Goal: Contribute content: Contribute content

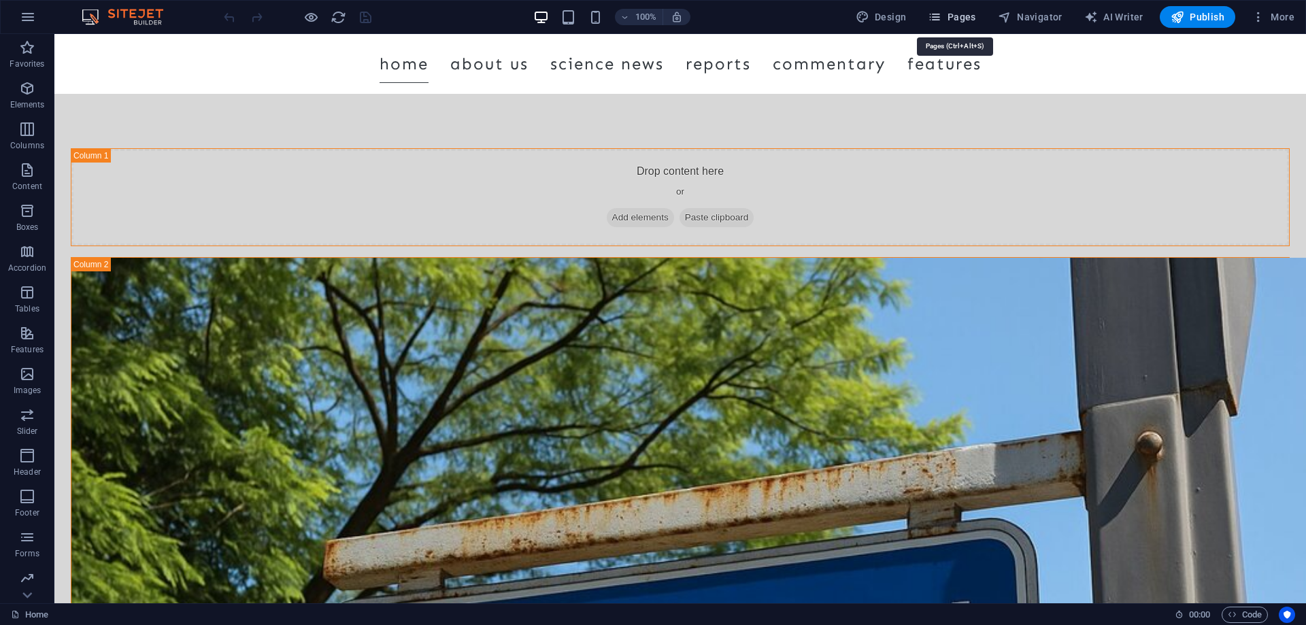
click at [954, 14] on span "Pages" at bounding box center [952, 17] width 48 height 14
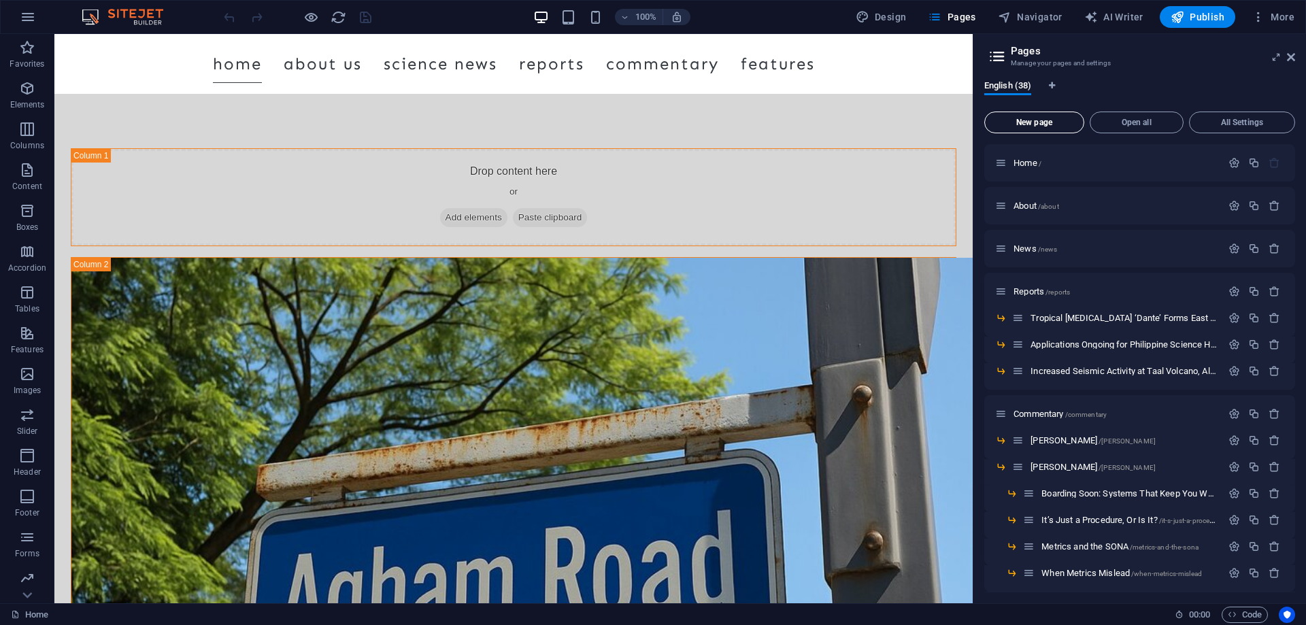
click at [1044, 120] on span "New page" at bounding box center [1035, 122] width 88 height 8
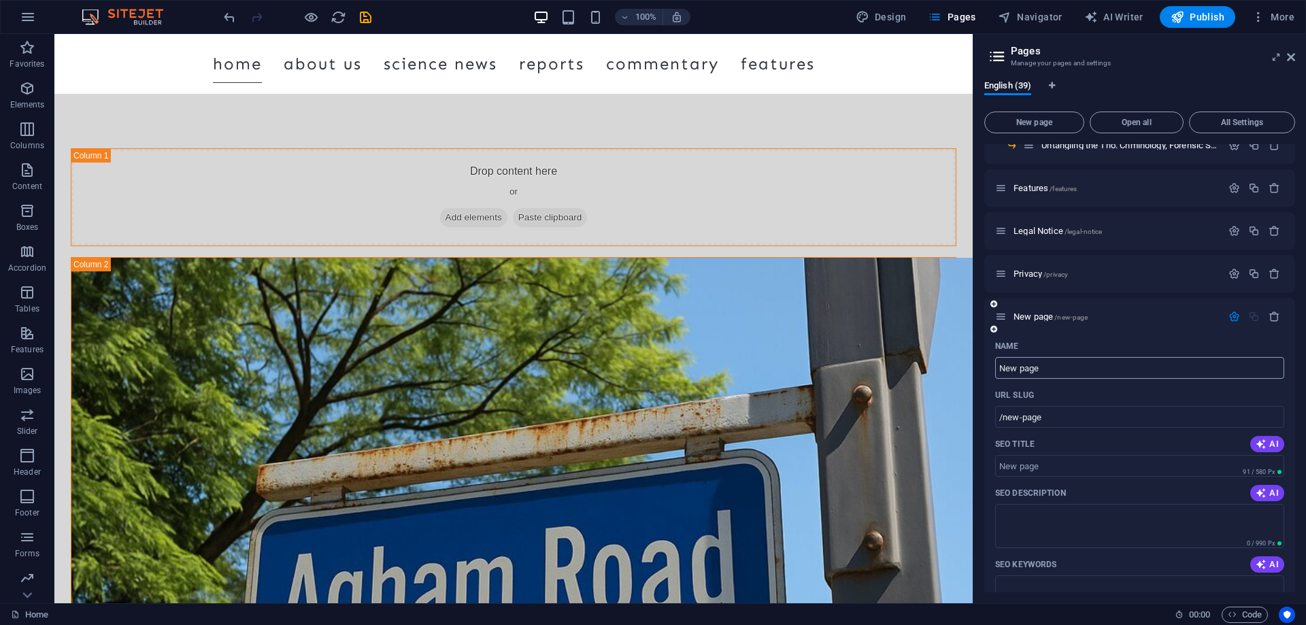
click at [1055, 364] on input "New page" at bounding box center [1139, 368] width 289 height 22
drag, startPoint x: 1055, startPoint y: 364, endPoint x: 980, endPoint y: 367, distance: 75.6
click at [980, 367] on div "English (39) New page Open all All Settings Home / About /about News /news Repo…" at bounding box center [1140, 336] width 333 height 534
paste input "Walang Gulo: Peace and Order/Disorder"
type input "Walang Gulo: Peace and Order/Disorder"
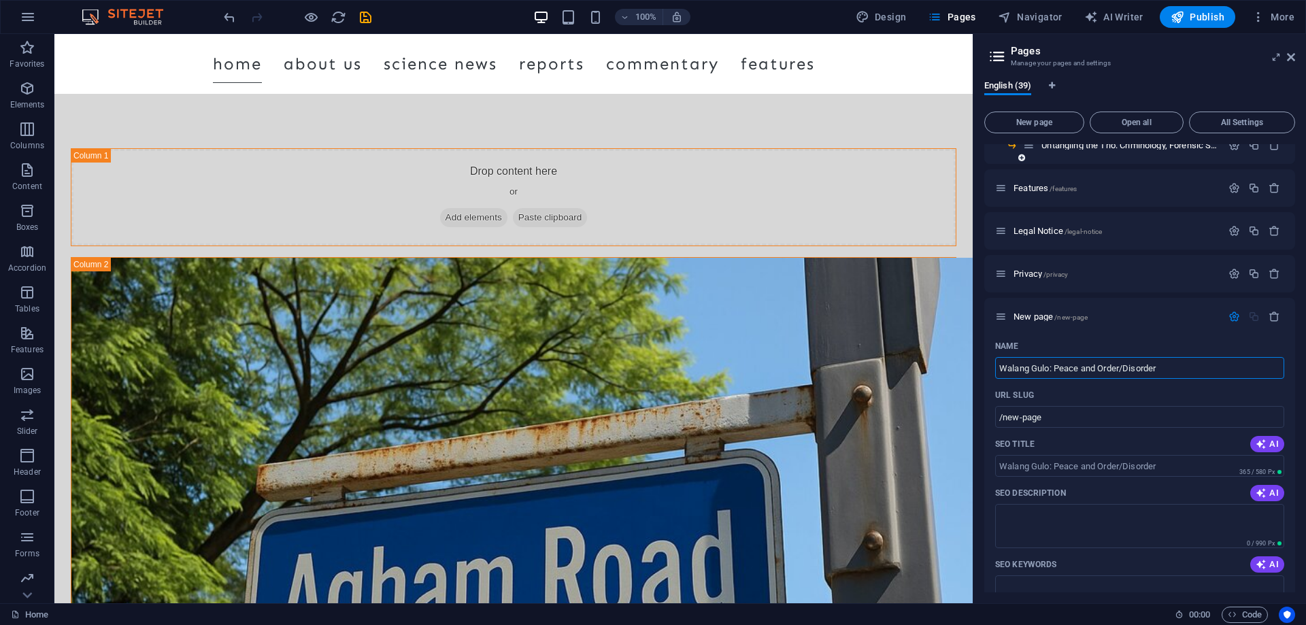
type input "/walang-gulo-peace-and-order-disorder"
type input "Walang Gulo: Peace and Order/Disorder"
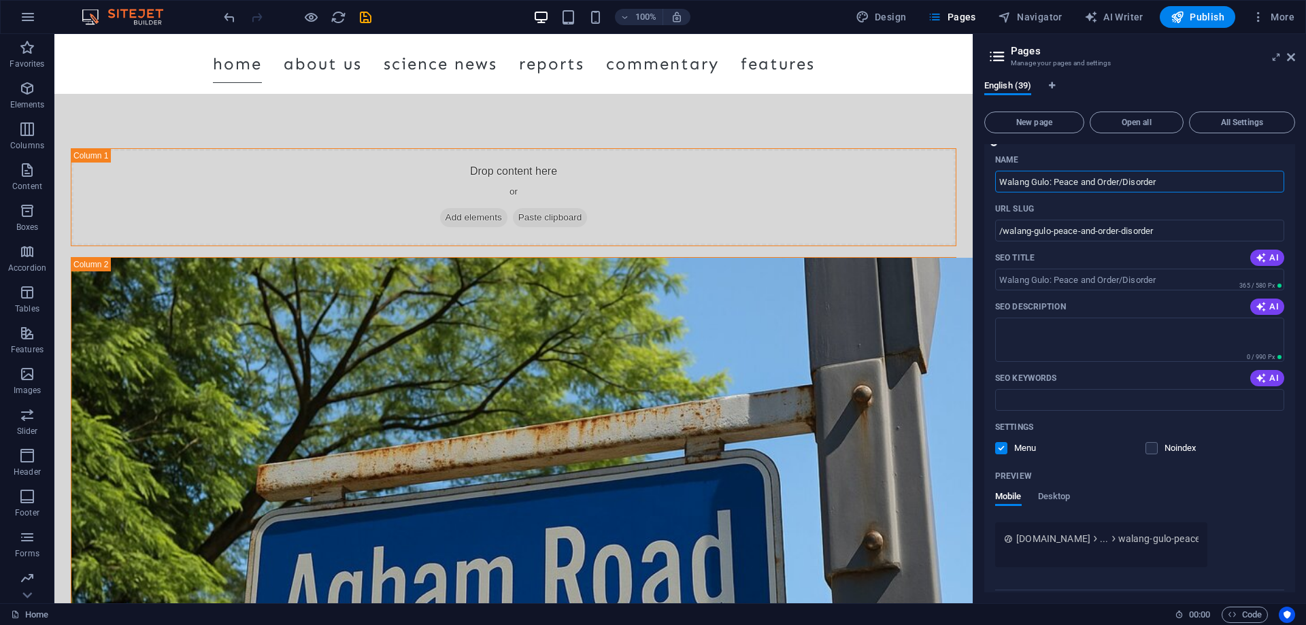
scroll to position [1189, 0]
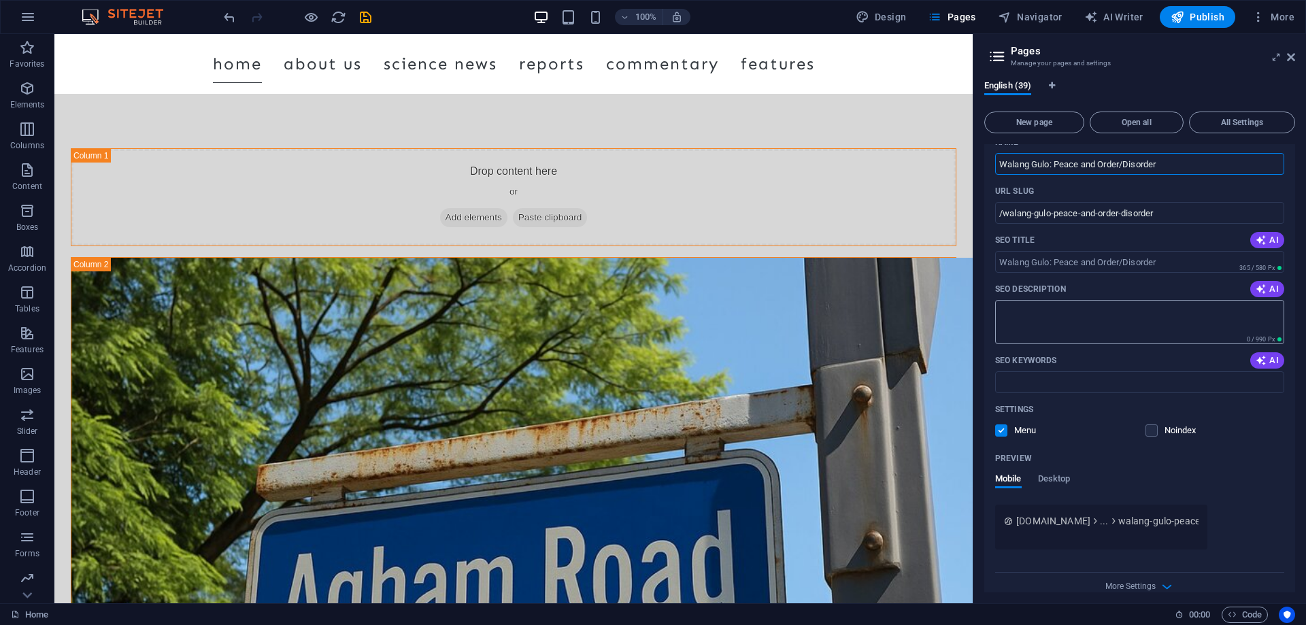
click at [1031, 310] on textarea "SEO Description" at bounding box center [1139, 322] width 289 height 44
paste textarea "[DEMOGRAPHIC_DATA] often prize “peace and order” over accountability — but what…"
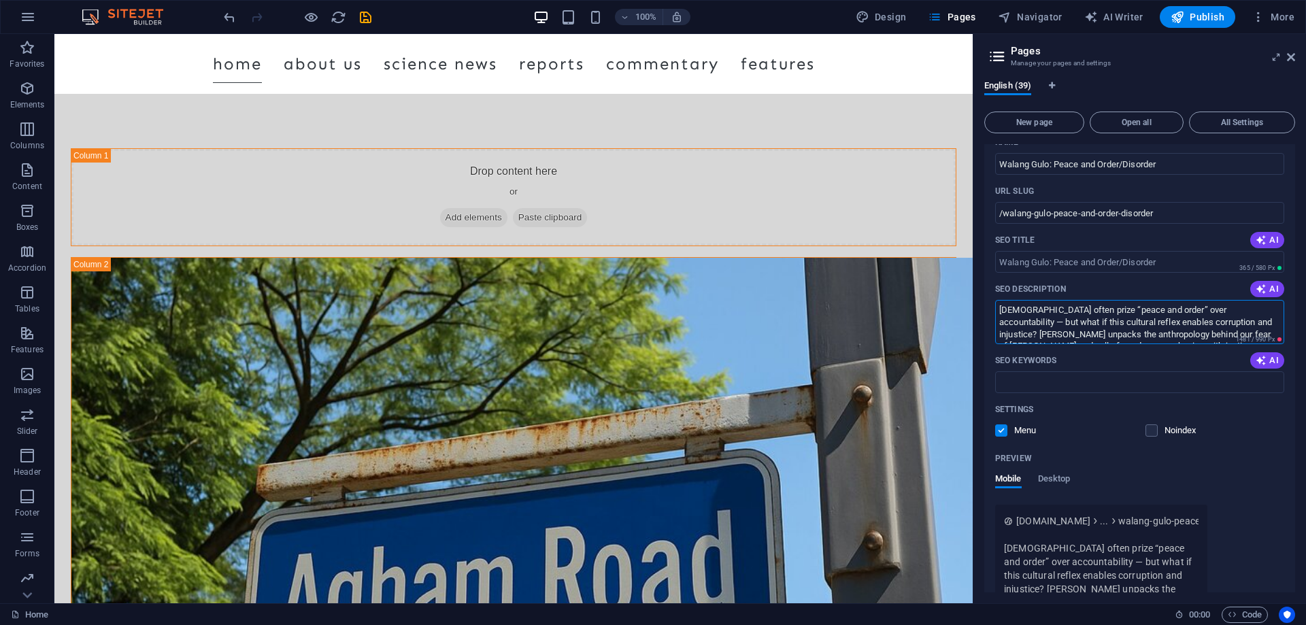
scroll to position [12, 0]
drag, startPoint x: 1251, startPoint y: 322, endPoint x: 1030, endPoint y: 319, distance: 220.5
click at [1030, 319] on textarea "[DEMOGRAPHIC_DATA] often prize “peace and order” over accountability — but what…" at bounding box center [1139, 322] width 289 height 44
paste textarea "ichard [PERSON_NAME]"
type textarea "[DEMOGRAPHIC_DATA] often prize “peace and order” over accountability — but what…"
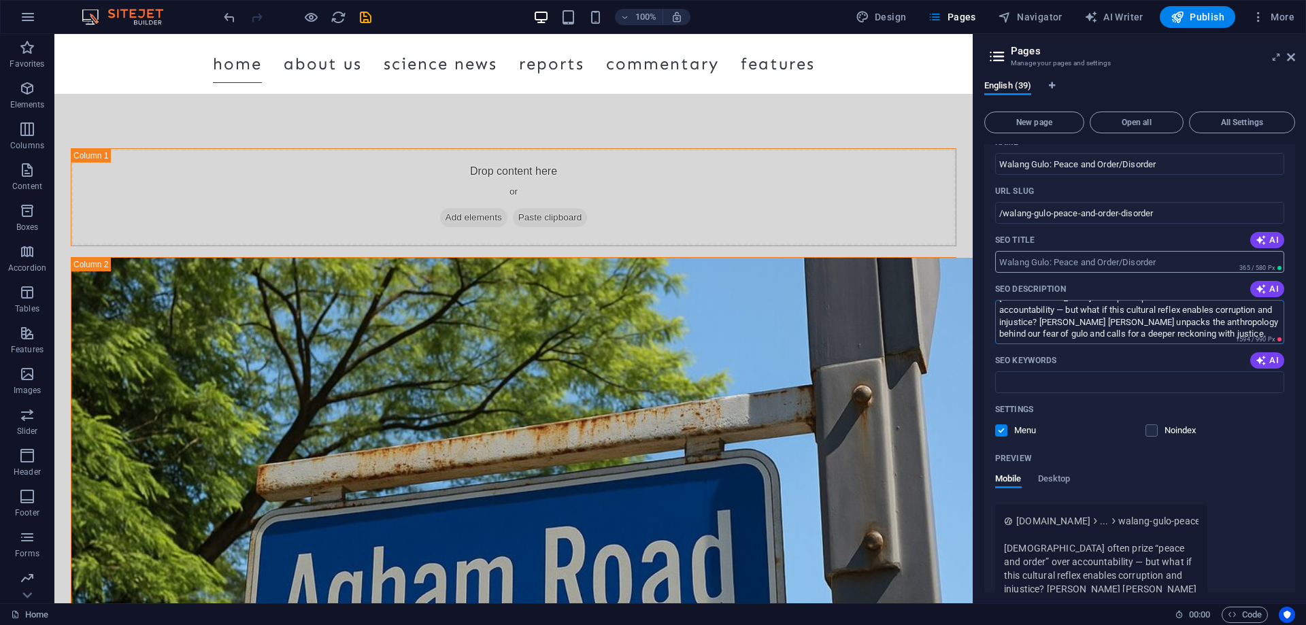
click at [1169, 261] on input "SEO Title" at bounding box center [1139, 262] width 289 height 22
click at [1060, 264] on input "SEO Title" at bounding box center [1139, 262] width 289 height 22
paste input "Walang Gulo: Peace and Order/Disorder"
type input "Walang Gulo: Peace and Order/Disorder"
click at [1031, 381] on input "SEO Keywords" at bounding box center [1139, 383] width 289 height 22
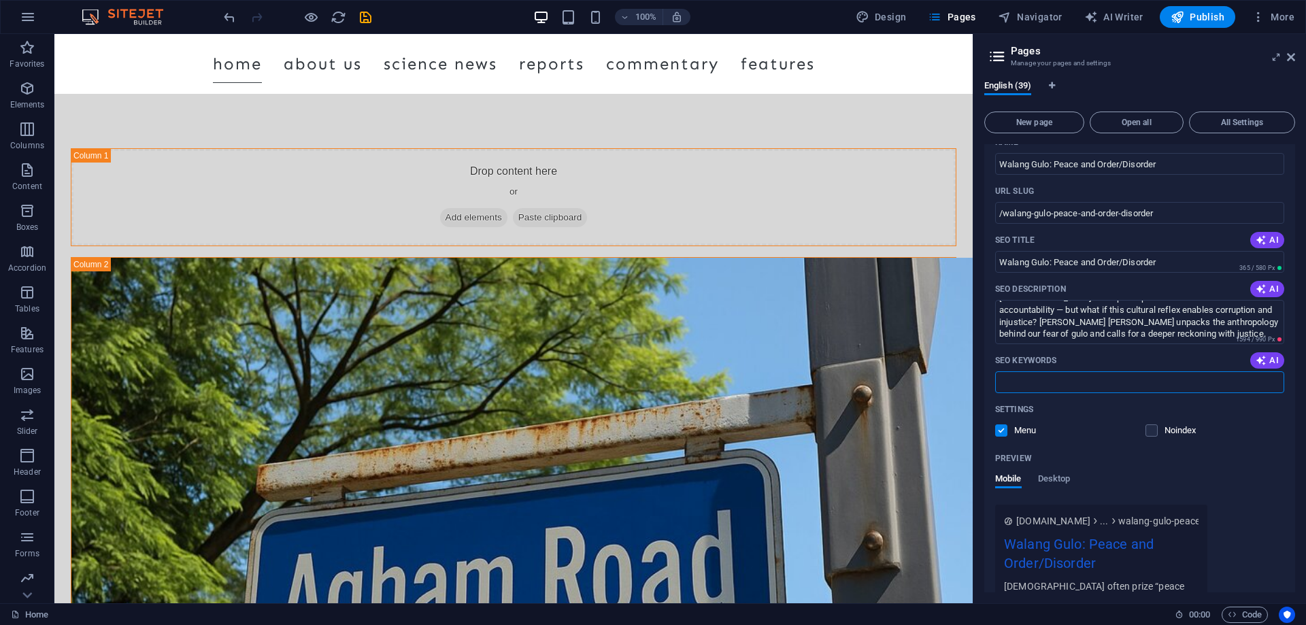
paste input "peace and order Philippines walang gulo meaning Philippine corruption culture a…"
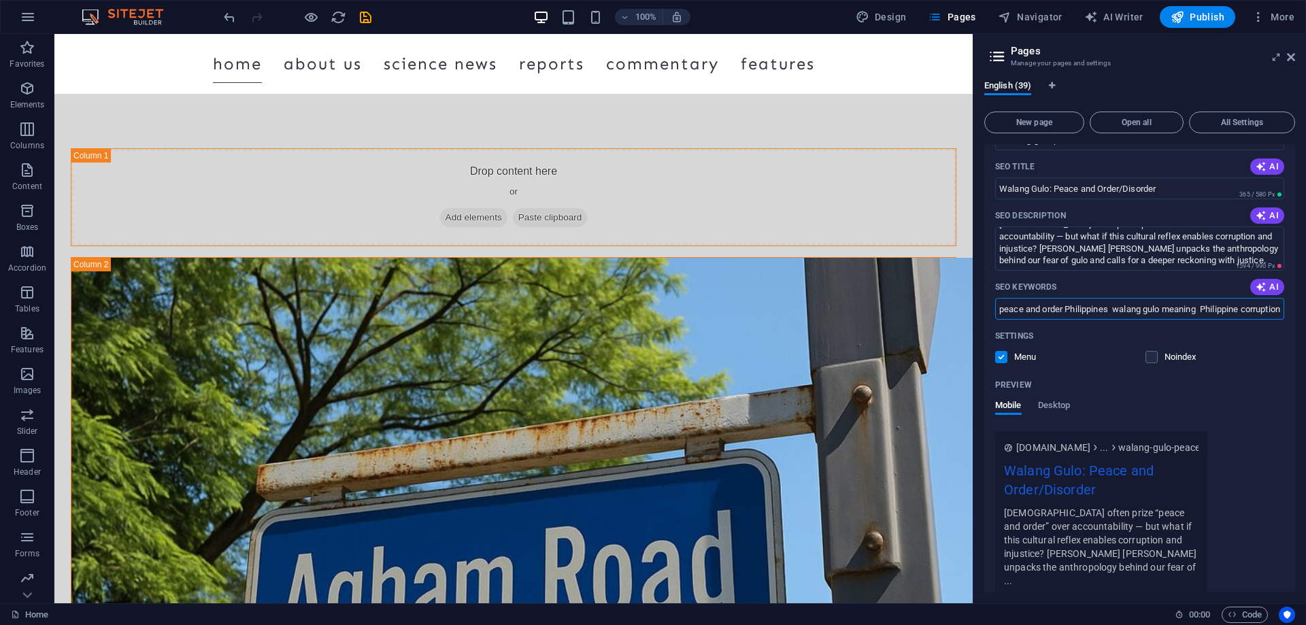
scroll to position [1314, 0]
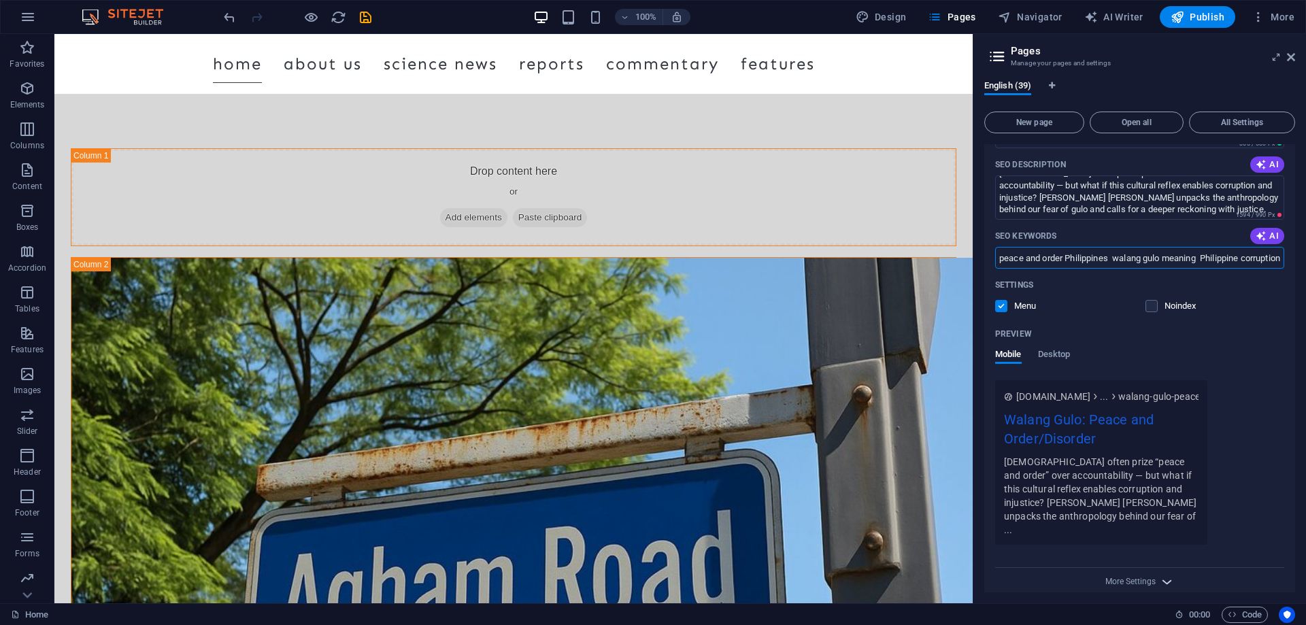
type input "peace and order Philippines walang gulo meaning Philippine corruption culture a…"
click at [1159, 574] on icon "button" at bounding box center [1167, 582] width 16 height 16
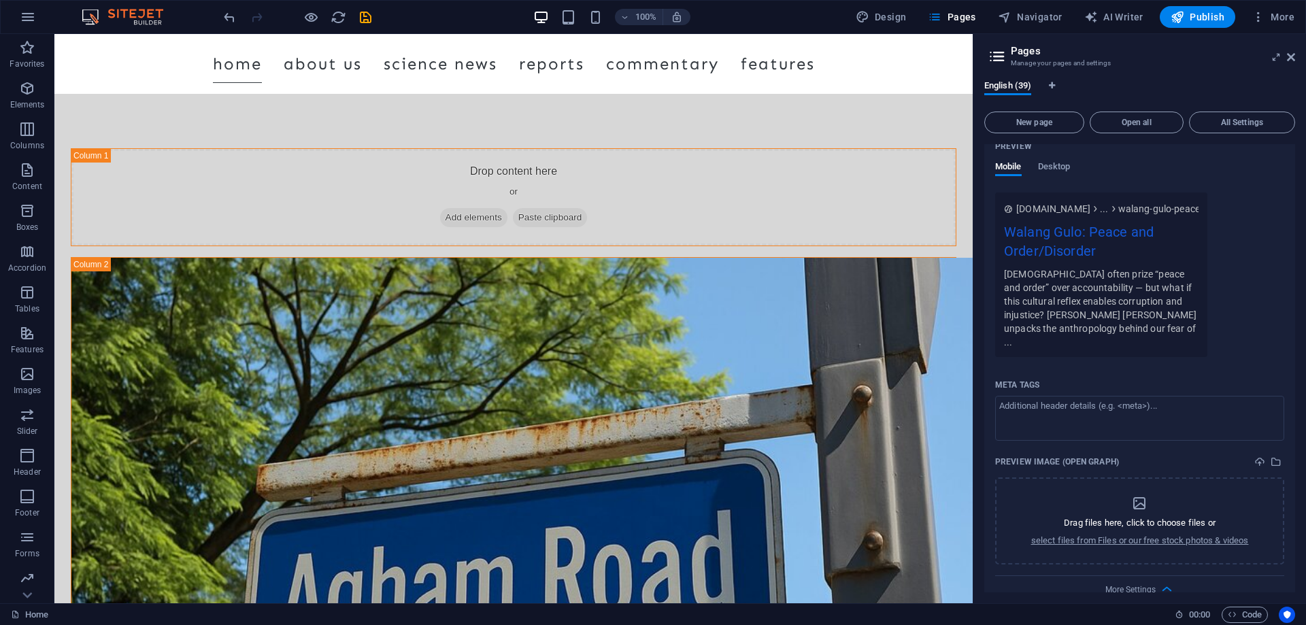
scroll to position [1510, 0]
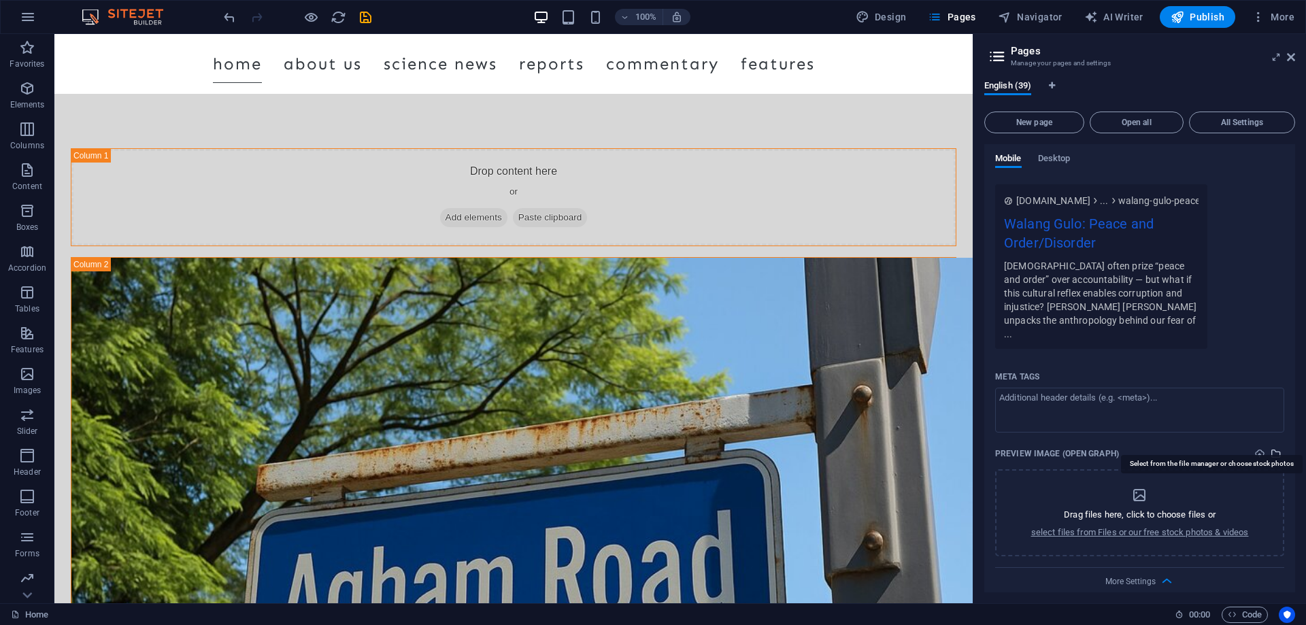
click at [1274, 448] on icon "select-media" at bounding box center [1276, 453] width 11 height 11
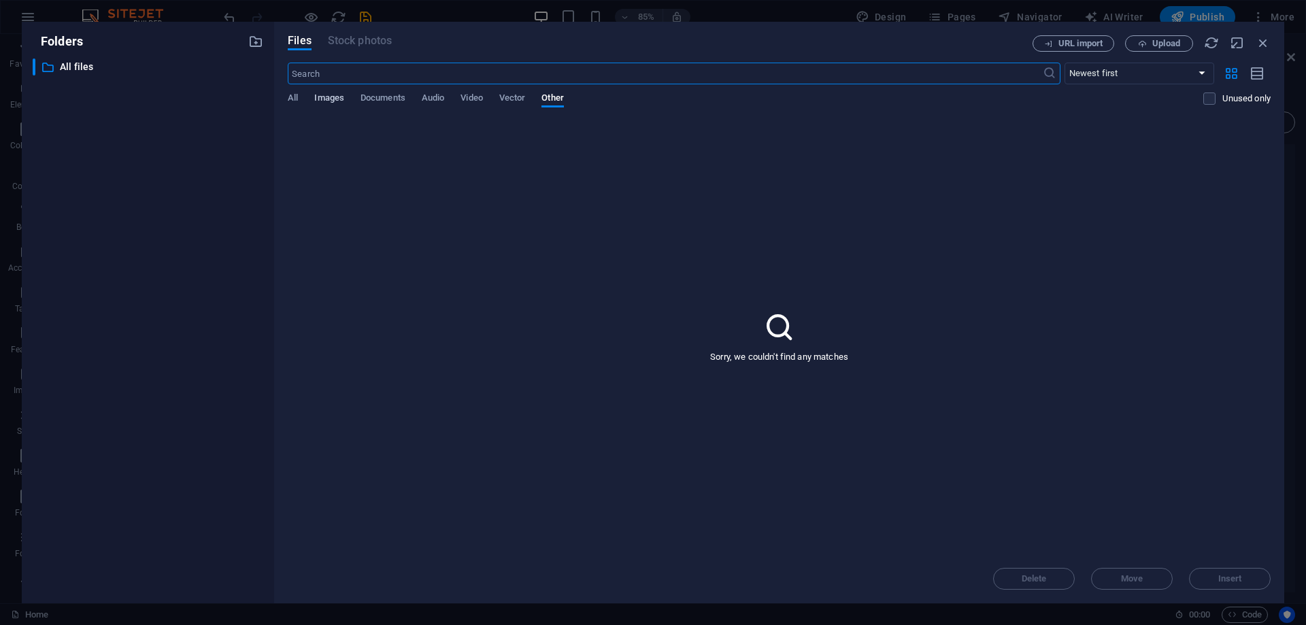
click at [329, 97] on span "Images" at bounding box center [329, 99] width 30 height 19
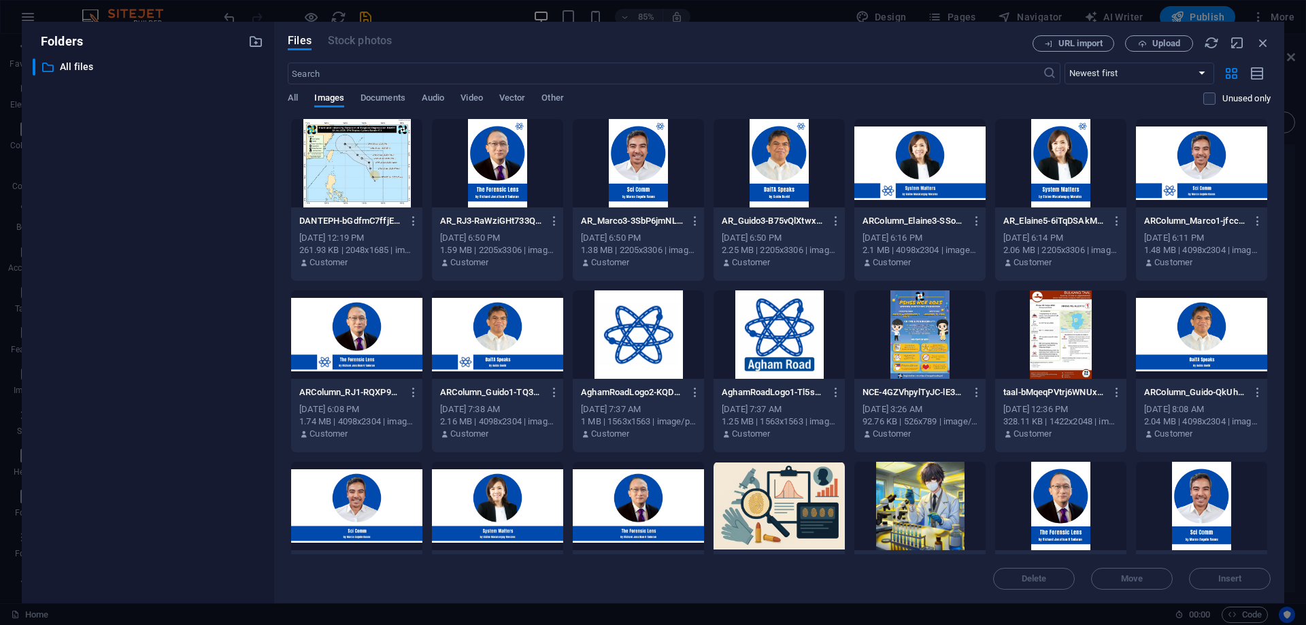
click at [353, 355] on div at bounding box center [356, 335] width 131 height 88
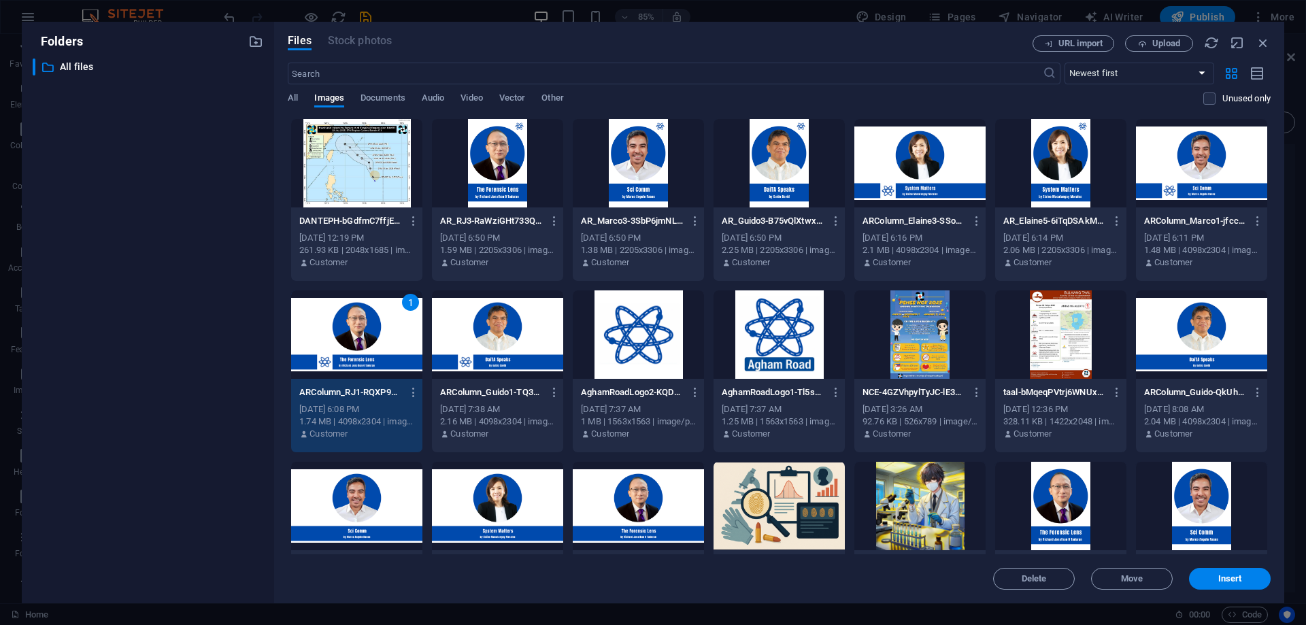
drag, startPoint x: 353, startPoint y: 355, endPoint x: 299, endPoint y: 320, distance: 64.9
click at [353, 355] on div "1" at bounding box center [356, 335] width 131 height 88
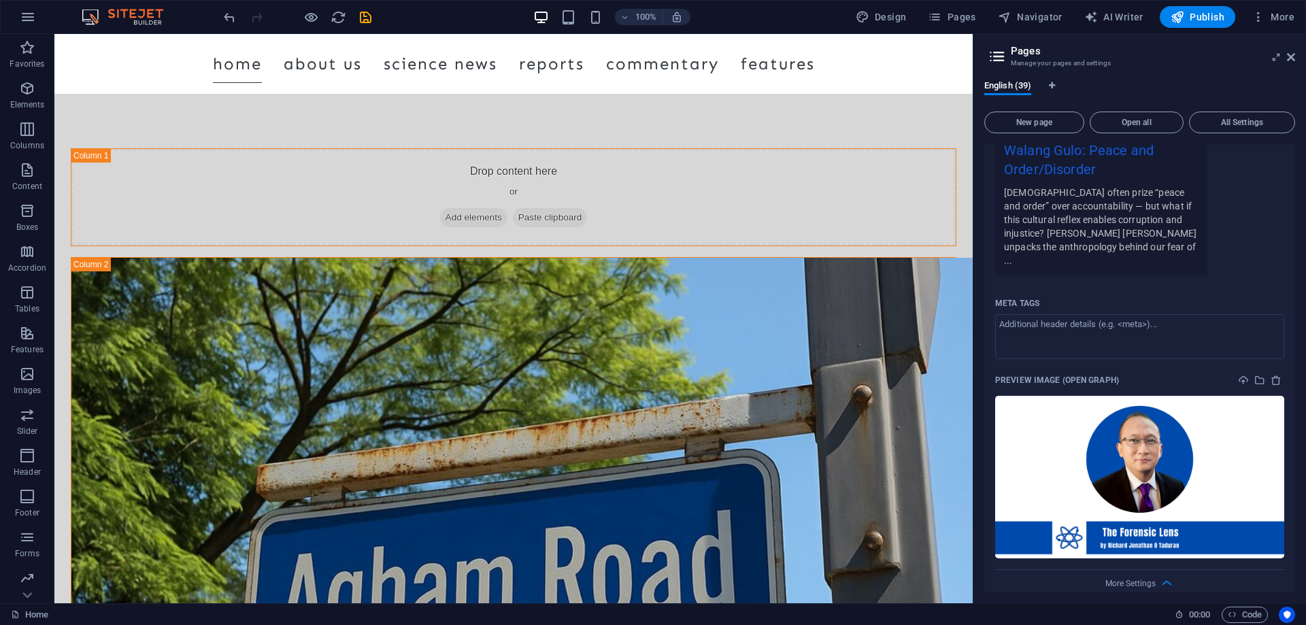
scroll to position [1584, 0]
click at [367, 18] on icon "save" at bounding box center [366, 18] width 16 height 16
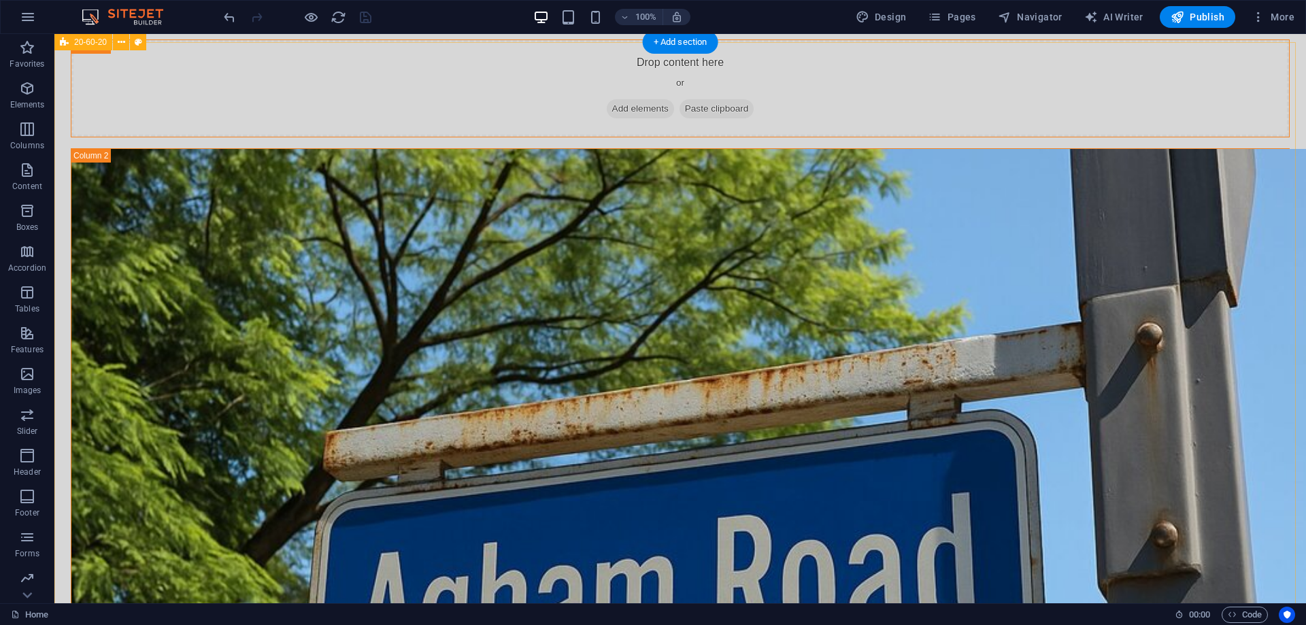
scroll to position [0, 0]
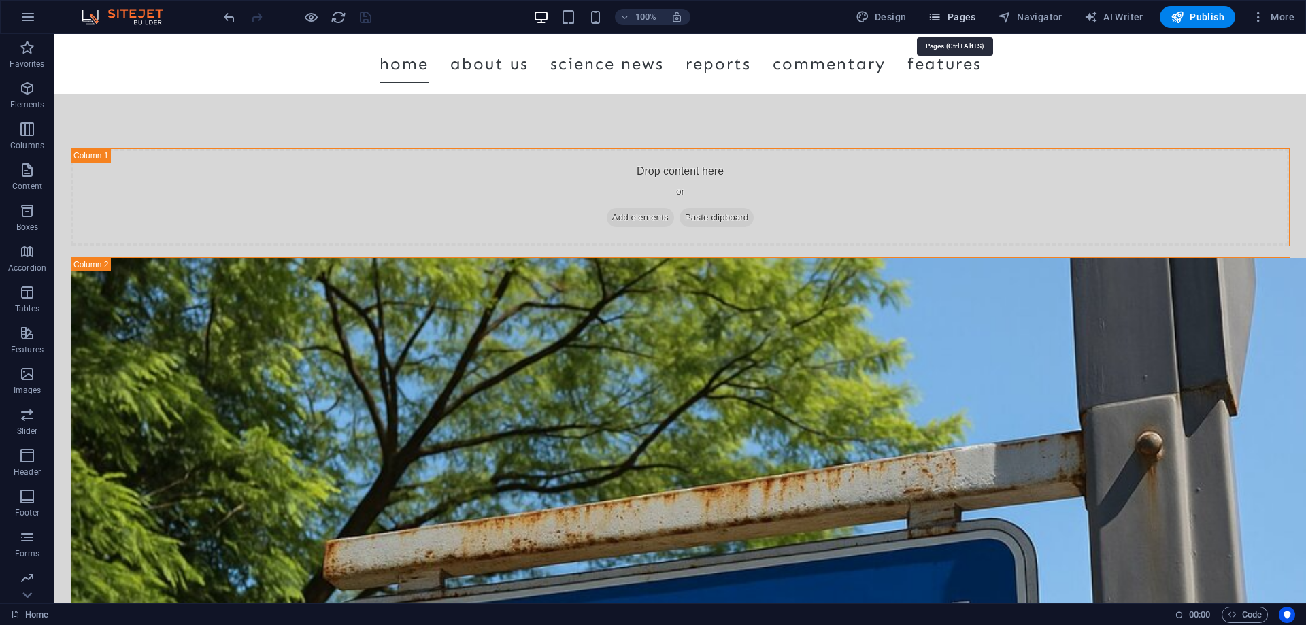
click at [938, 16] on icon "button" at bounding box center [935, 17] width 14 height 14
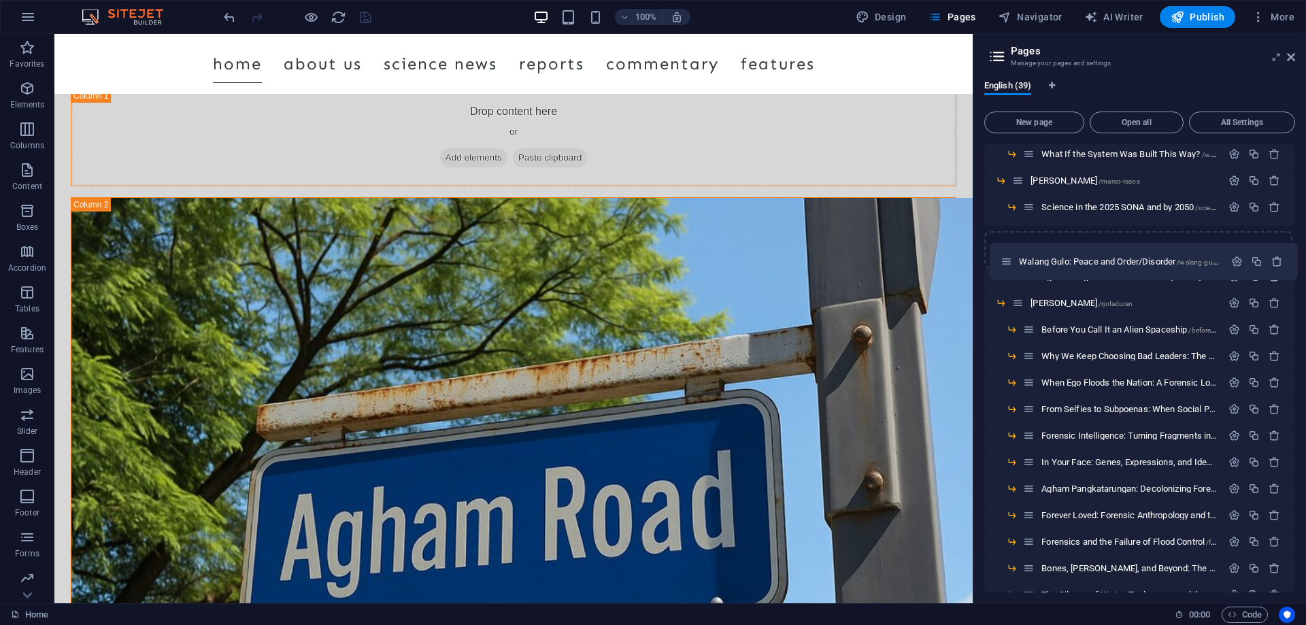
scroll to position [471, 0]
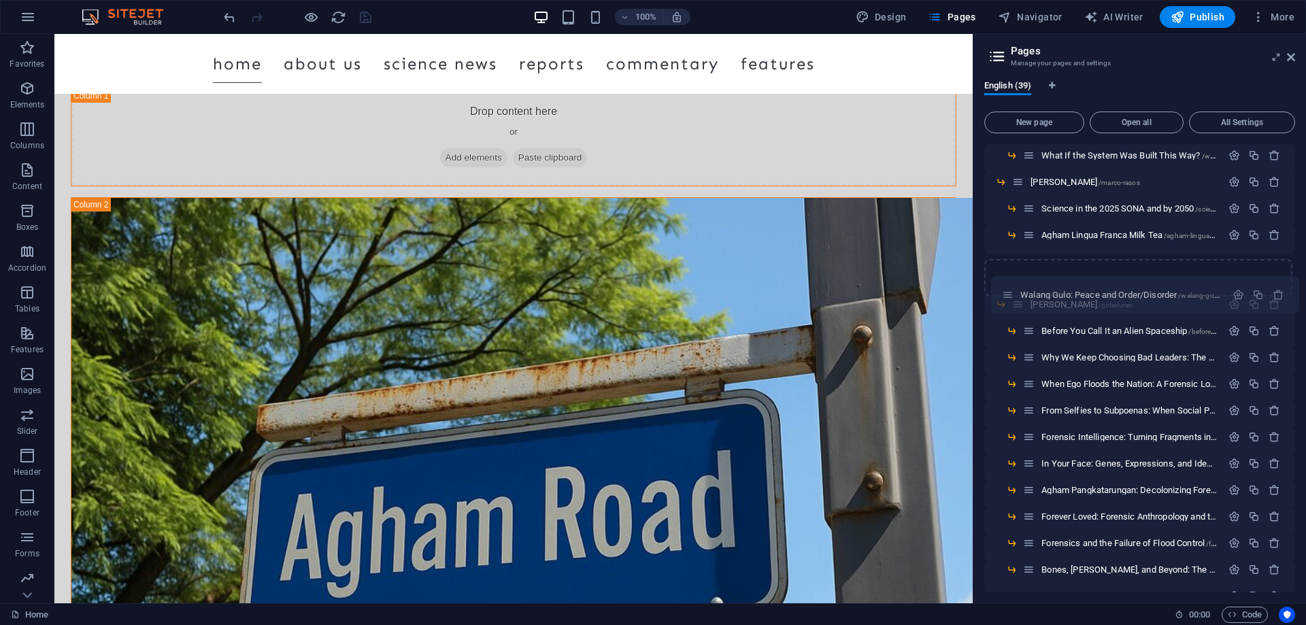
drag, startPoint x: 1004, startPoint y: 573, endPoint x: 1011, endPoint y: 295, distance: 278.4
click at [1011, 295] on div "Home / About /about News /news Reports /reports Tropical [MEDICAL_DATA] ‘Dante’…" at bounding box center [1140, 261] width 311 height 1176
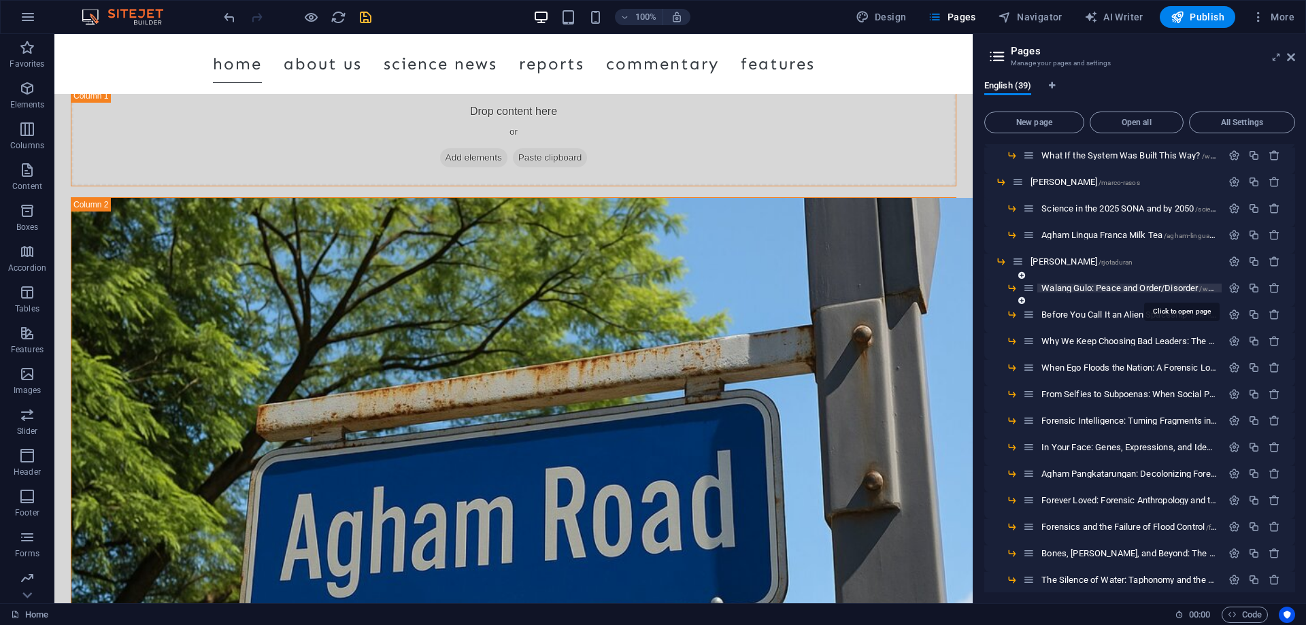
click at [1099, 288] on span "Walang Gulo: Peace and Order/Disorder /walang-gulo-peace-and-order-disorder" at bounding box center [1181, 288] width 279 height 10
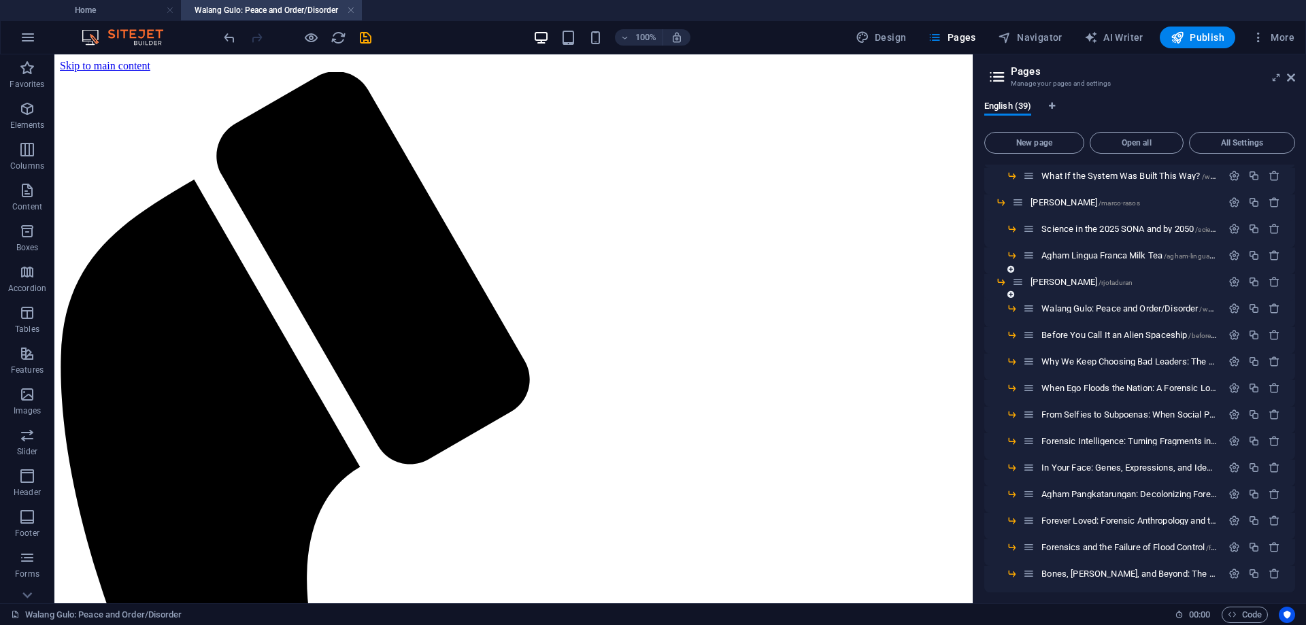
scroll to position [0, 0]
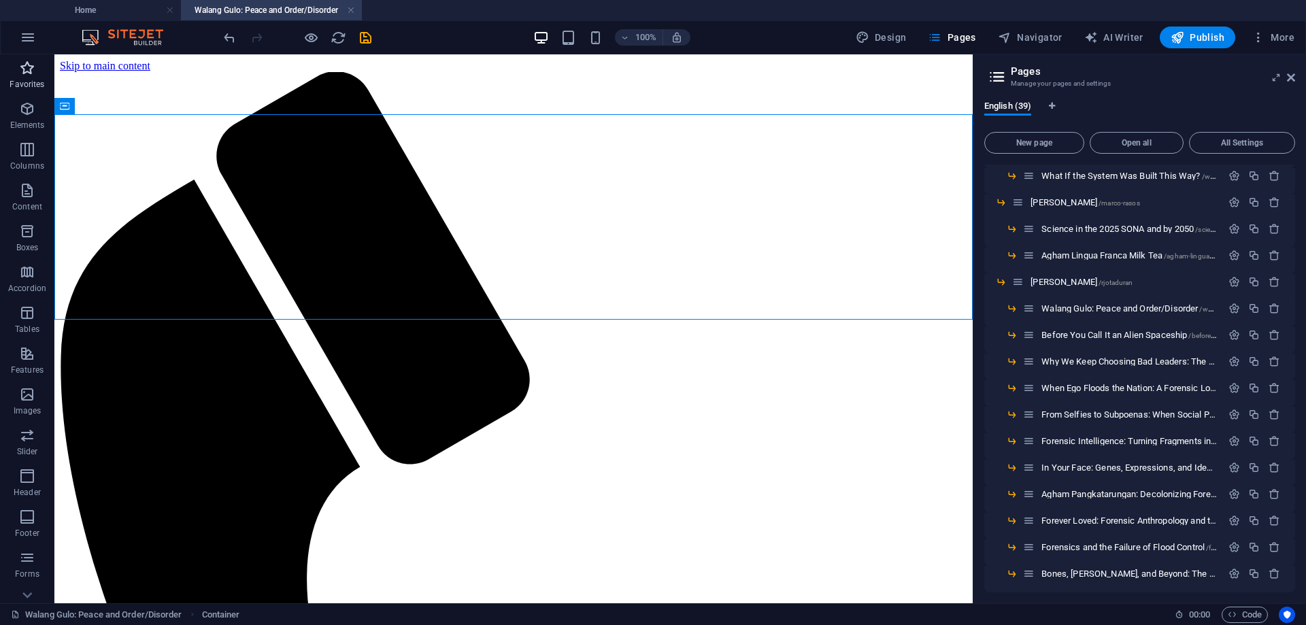
click at [26, 67] on icon "button" at bounding box center [27, 68] width 16 height 16
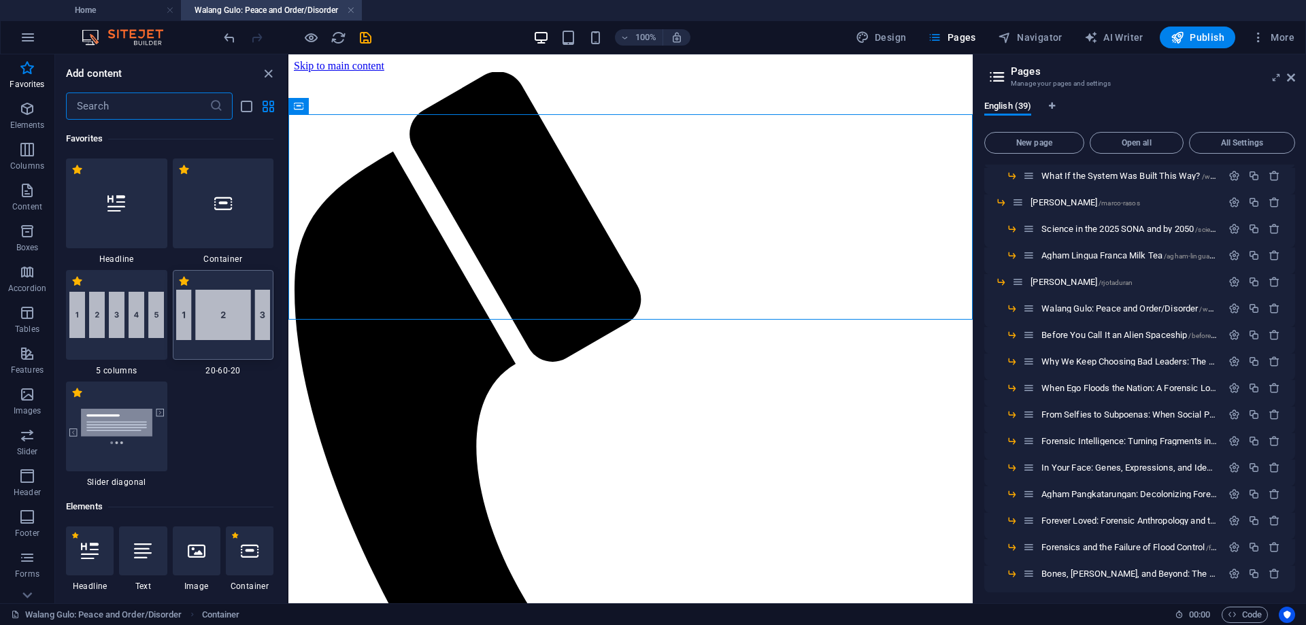
click at [218, 315] on img at bounding box center [223, 315] width 95 height 50
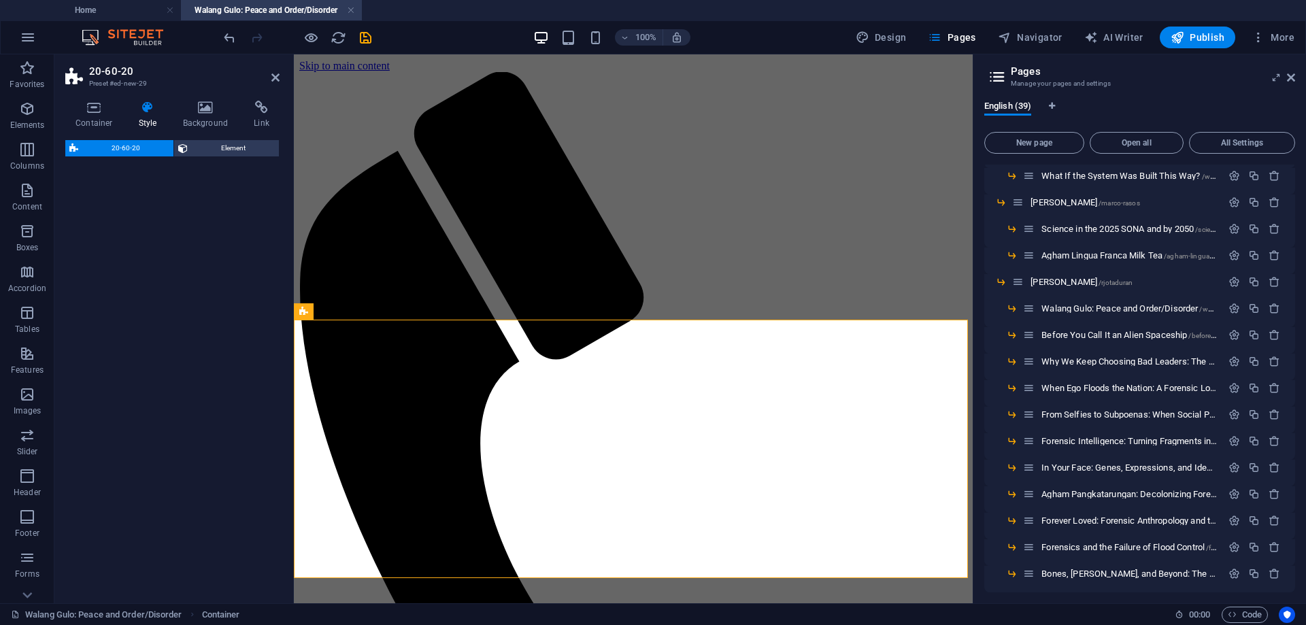
select select "%"
select select "rem"
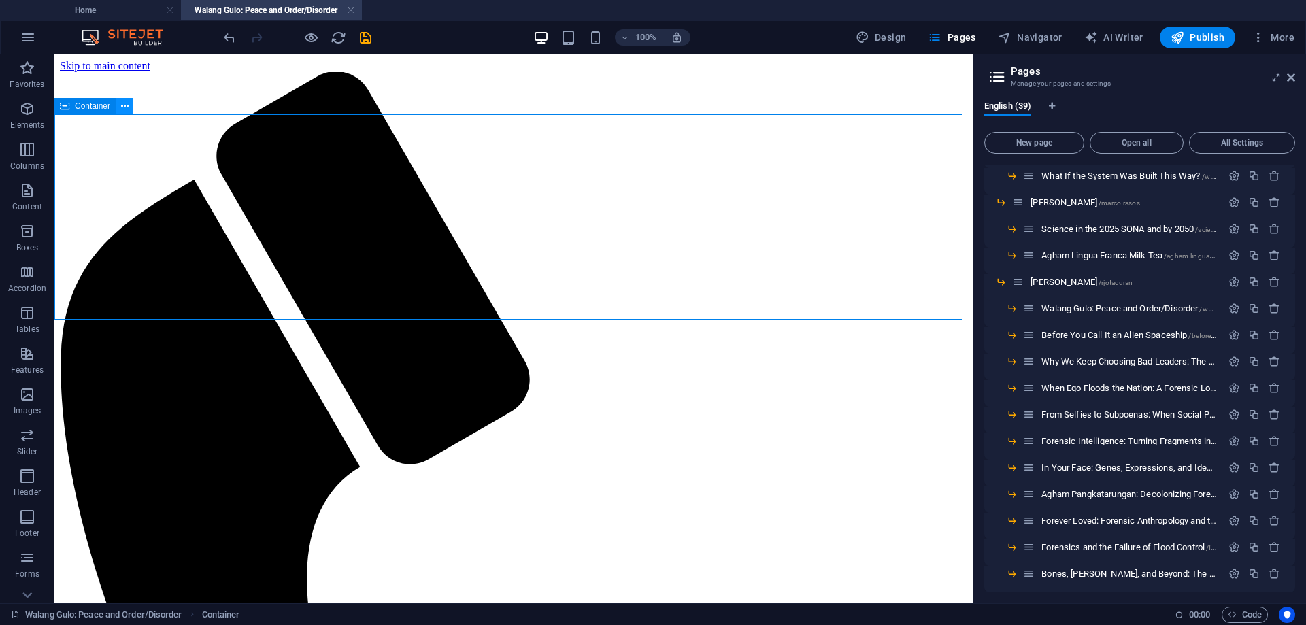
click at [125, 105] on icon at bounding box center [124, 106] width 7 height 14
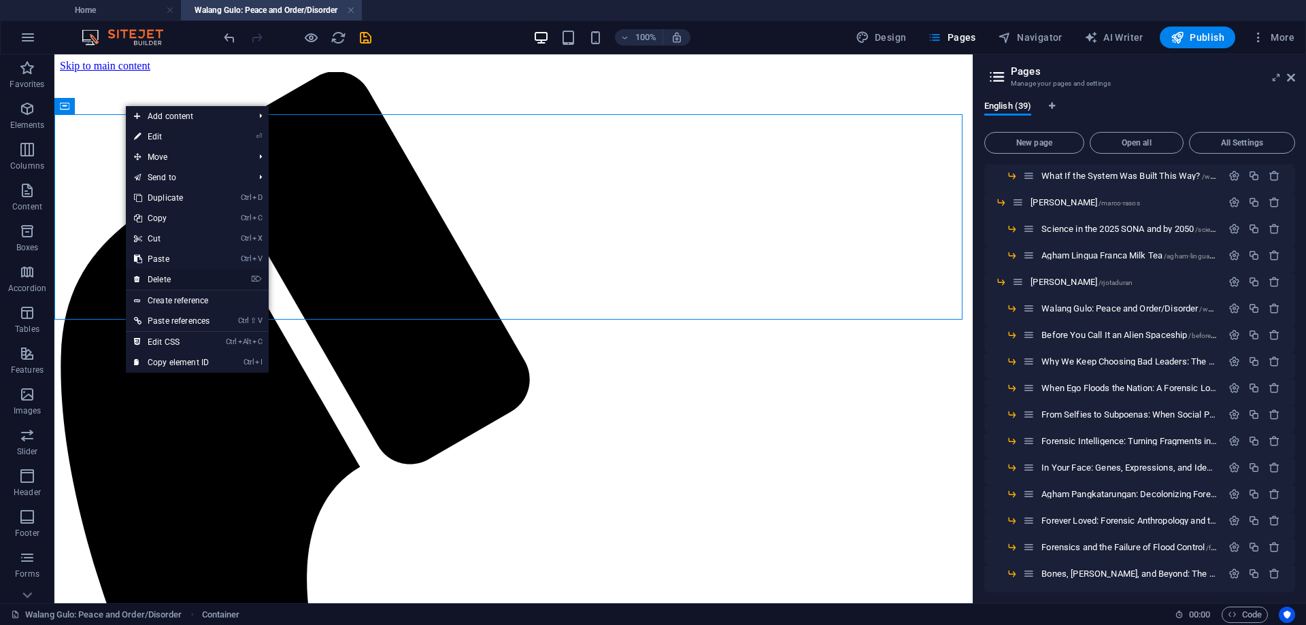
click at [176, 280] on link "⌦ Delete" at bounding box center [172, 279] width 92 height 20
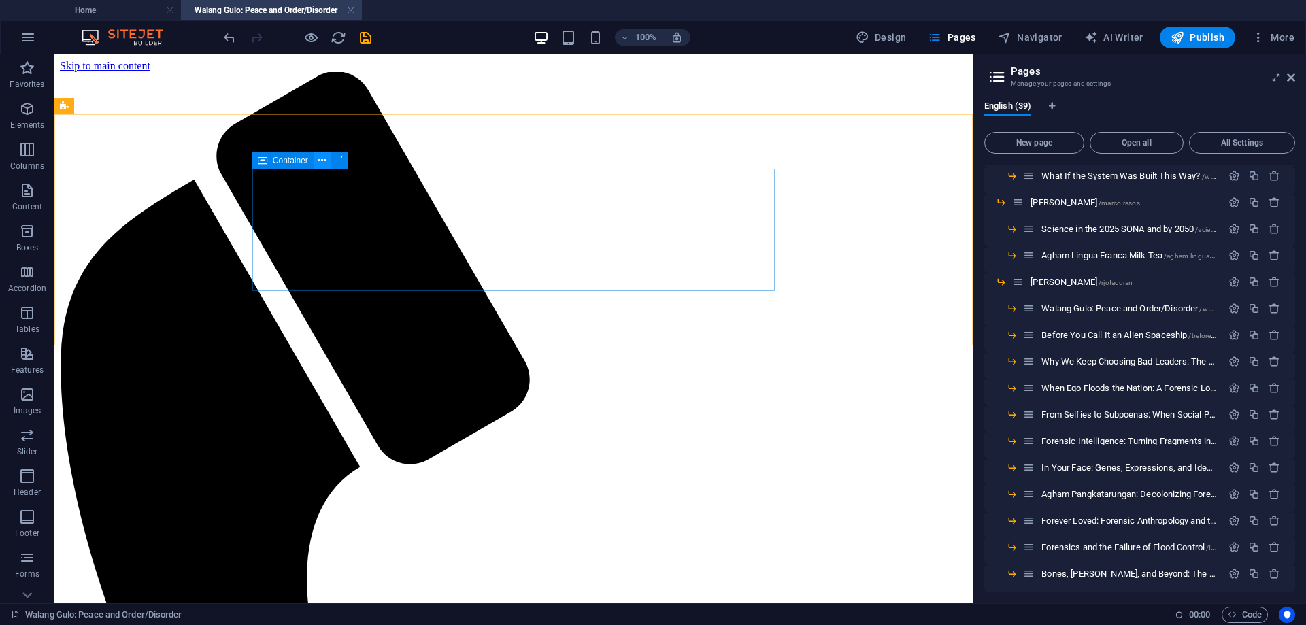
click at [323, 159] on icon at bounding box center [321, 161] width 7 height 14
click at [321, 159] on icon at bounding box center [321, 161] width 7 height 14
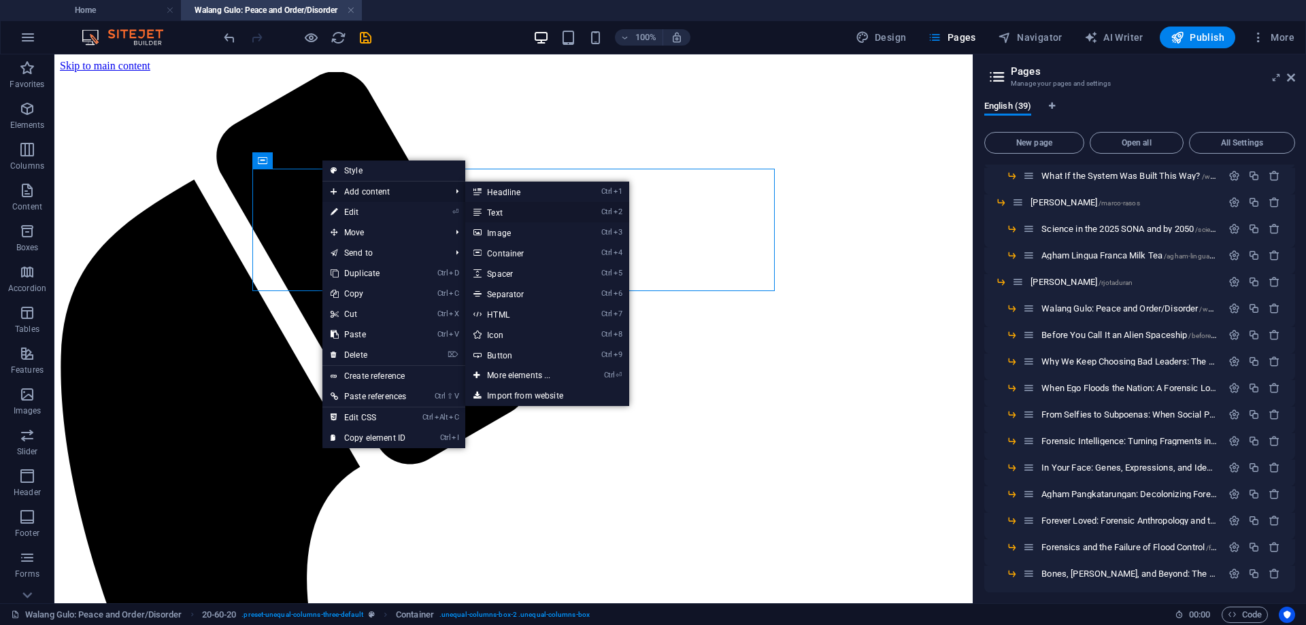
click at [516, 213] on link "Ctrl 2 Text" at bounding box center [521, 212] width 112 height 20
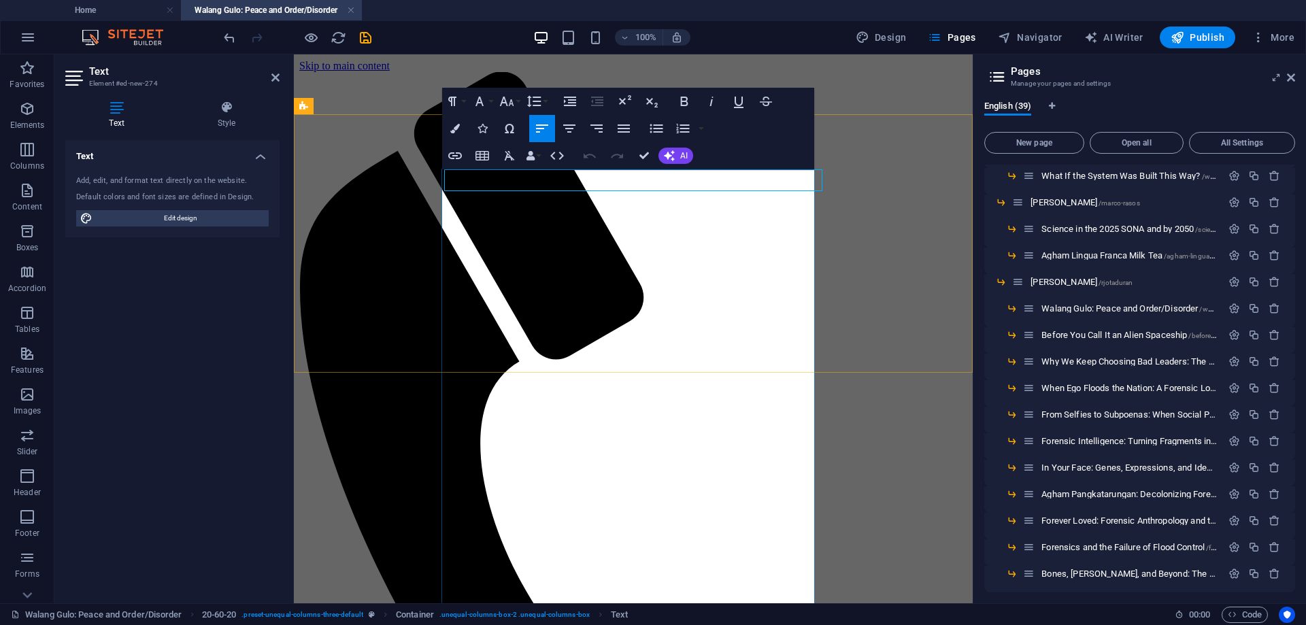
scroll to position [93011, 0]
drag, startPoint x: 708, startPoint y: 178, endPoint x: 395, endPoint y: 178, distance: 313.0
click at [516, 102] on button "Font Size" at bounding box center [510, 101] width 26 height 27
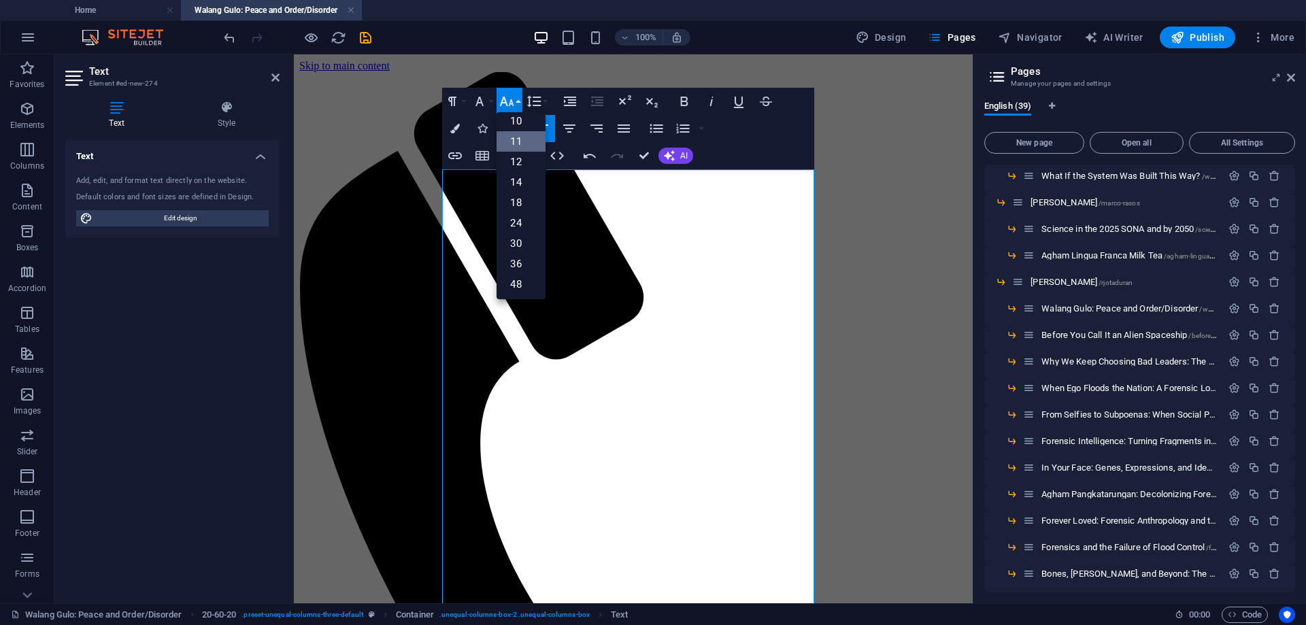
scroll to position [68, 0]
click at [517, 235] on link "36" at bounding box center [521, 243] width 49 height 20
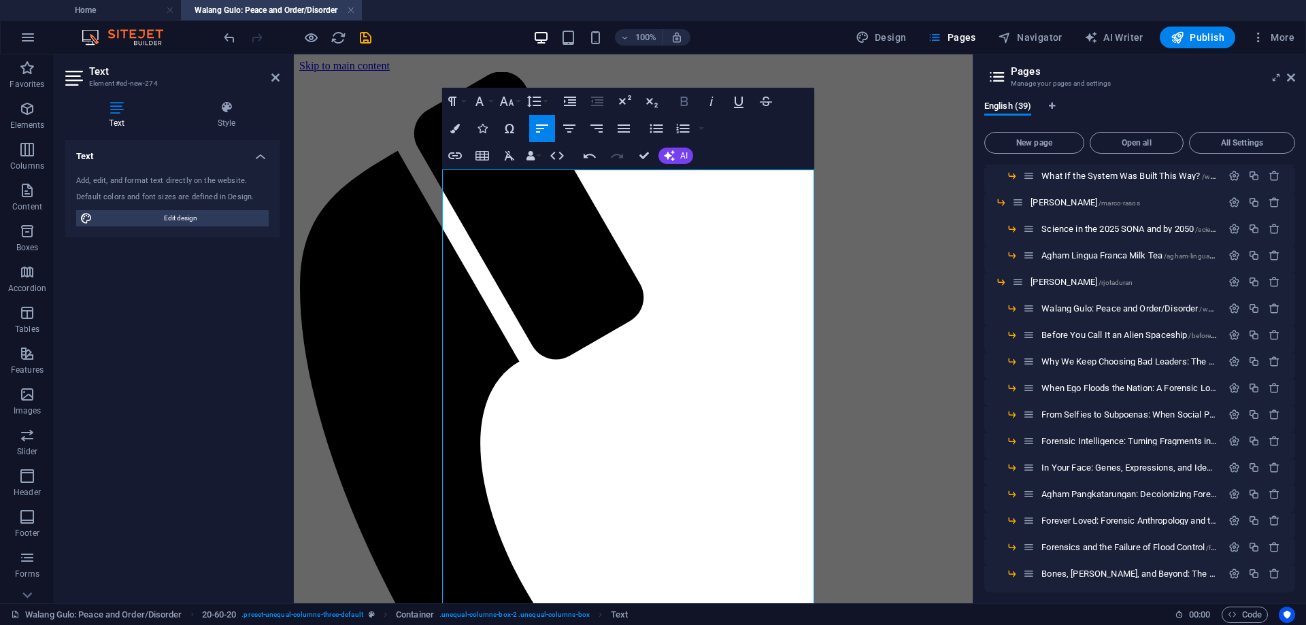
click at [684, 102] on icon "button" at bounding box center [684, 102] width 7 height 10
click at [458, 130] on icon "button" at bounding box center [455, 129] width 10 height 10
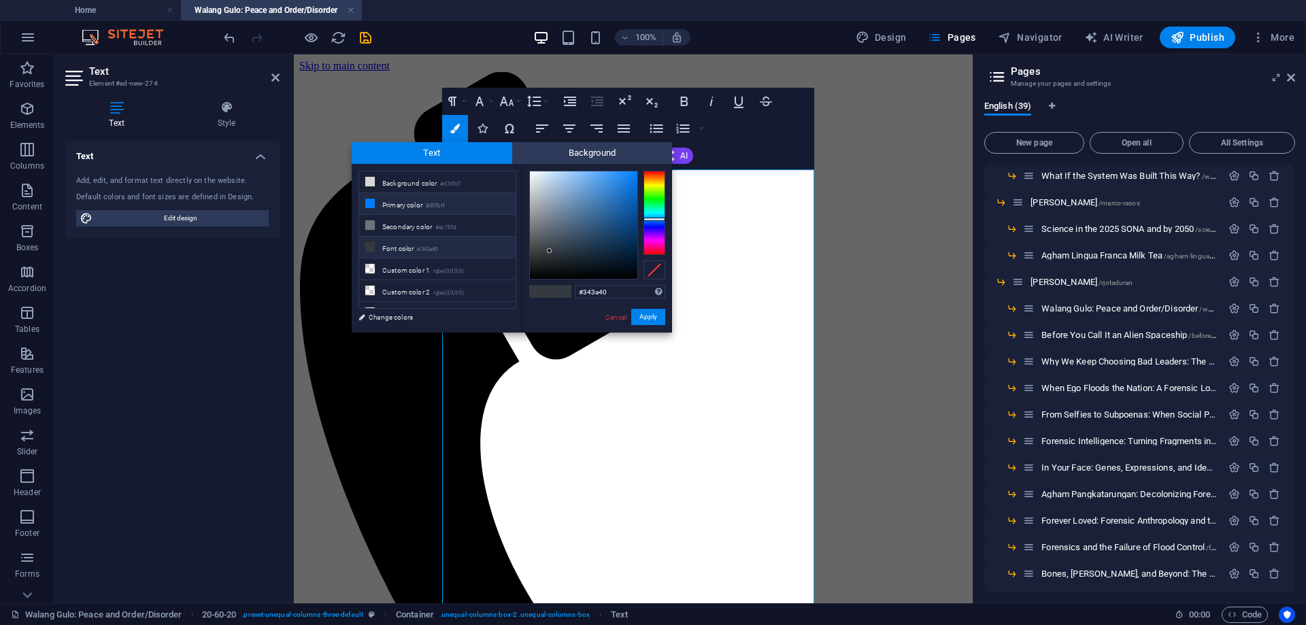
click at [403, 202] on li "Primary color #007bff" at bounding box center [437, 204] width 156 height 22
type input "#007bff"
click at [653, 316] on button "Apply" at bounding box center [648, 317] width 34 height 16
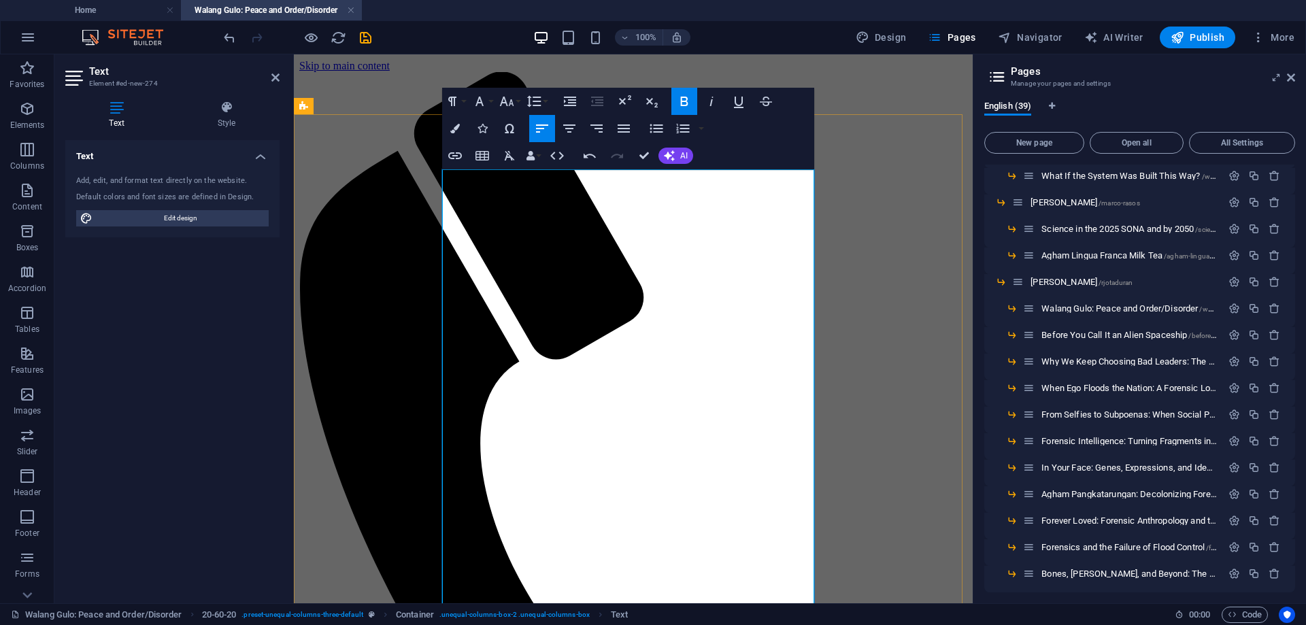
drag, startPoint x: 792, startPoint y: 259, endPoint x: 445, endPoint y: 259, distance: 347.0
click at [712, 100] on icon "button" at bounding box center [711, 102] width 3 height 10
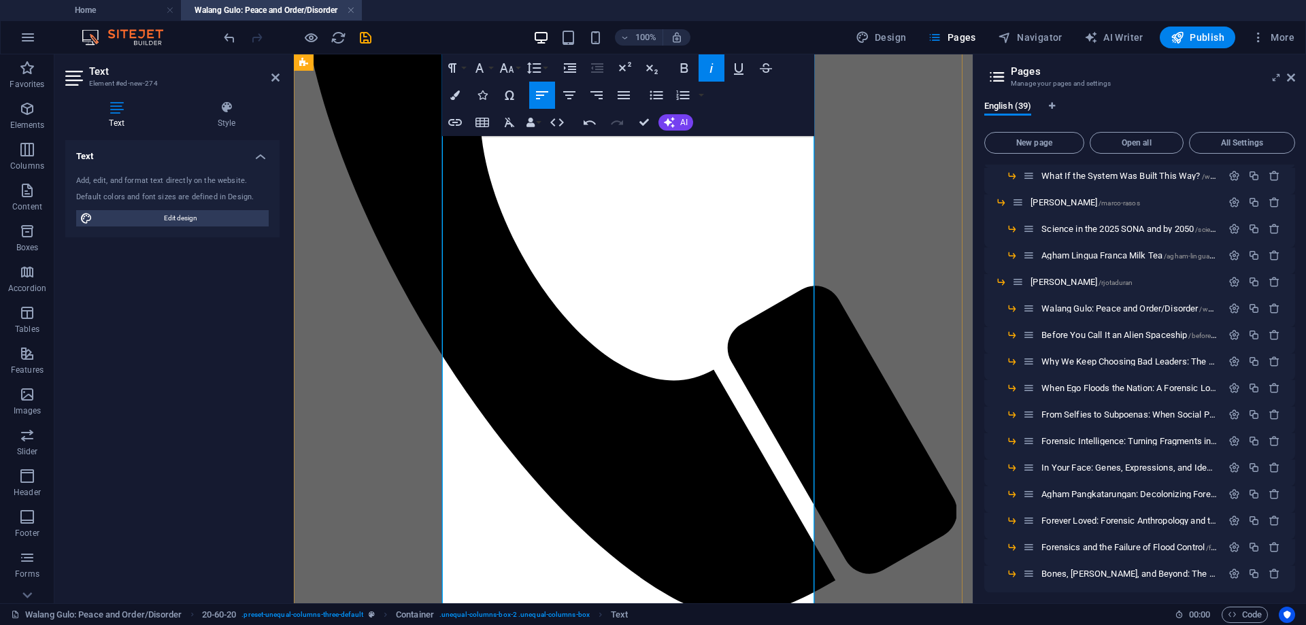
scroll to position [408, 0]
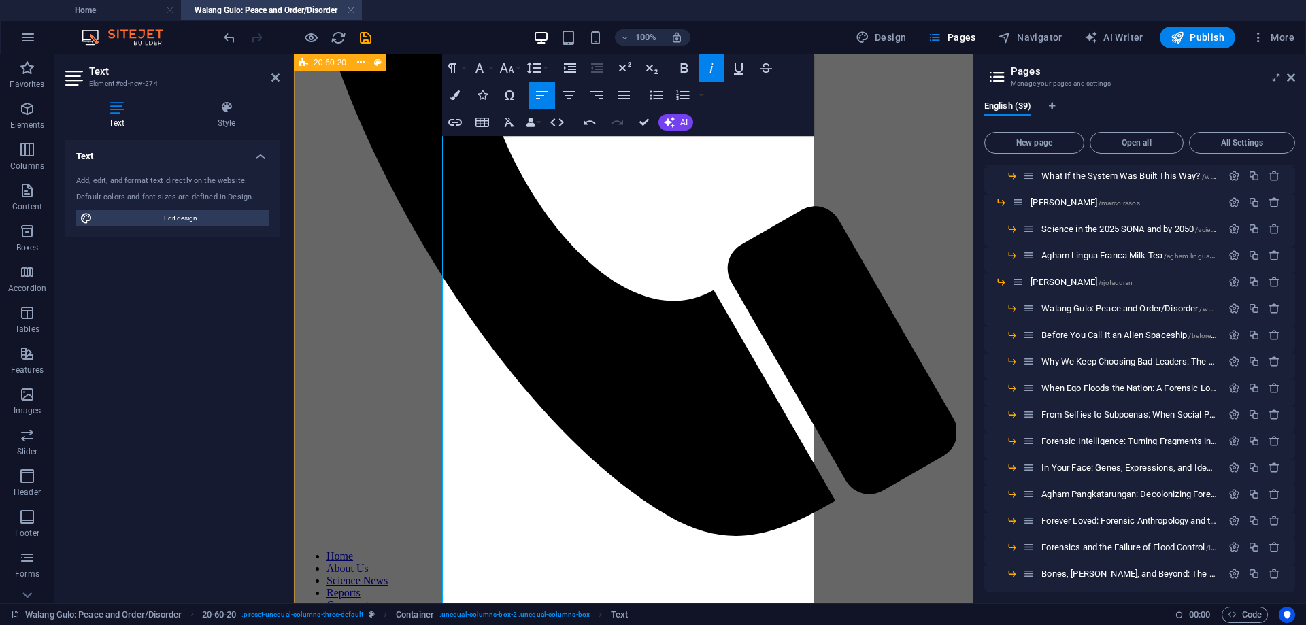
drag, startPoint x: 578, startPoint y: 350, endPoint x: 434, endPoint y: 352, distance: 143.6
click at [687, 67] on icon "button" at bounding box center [684, 68] width 7 height 10
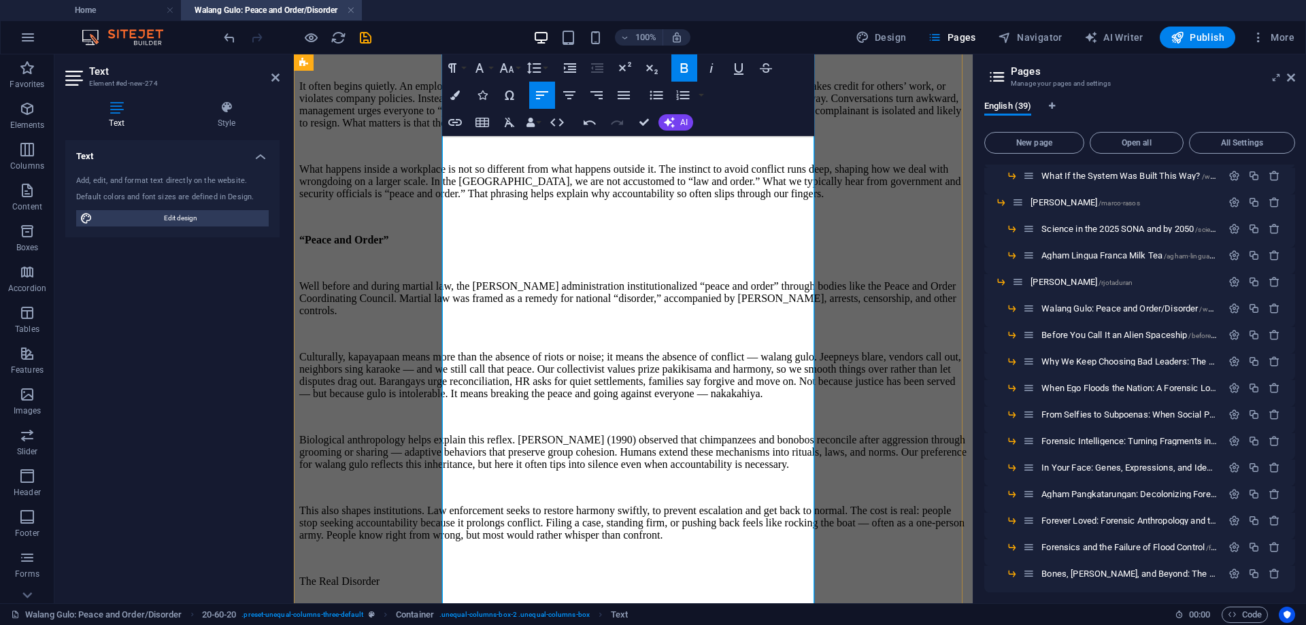
scroll to position [1157, 0]
drag, startPoint x: 578, startPoint y: 428, endPoint x: 438, endPoint y: 430, distance: 140.2
click at [687, 67] on icon "button" at bounding box center [684, 68] width 16 height 16
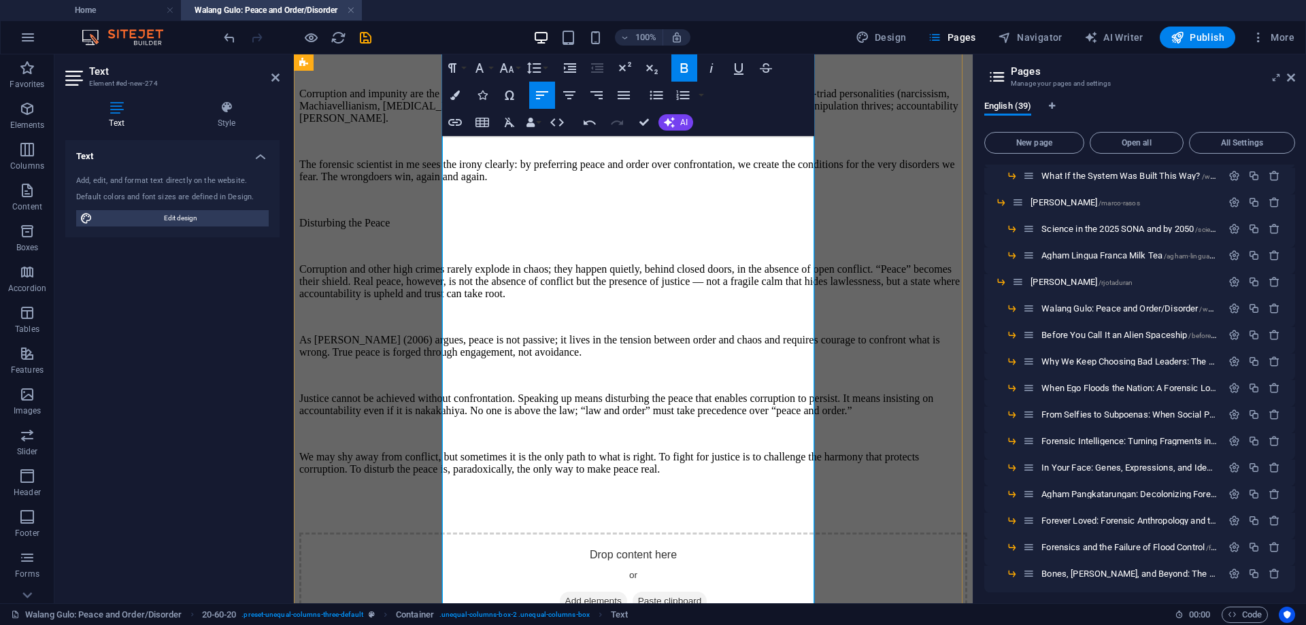
scroll to position [2177, 0]
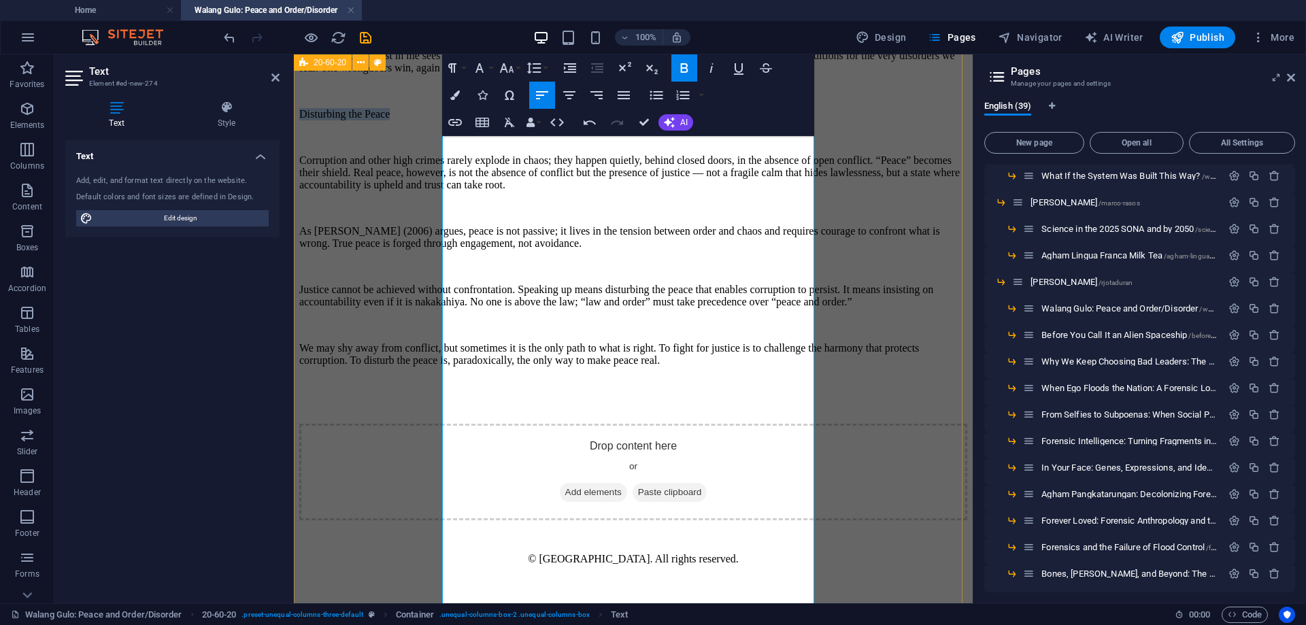
drag, startPoint x: 584, startPoint y: 434, endPoint x: 562, endPoint y: 333, distance: 103.2
click at [681, 65] on icon "button" at bounding box center [684, 68] width 16 height 16
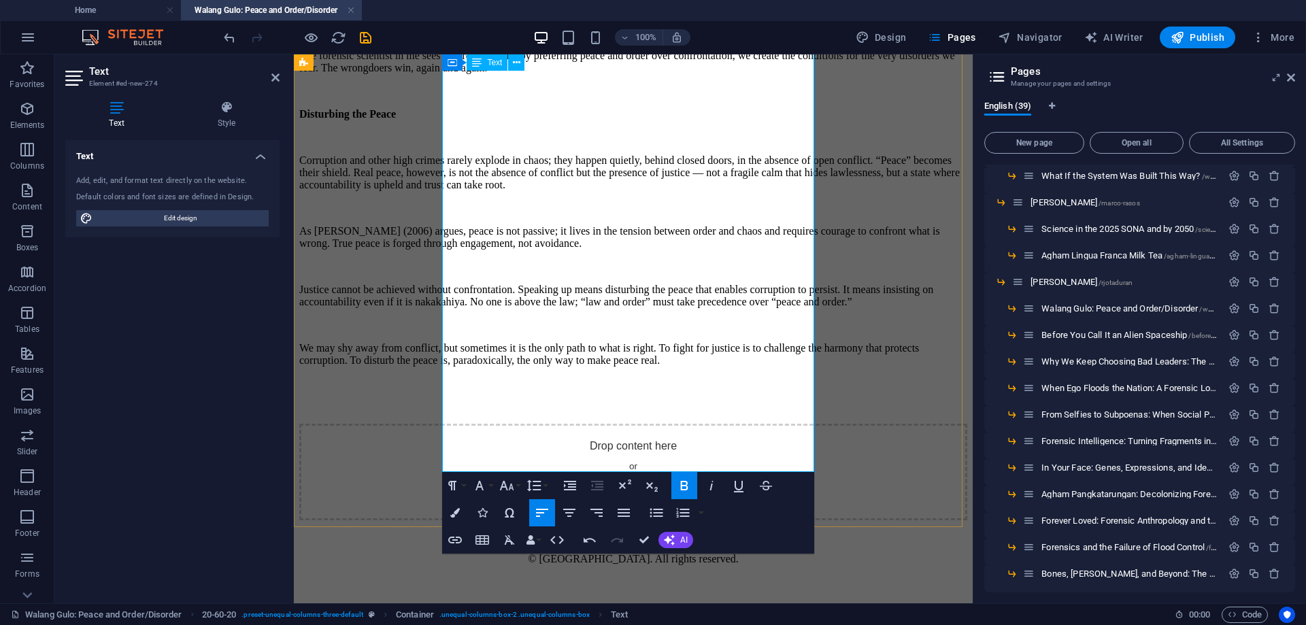
click at [550, 367] on p "We may shy away from conflict, but sometimes it is the only path to what is rig…" at bounding box center [633, 354] width 668 height 24
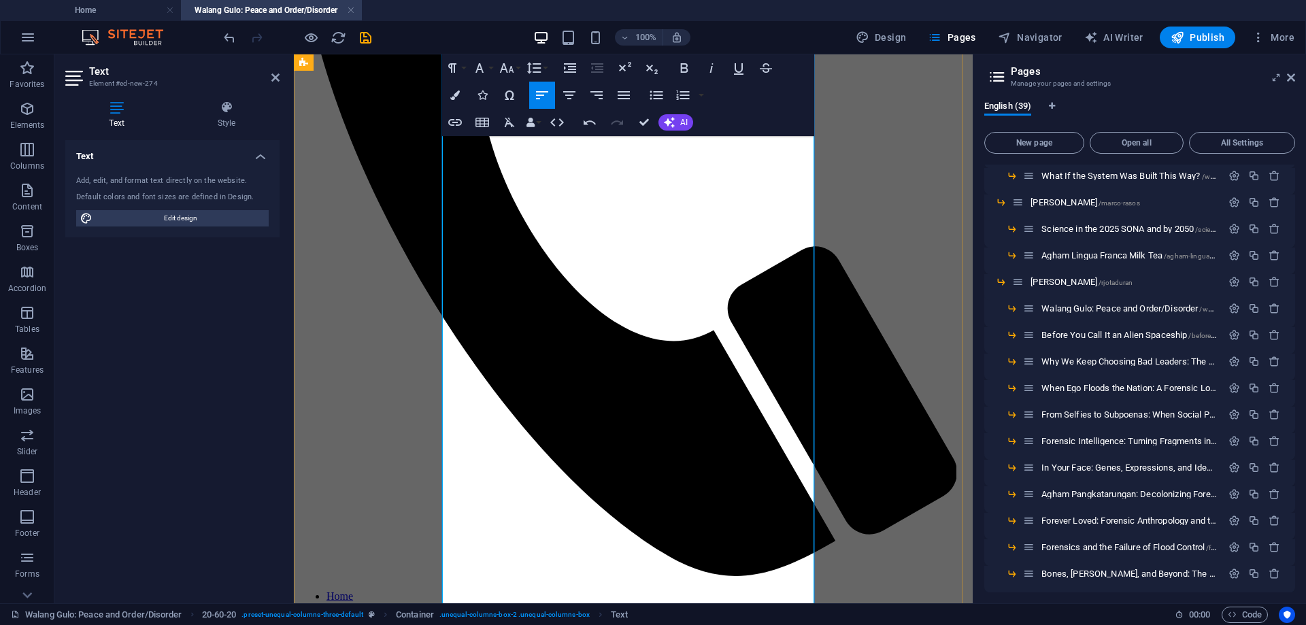
scroll to position [544, 0]
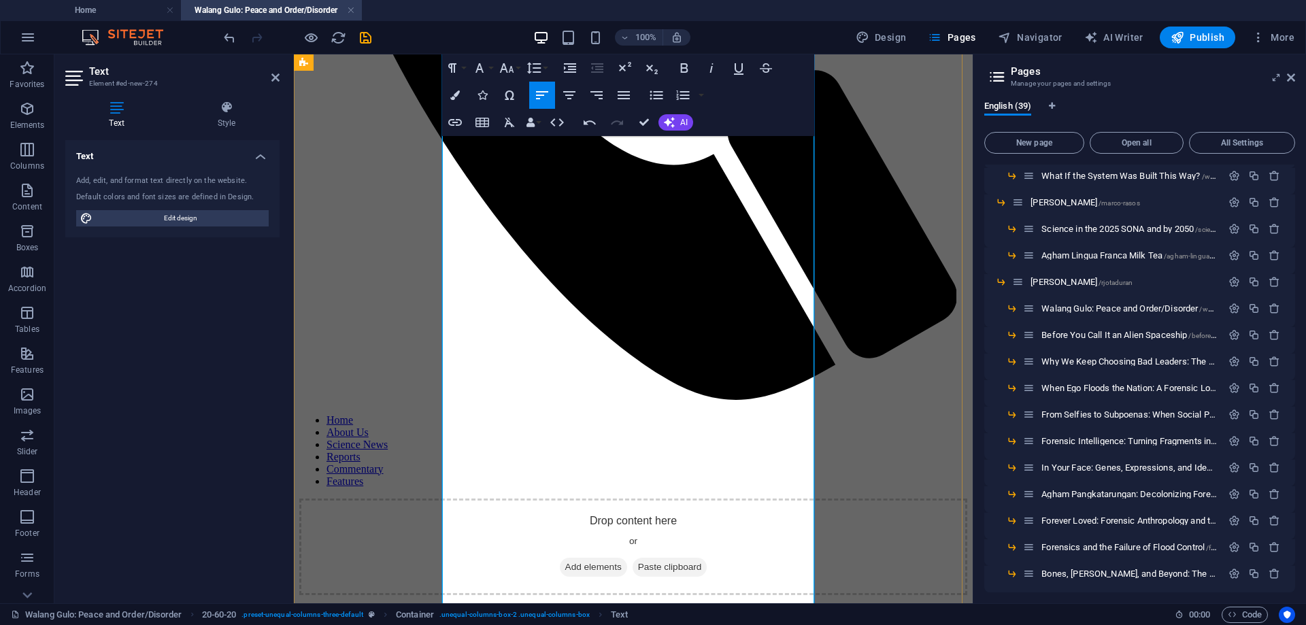
drag, startPoint x: 512, startPoint y: 409, endPoint x: 588, endPoint y: 409, distance: 76.2
click at [710, 67] on icon "button" at bounding box center [712, 68] width 16 height 16
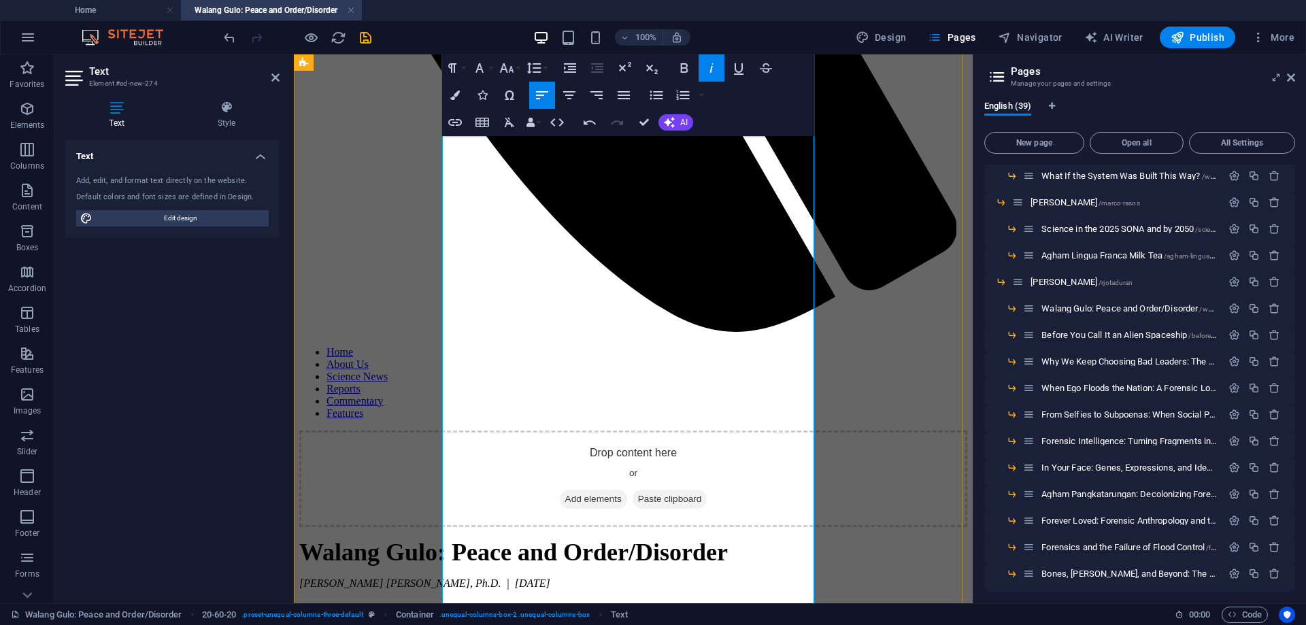
drag, startPoint x: 761, startPoint y: 366, endPoint x: 471, endPoint y: 385, distance: 291.2
click at [714, 66] on icon "button" at bounding box center [712, 68] width 16 height 16
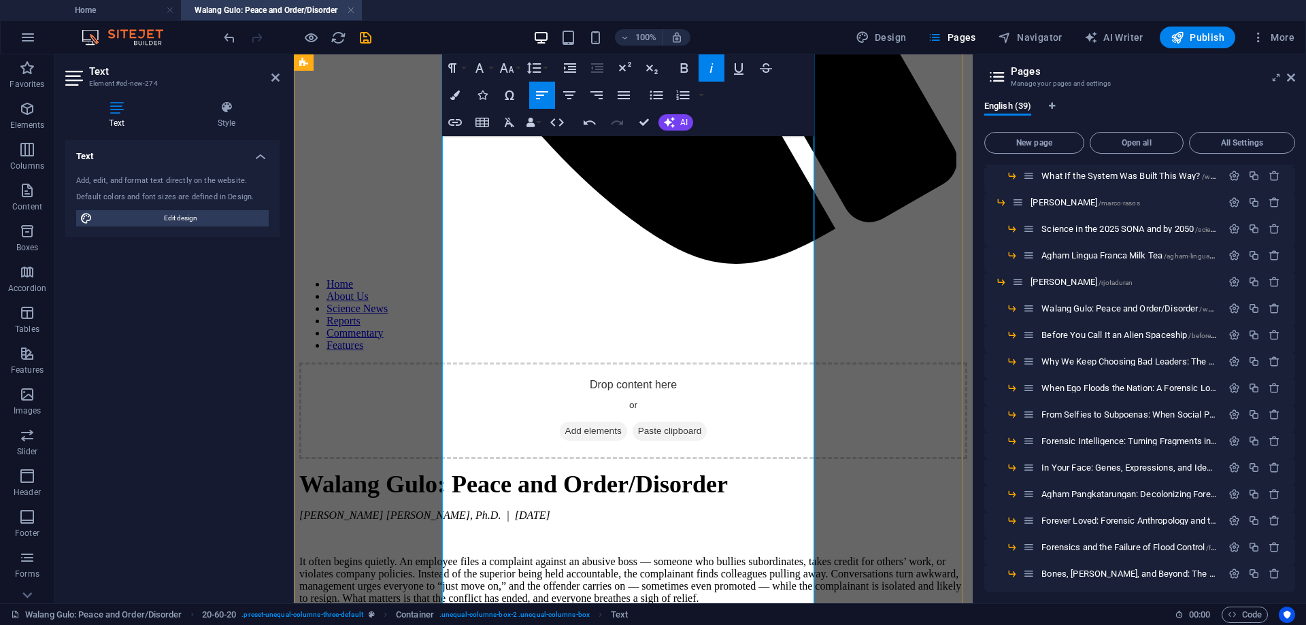
drag, startPoint x: 523, startPoint y: 363, endPoint x: 593, endPoint y: 363, distance: 70.1
click at [708, 72] on icon "button" at bounding box center [712, 68] width 16 height 16
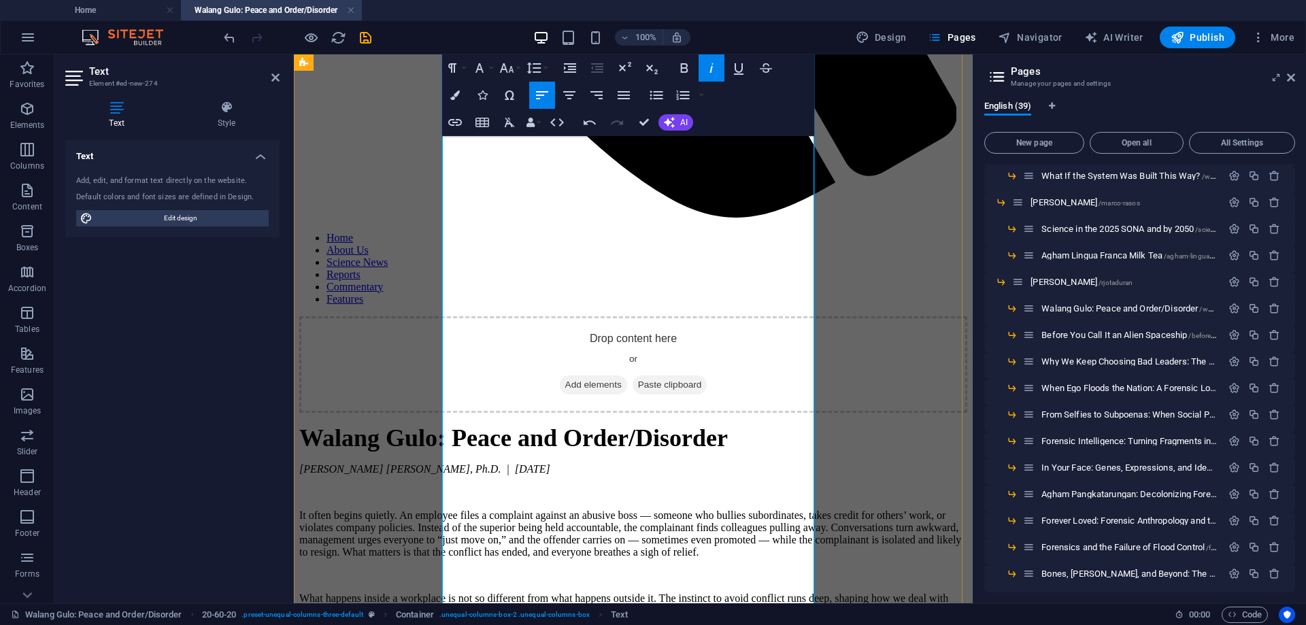
scroll to position [748, 0]
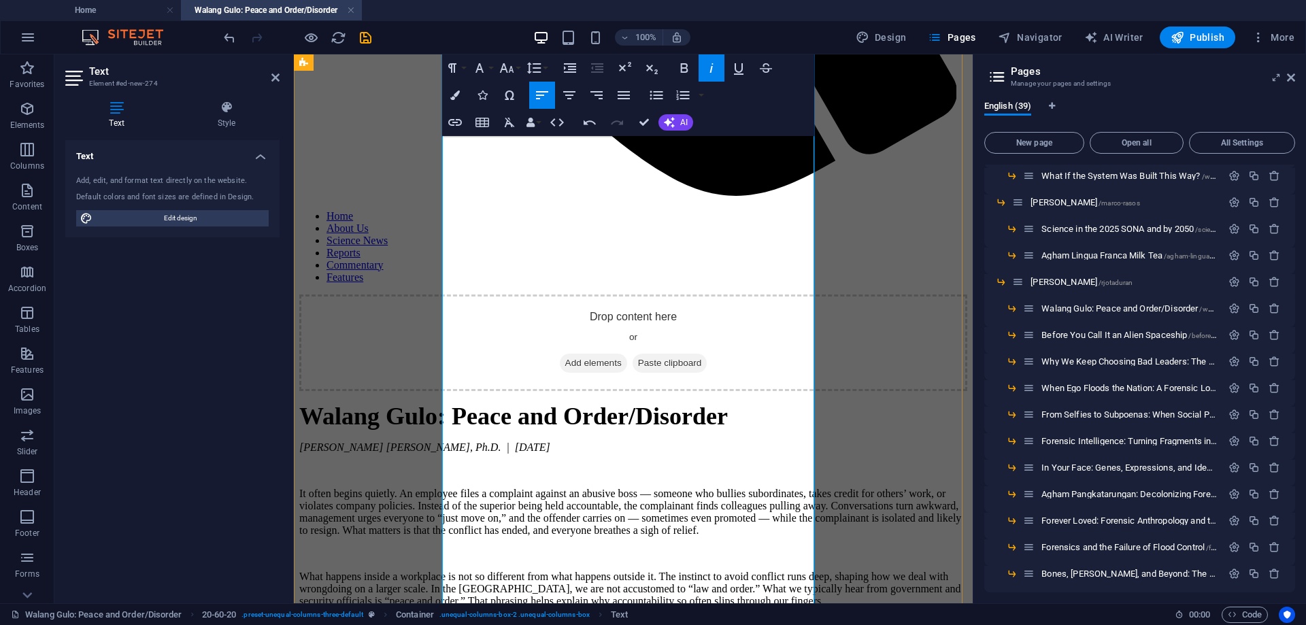
drag, startPoint x: 514, startPoint y: 425, endPoint x: 442, endPoint y: 426, distance: 71.4
click at [706, 65] on icon "button" at bounding box center [712, 68] width 16 height 16
drag, startPoint x: 622, startPoint y: 384, endPoint x: 648, endPoint y: 381, distance: 26.7
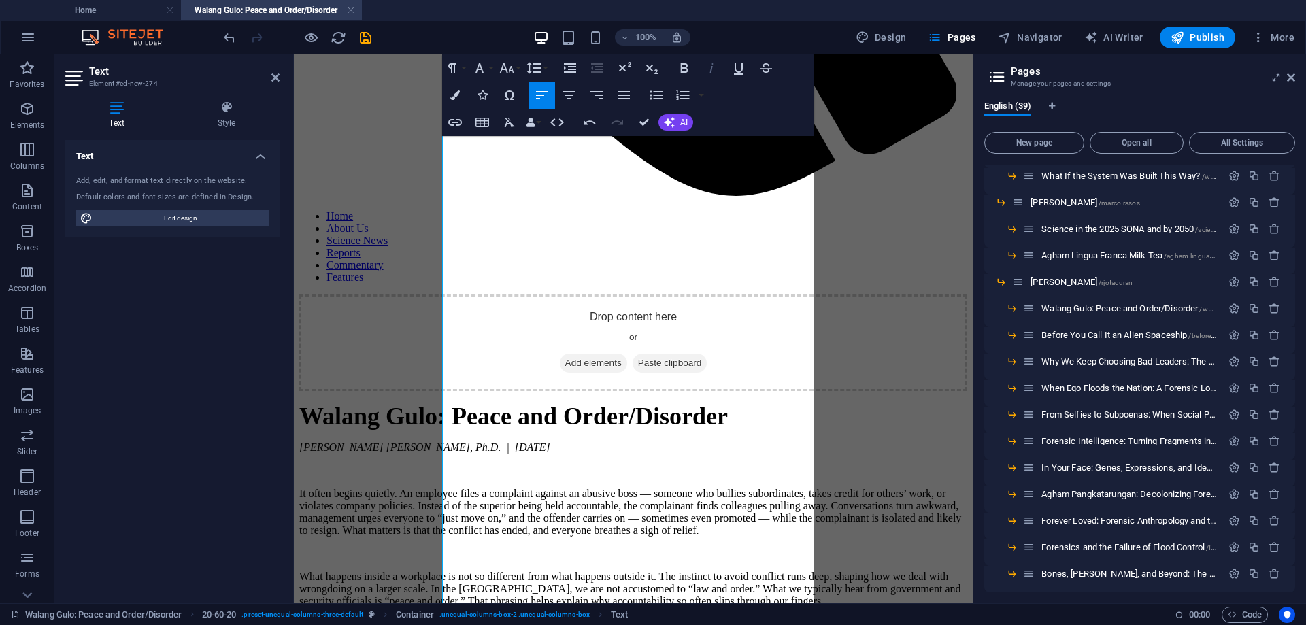
click at [710, 69] on icon "button" at bounding box center [712, 68] width 16 height 16
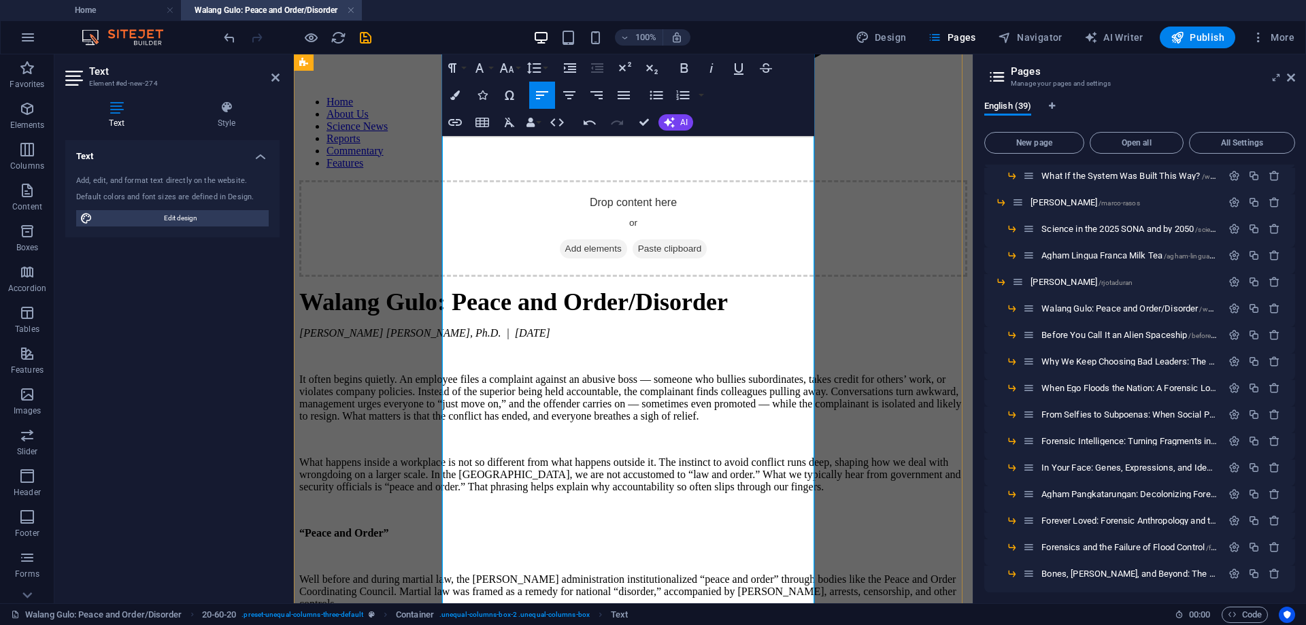
scroll to position [885, 0]
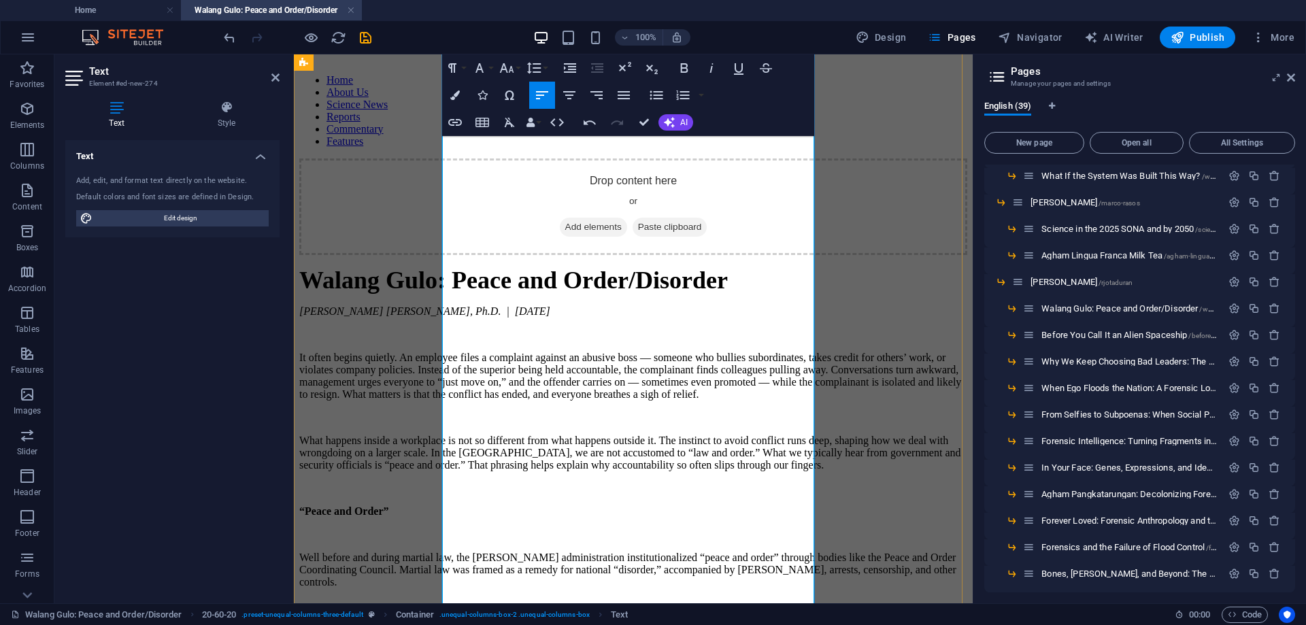
drag, startPoint x: 614, startPoint y: 445, endPoint x: 687, endPoint y: 444, distance: 72.1
click at [713, 70] on icon "button" at bounding box center [712, 68] width 16 height 16
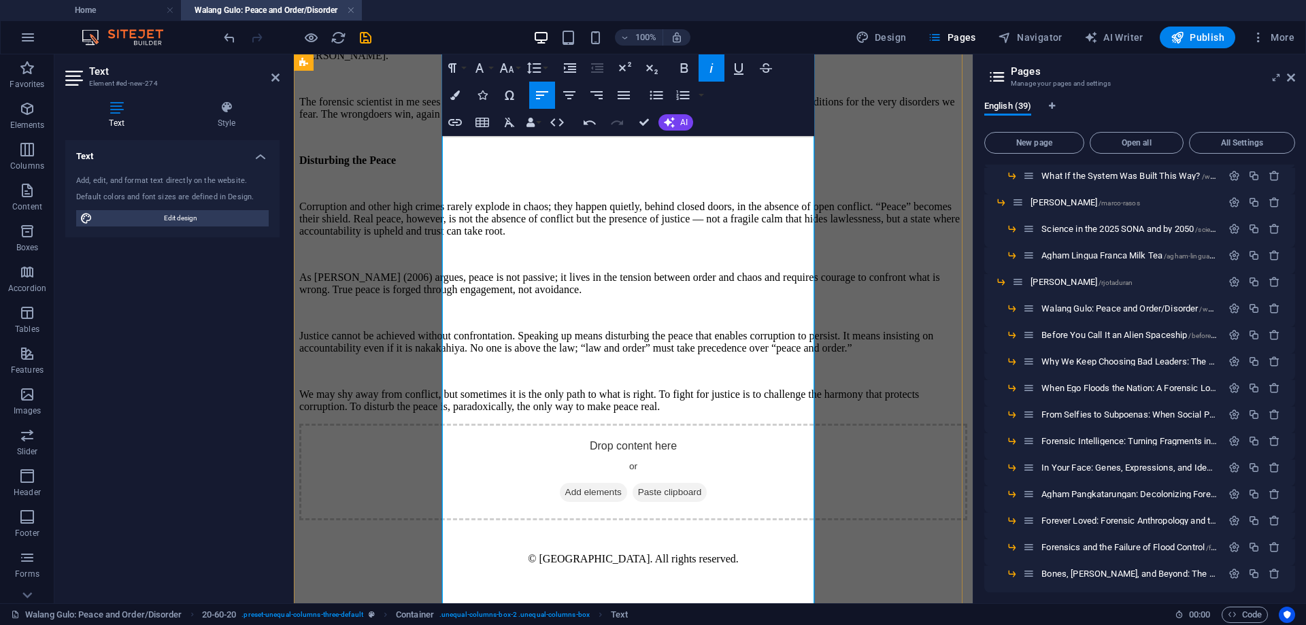
scroll to position [2586, 0]
drag, startPoint x: 614, startPoint y: 415, endPoint x: 688, endPoint y: 414, distance: 73.5
click at [688, 354] on p "Justice cannot be achieved without confrontation. Speaking up means disturbing …" at bounding box center [633, 342] width 668 height 24
click at [712, 65] on icon "button" at bounding box center [712, 68] width 16 height 16
click at [726, 354] on p "Justice cannot be achieved without confrontation. Speaking up means disturbing …" at bounding box center [633, 342] width 668 height 24
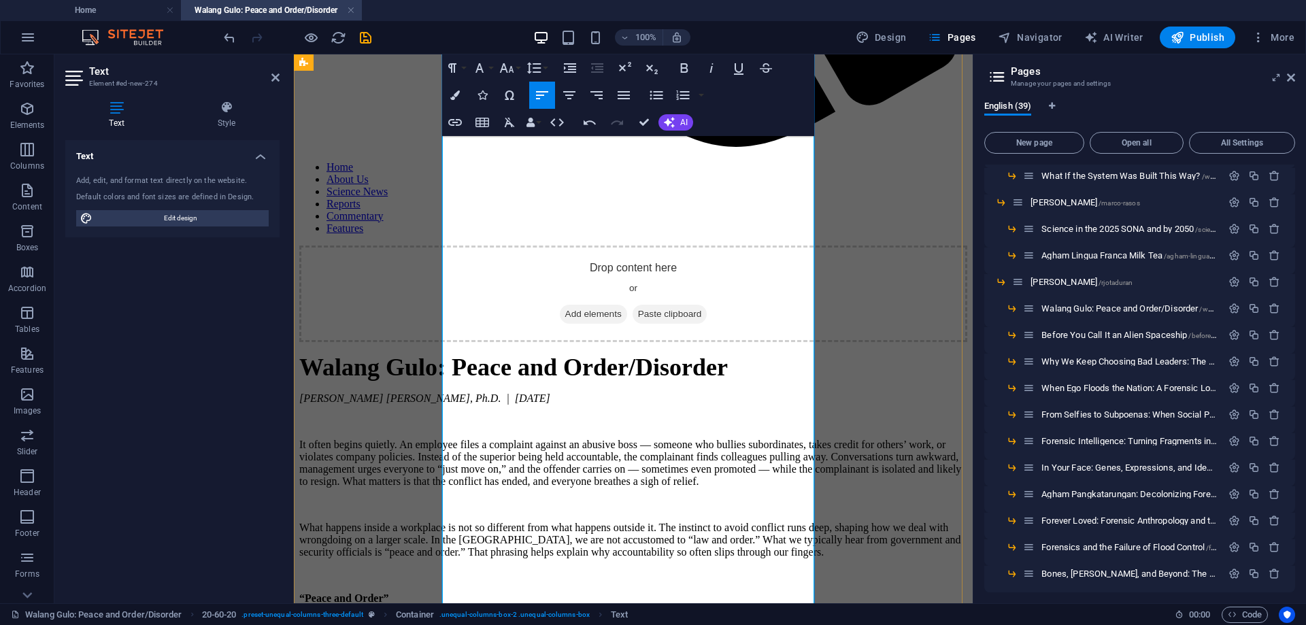
scroll to position [816, 0]
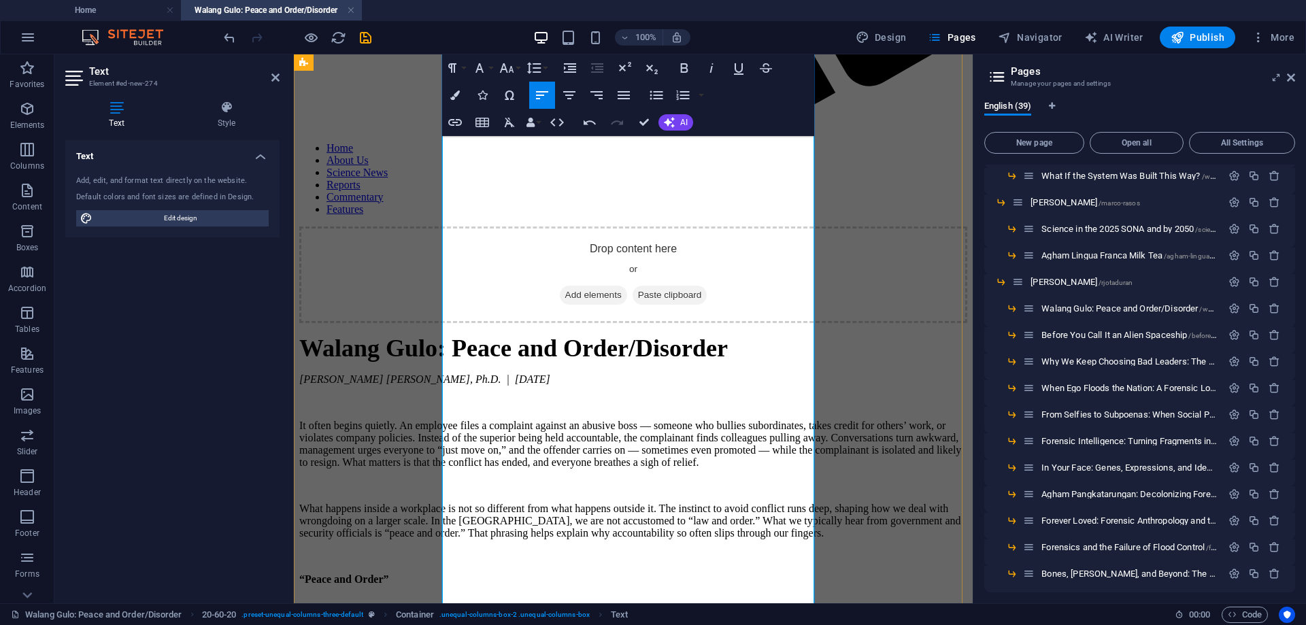
drag, startPoint x: 762, startPoint y: 400, endPoint x: 537, endPoint y: 425, distance: 226.5
click at [455, 122] on icon "button" at bounding box center [455, 122] width 14 height 7
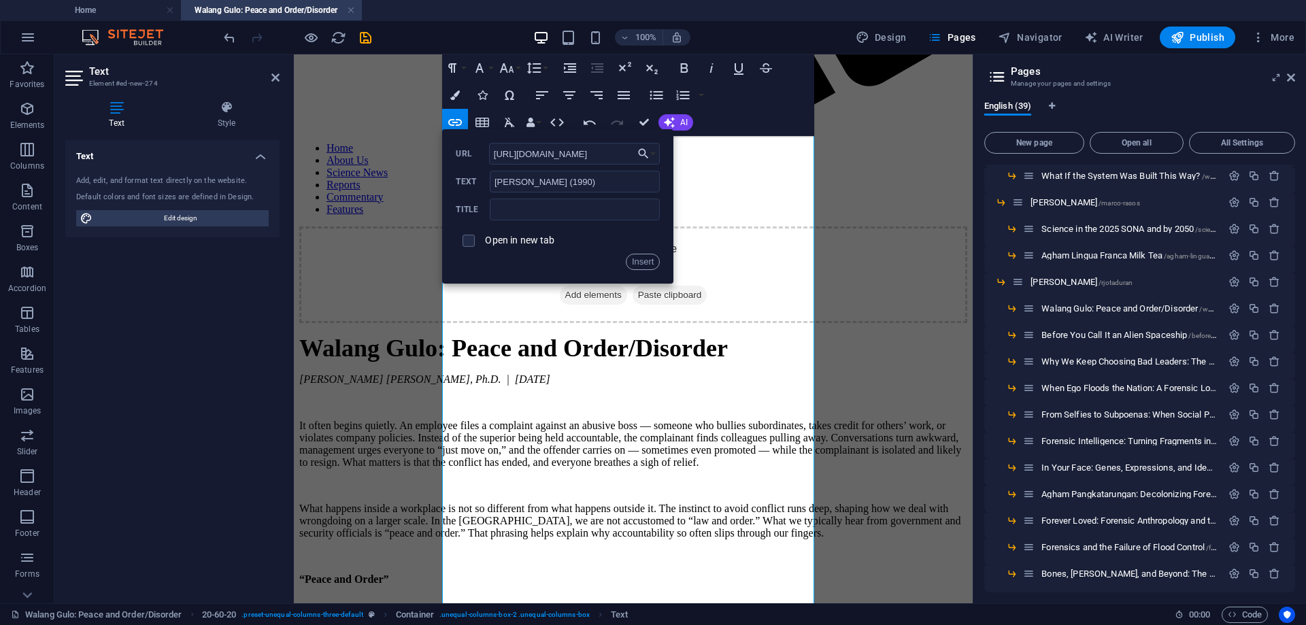
scroll to position [0, 67]
type input "[URL][DOMAIN_NAME]"
click at [469, 240] on input "checkbox" at bounding box center [467, 239] width 12 height 12
checkbox input "true"
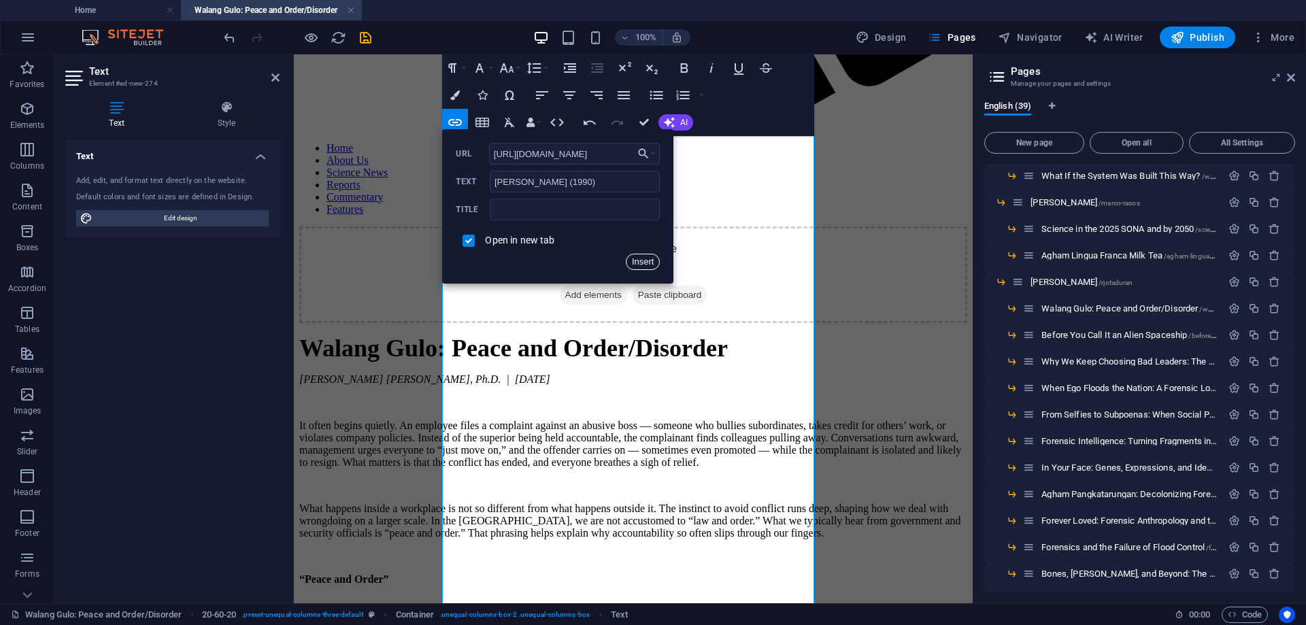
click at [648, 262] on button "Insert" at bounding box center [643, 262] width 35 height 16
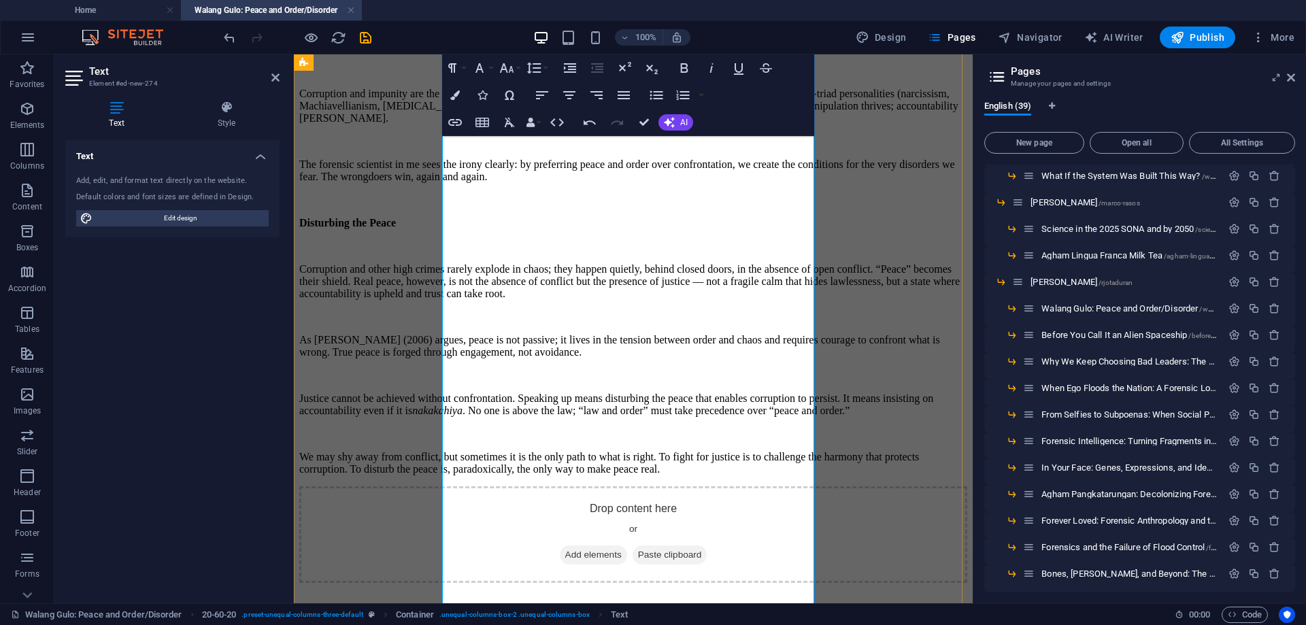
scroll to position [1905, 0]
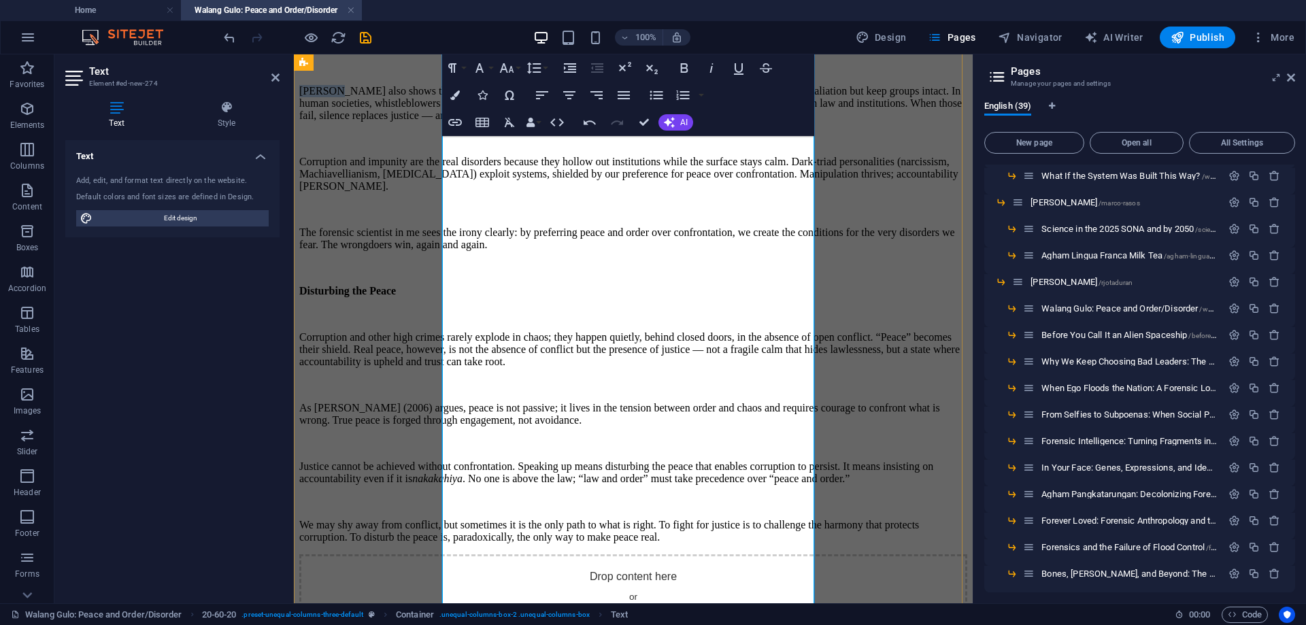
drag, startPoint x: 497, startPoint y: 269, endPoint x: 444, endPoint y: 271, distance: 53.1
click at [444, 122] on p "[PERSON_NAME] also shows that peacemaking is costly even in primate societies: …" at bounding box center [633, 103] width 668 height 37
type input "De Waal"
checkbox input "false"
click at [455, 120] on icon "button" at bounding box center [455, 122] width 16 height 16
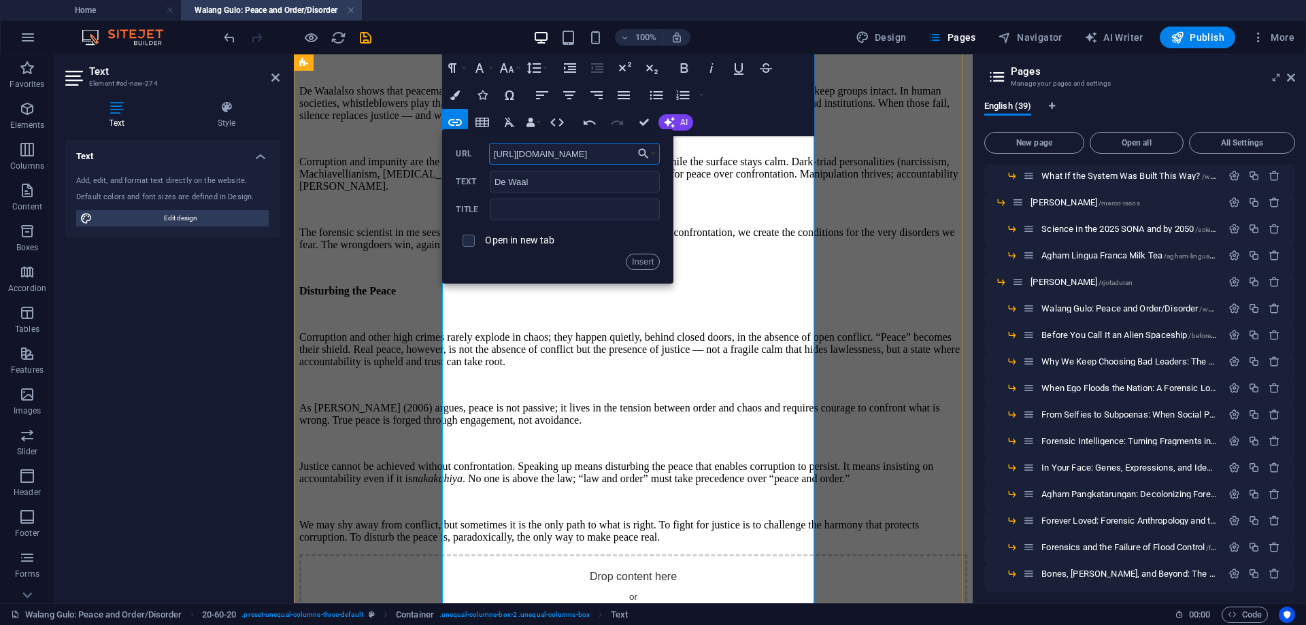
scroll to position [0, 67]
type input "[URL][DOMAIN_NAME]"
click at [469, 243] on input "checkbox" at bounding box center [467, 239] width 12 height 12
checkbox input "true"
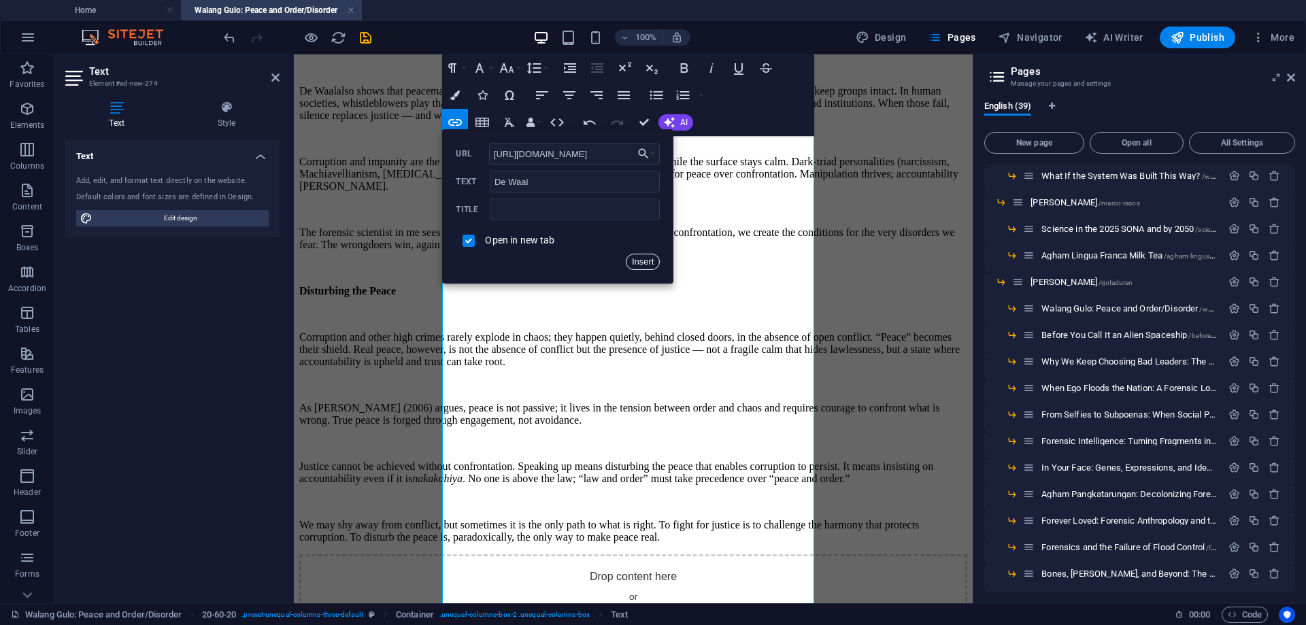
click at [646, 265] on button "Insert" at bounding box center [643, 262] width 35 height 16
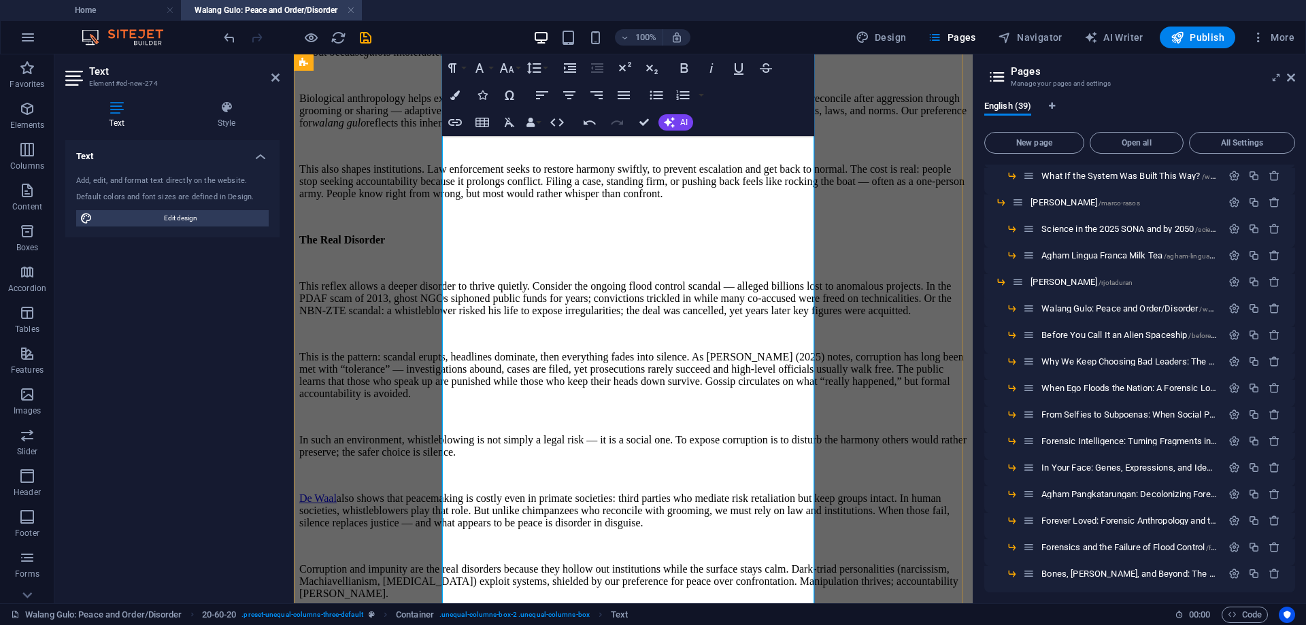
scroll to position [1497, 0]
drag, startPoint x: 688, startPoint y: 372, endPoint x: 782, endPoint y: 374, distance: 94.6
click at [782, 374] on p "This is the pattern: scandal erupts, headlines dominate, then everything fades …" at bounding box center [633, 376] width 668 height 49
type input "[PERSON_NAME] (2025)"
checkbox input "false"
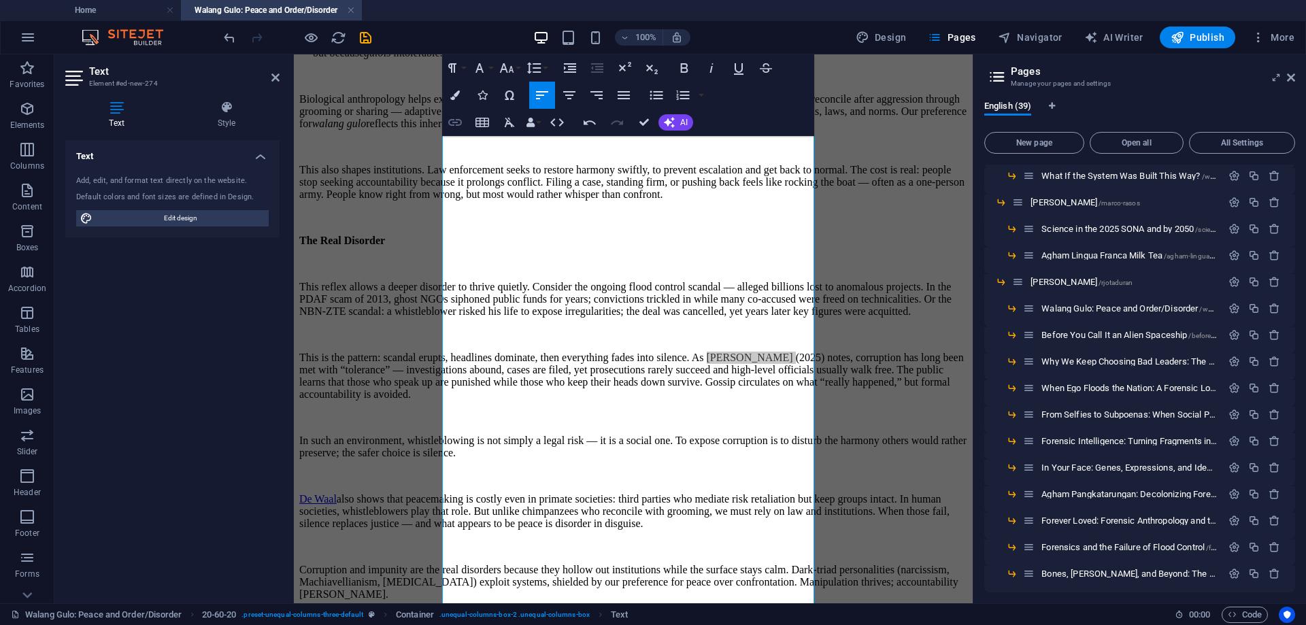
click at [453, 122] on icon "button" at bounding box center [455, 122] width 14 height 7
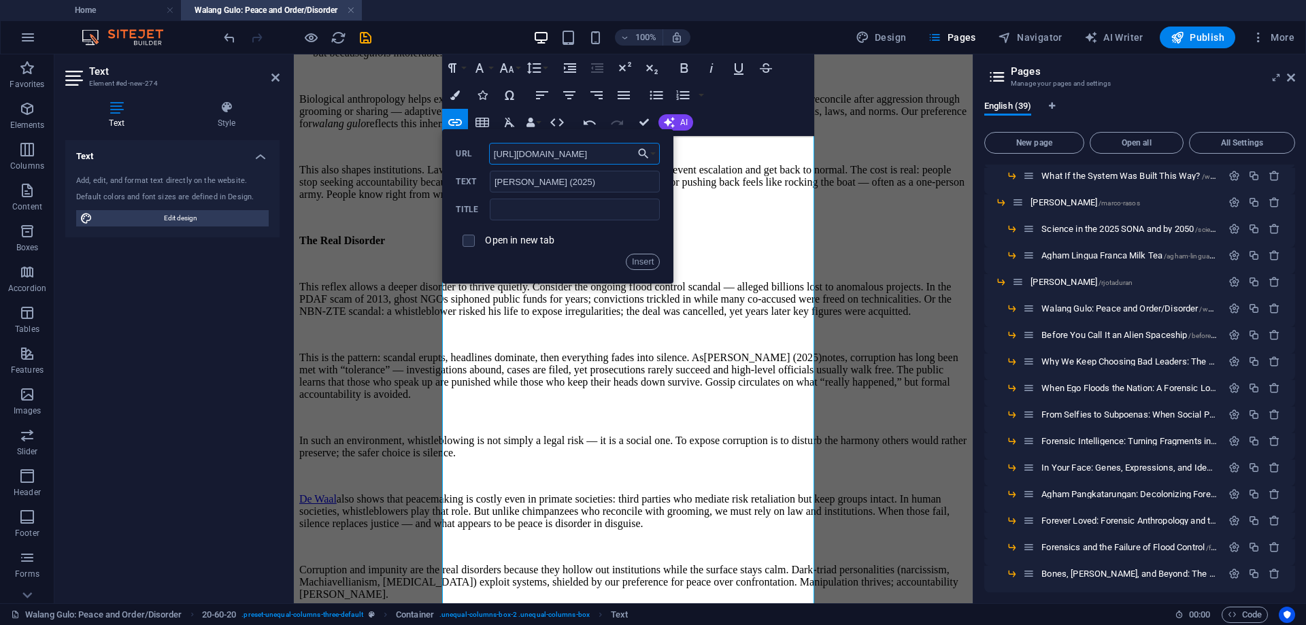
scroll to position [0, 782]
type input "[URL][DOMAIN_NAME]"
click at [470, 242] on input "checkbox" at bounding box center [467, 239] width 12 height 12
checkbox input "true"
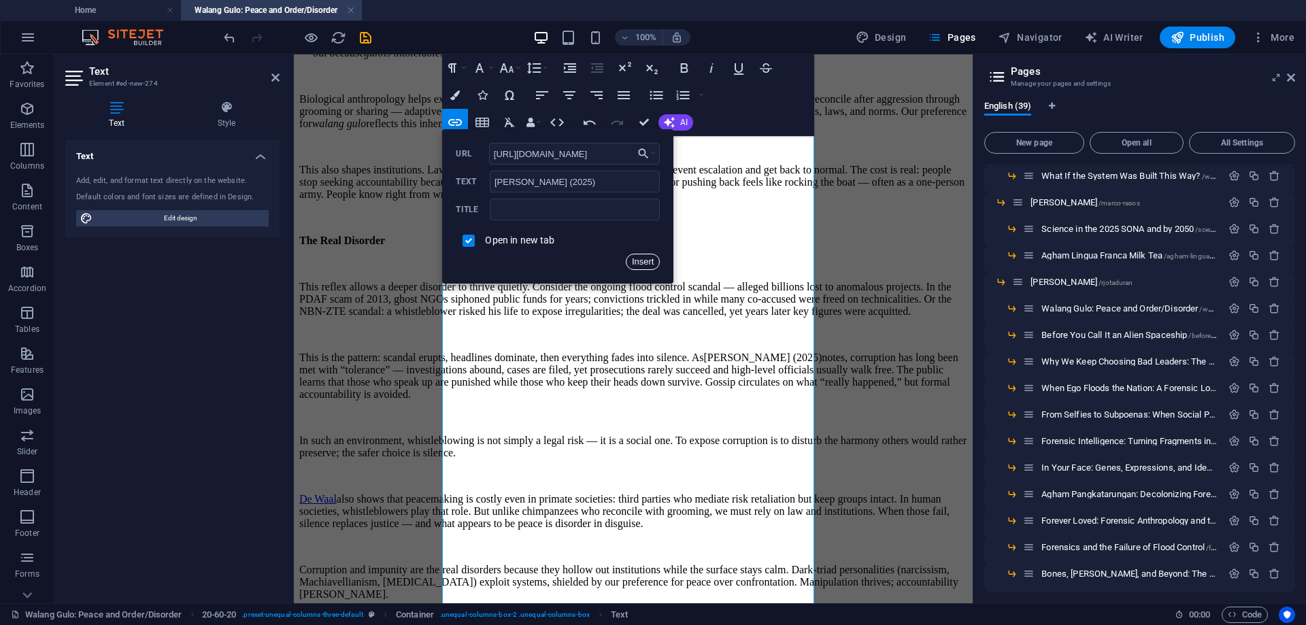
click at [644, 259] on button "Insert" at bounding box center [643, 262] width 35 height 16
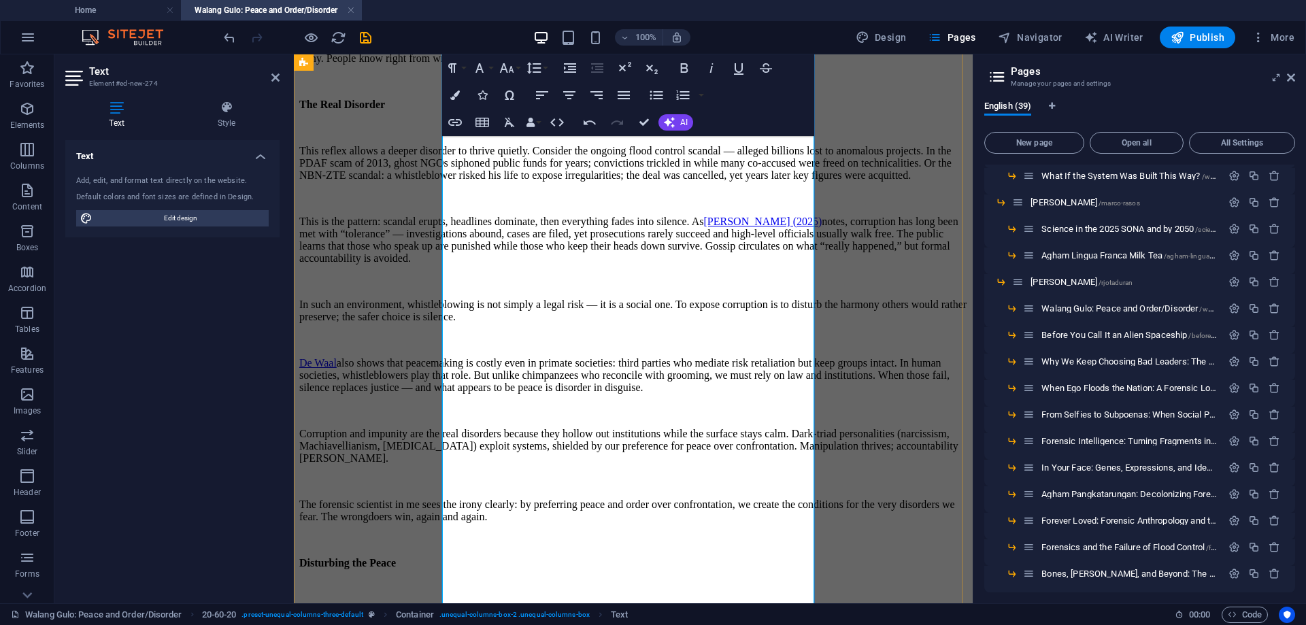
scroll to position [1769, 0]
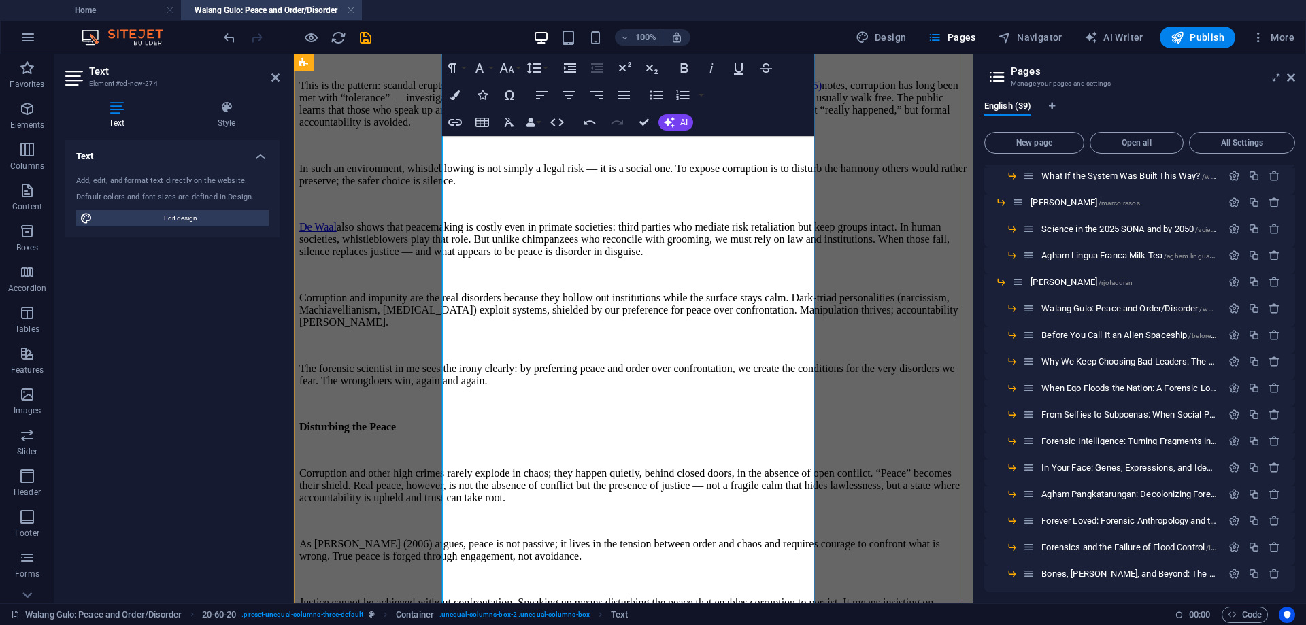
click at [627, 187] on p "In such an environment, whistleblowing is not simply a legal risk — it is a soc…" at bounding box center [633, 175] width 668 height 24
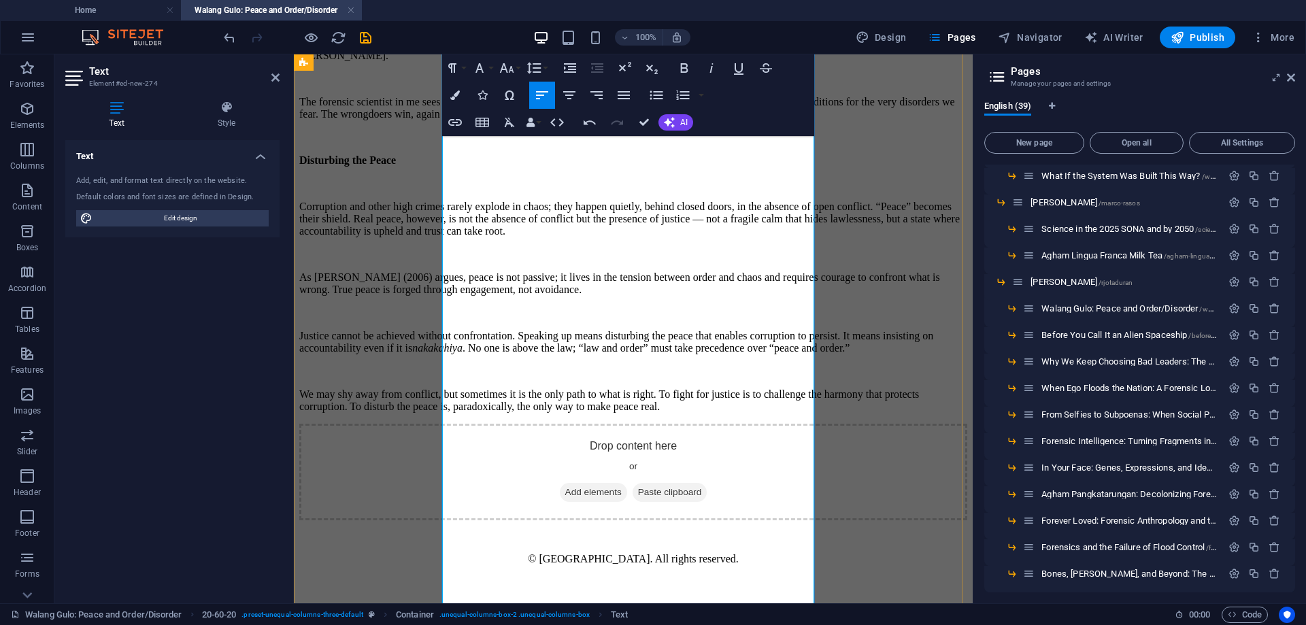
scroll to position [2518, 0]
drag, startPoint x: 608, startPoint y: 310, endPoint x: 462, endPoint y: 310, distance: 146.3
click at [462, 296] on p "As [PERSON_NAME] (2006) argues, peace is not passive; it lives in the tension b…" at bounding box center [633, 283] width 668 height 24
type input "[PERSON_NAME] (2006)"
checkbox input "false"
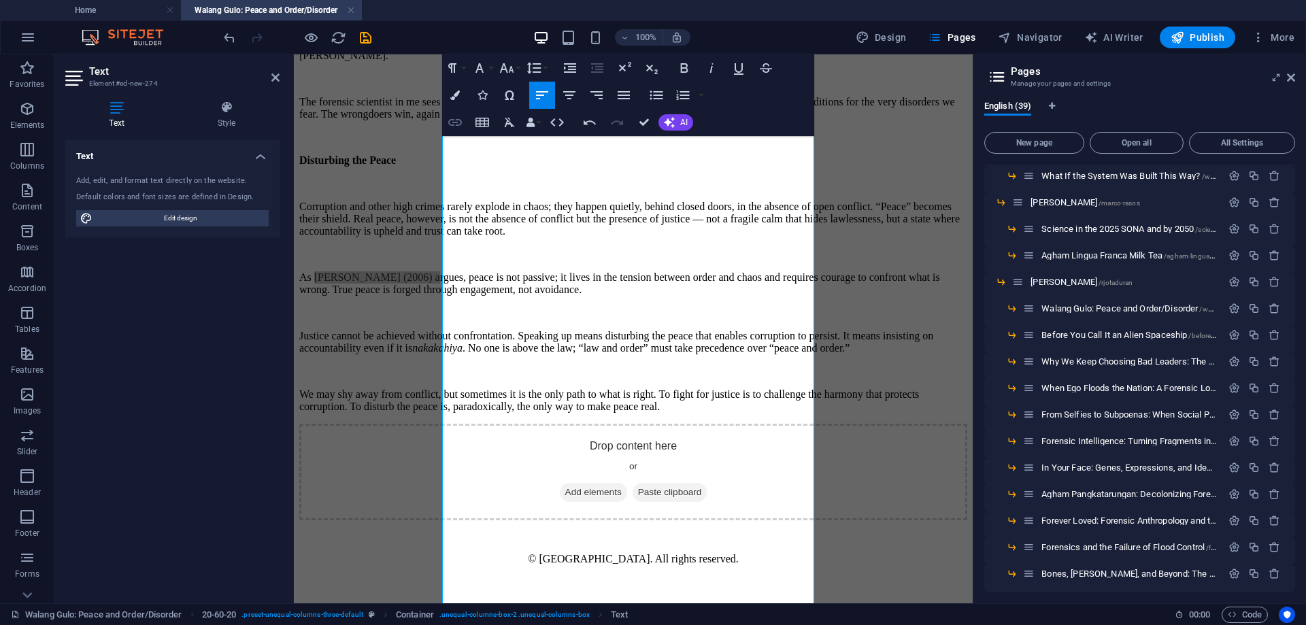
click at [455, 120] on icon "button" at bounding box center [455, 122] width 14 height 7
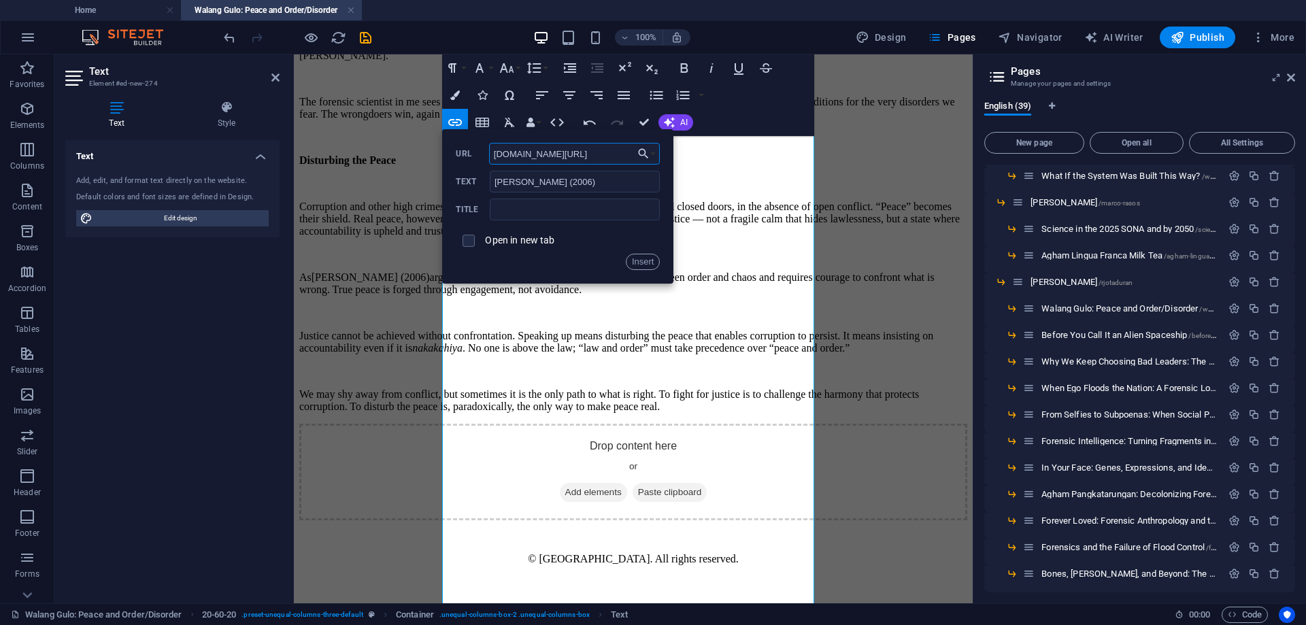
scroll to position [0, 121]
type input "[DOMAIN_NAME][URL]"
click at [466, 240] on input "checkbox" at bounding box center [467, 239] width 12 height 12
checkbox input "true"
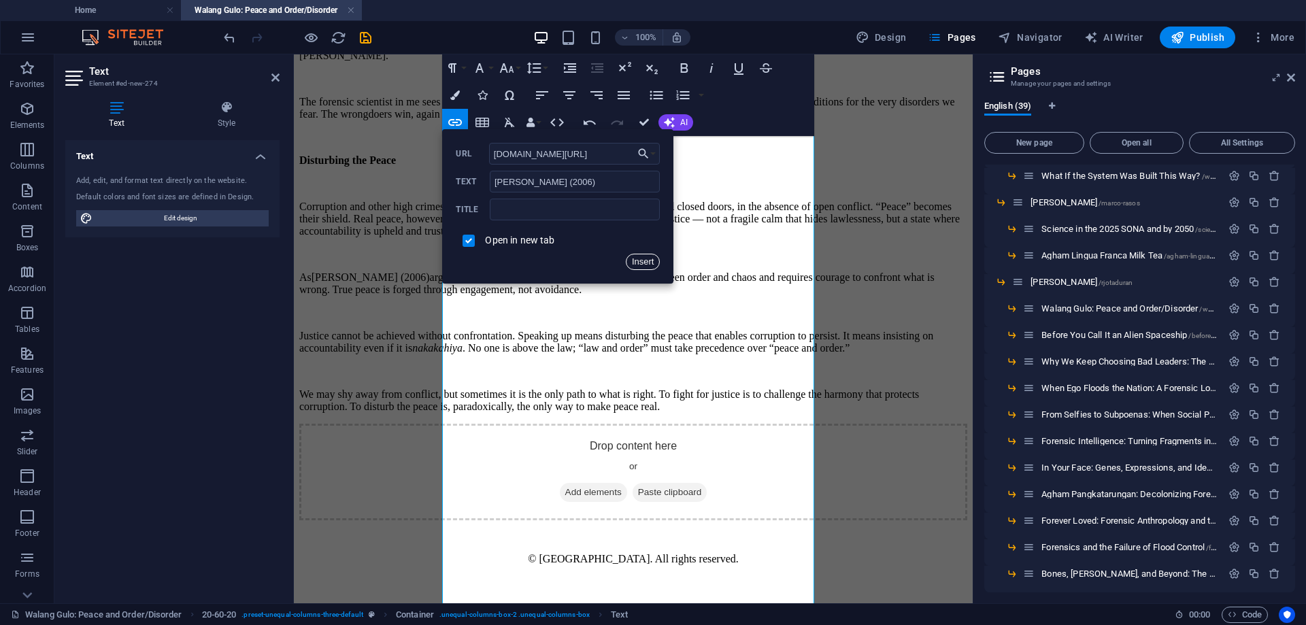
click at [648, 260] on button "Insert" at bounding box center [643, 262] width 35 height 16
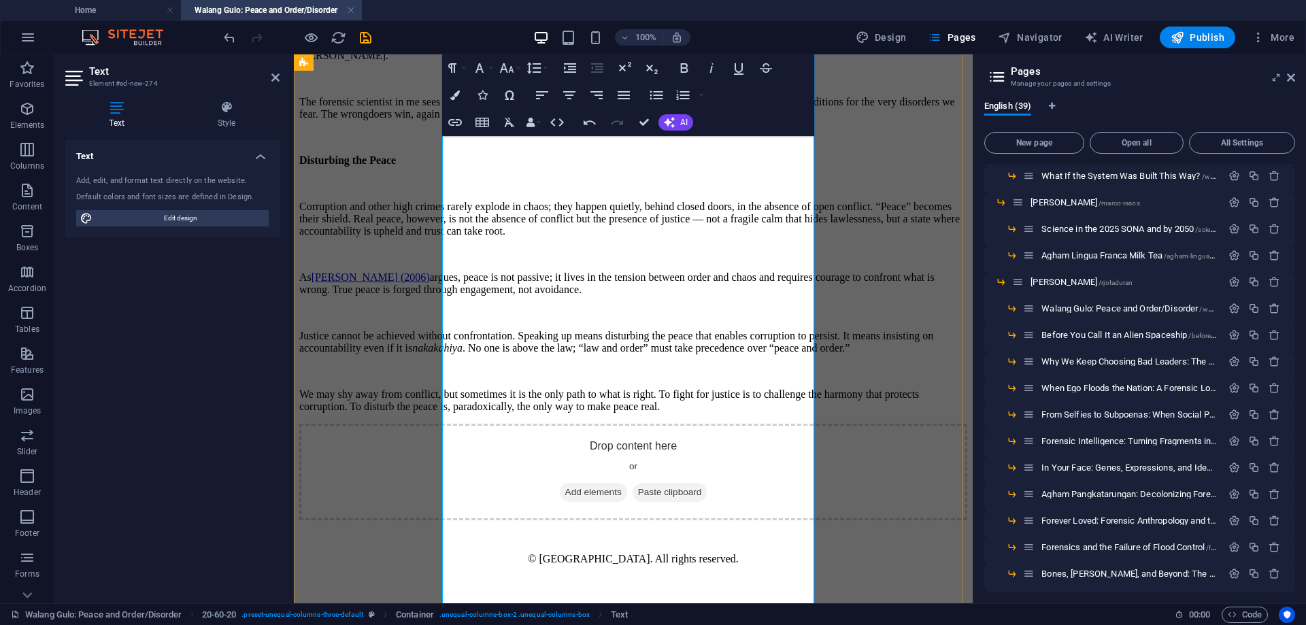
click at [648, 296] on p "As [PERSON_NAME] (2006) argues, peace is not passive; it lives in the tension b…" at bounding box center [633, 283] width 668 height 24
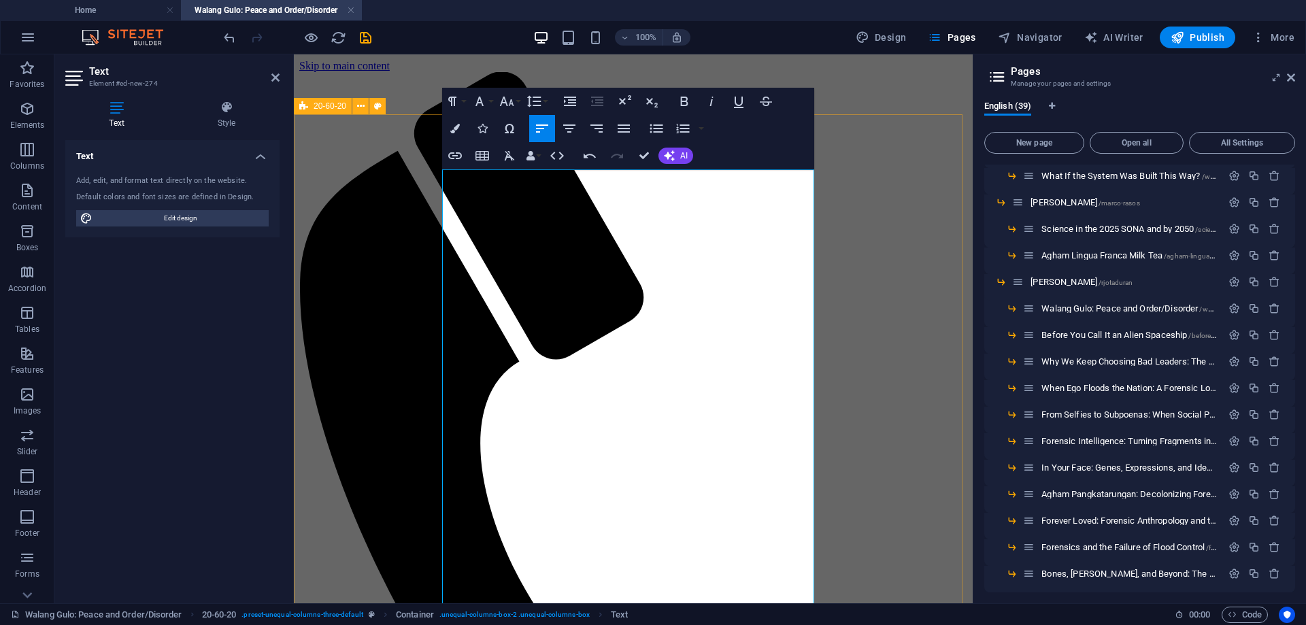
drag, startPoint x: 629, startPoint y: 230, endPoint x: 420, endPoint y: 199, distance: 211.1
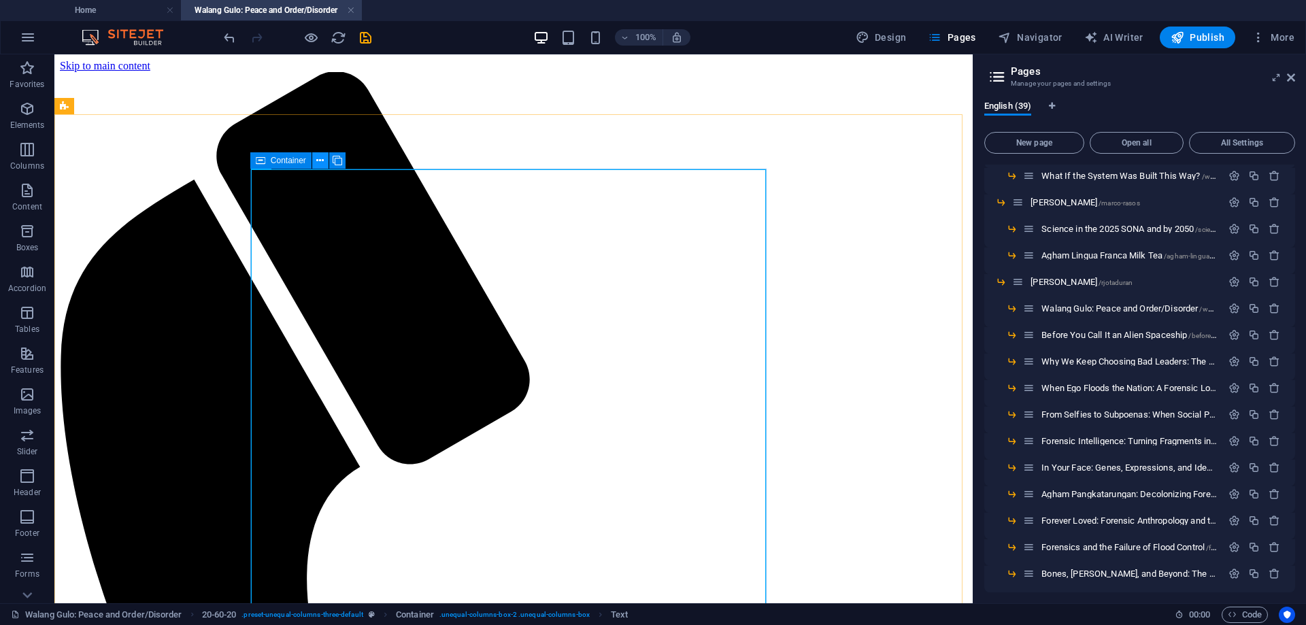
click at [318, 157] on icon at bounding box center [319, 161] width 7 height 14
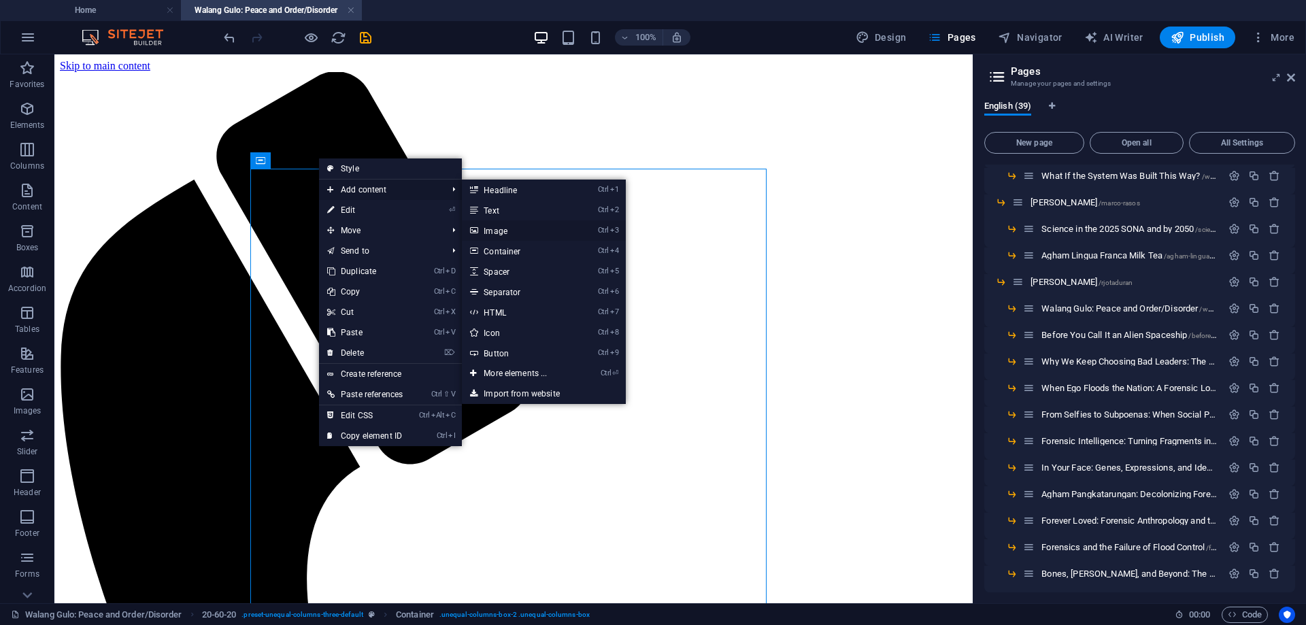
click at [498, 229] on link "Ctrl 3 Image" at bounding box center [518, 230] width 112 height 20
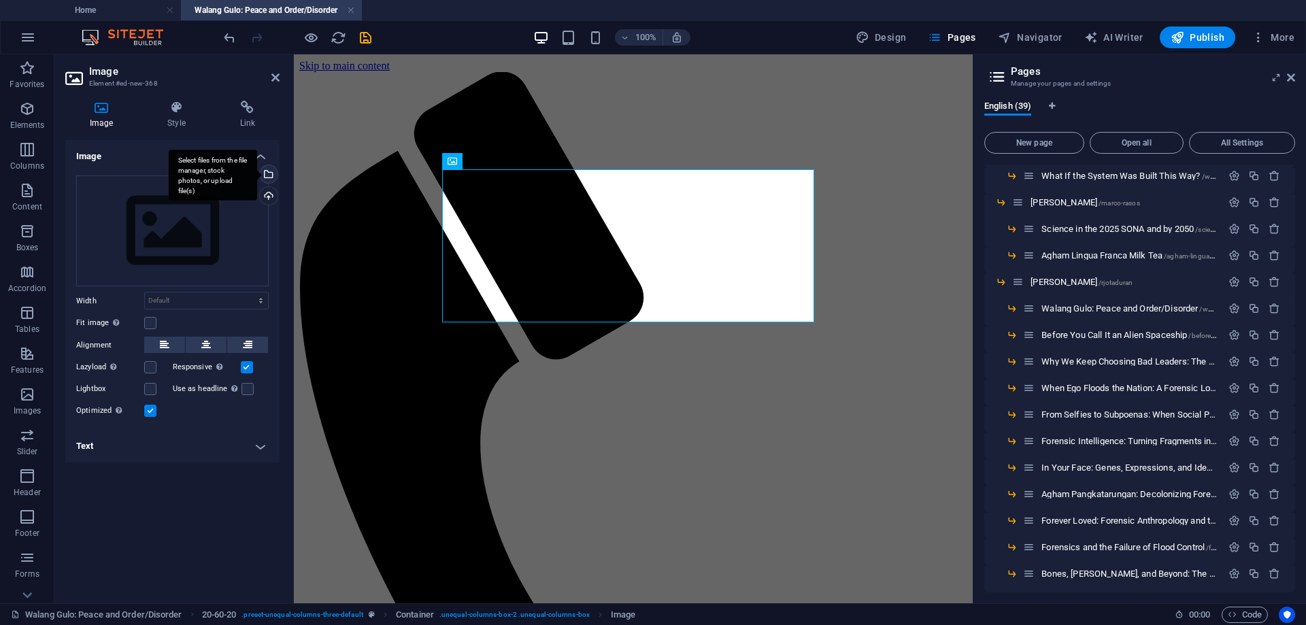
click at [270, 174] on div "Select files from the file manager, stock photos, or upload file(s)" at bounding box center [267, 175] width 20 height 20
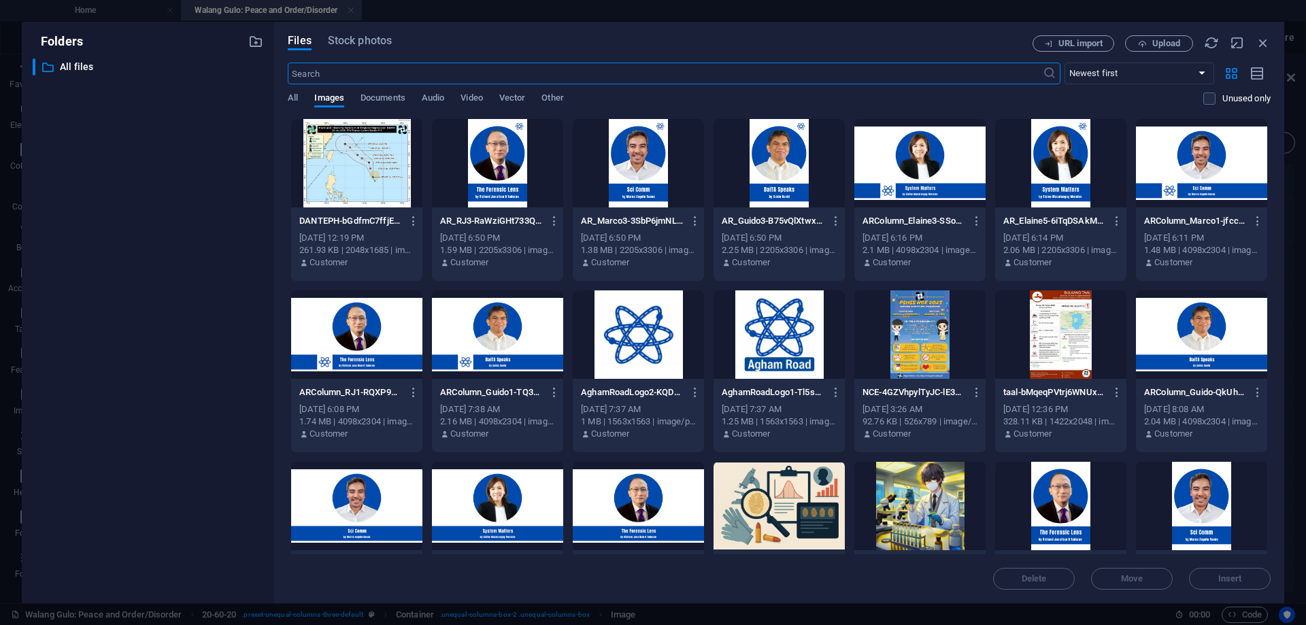
click at [355, 360] on div at bounding box center [356, 335] width 131 height 88
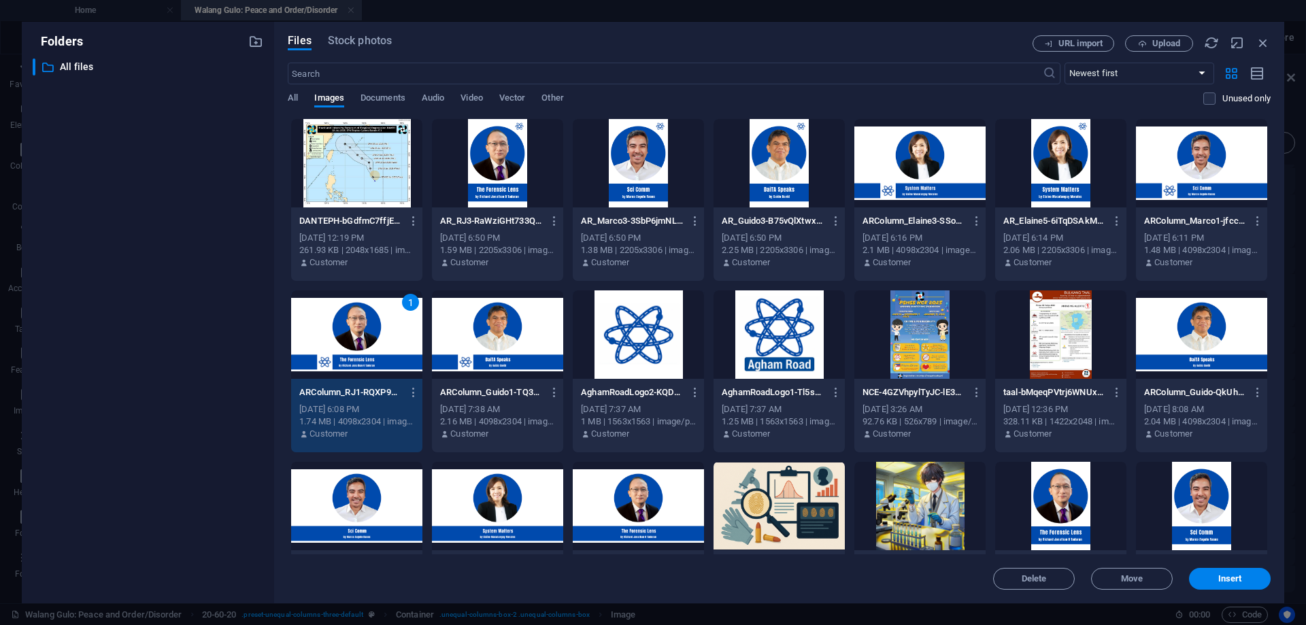
click at [355, 360] on div "1" at bounding box center [356, 335] width 131 height 88
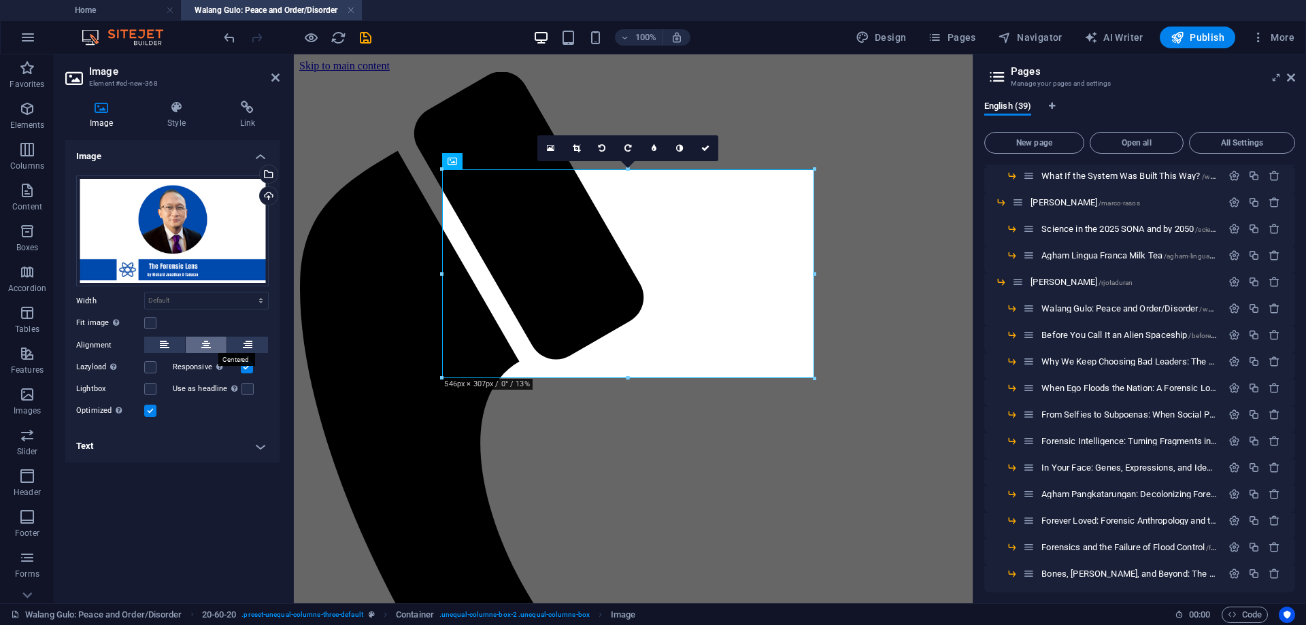
click at [205, 346] on icon at bounding box center [206, 345] width 10 height 16
click at [150, 325] on label at bounding box center [150, 323] width 12 height 12
click at [0, 0] on input "Fit image Automatically fit image to a fixed width and height" at bounding box center [0, 0] width 0 height 0
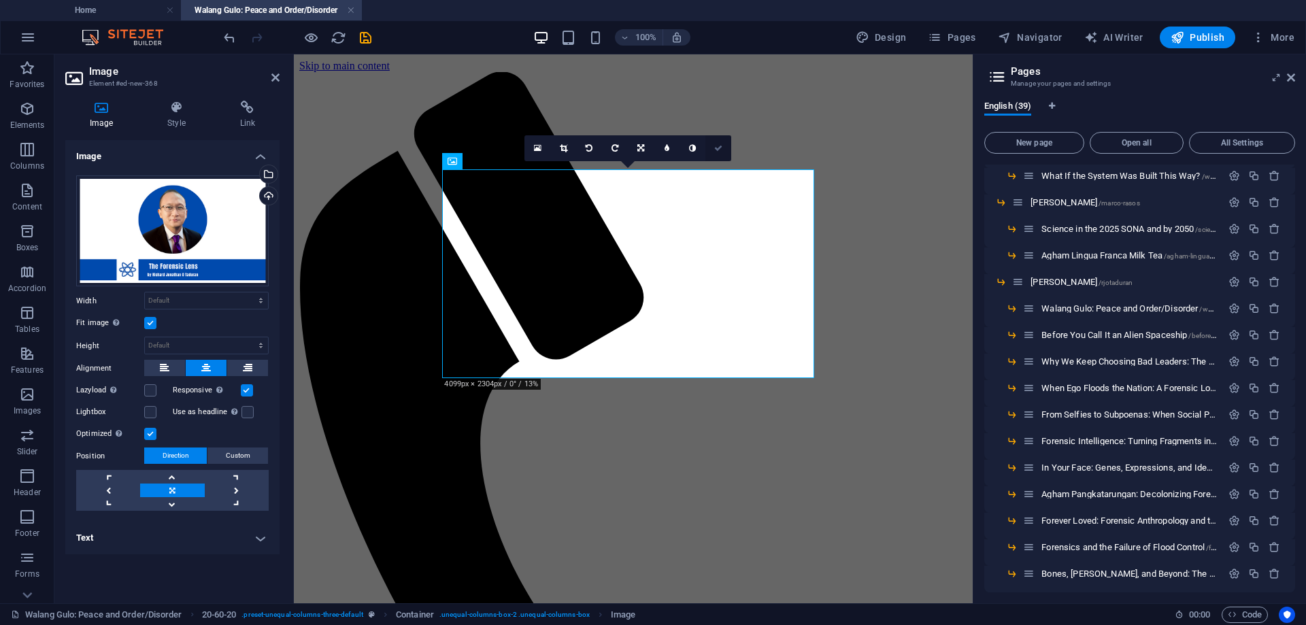
click at [723, 146] on link at bounding box center [719, 148] width 26 height 26
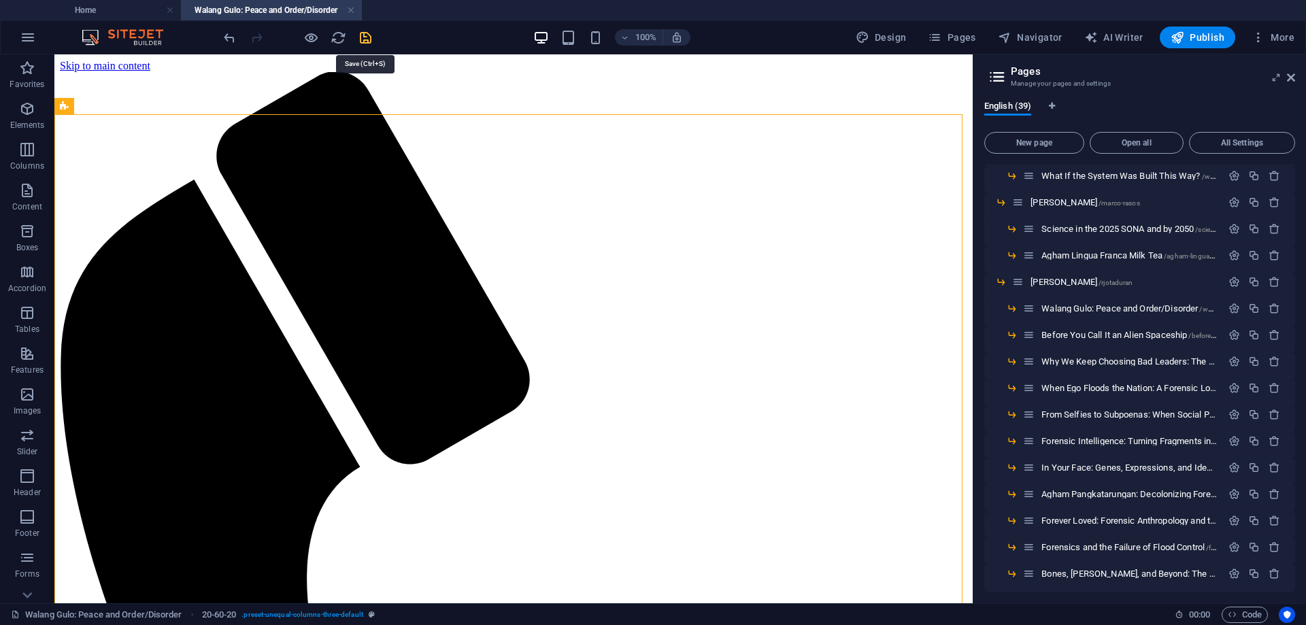
click at [366, 33] on icon "save" at bounding box center [366, 38] width 16 height 16
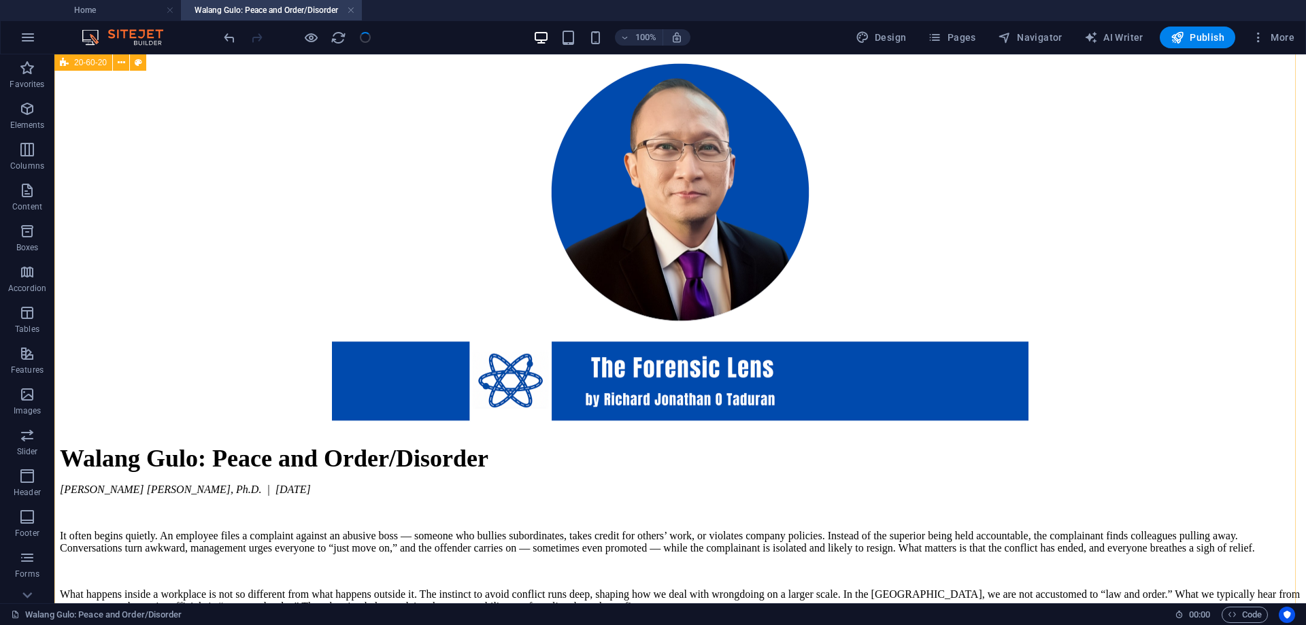
scroll to position [1935, 0]
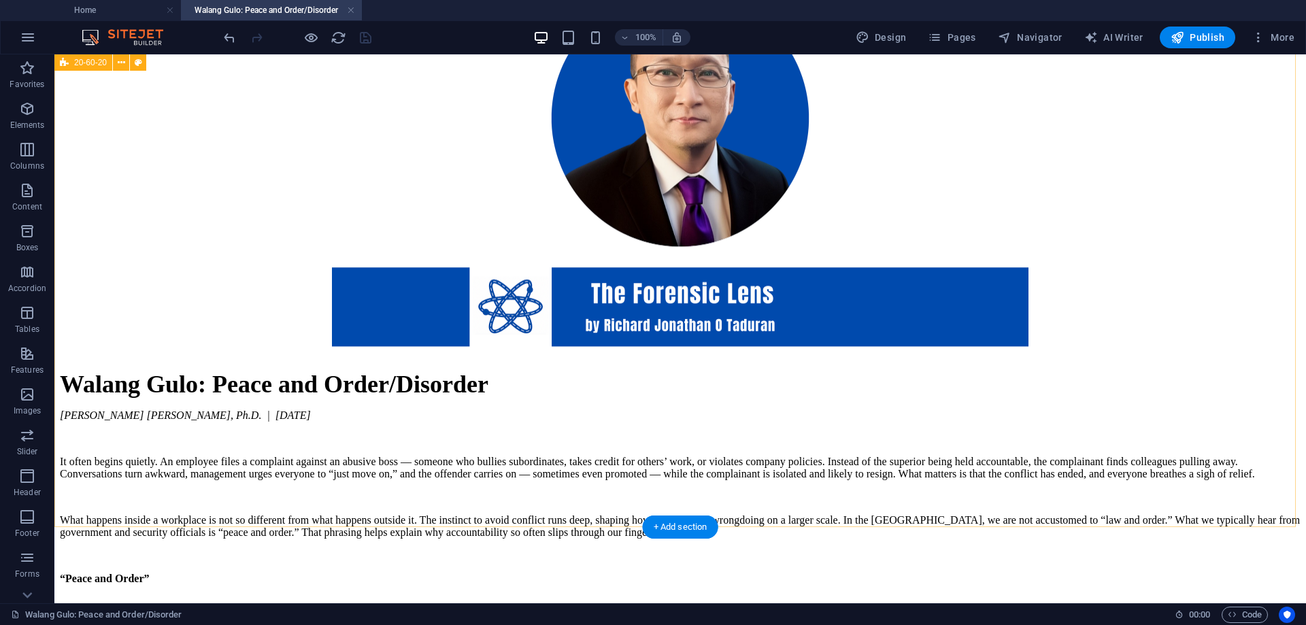
click at [20, 71] on icon "button" at bounding box center [27, 68] width 16 height 16
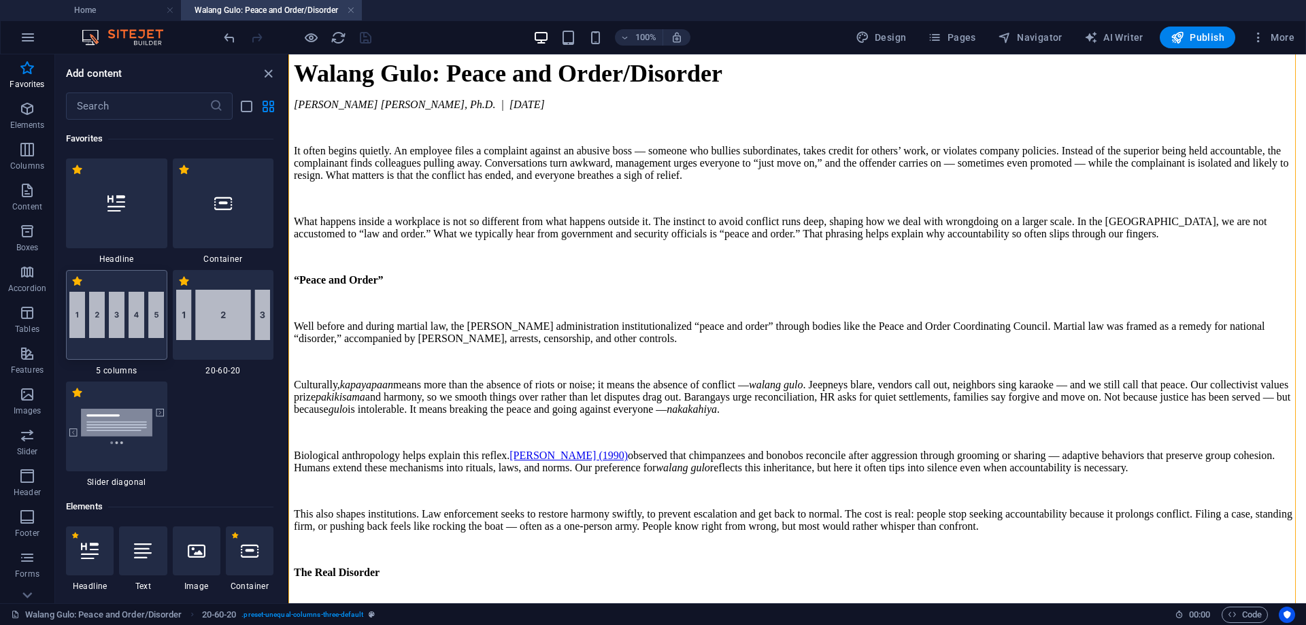
drag, startPoint x: 114, startPoint y: 312, endPoint x: 504, endPoint y: 406, distance: 401.0
click at [114, 312] on img at bounding box center [116, 315] width 95 height 46
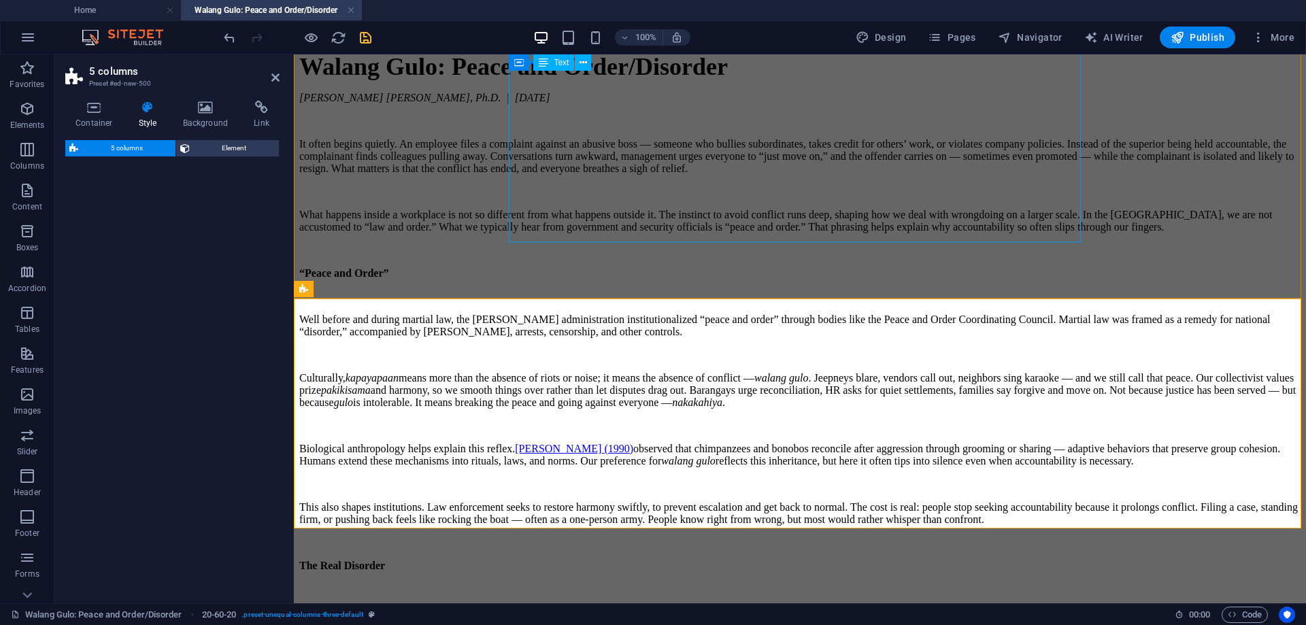
select select "rem"
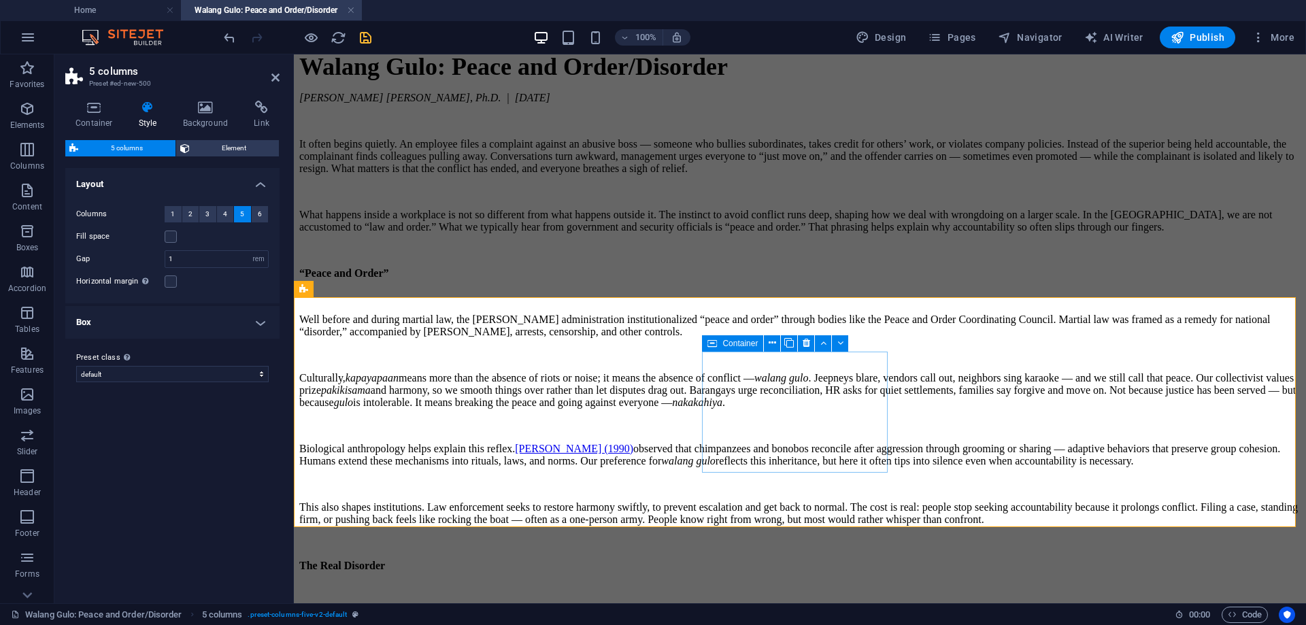
scroll to position [2400, 0]
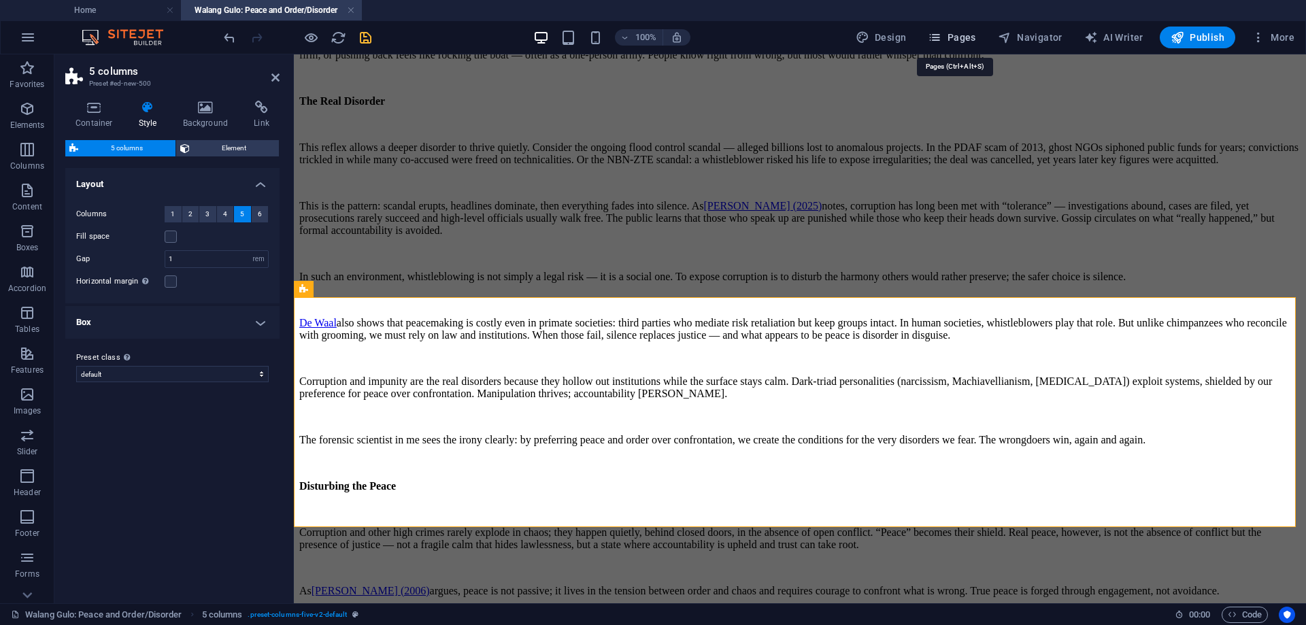
click at [957, 41] on span "Pages" at bounding box center [952, 38] width 48 height 14
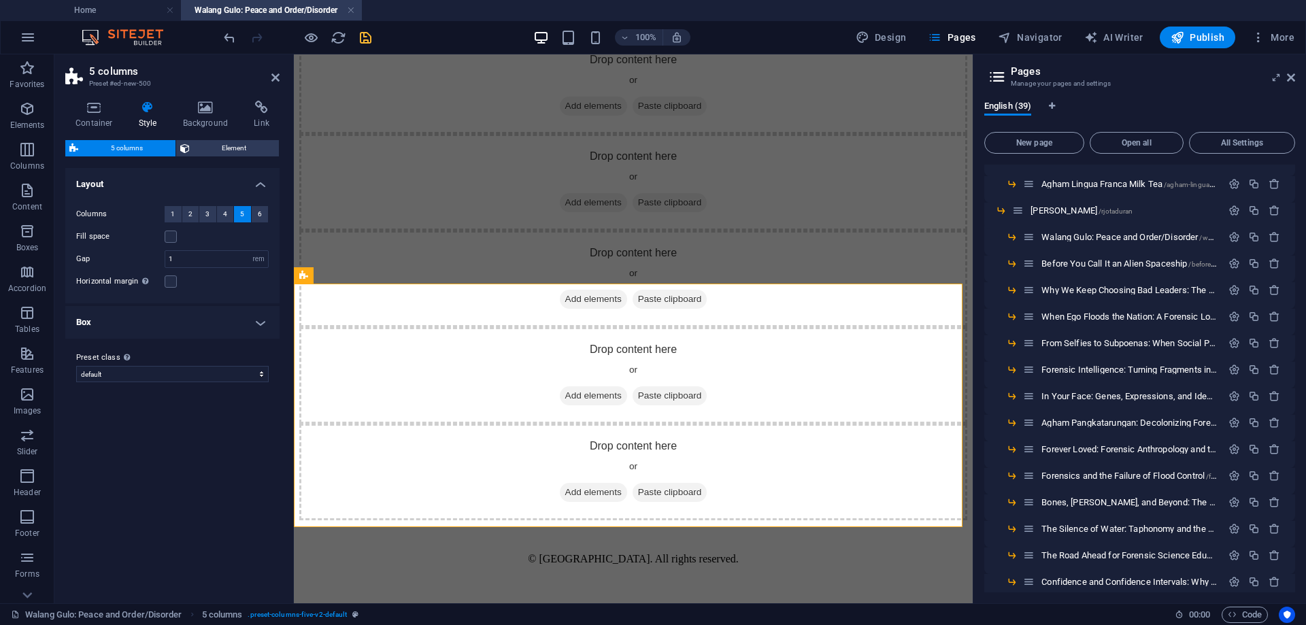
scroll to position [465, 0]
click at [1071, 339] on span "Before You Call It an Alien Spaceship /before-you-call-it-an-alien-spaceship" at bounding box center [1172, 340] width 261 height 10
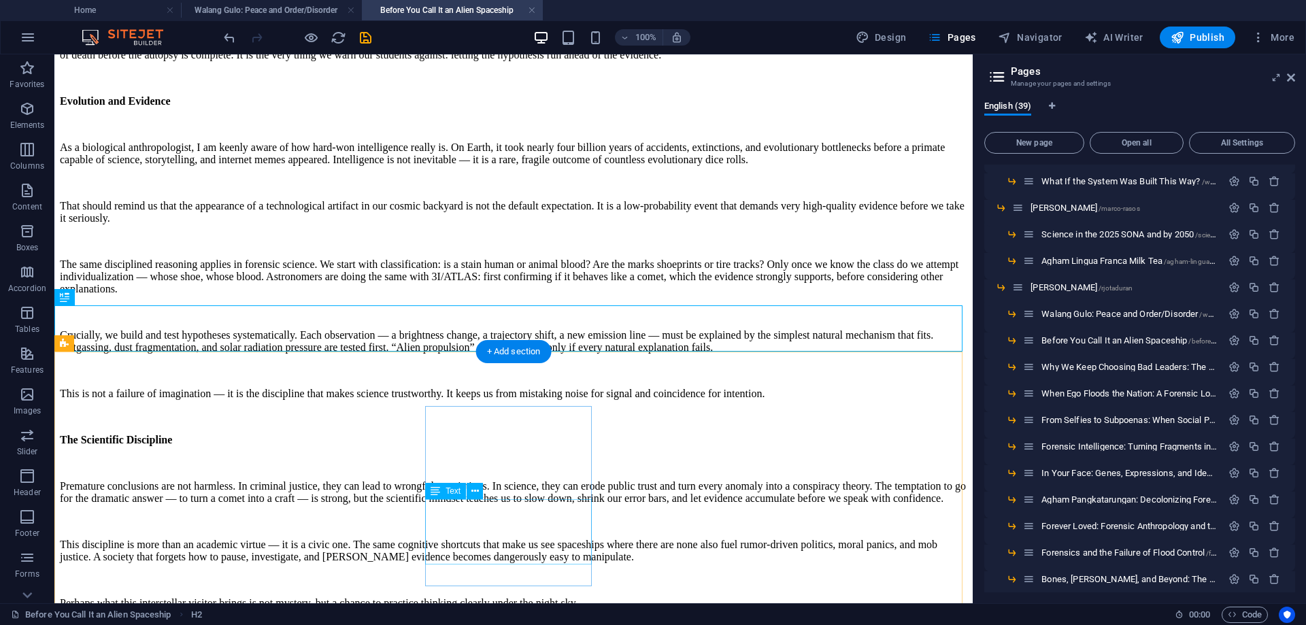
scroll to position [2494, 0]
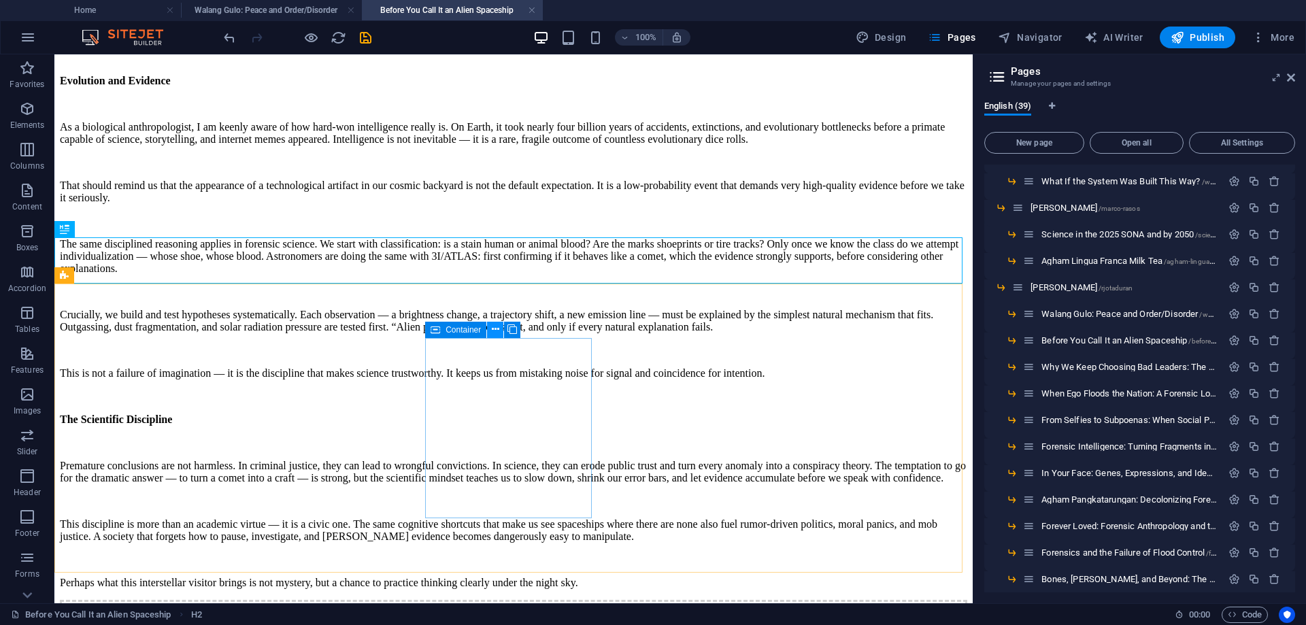
click at [494, 329] on icon at bounding box center [495, 330] width 7 height 14
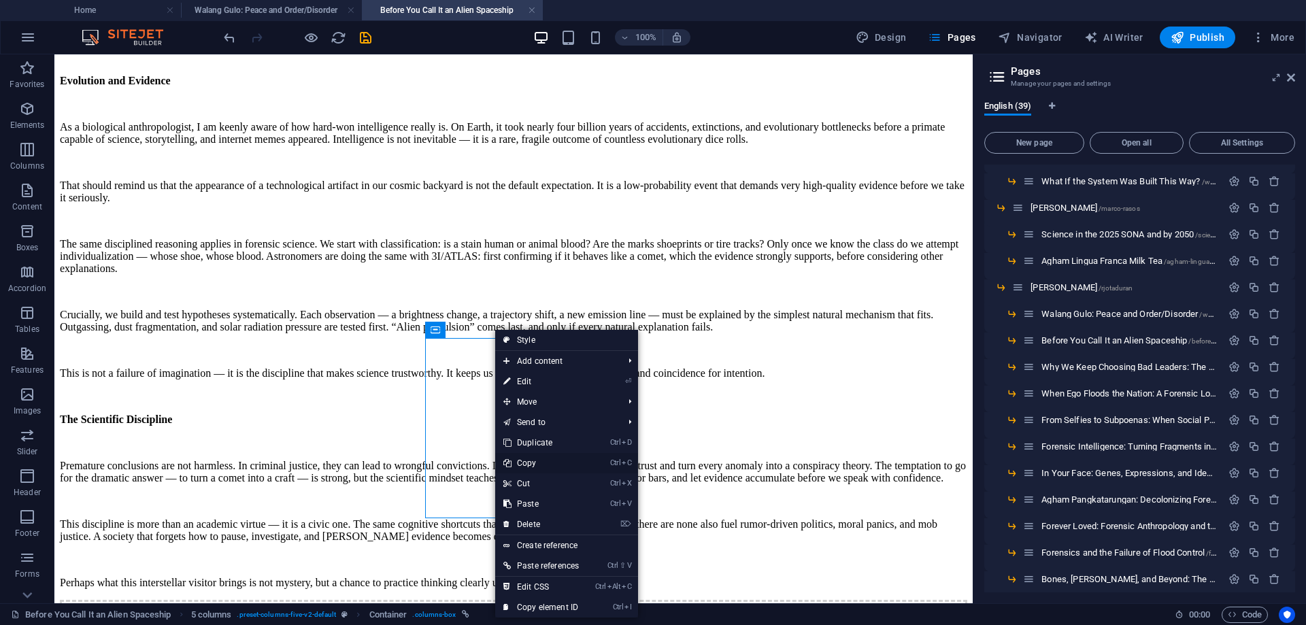
click at [529, 464] on link "Ctrl C Copy" at bounding box center [541, 463] width 92 height 20
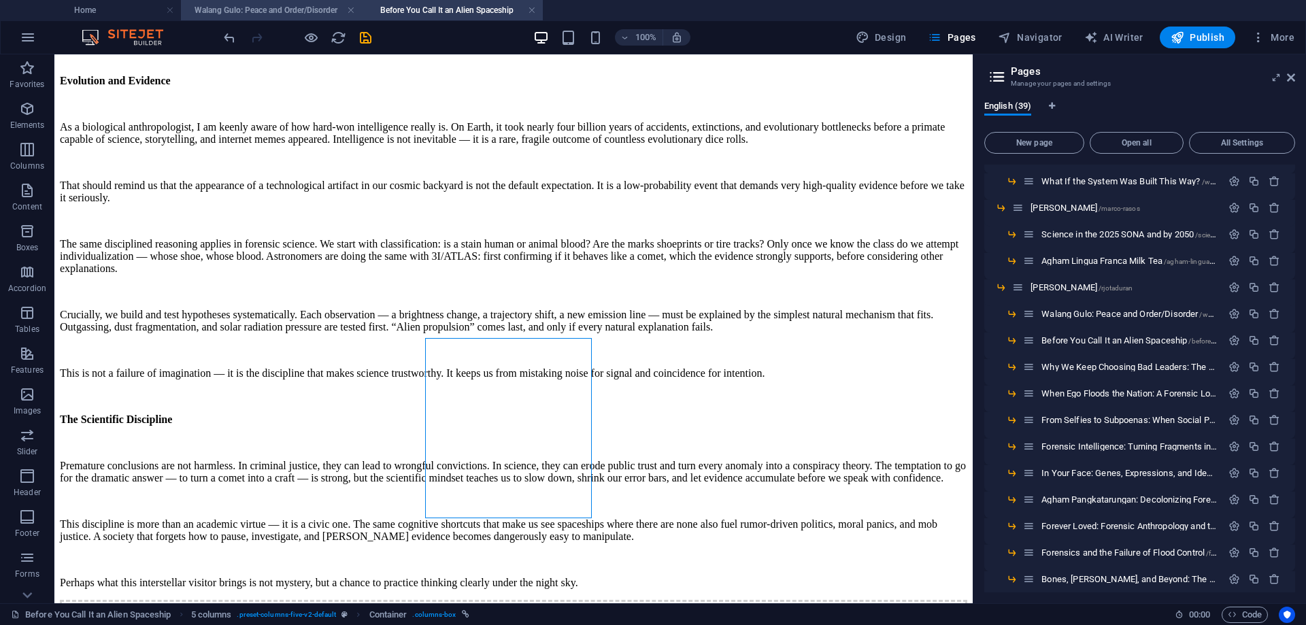
click at [292, 9] on h4 "Walang Gulo: Peace and Order/Disorder" at bounding box center [271, 10] width 181 height 15
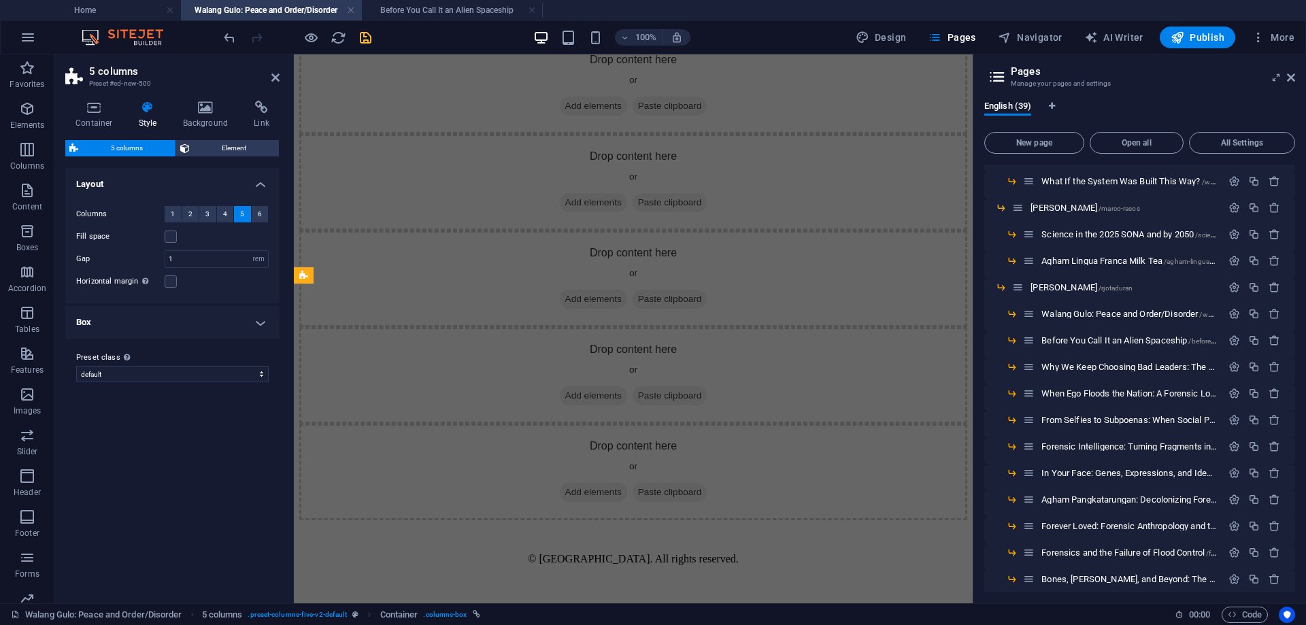
scroll to position [0, 0]
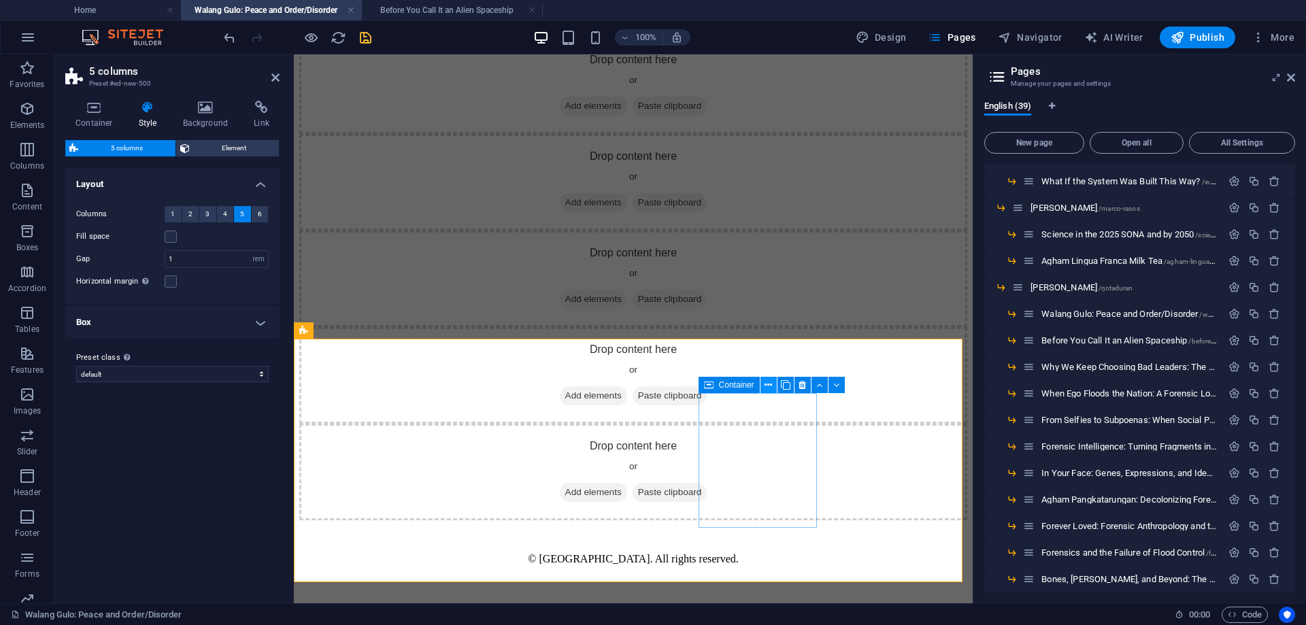
click at [771, 384] on icon at bounding box center [768, 385] width 7 height 14
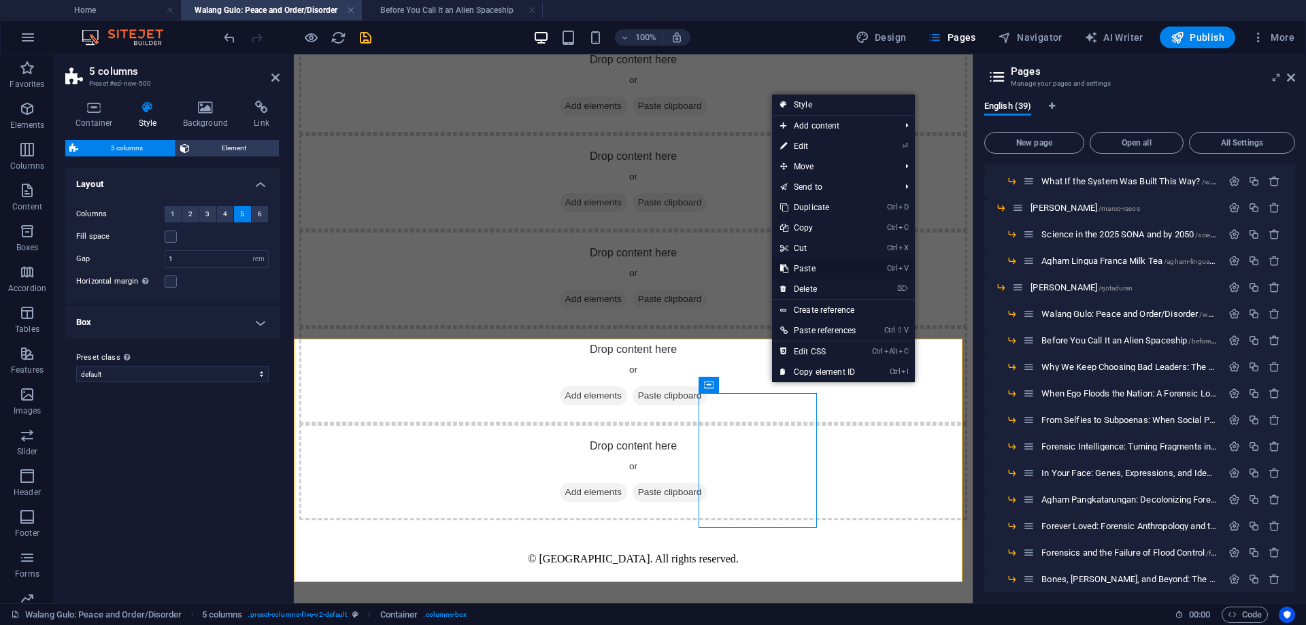
click at [822, 267] on link "Ctrl V Paste" at bounding box center [818, 269] width 92 height 20
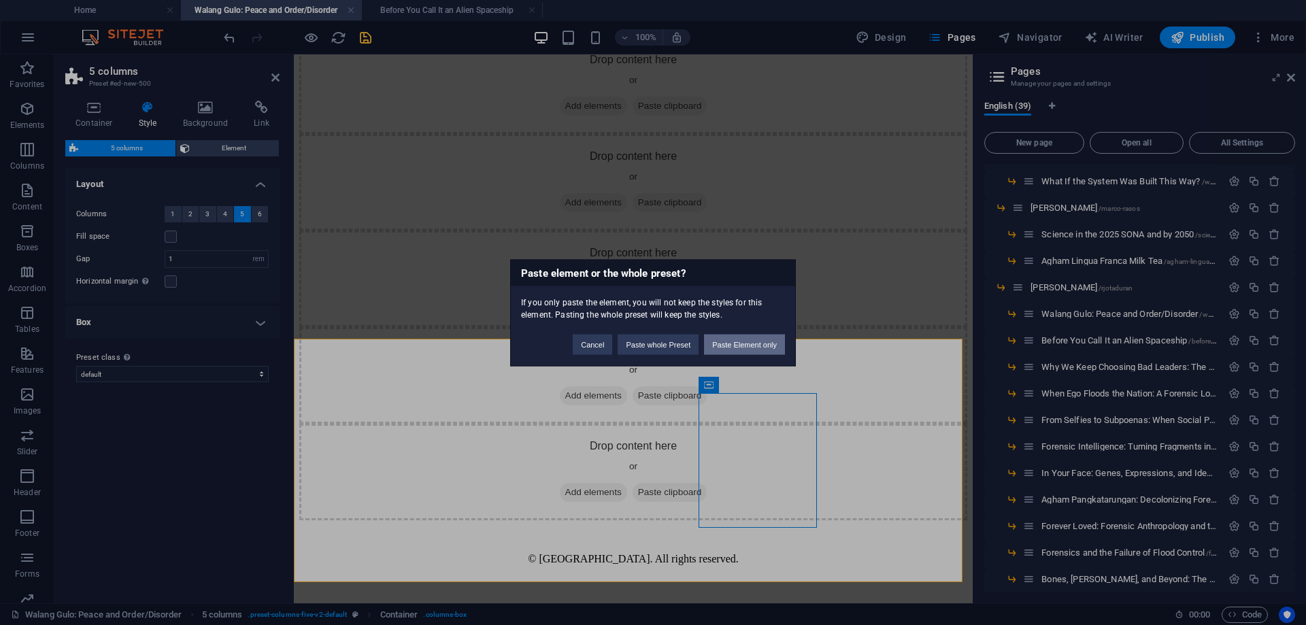
click at [753, 343] on button "Paste Element only" at bounding box center [744, 344] width 81 height 20
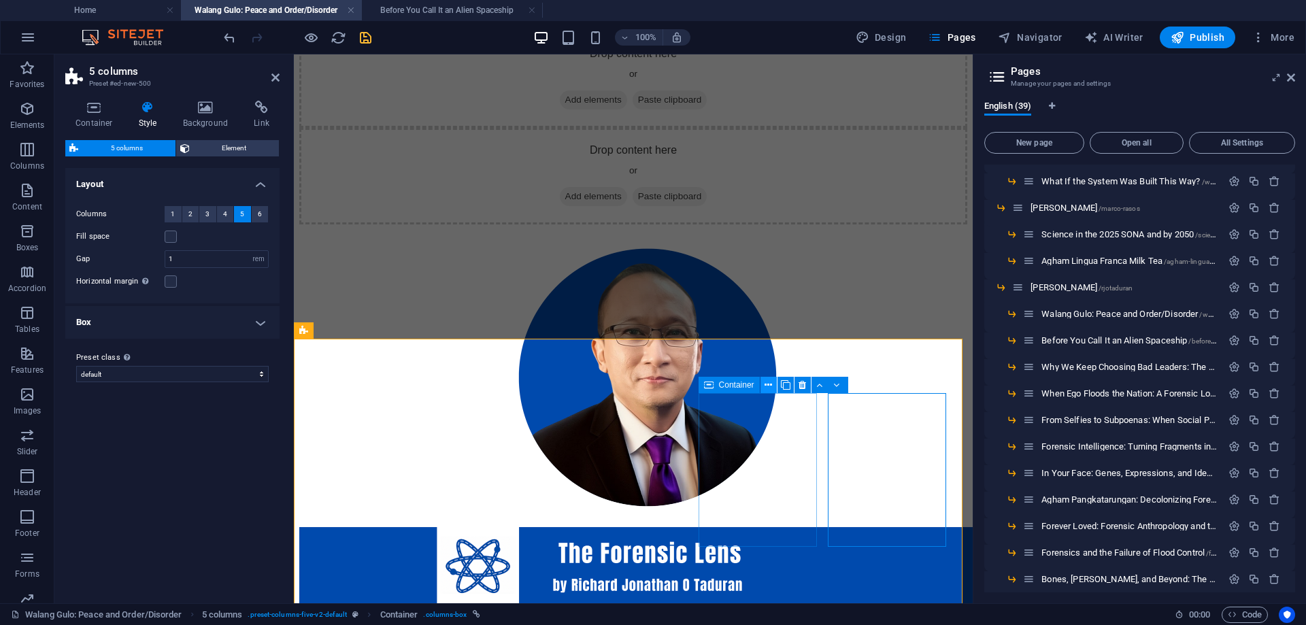
click at [771, 385] on icon at bounding box center [768, 385] width 7 height 14
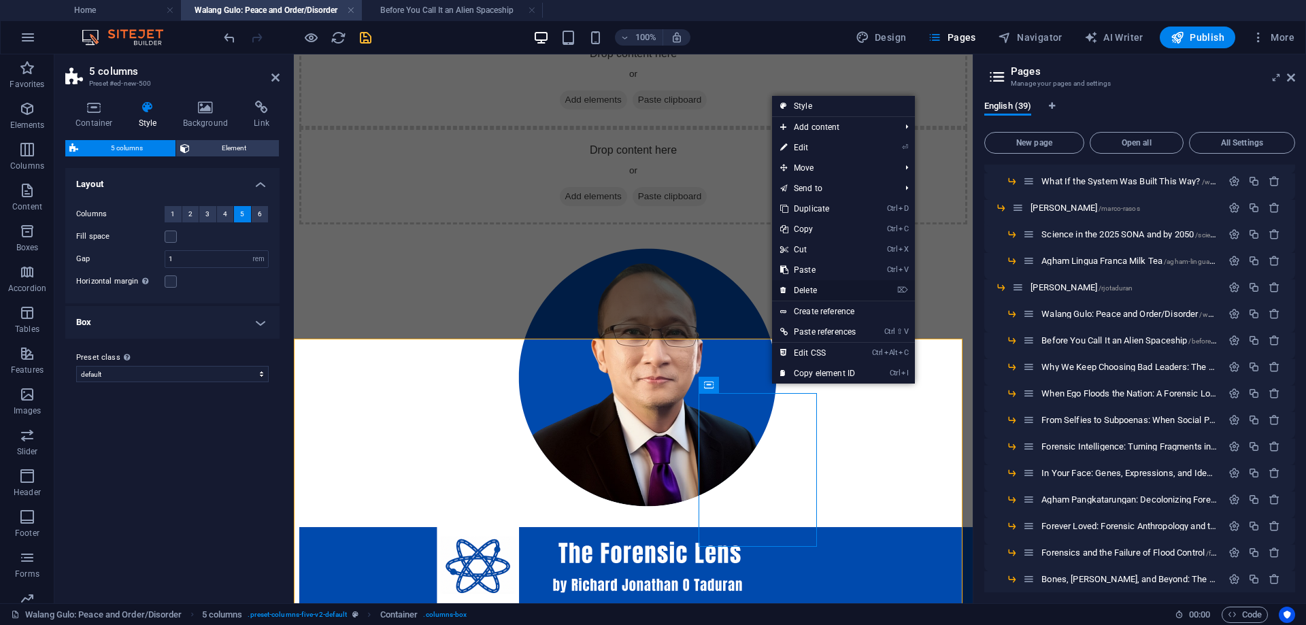
click at [816, 288] on link "⌦ Delete" at bounding box center [818, 290] width 92 height 20
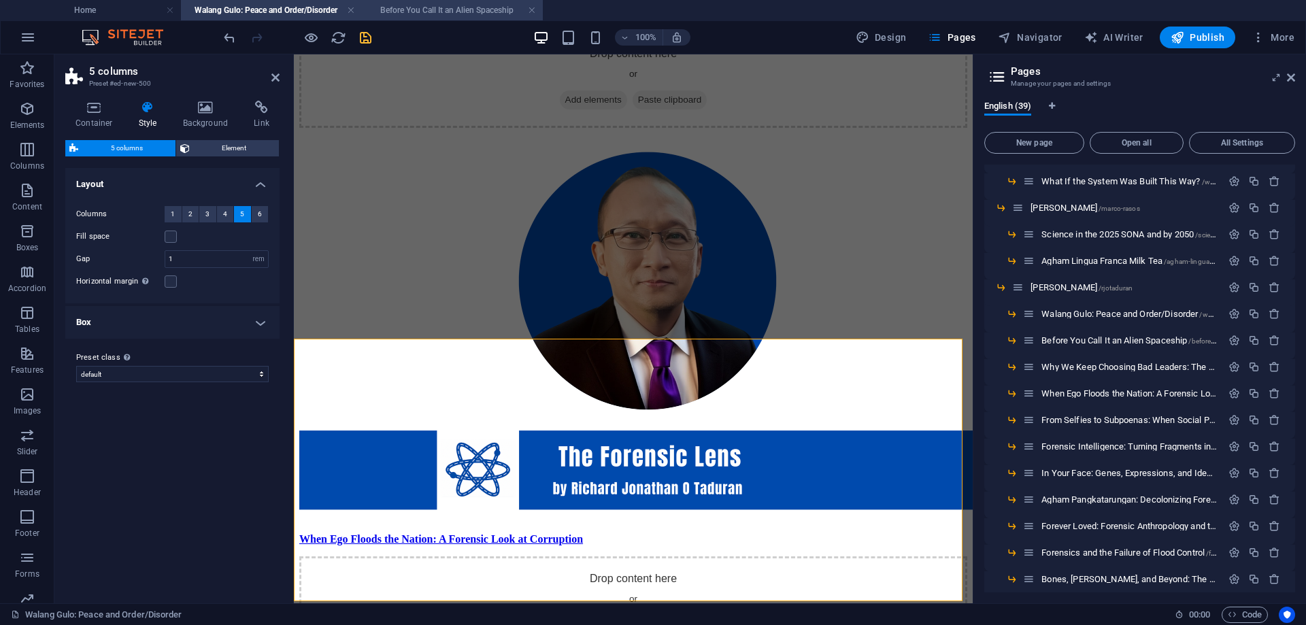
click at [435, 6] on h4 "Before You Call It an Alien Spaceship" at bounding box center [452, 10] width 181 height 15
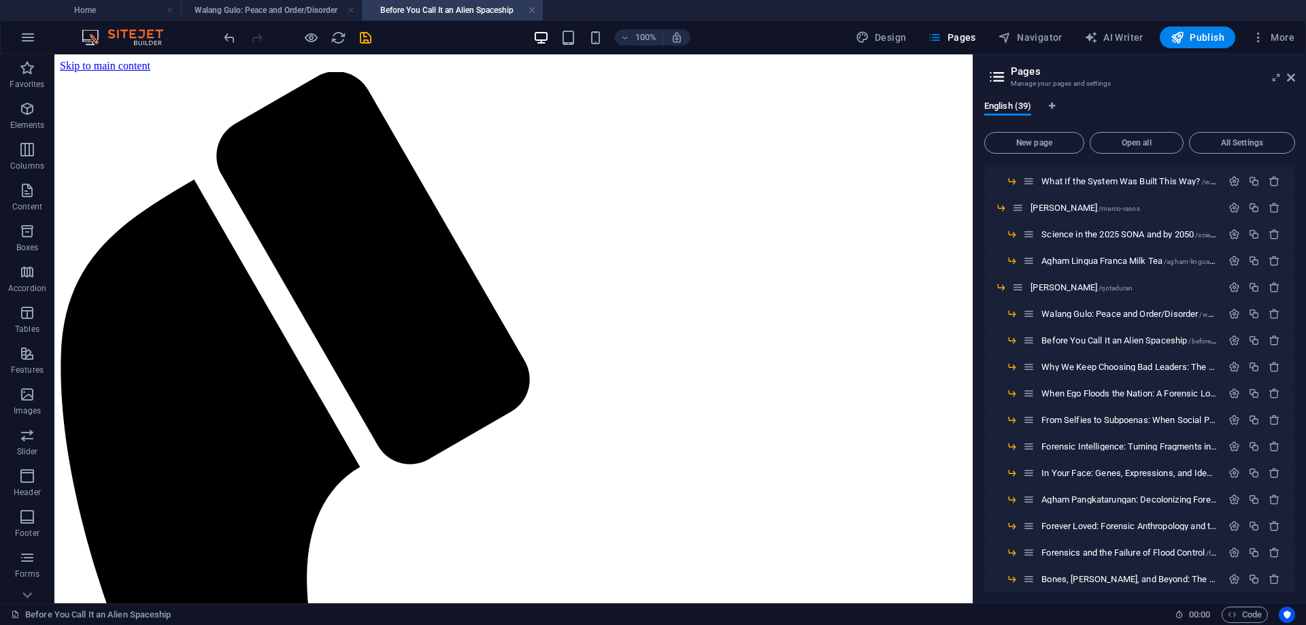
scroll to position [2494, 0]
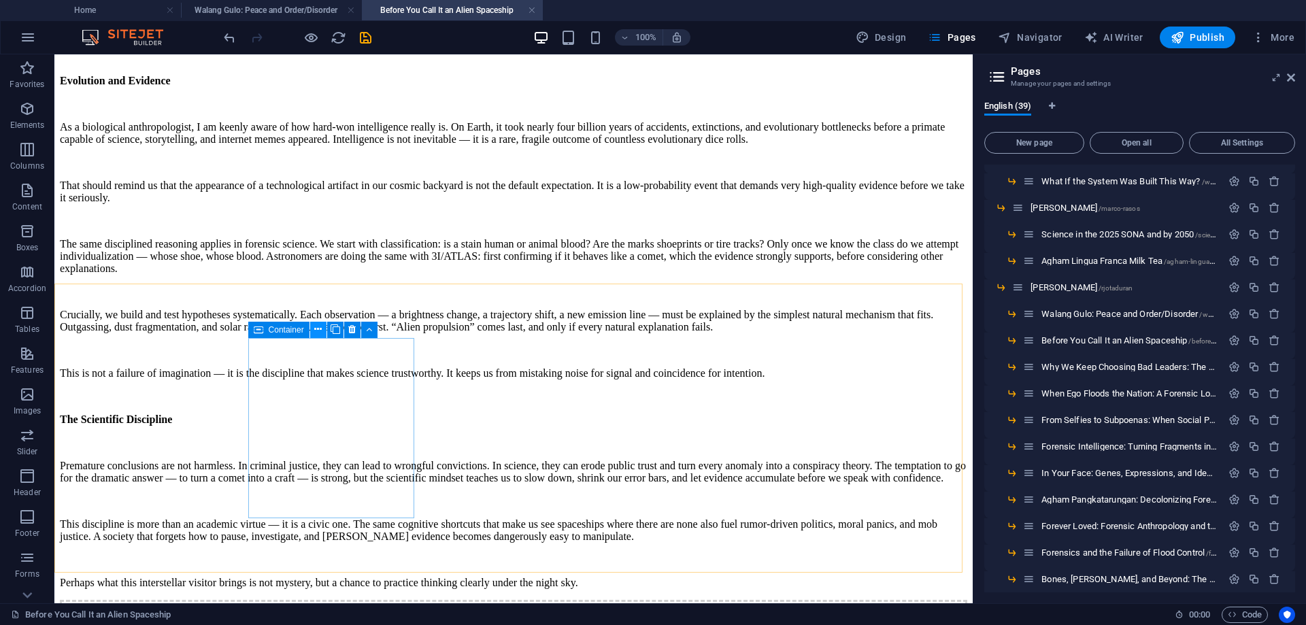
click at [321, 329] on icon at bounding box center [317, 330] width 7 height 14
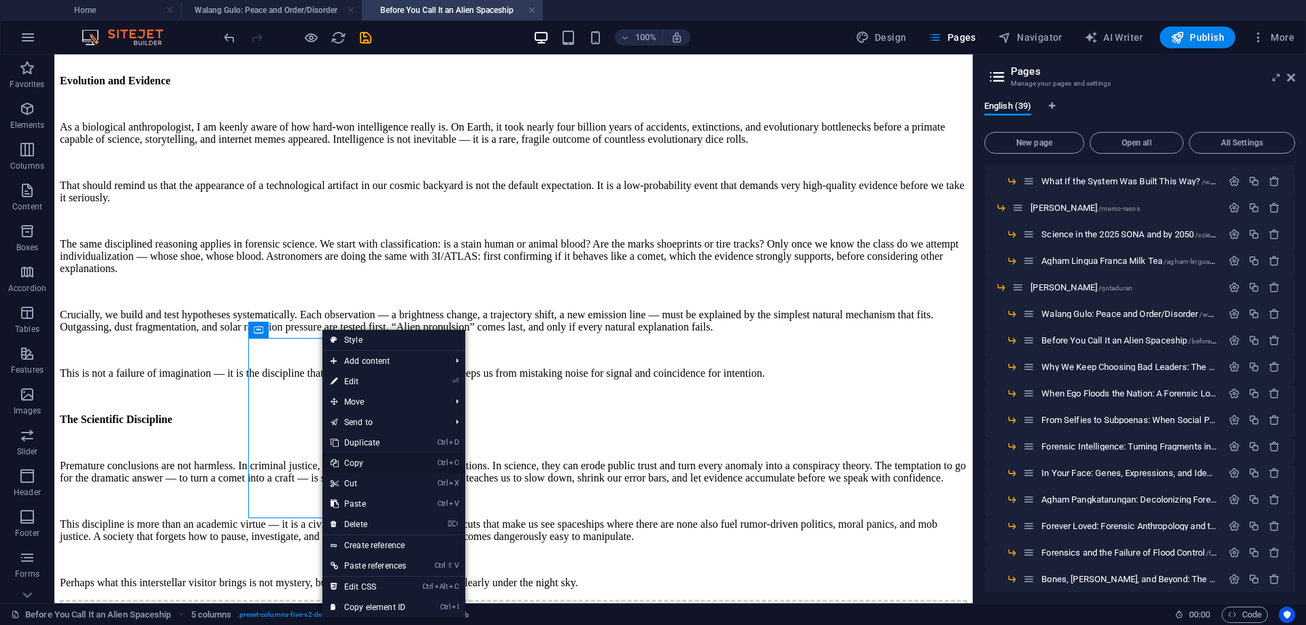
click at [360, 464] on link "Ctrl C Copy" at bounding box center [369, 463] width 92 height 20
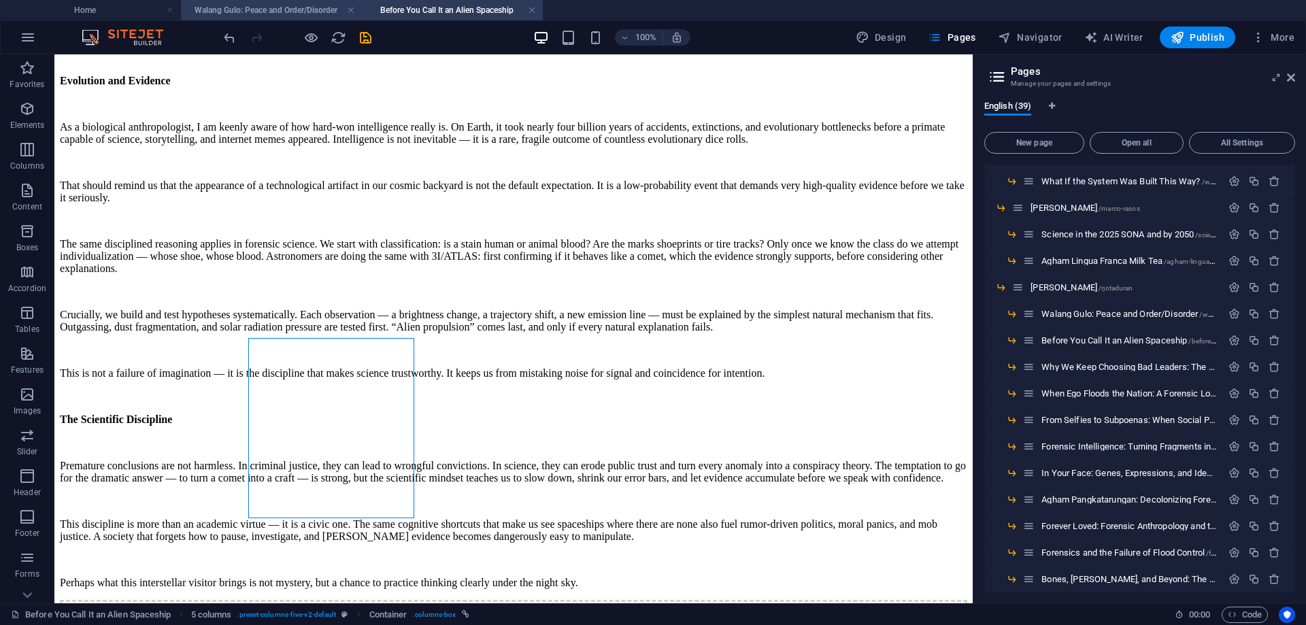
click at [269, 9] on h4 "Walang Gulo: Peace and Order/Disorder" at bounding box center [271, 10] width 181 height 15
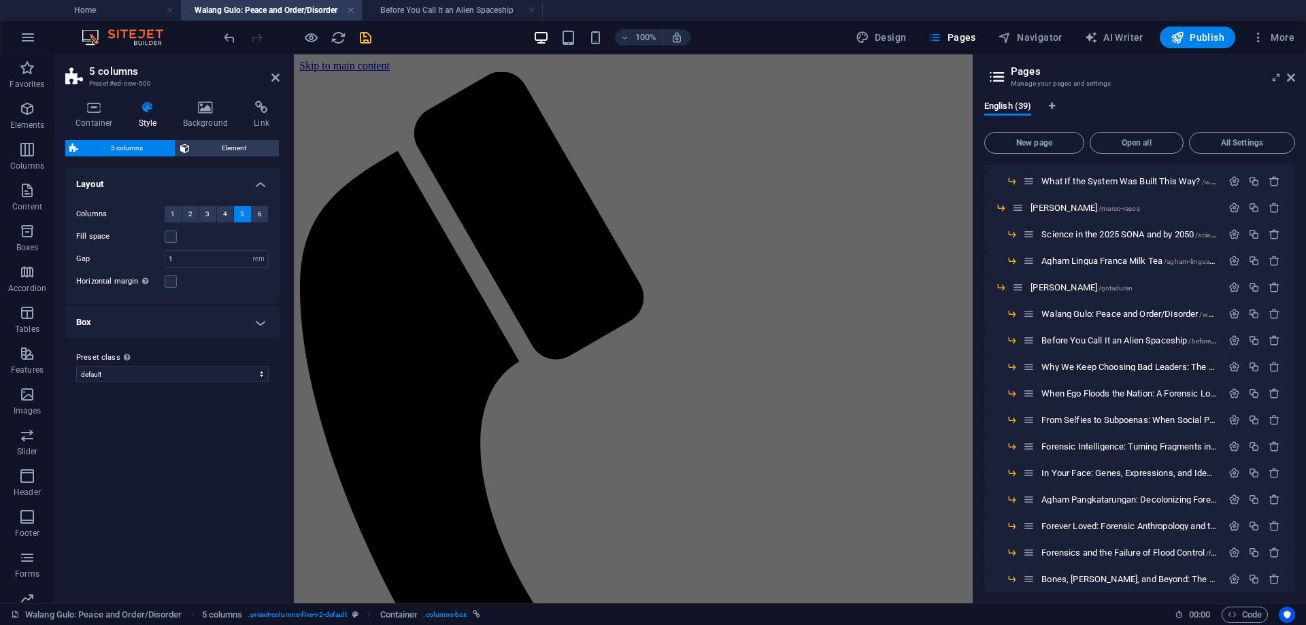
scroll to position [3112, 0]
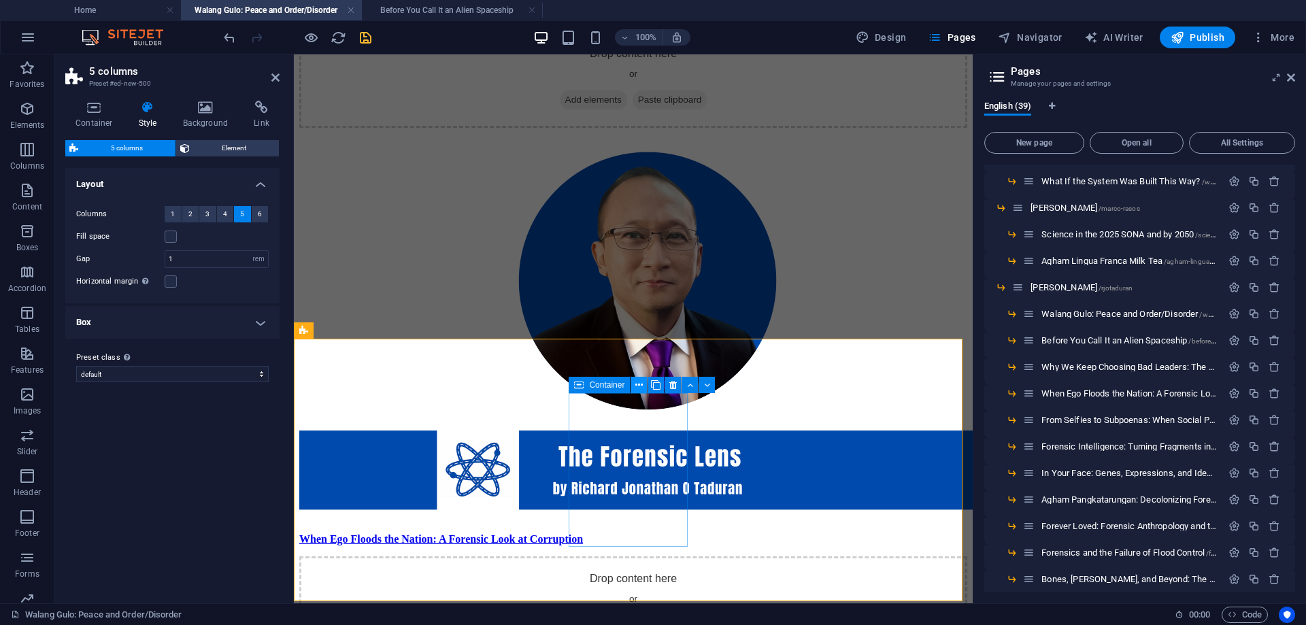
click at [638, 380] on icon at bounding box center [639, 385] width 7 height 14
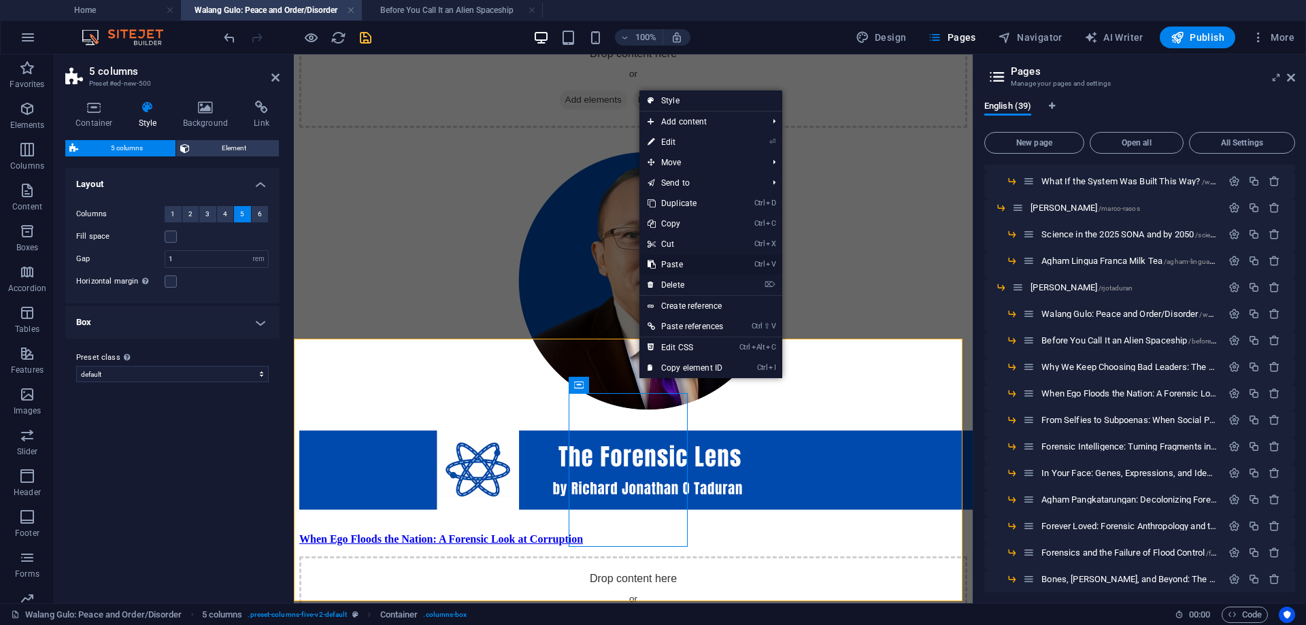
click at [676, 264] on link "Ctrl V Paste" at bounding box center [686, 264] width 92 height 20
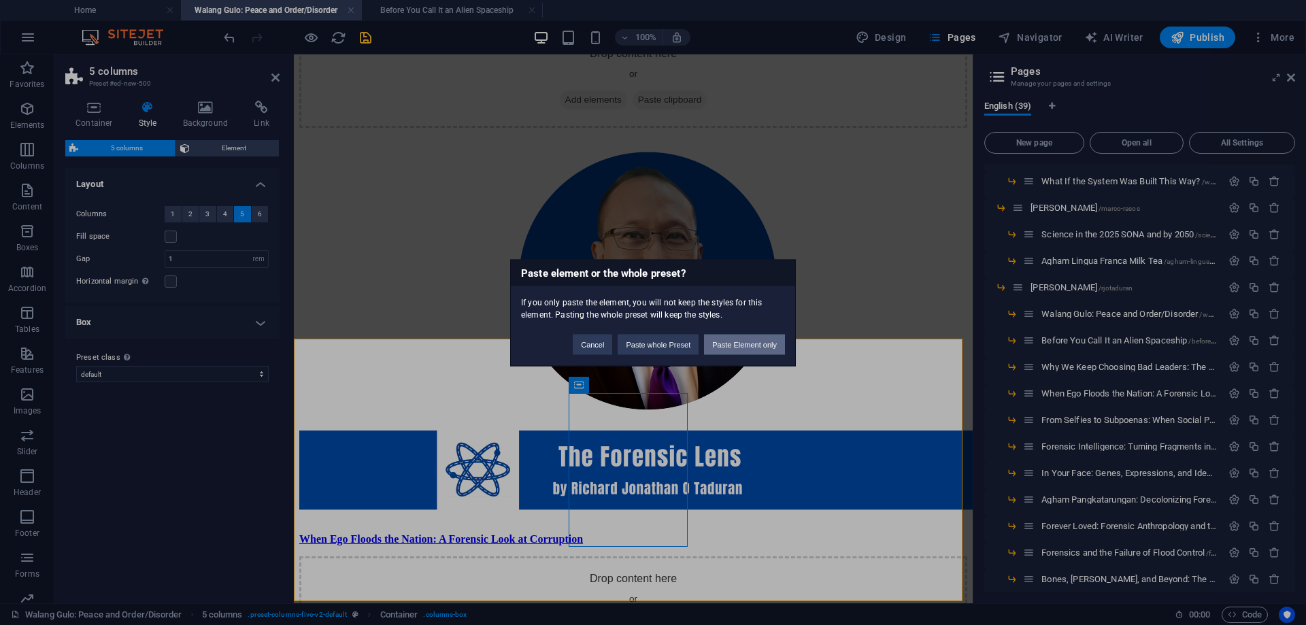
click at [757, 342] on button "Paste Element only" at bounding box center [744, 344] width 81 height 20
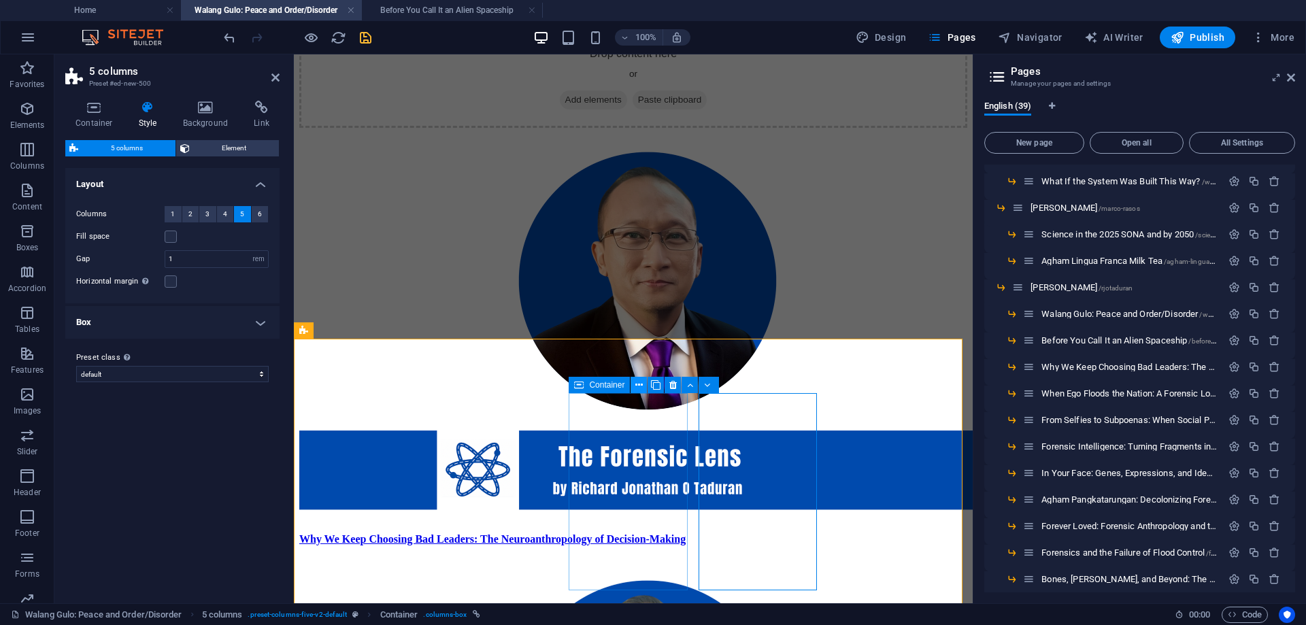
click at [639, 383] on icon at bounding box center [639, 385] width 7 height 14
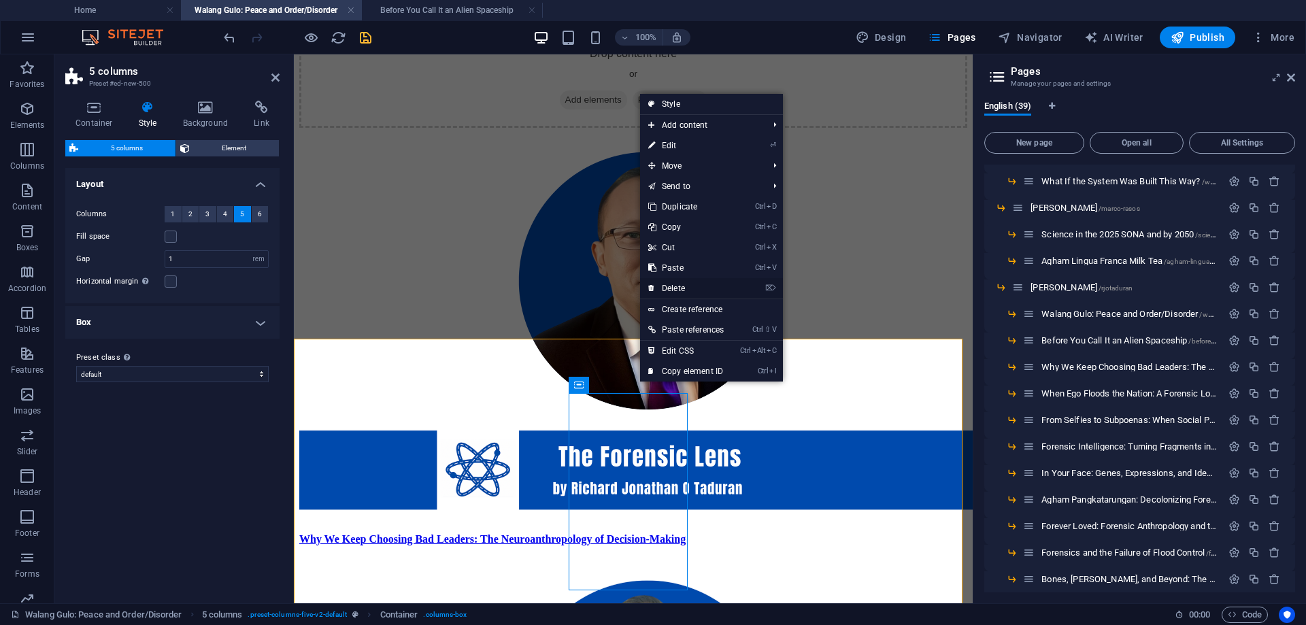
click at [693, 290] on link "⌦ Delete" at bounding box center [686, 288] width 92 height 20
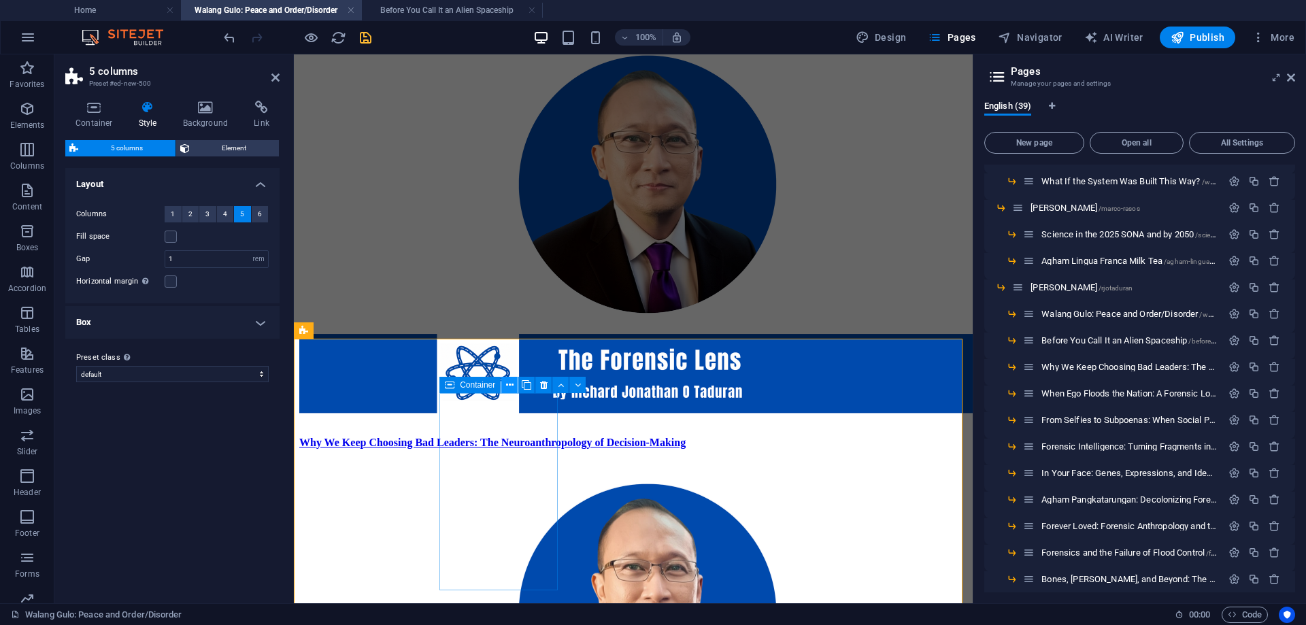
click at [506, 381] on icon at bounding box center [509, 385] width 7 height 14
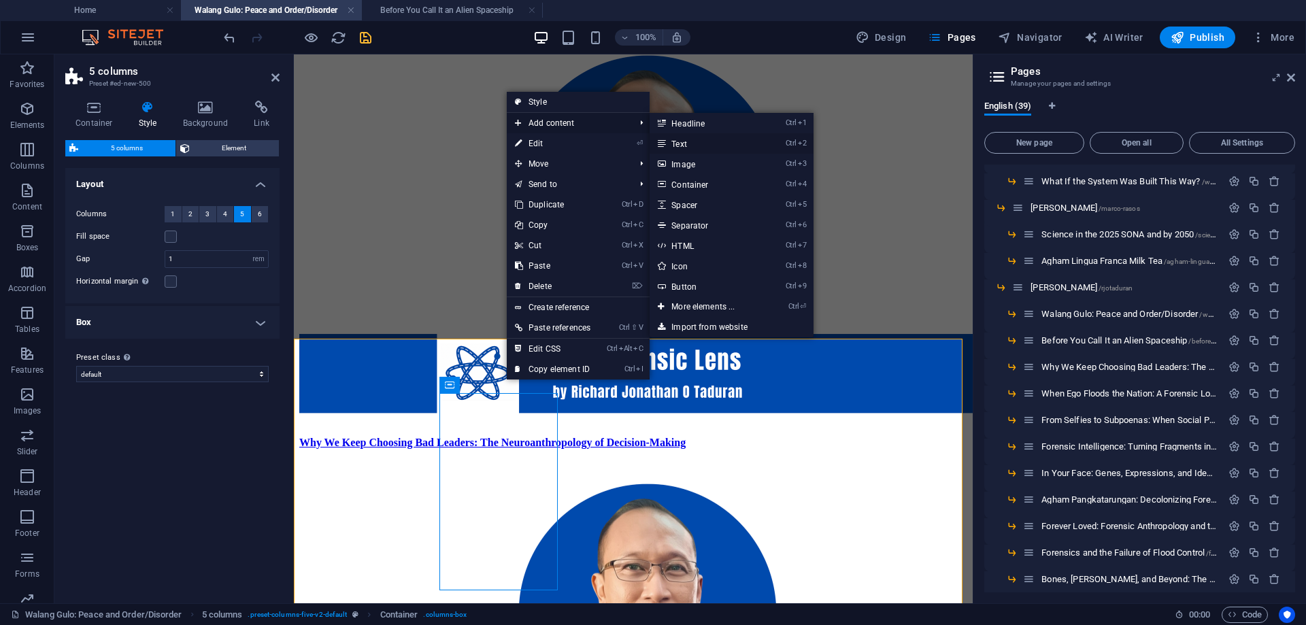
click at [684, 142] on link "Ctrl 2 Text" at bounding box center [706, 143] width 112 height 20
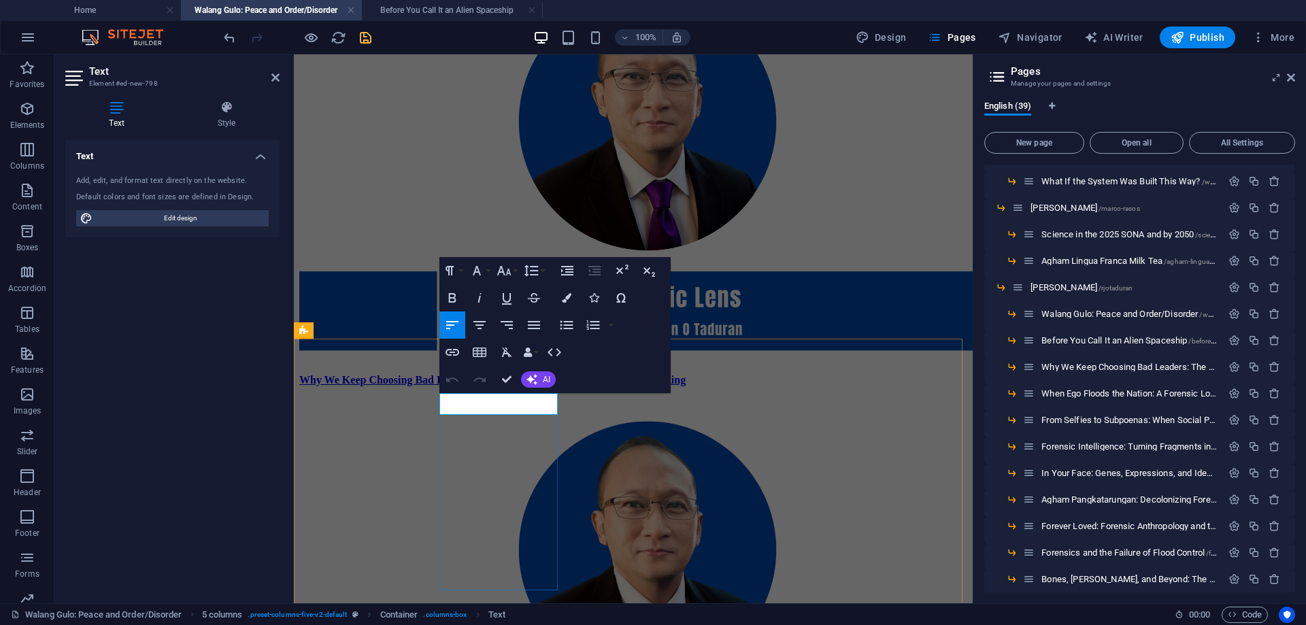
scroll to position [40, 7]
drag, startPoint x: 524, startPoint y: 450, endPoint x: 429, endPoint y: 402, distance: 106.2
click at [429, 402] on div "Drop content here or Add elements Paste clipboard Before You Call It an Alien S…" at bounding box center [633, 380] width 668 height 1084
click at [450, 301] on icon "button" at bounding box center [452, 298] width 16 height 16
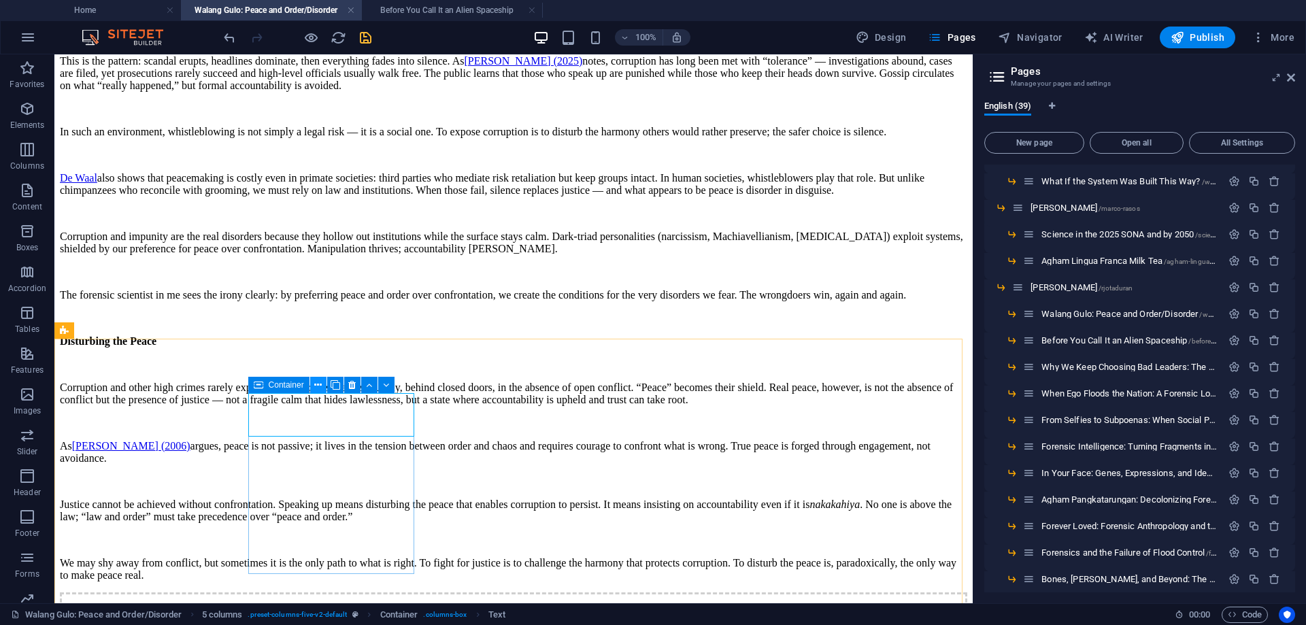
click at [320, 386] on icon at bounding box center [317, 385] width 7 height 14
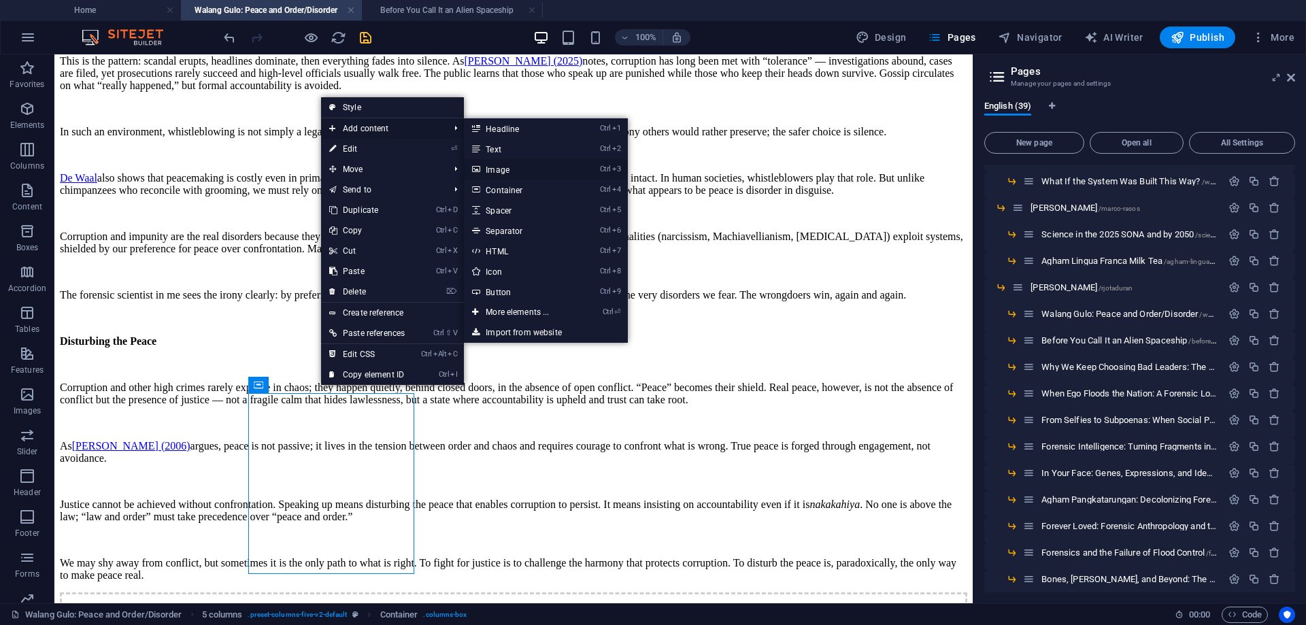
click at [501, 168] on link "Ctrl 3 Image" at bounding box center [520, 169] width 112 height 20
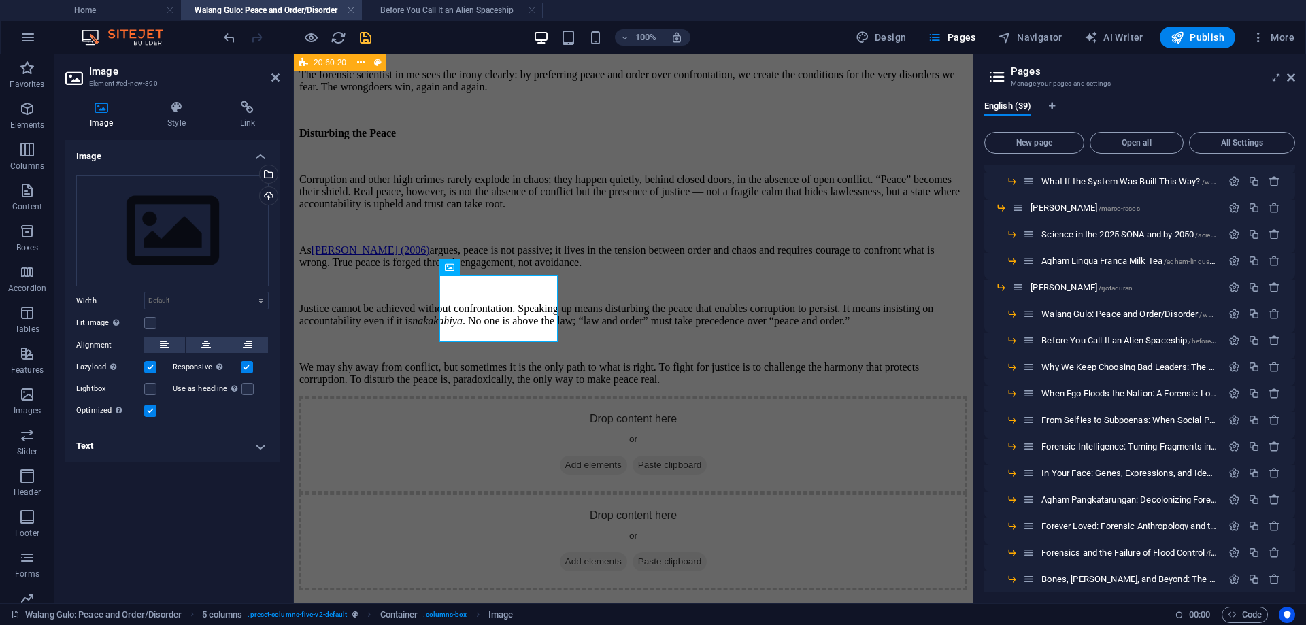
scroll to position [3230, 0]
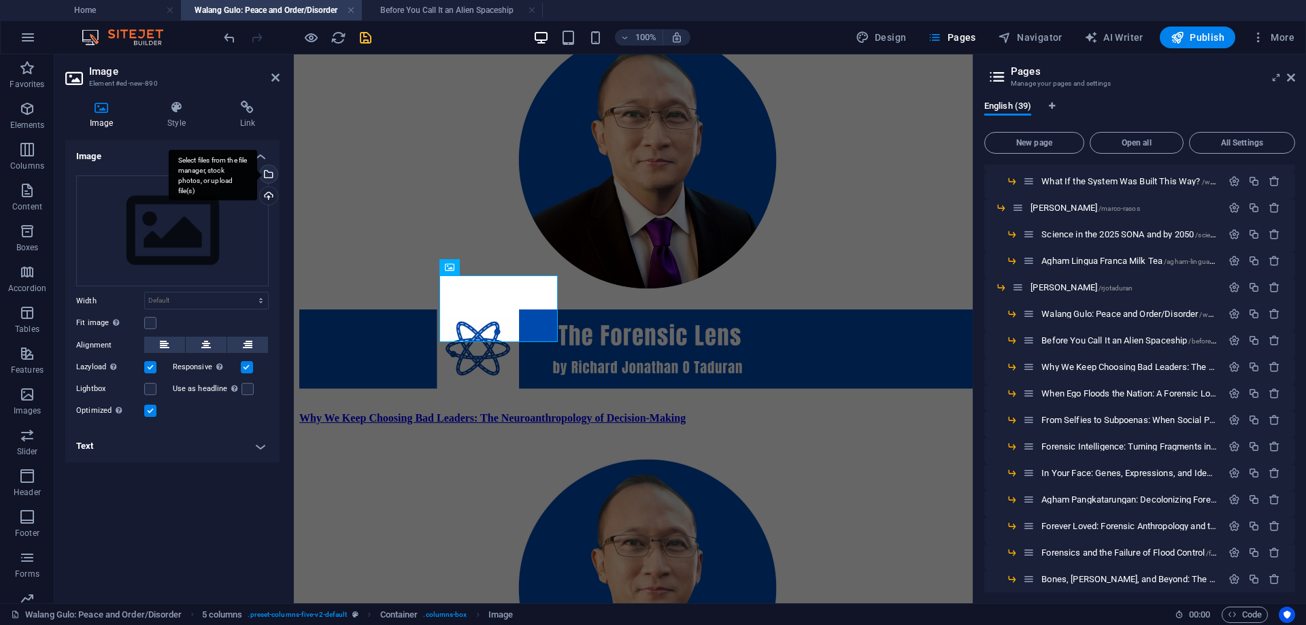
click at [268, 171] on div "Select files from the file manager, stock photos, or upload file(s)" at bounding box center [267, 175] width 20 height 20
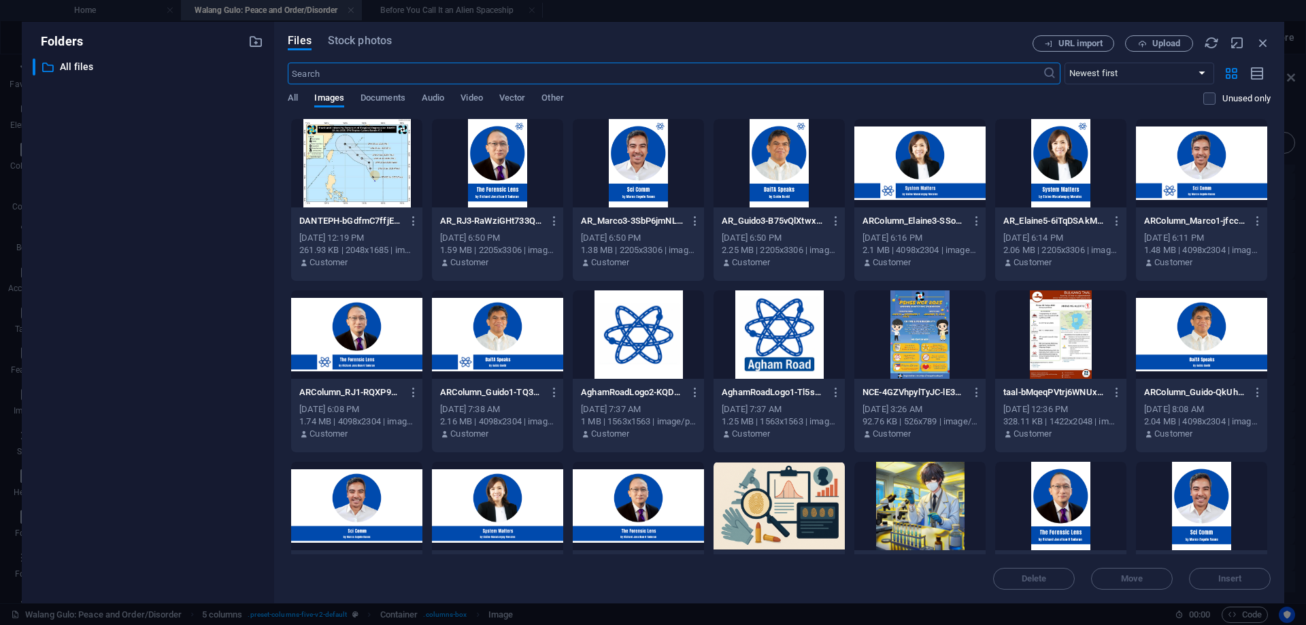
scroll to position [2643, 0]
click at [361, 342] on div at bounding box center [356, 335] width 131 height 88
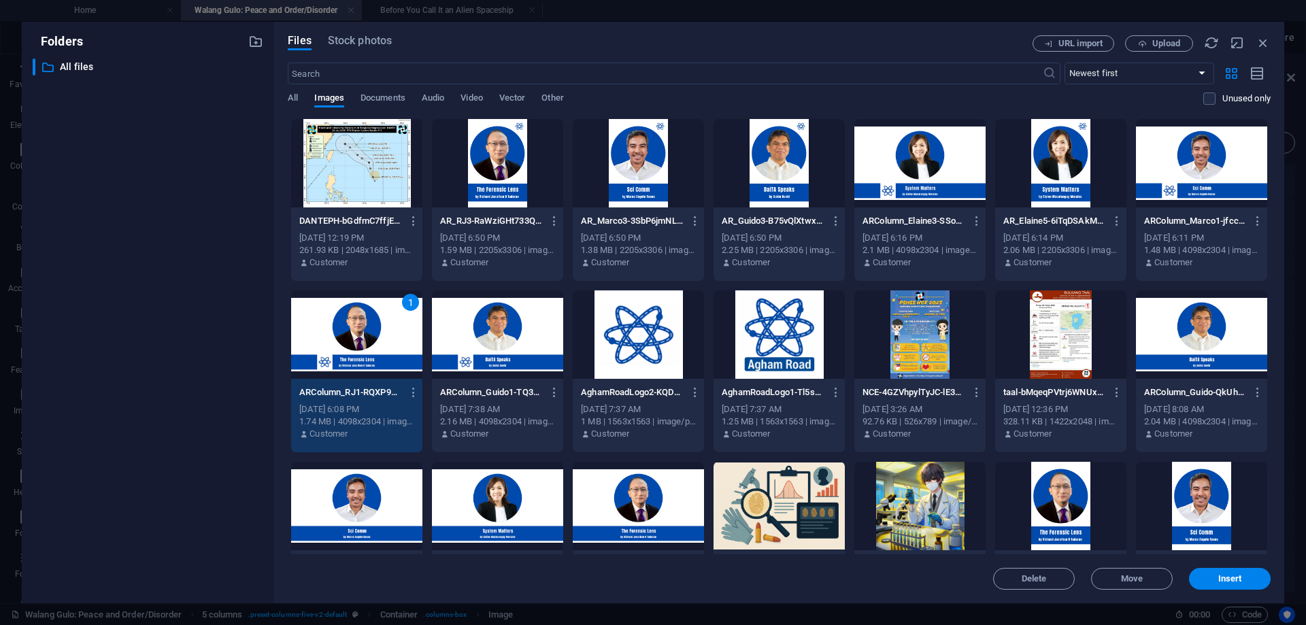
click at [361, 342] on div "1" at bounding box center [356, 335] width 131 height 88
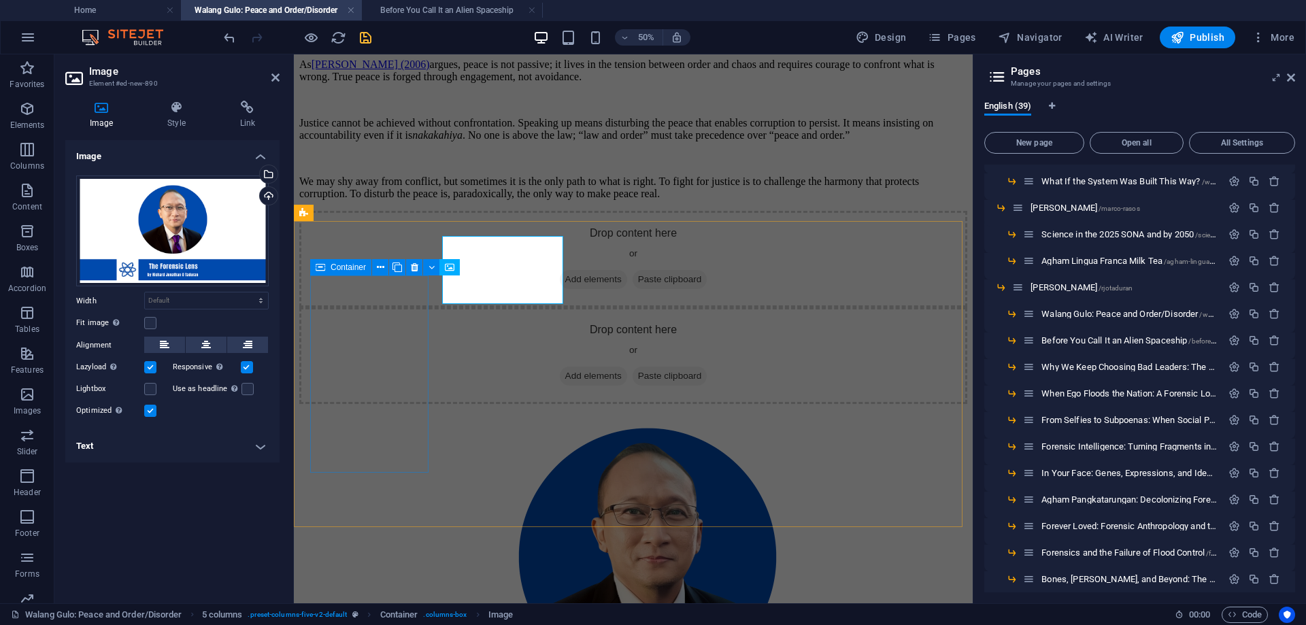
scroll to position [3230, 0]
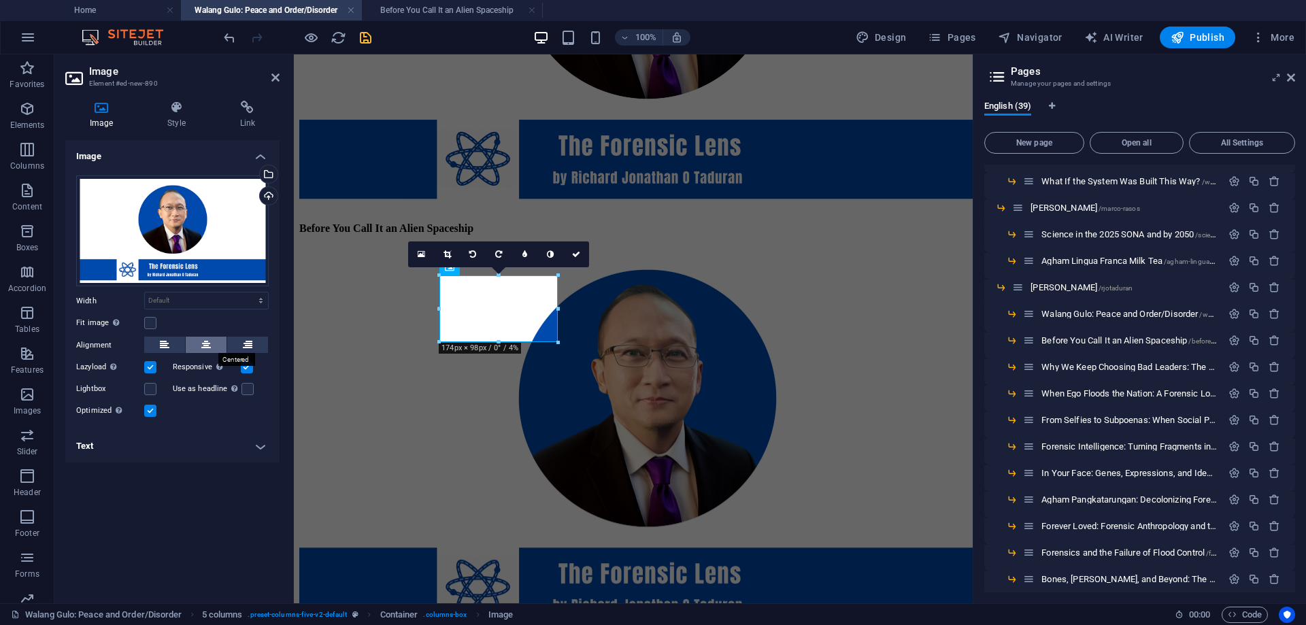
click at [205, 344] on icon at bounding box center [206, 345] width 10 height 16
click at [574, 252] on icon at bounding box center [576, 254] width 8 height 8
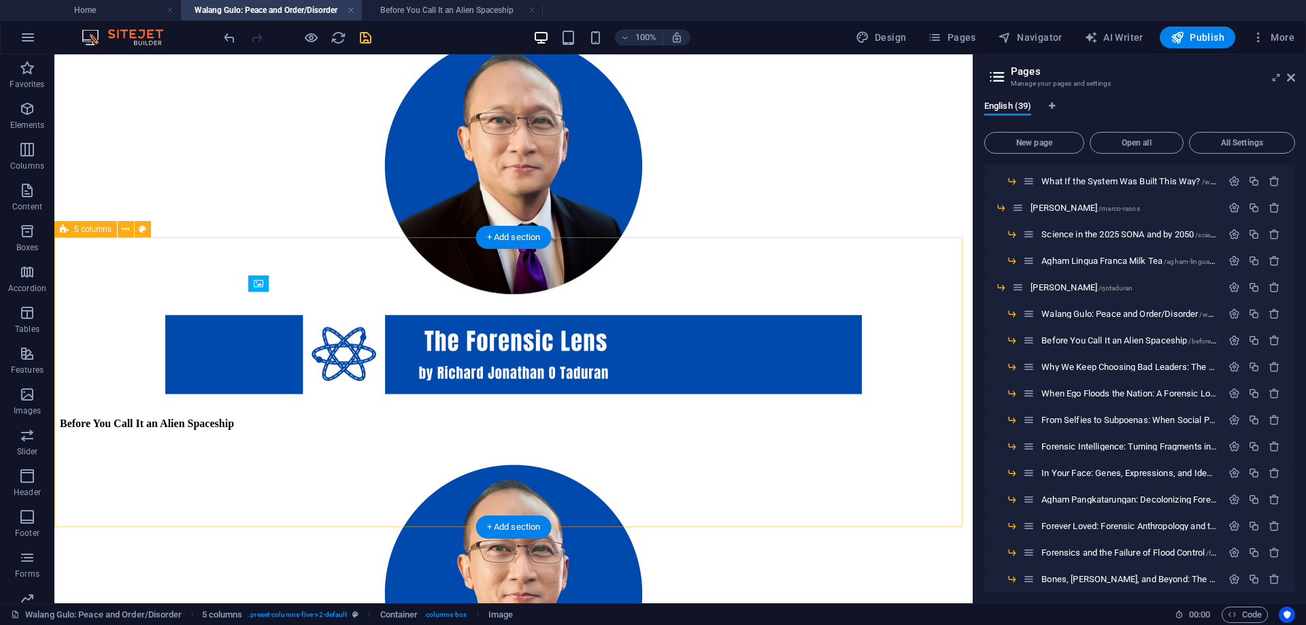
scroll to position [2558, 0]
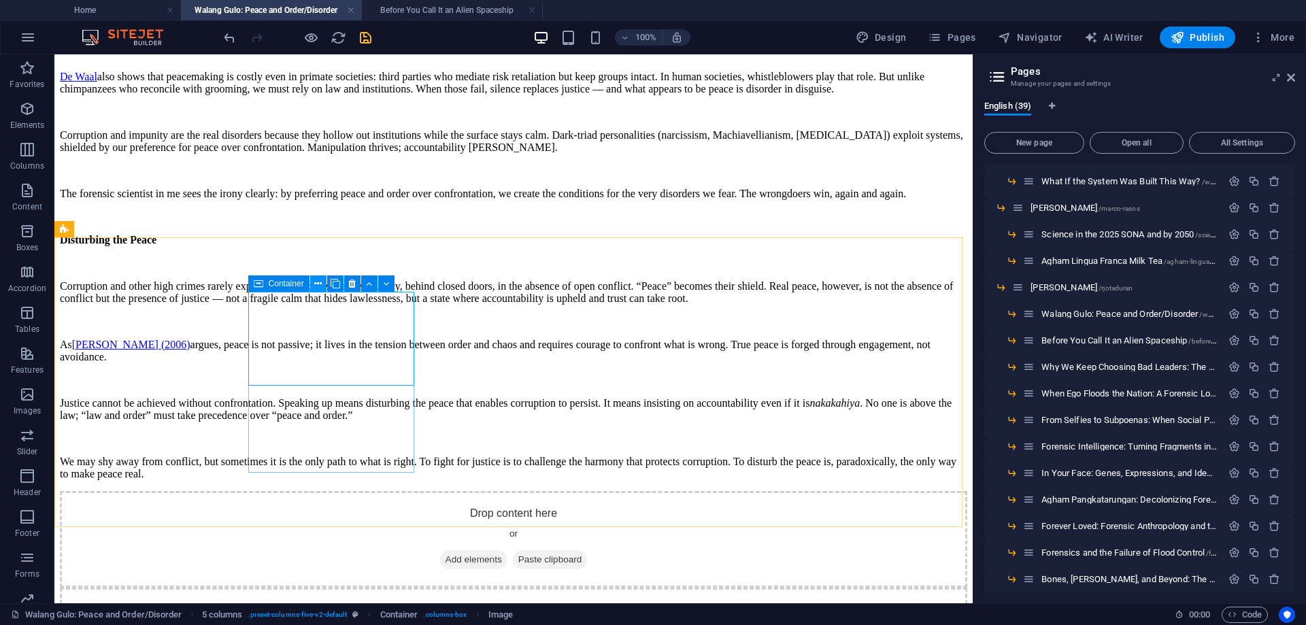
click at [318, 280] on icon at bounding box center [317, 284] width 7 height 14
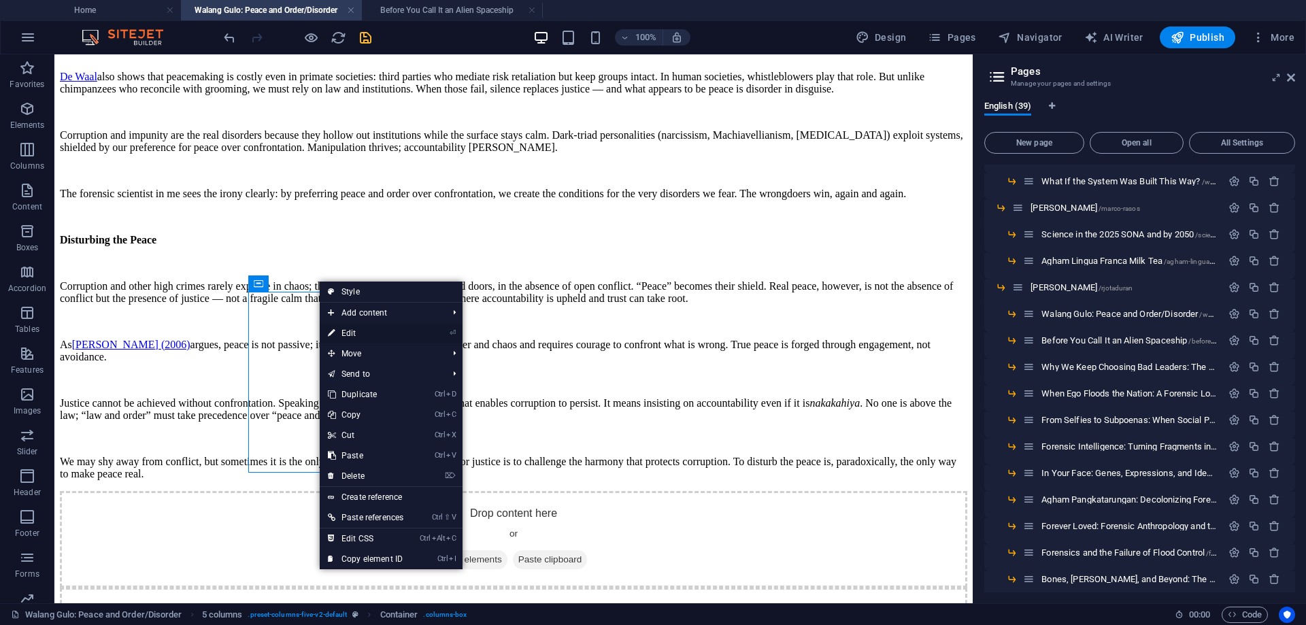
click at [346, 329] on link "⏎ Edit" at bounding box center [366, 333] width 92 height 20
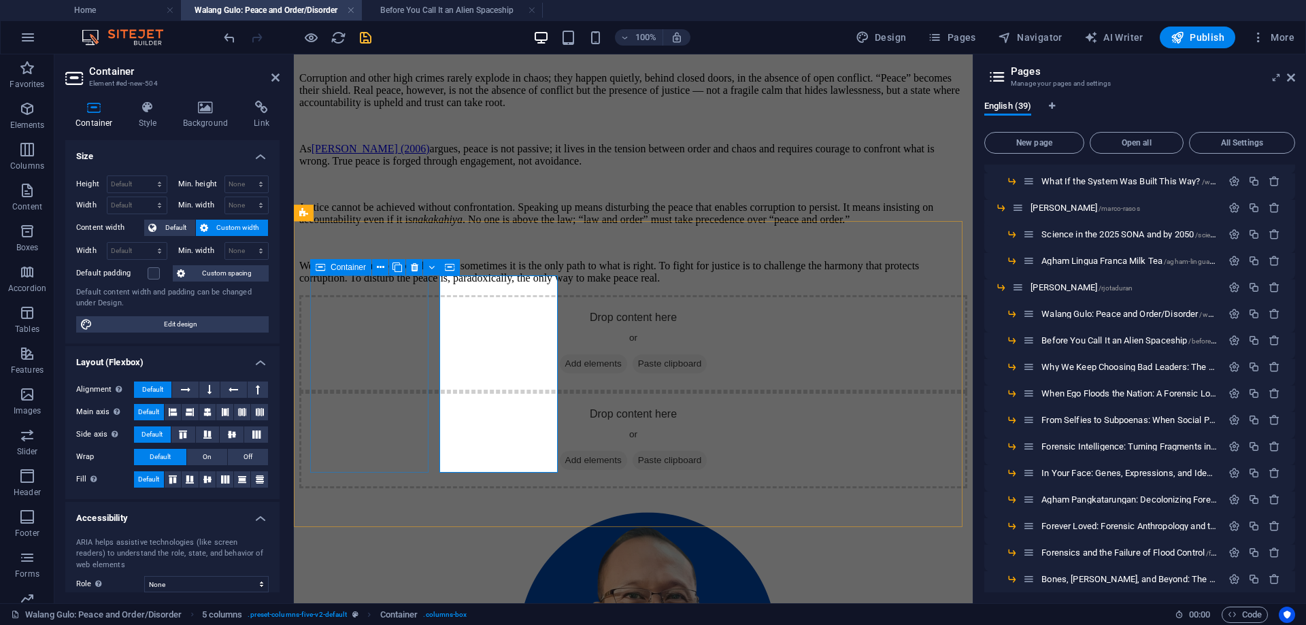
scroll to position [3230, 0]
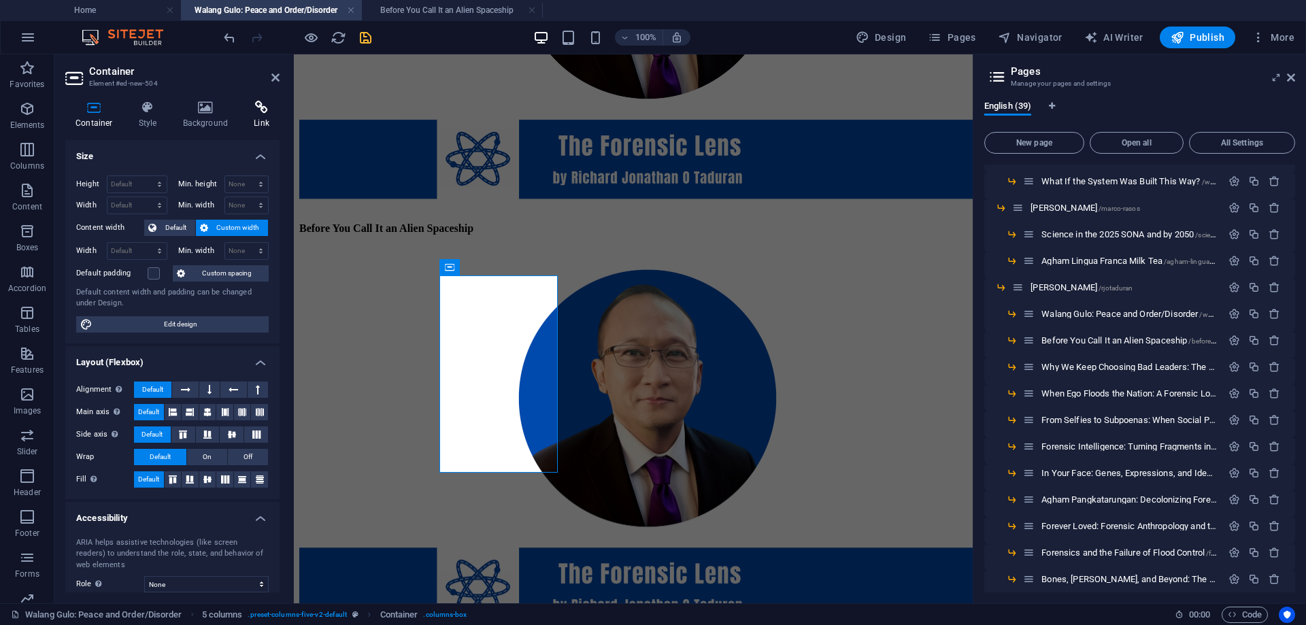
click at [262, 114] on icon at bounding box center [262, 108] width 36 height 14
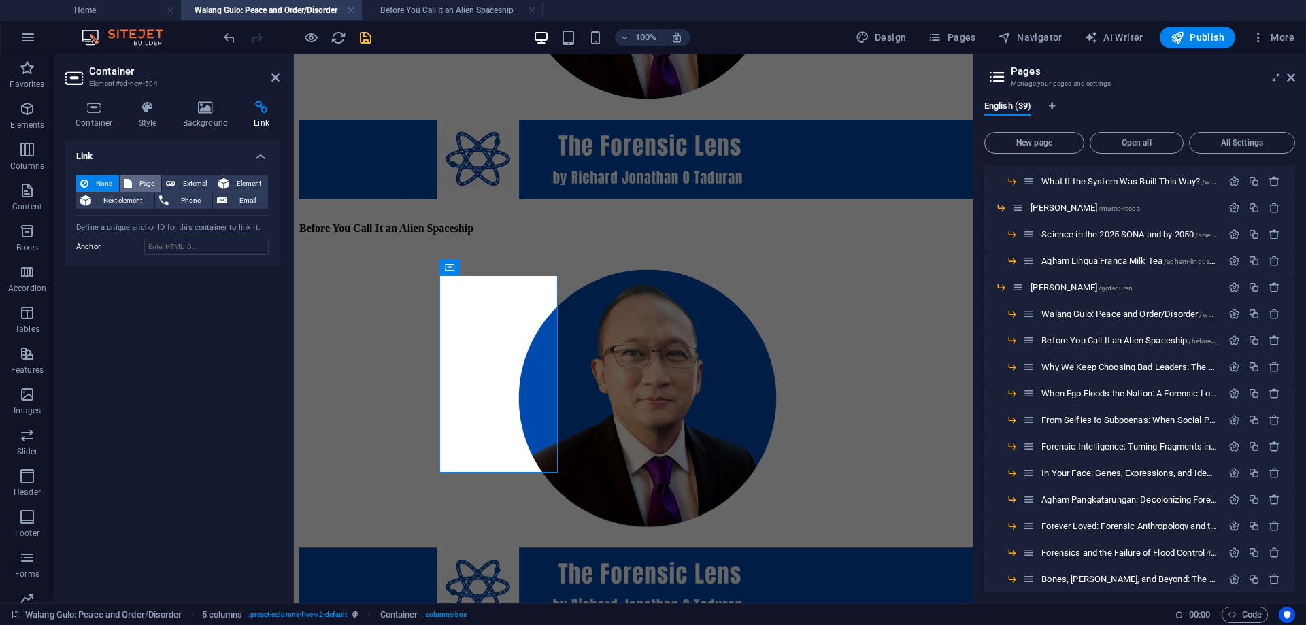
click at [146, 180] on span "Page" at bounding box center [146, 184] width 21 height 16
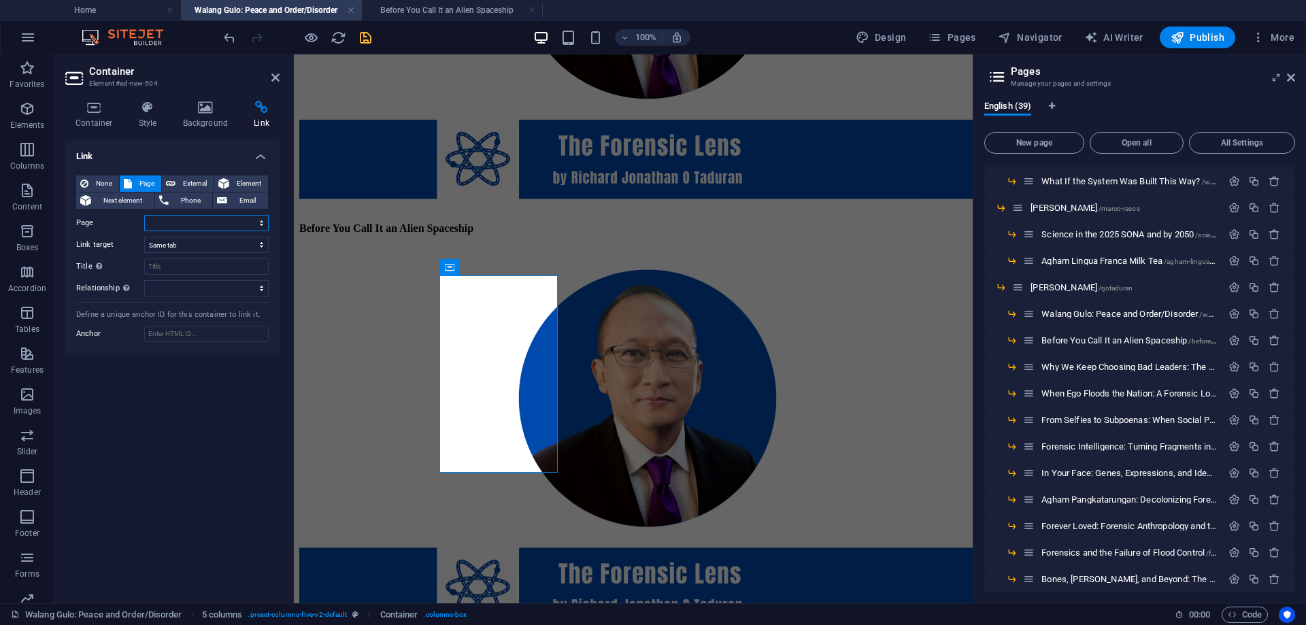
click at [174, 222] on select "Home About News Reports -- Tropical [MEDICAL_DATA] ‘[PERSON_NAME]’ Forms East o…" at bounding box center [206, 223] width 125 height 16
select select "21"
click at [144, 215] on select "Home About News Reports -- Tropical [MEDICAL_DATA] ‘[PERSON_NAME]’ Forms East o…" at bounding box center [206, 223] width 125 height 16
click at [273, 75] on icon at bounding box center [275, 77] width 8 height 11
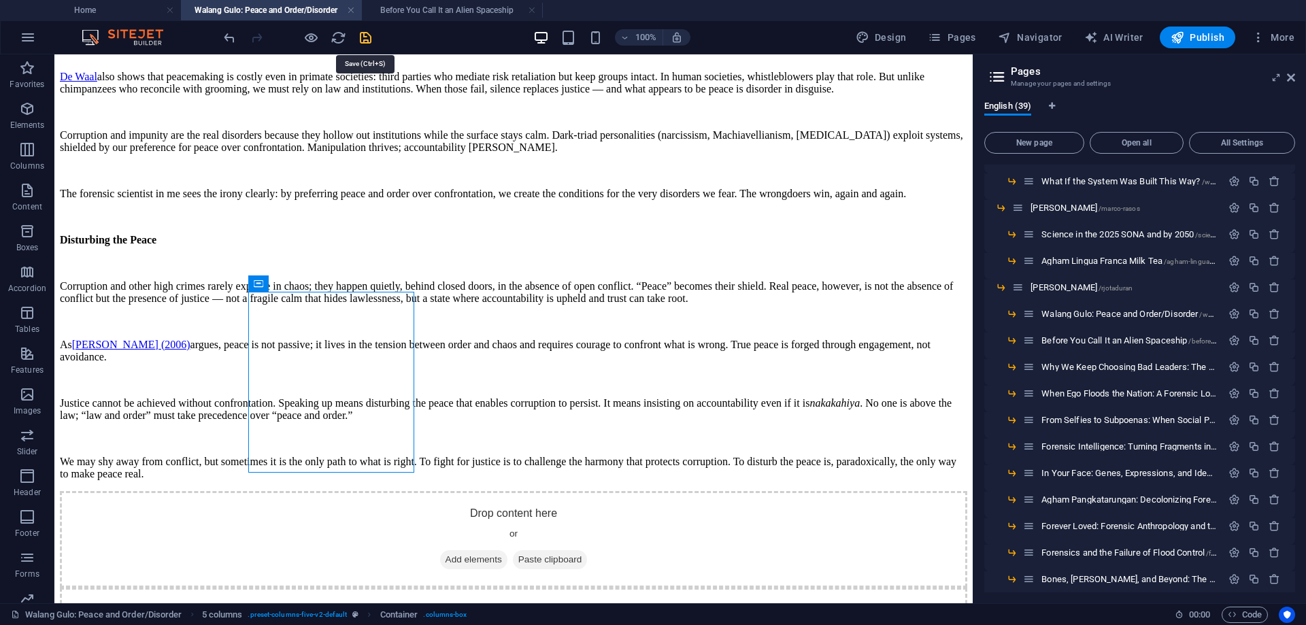
click at [366, 31] on icon "save" at bounding box center [366, 38] width 16 height 16
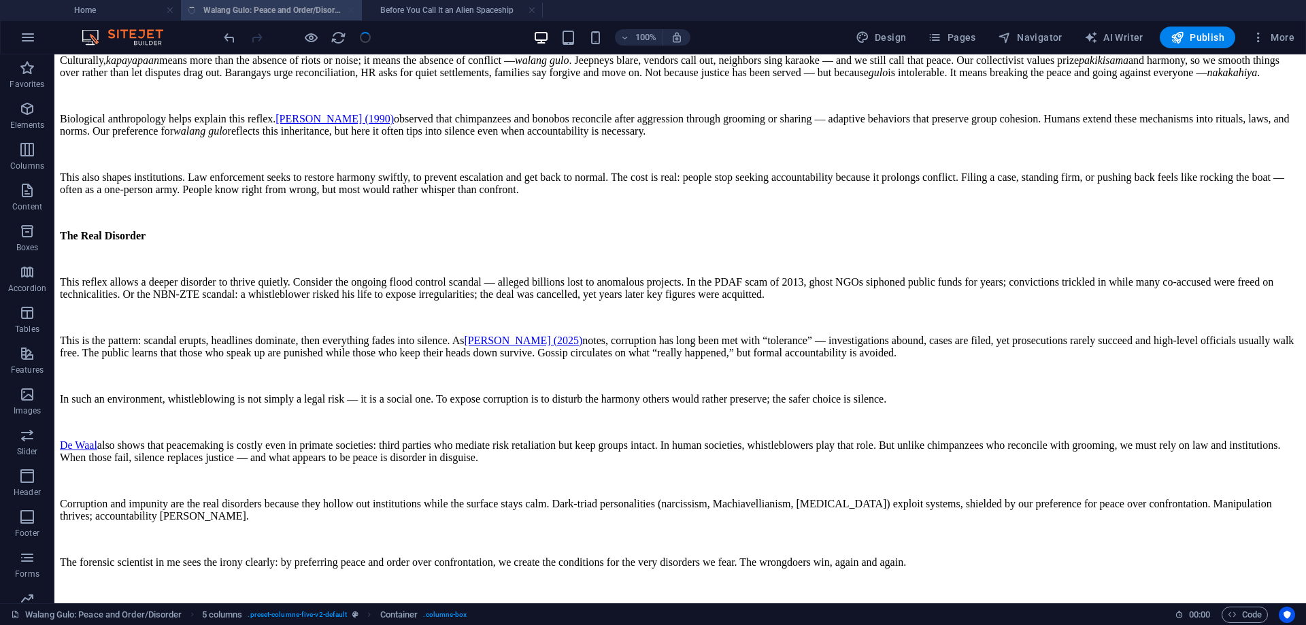
scroll to position [2241, 0]
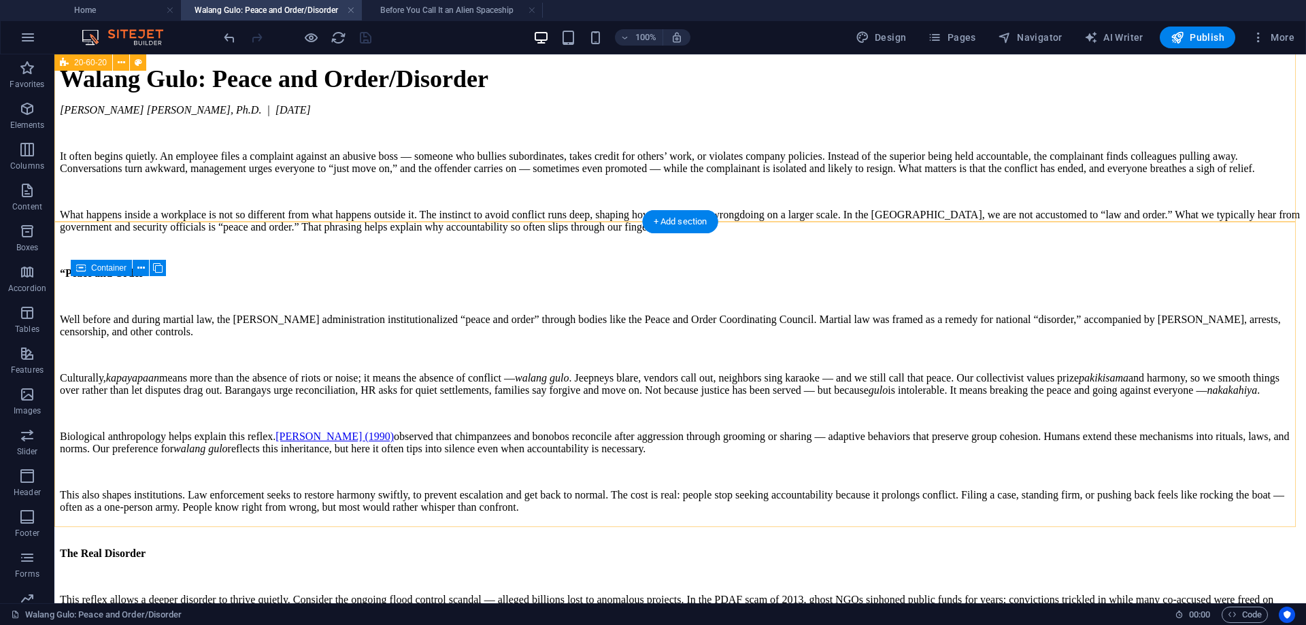
click at [182, 192] on div "Drop content here or Add elements Paste clipboard Walang Gulo: Peace and Order/…" at bounding box center [680, 400] width 1241 height 1675
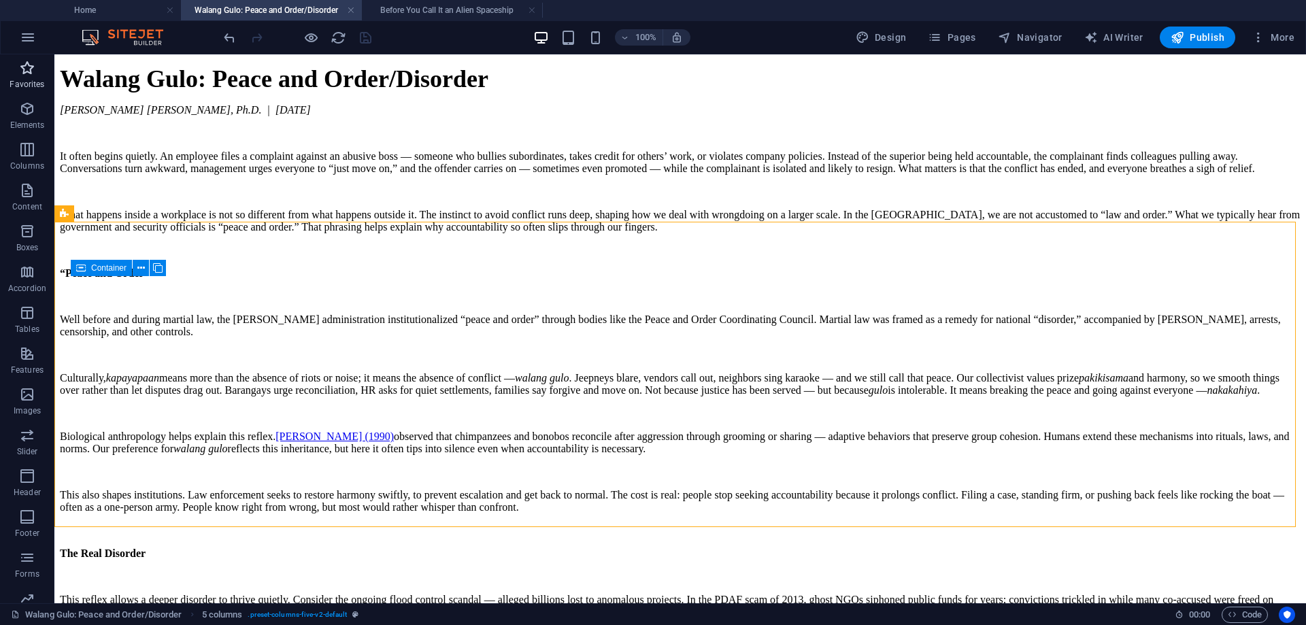
click at [30, 65] on icon "button" at bounding box center [27, 68] width 16 height 16
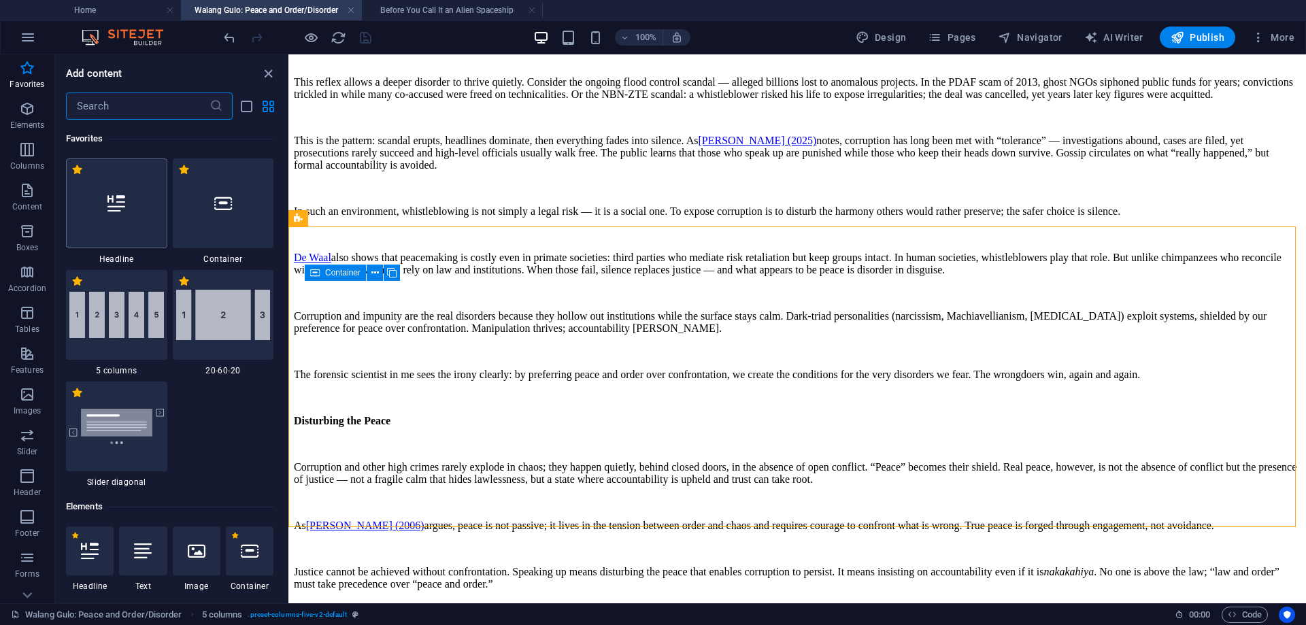
click at [121, 210] on icon at bounding box center [117, 204] width 18 height 18
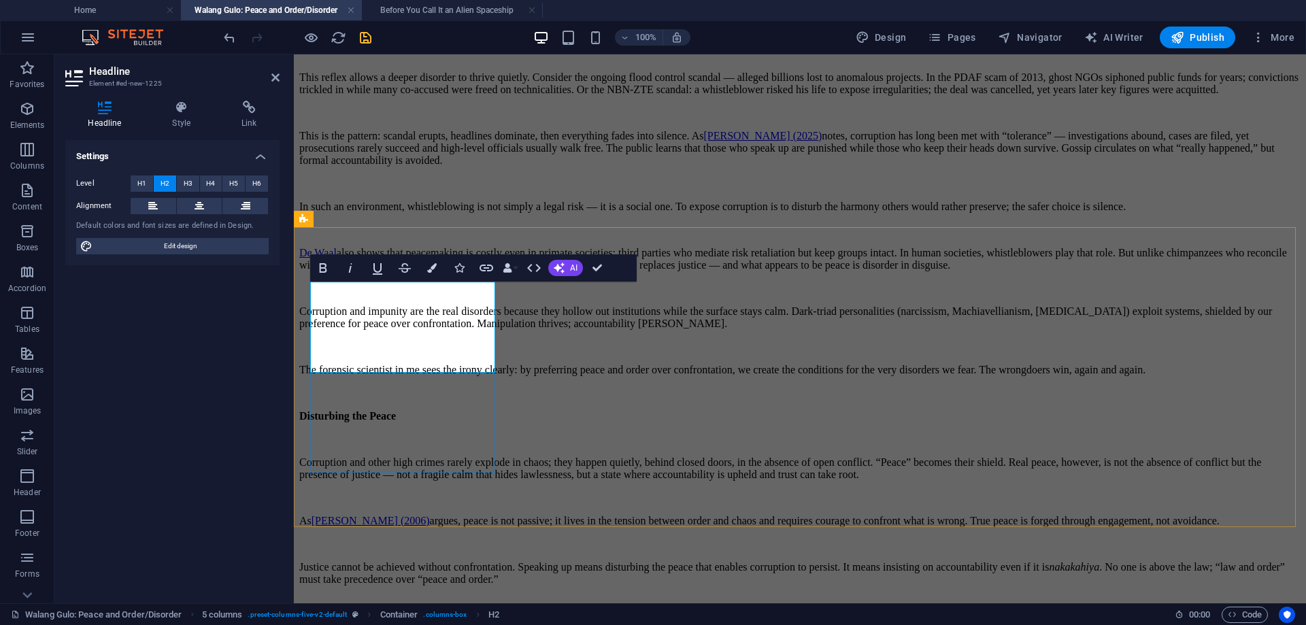
scroll to position [0, 5]
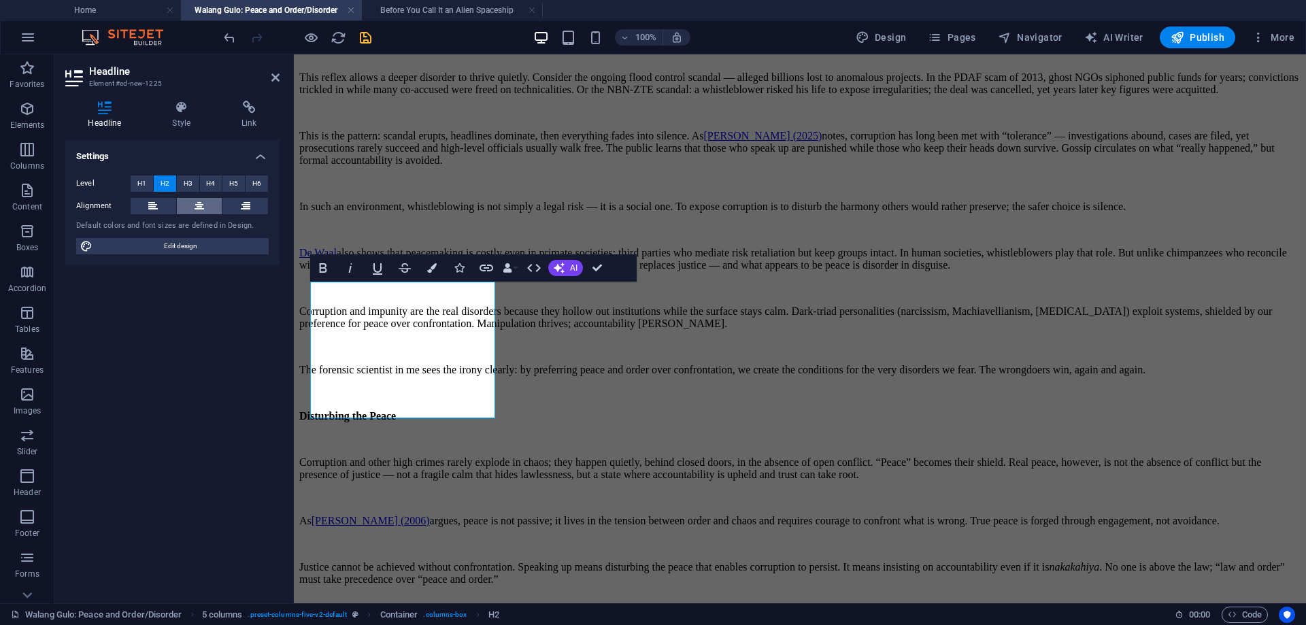
click at [201, 203] on icon at bounding box center [200, 206] width 10 height 16
drag, startPoint x: 597, startPoint y: 266, endPoint x: 542, endPoint y: 212, distance: 77.9
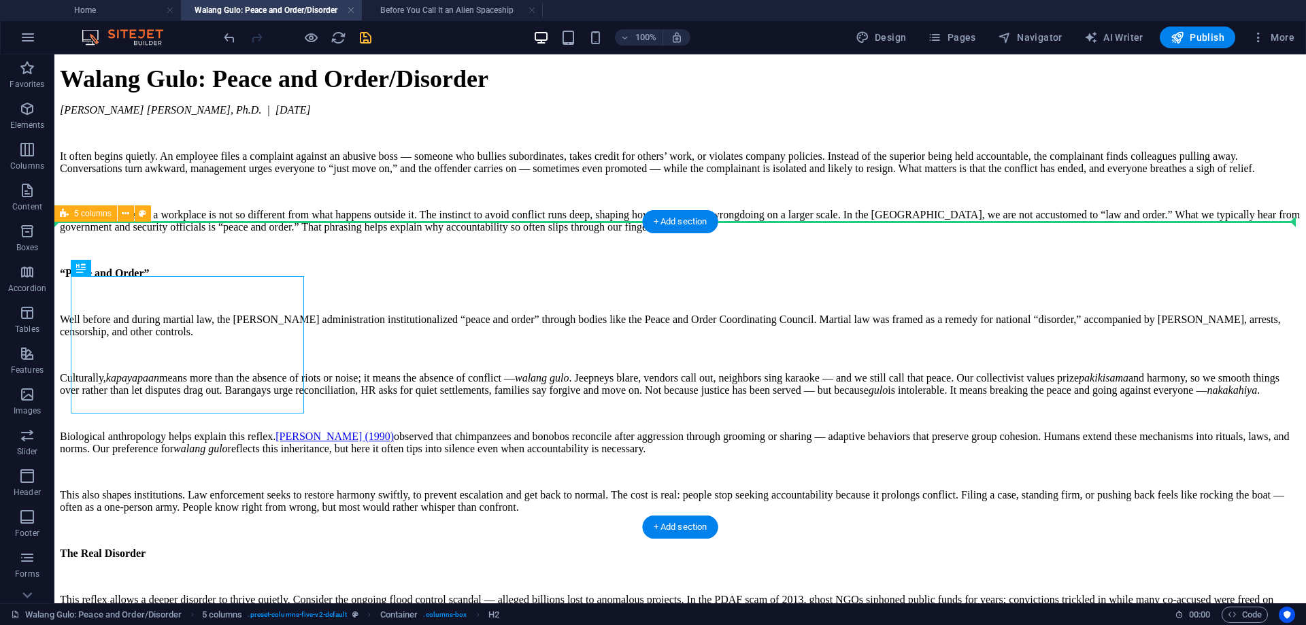
drag, startPoint x: 172, startPoint y: 325, endPoint x: 142, endPoint y: 229, distance: 101.4
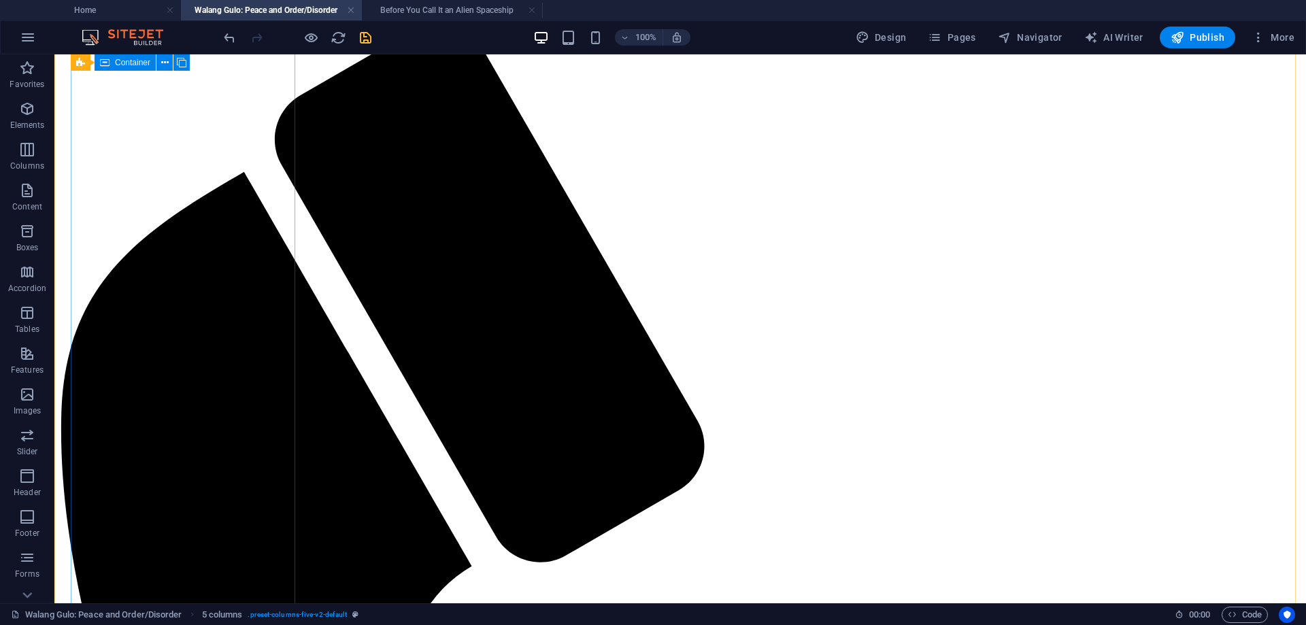
scroll to position [0, 0]
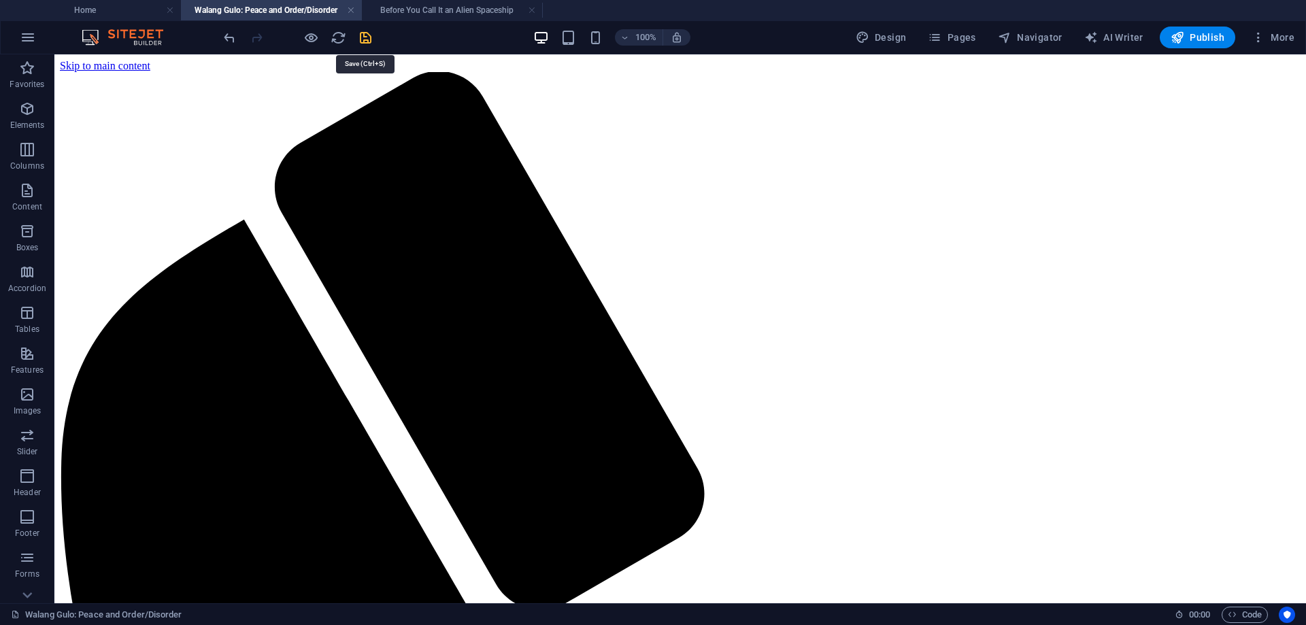
click at [366, 39] on icon "save" at bounding box center [366, 38] width 16 height 16
click at [962, 37] on span "Pages" at bounding box center [952, 38] width 48 height 14
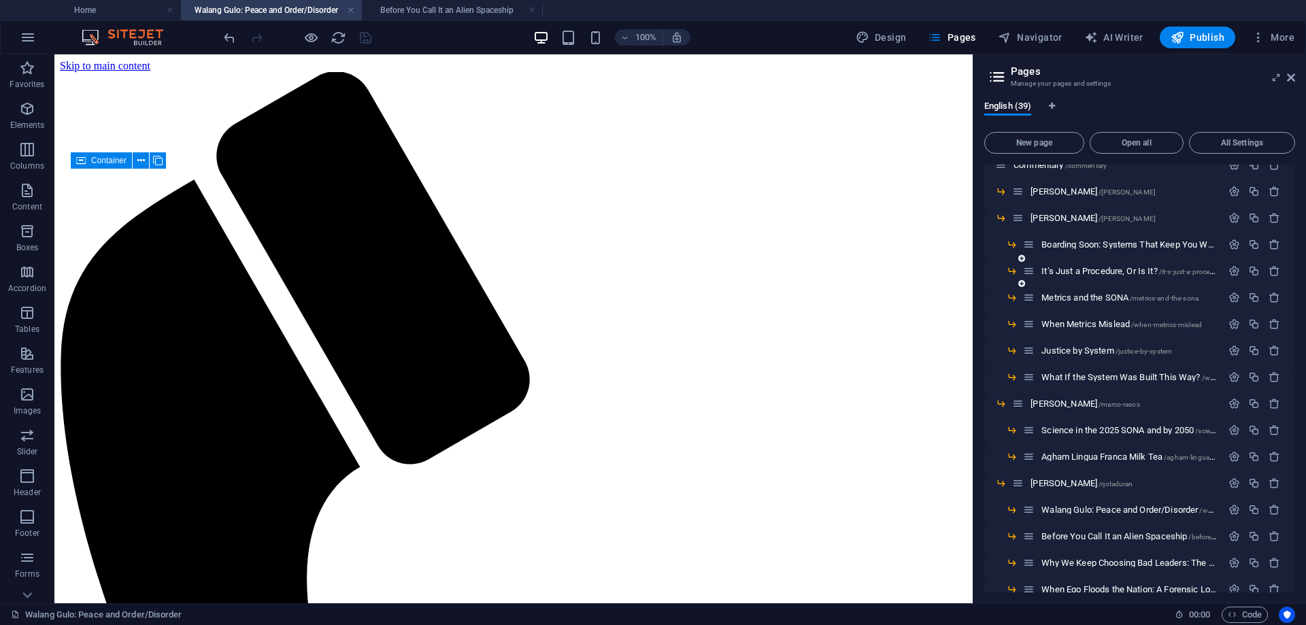
scroll to position [476, 0]
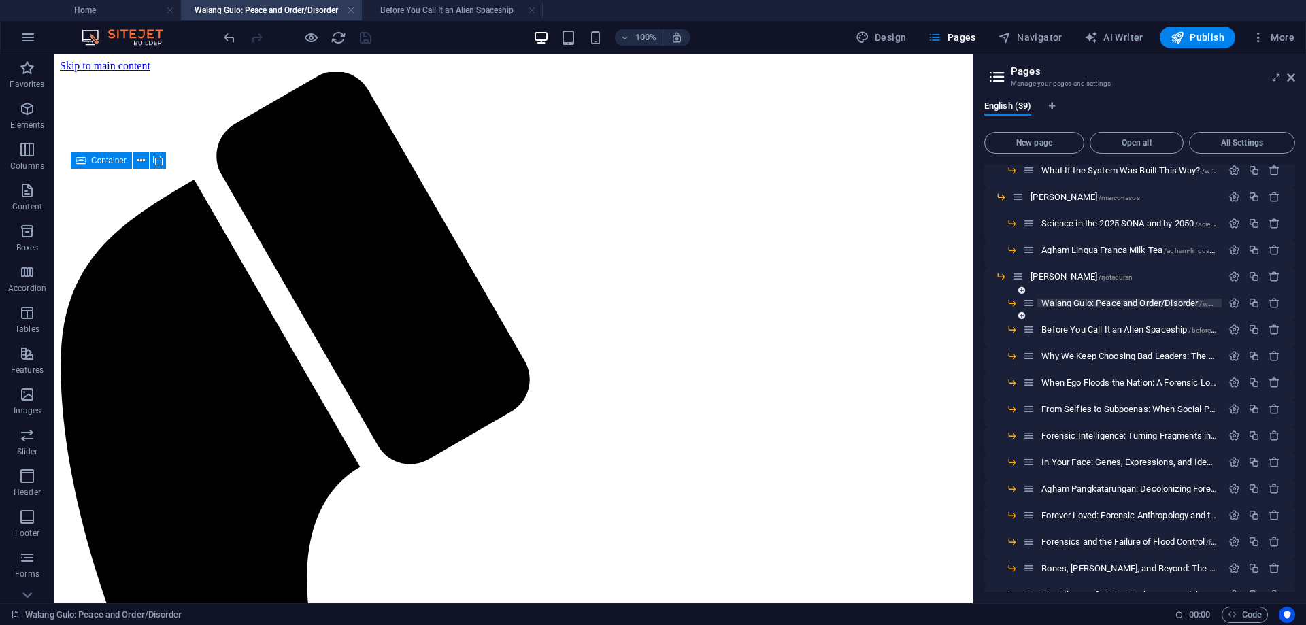
click at [1093, 303] on span "Walang Gulo: Peace and Order/Disorder /walang-gulo-peace-and-order-disorder" at bounding box center [1181, 303] width 279 height 10
click at [1233, 303] on icon "button" at bounding box center [1235, 303] width 12 height 12
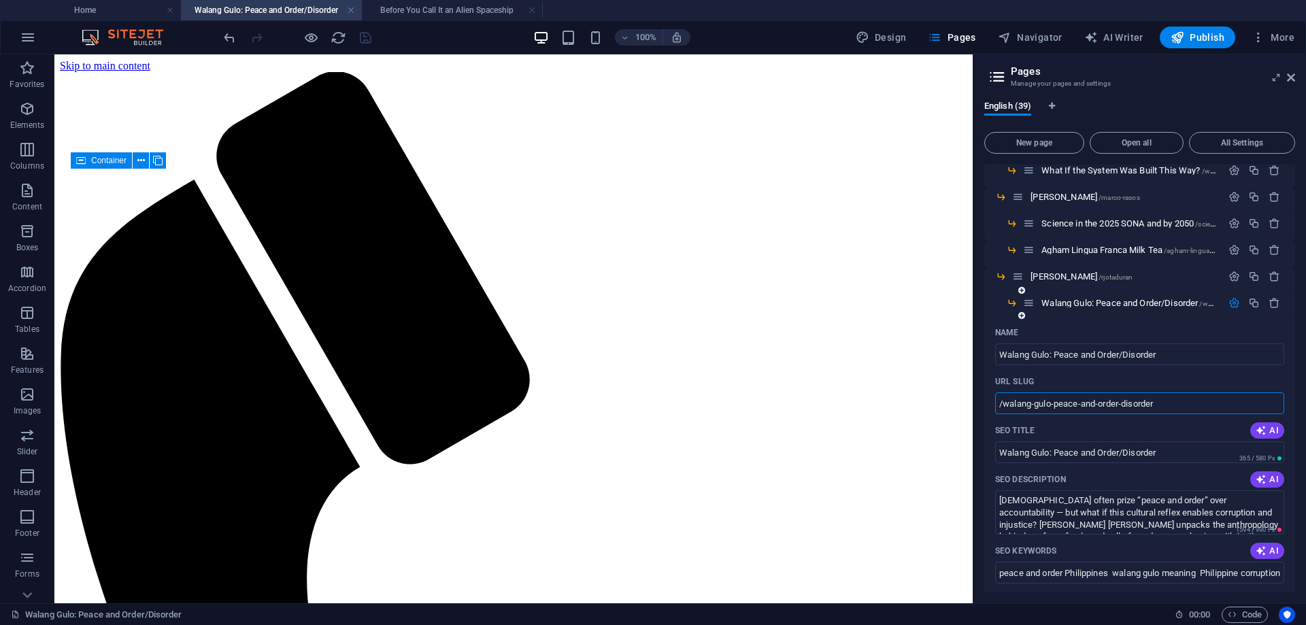
click at [1172, 406] on input "/walang-gulo-peace-and-order-disorder" at bounding box center [1139, 404] width 289 height 22
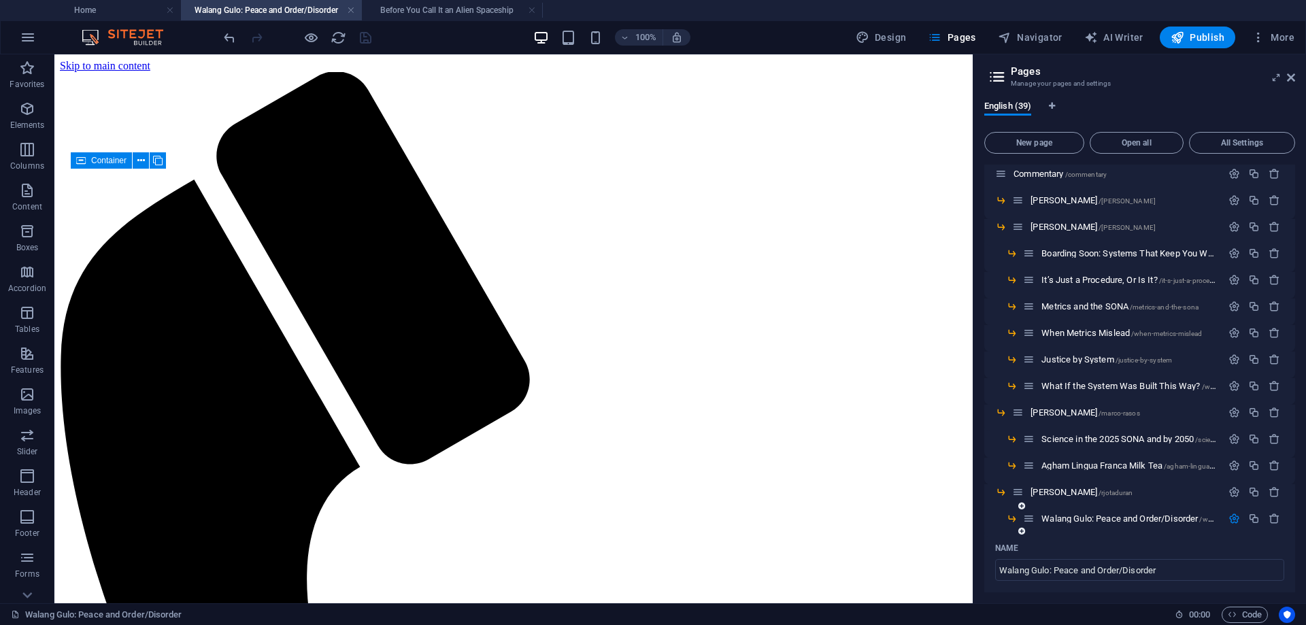
scroll to position [272, 0]
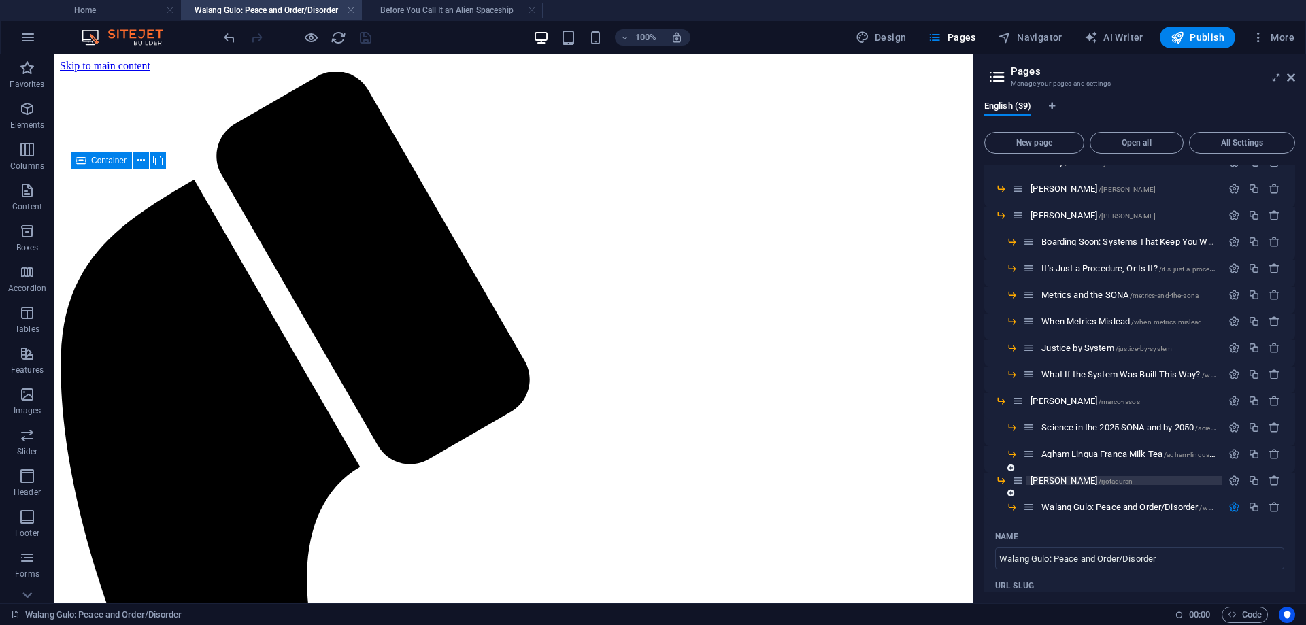
click at [1060, 479] on span "[PERSON_NAME] /rjotaduran" at bounding box center [1082, 481] width 102 height 10
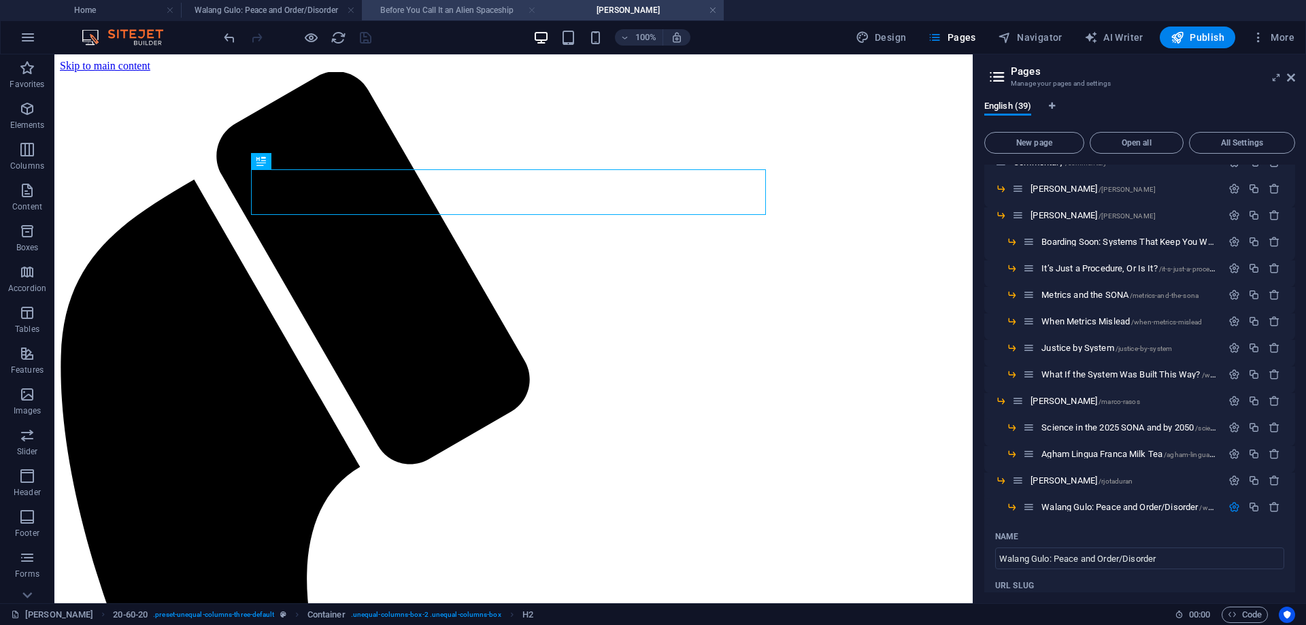
scroll to position [0, 0]
click at [531, 7] on link at bounding box center [532, 10] width 8 height 13
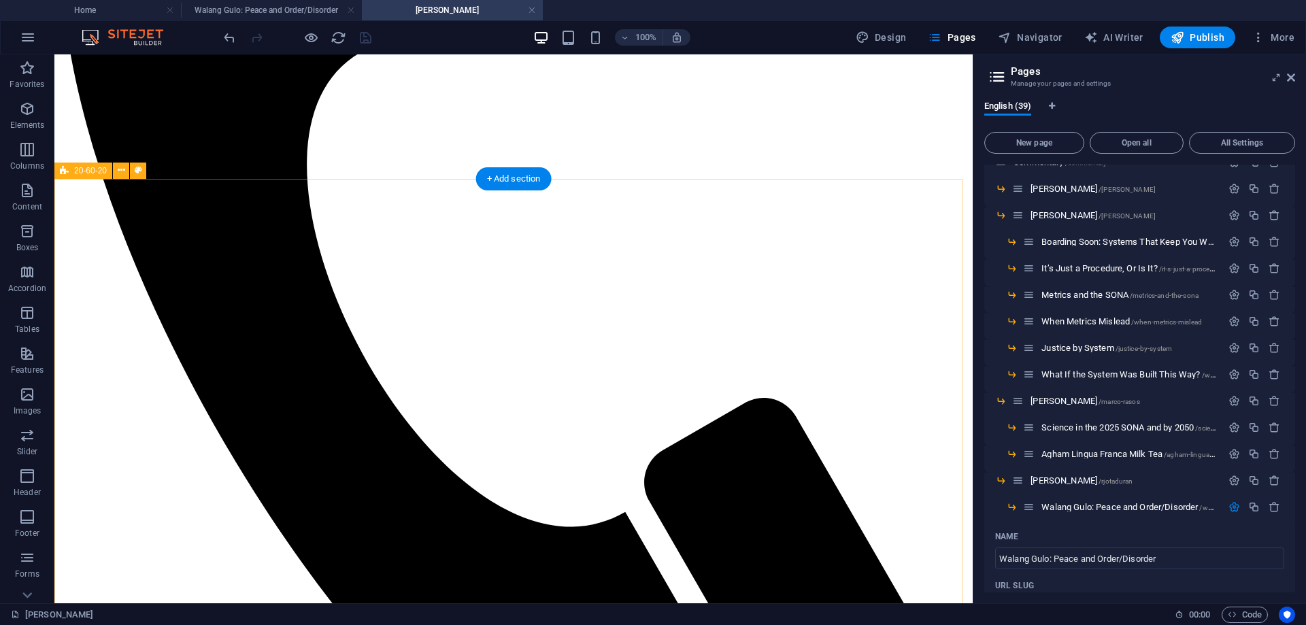
scroll to position [565, 0]
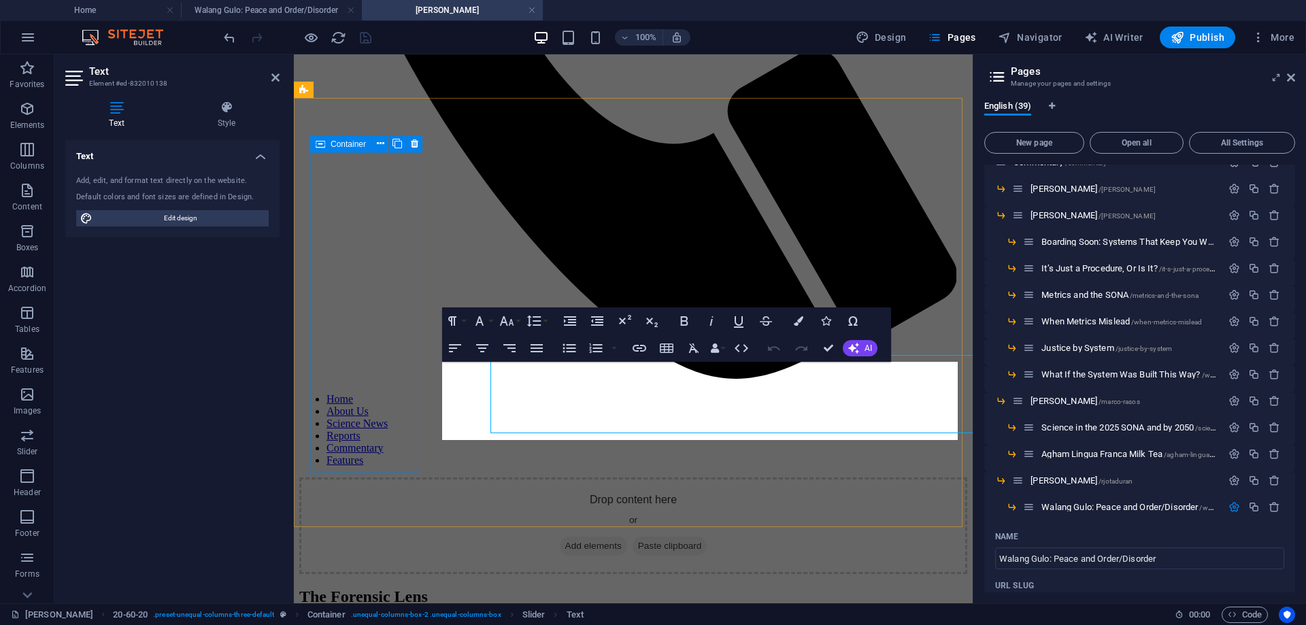
scroll to position [611, 0]
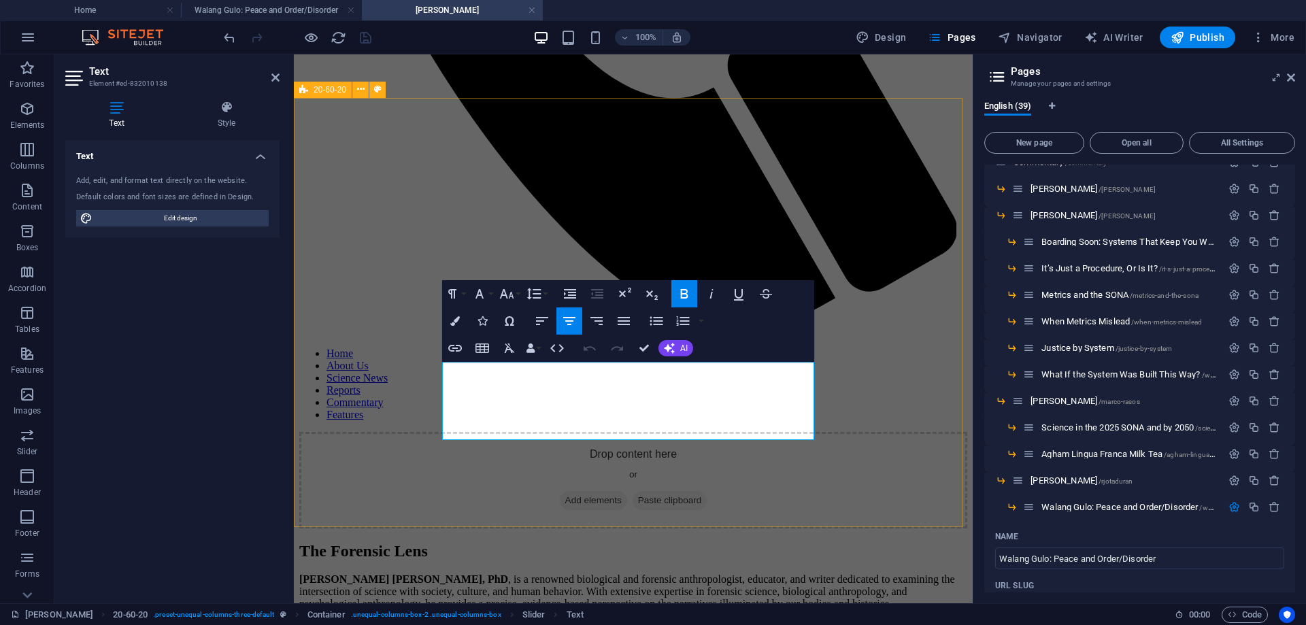
drag, startPoint x: 804, startPoint y: 423, endPoint x: 438, endPoint y: 380, distance: 368.6
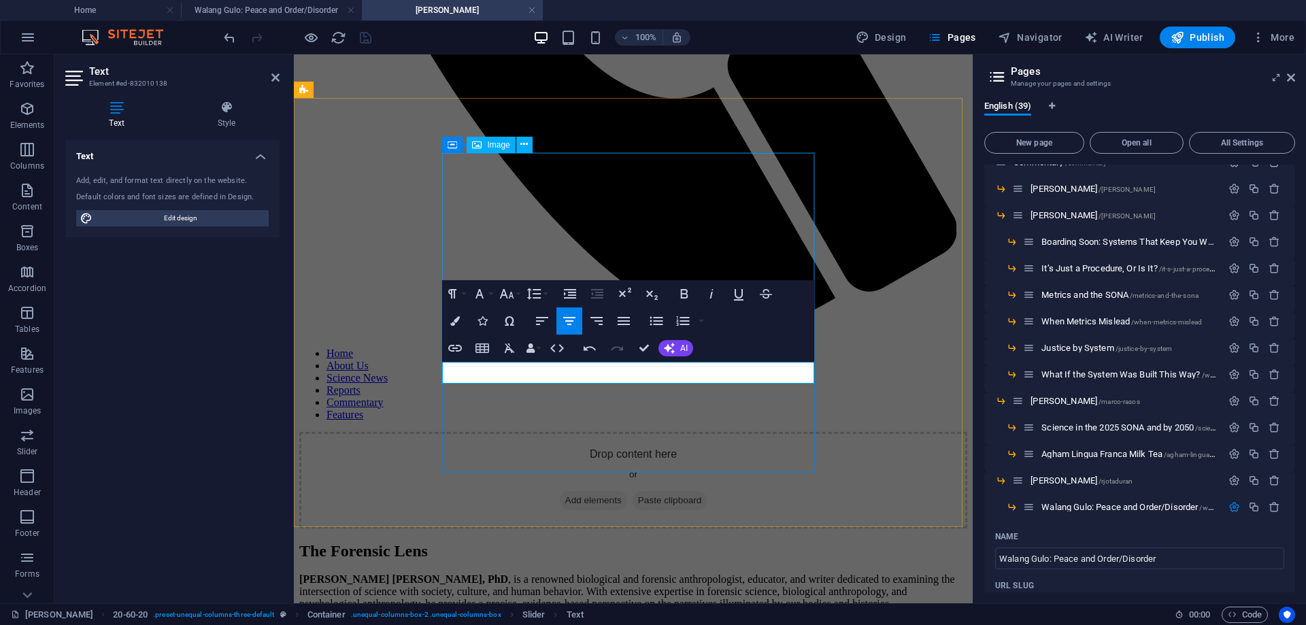
scroll to position [471, 4]
drag, startPoint x: 772, startPoint y: 369, endPoint x: 455, endPoint y: 363, distance: 316.4
click at [682, 296] on icon "button" at bounding box center [684, 294] width 7 height 10
click at [518, 298] on button "Font Size" at bounding box center [510, 293] width 26 height 27
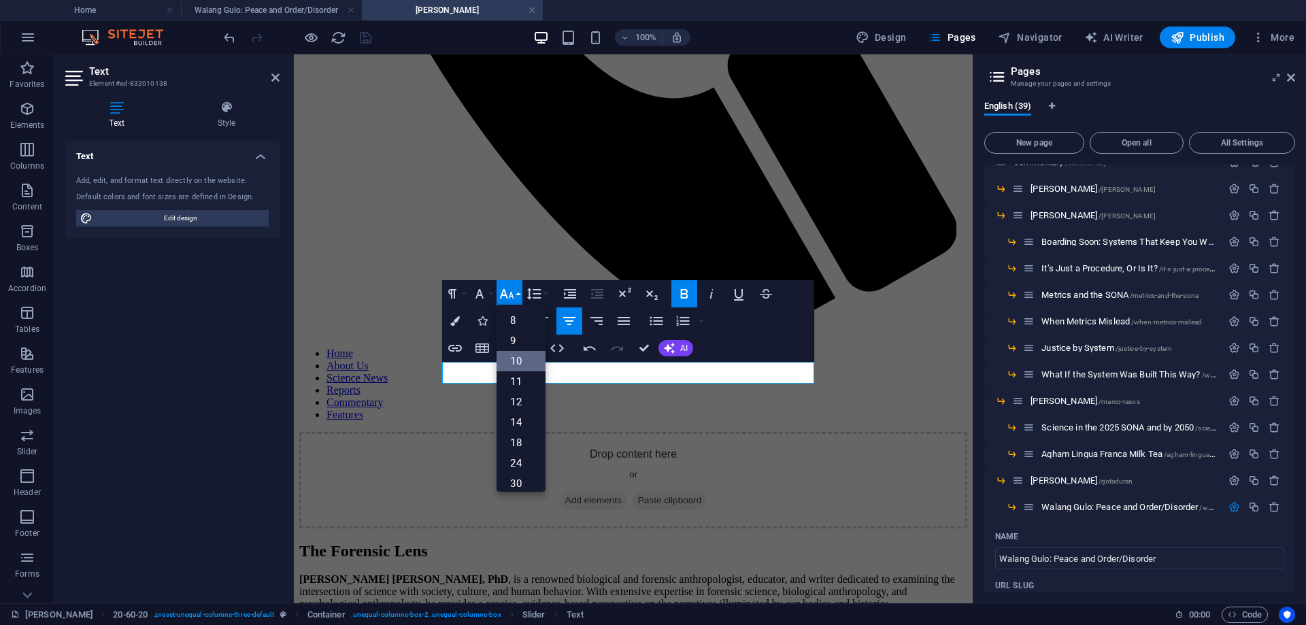
scroll to position [68, 0]
click at [521, 431] on link "36" at bounding box center [521, 436] width 49 height 20
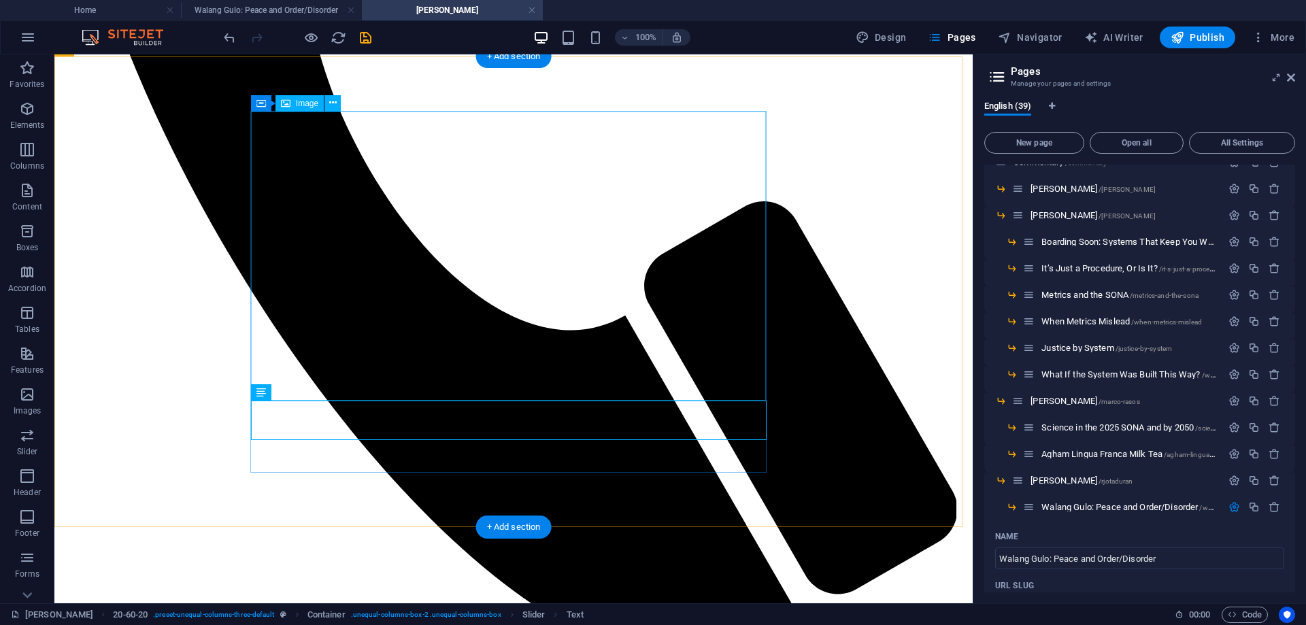
scroll to position [565, 0]
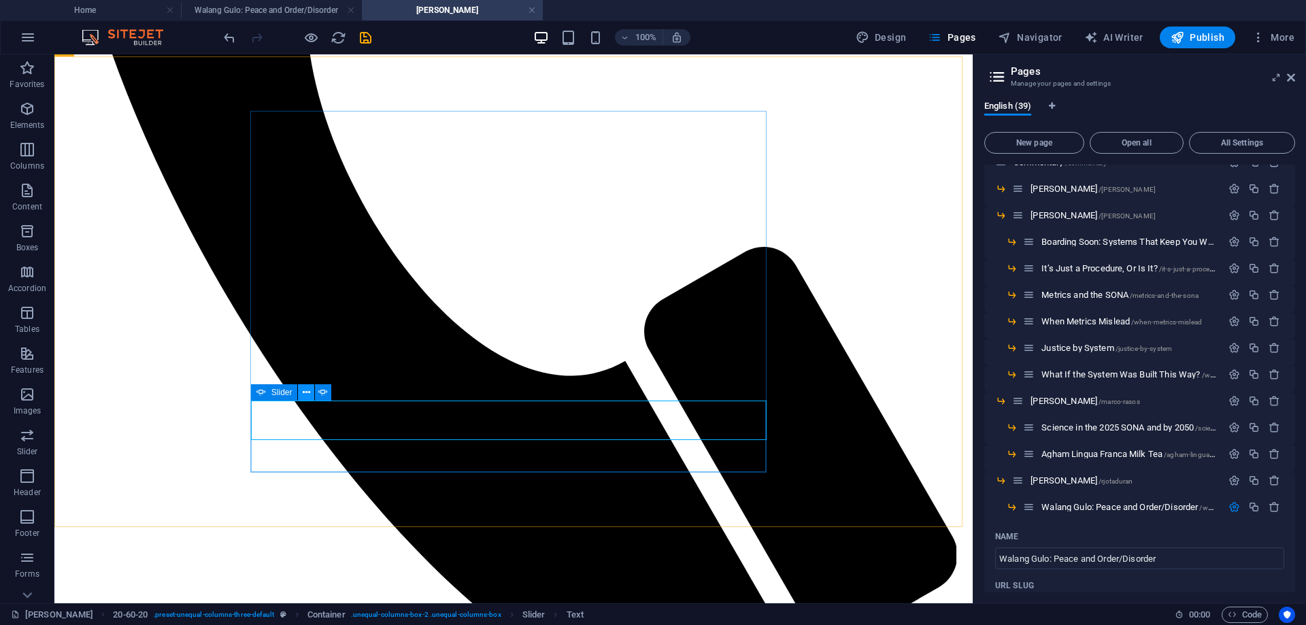
click at [306, 392] on icon at bounding box center [306, 393] width 7 height 14
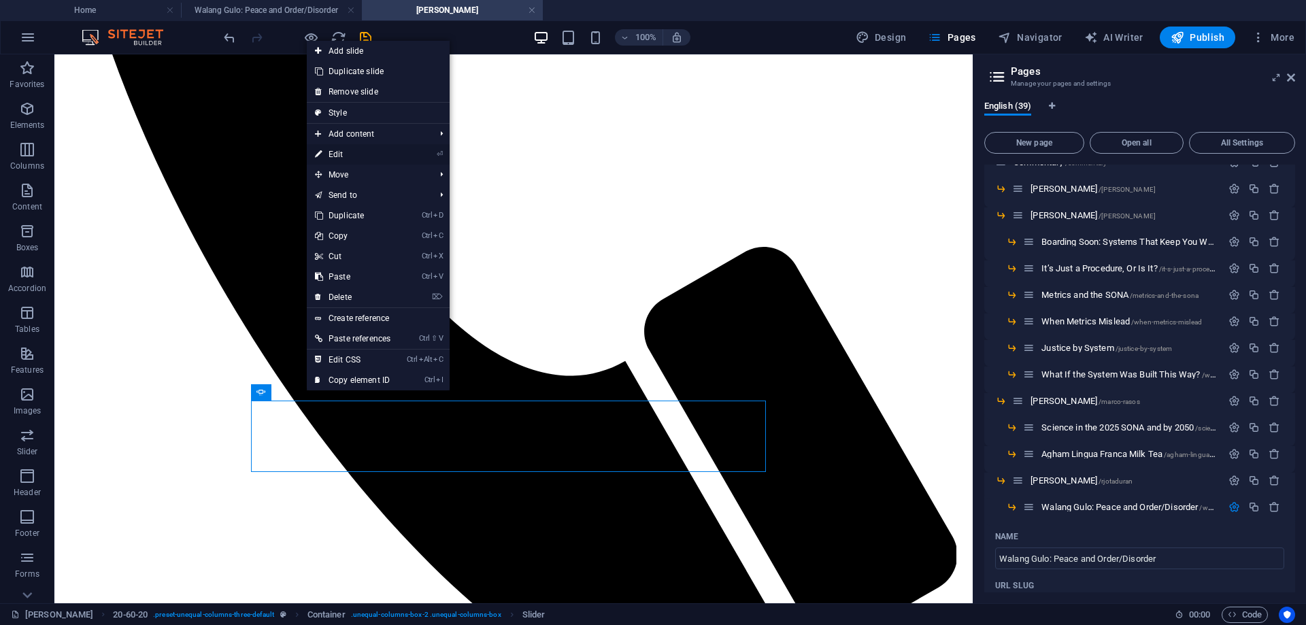
click at [334, 152] on link "⏎ Edit" at bounding box center [353, 154] width 92 height 20
select select "ms"
select select "s"
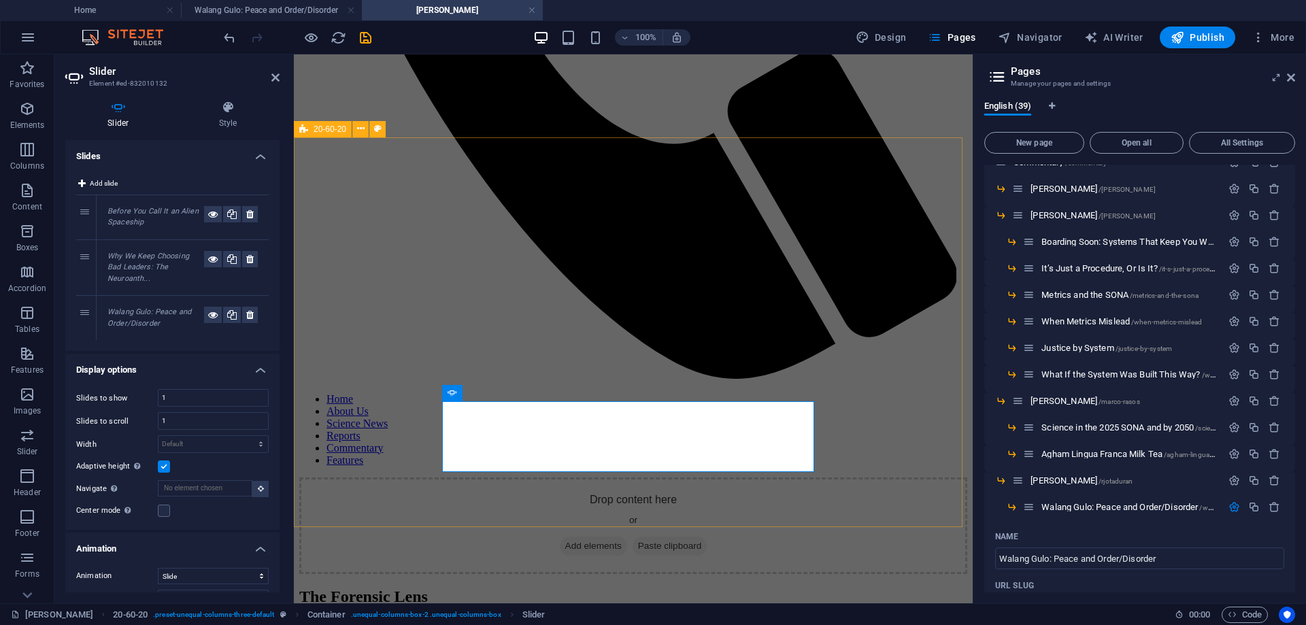
scroll to position [611, 0]
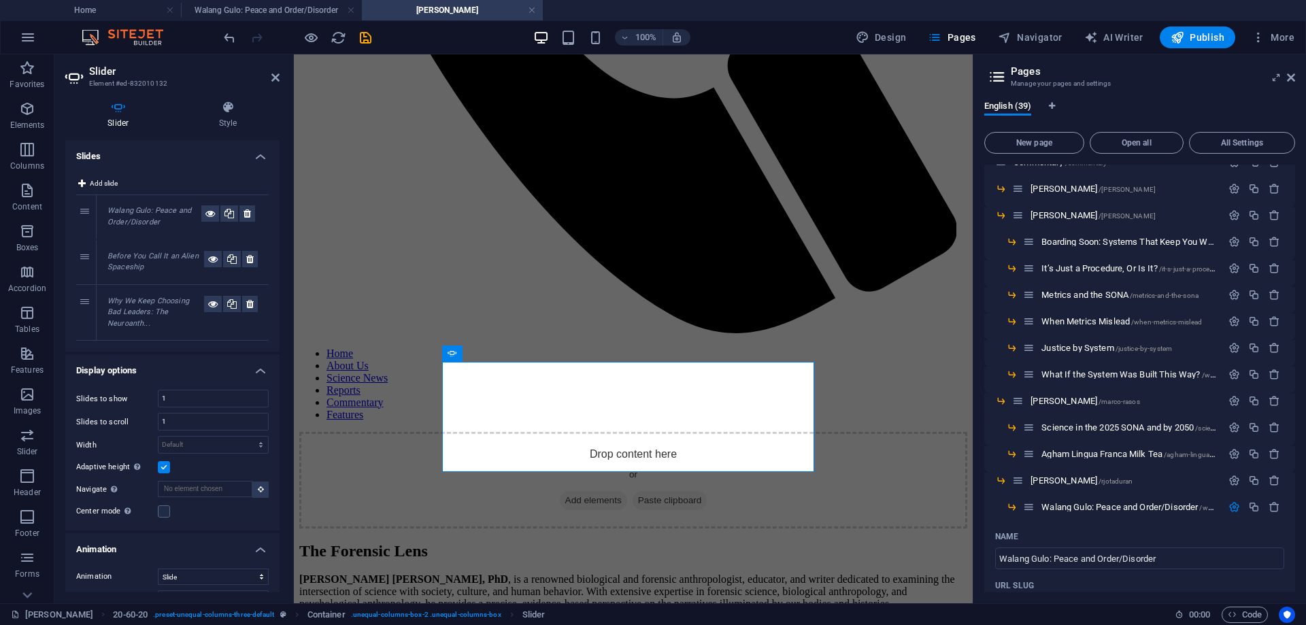
drag, startPoint x: 82, startPoint y: 318, endPoint x: 83, endPoint y: 216, distance: 101.4
click at [275, 78] on icon at bounding box center [275, 77] width 8 height 11
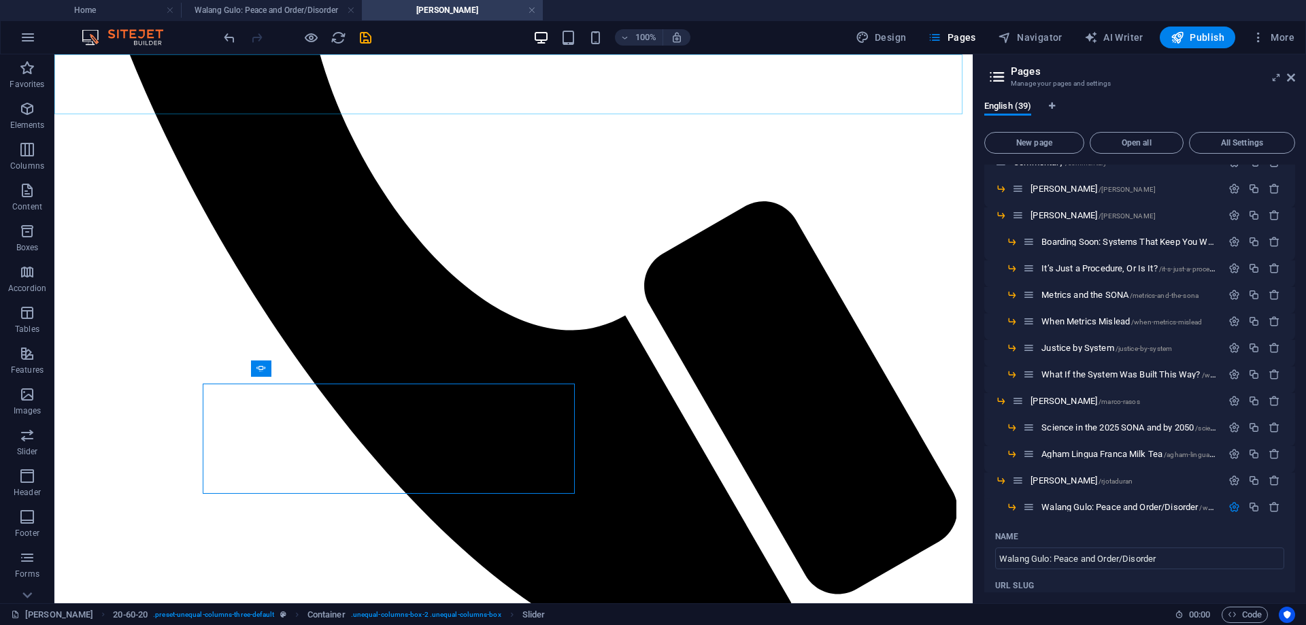
scroll to position [565, 0]
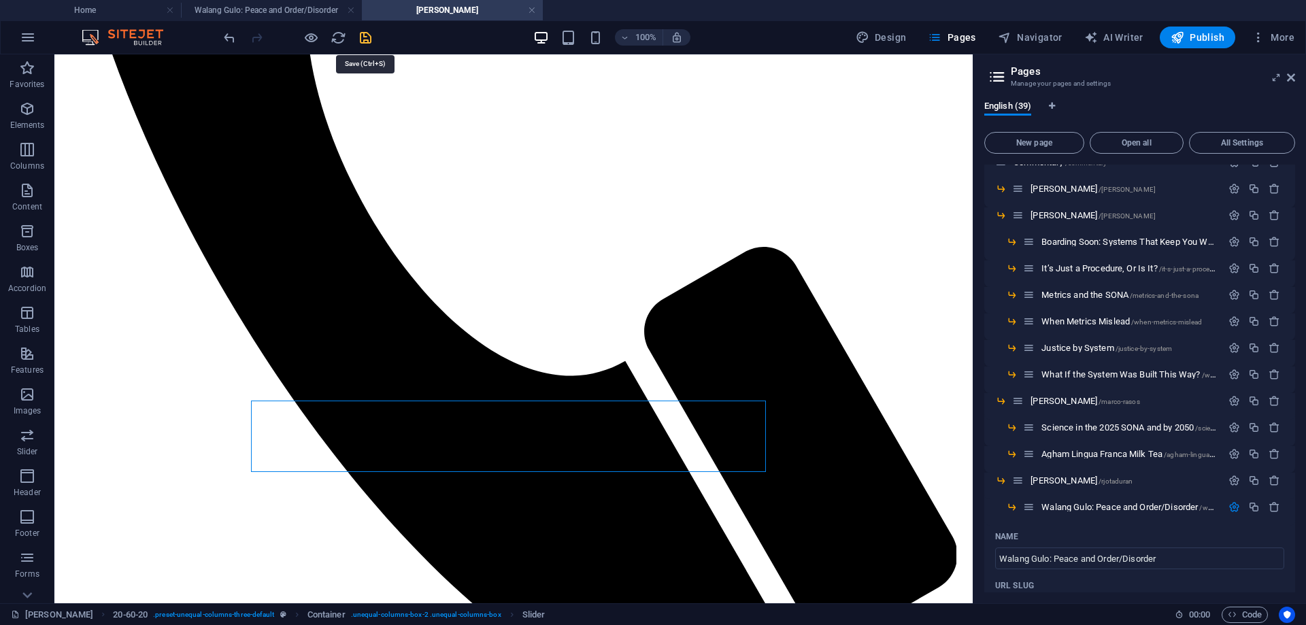
click at [363, 38] on icon "save" at bounding box center [366, 38] width 16 height 16
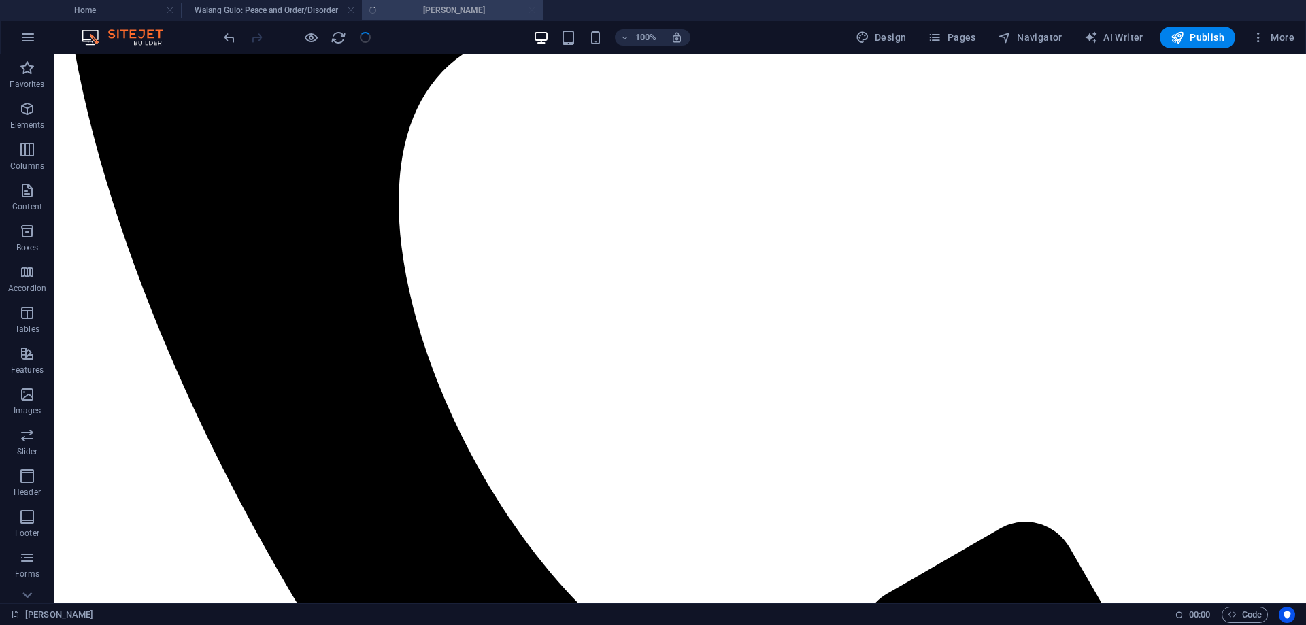
scroll to position [502, 0]
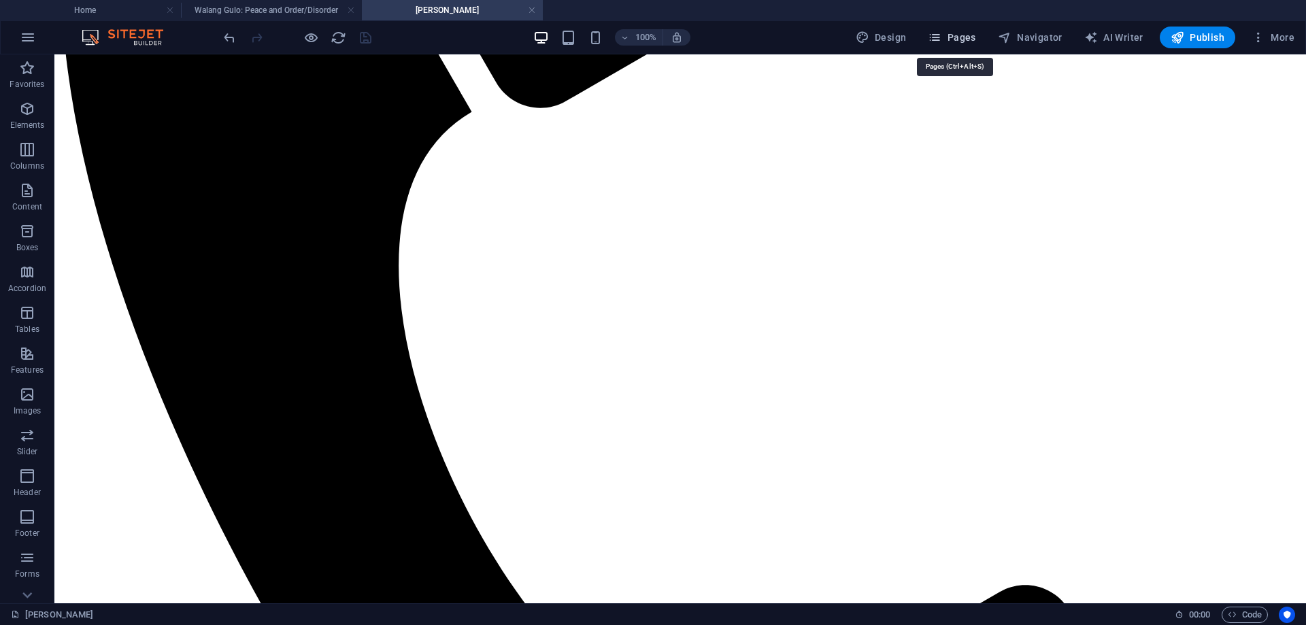
click at [954, 35] on span "Pages" at bounding box center [952, 38] width 48 height 14
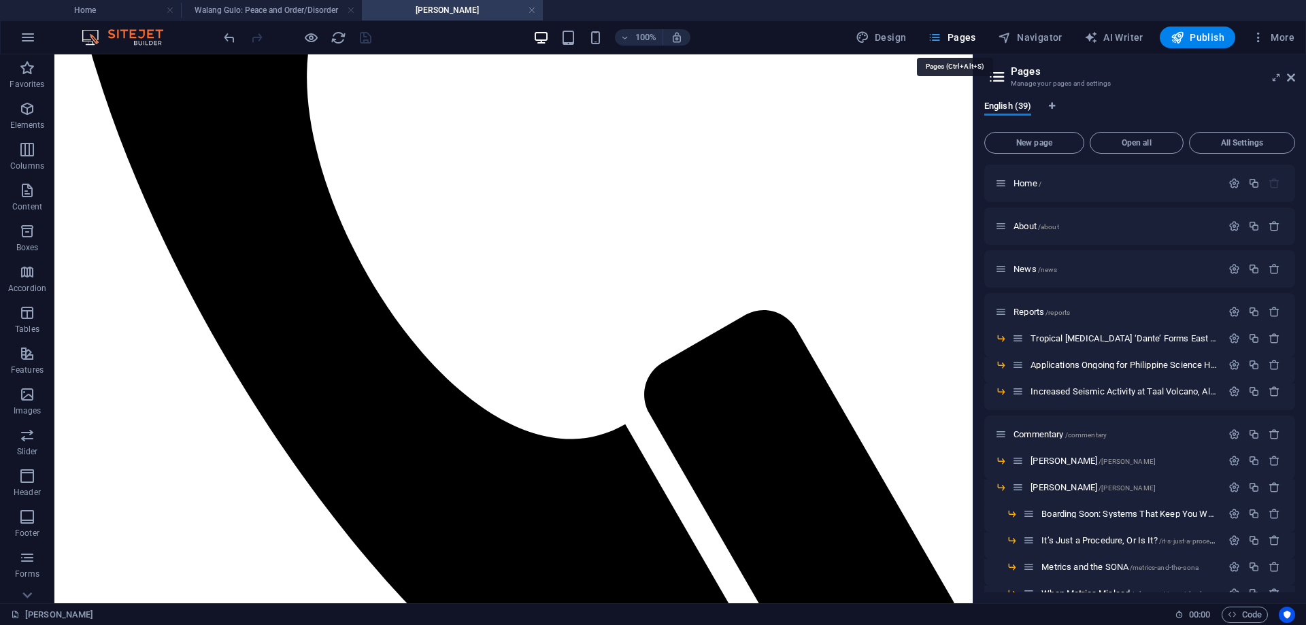
scroll to position [565, 0]
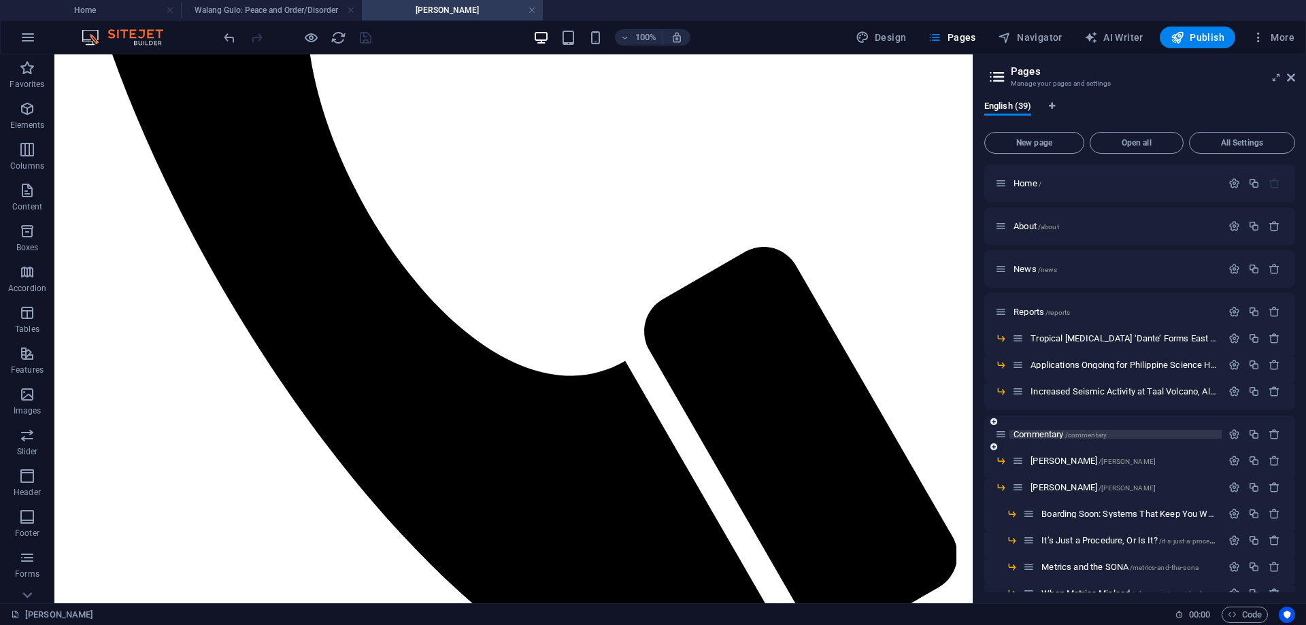
click at [1049, 435] on span "Commentary /commentary" at bounding box center [1060, 434] width 93 height 10
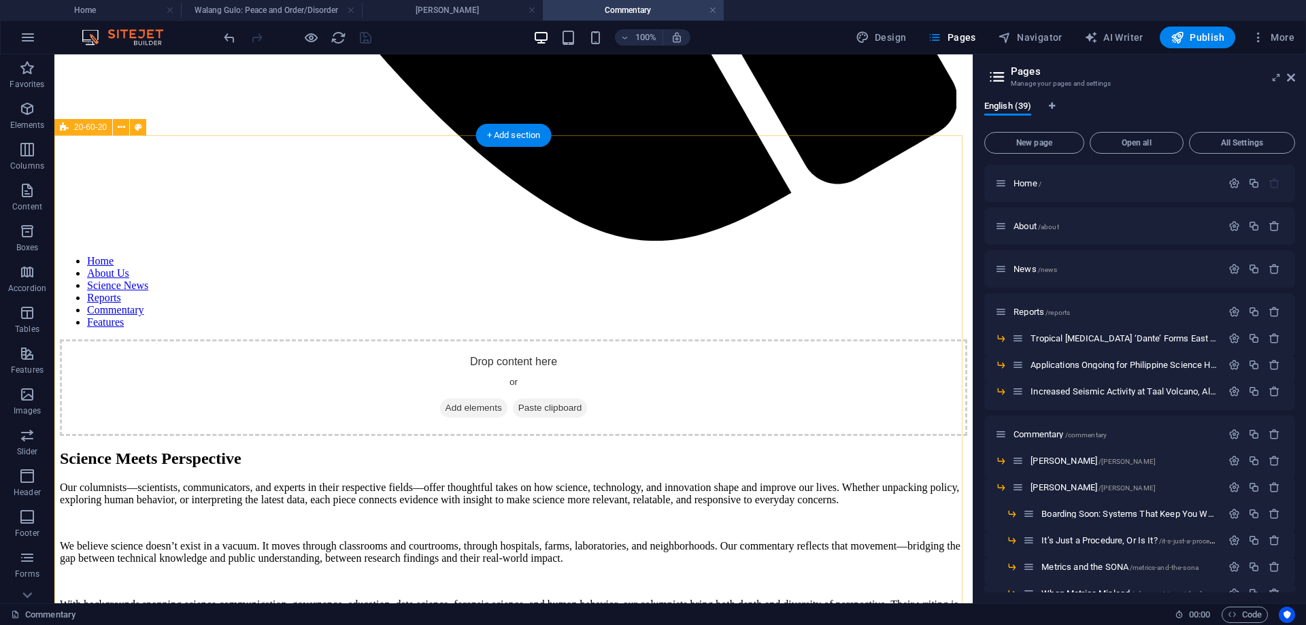
scroll to position [1053, 0]
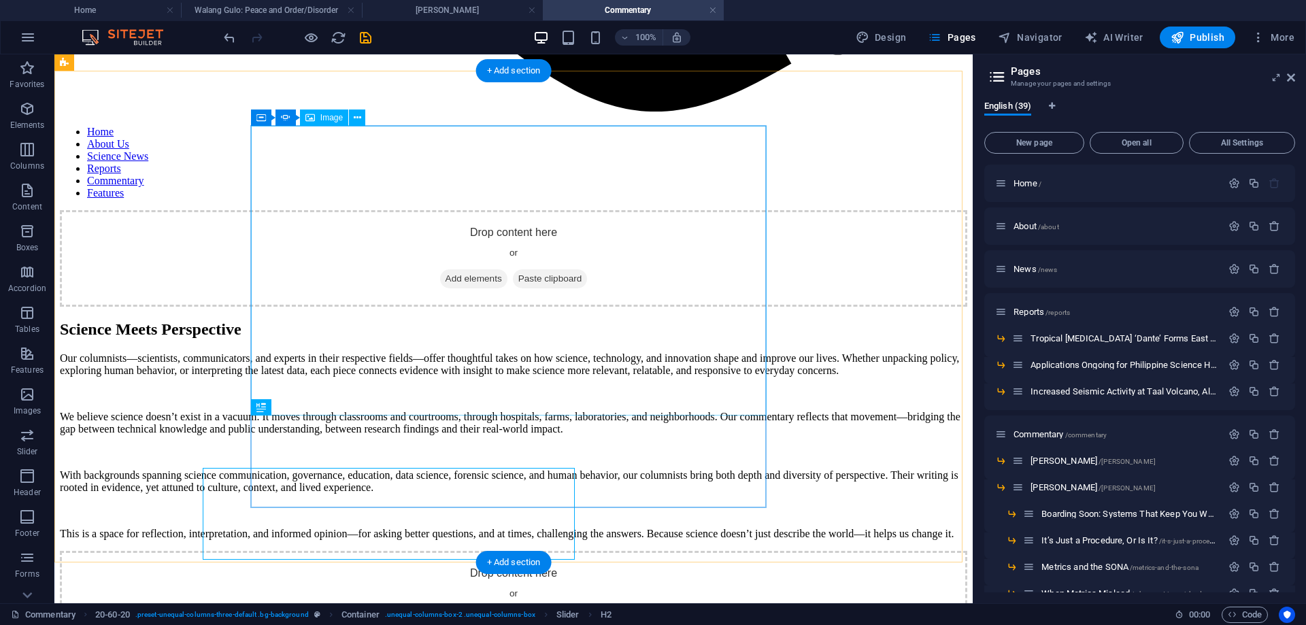
scroll to position [1017, 0]
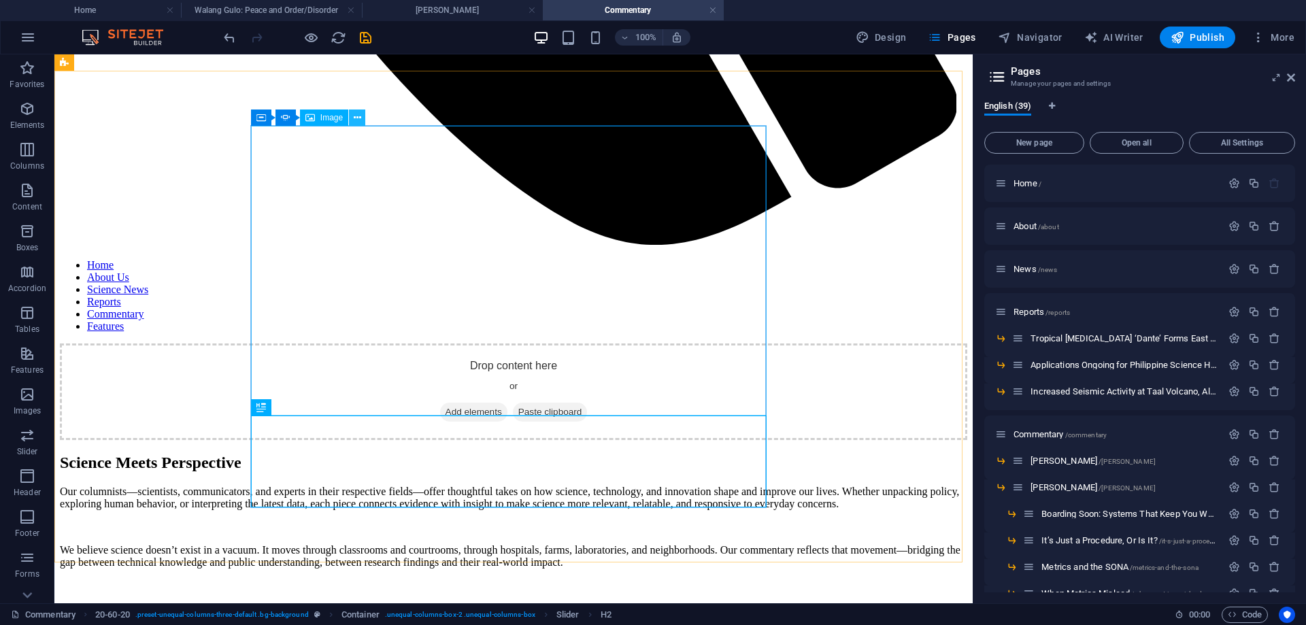
click at [359, 117] on icon at bounding box center [357, 118] width 7 height 14
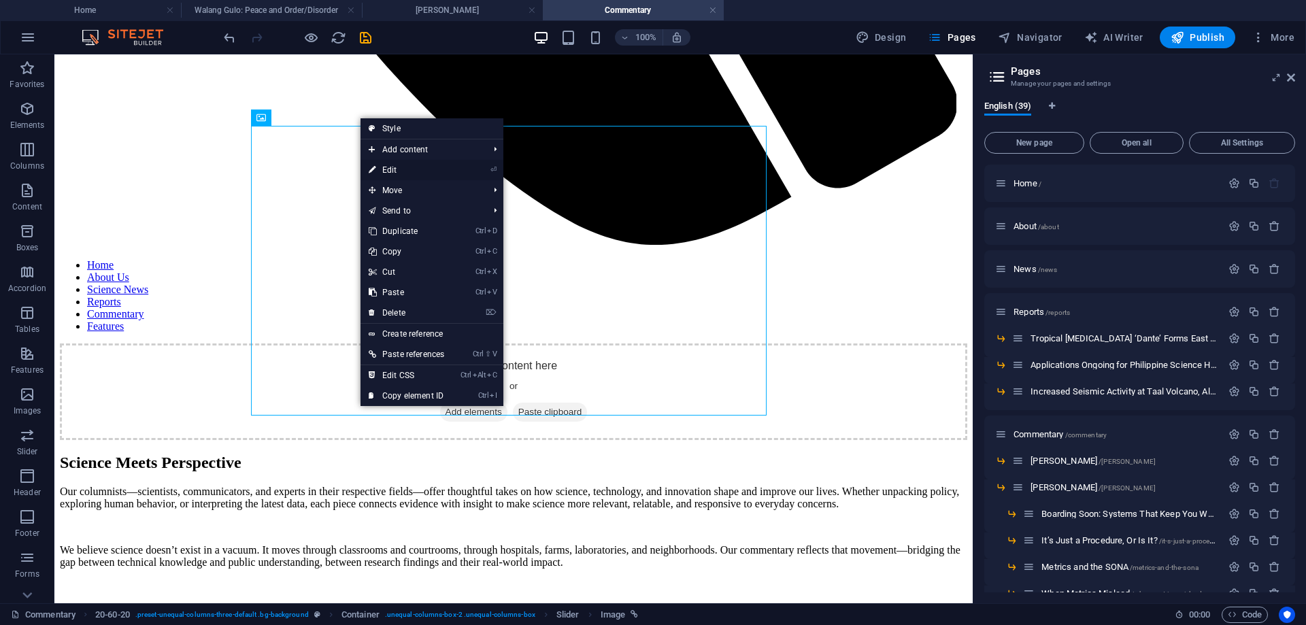
click at [388, 166] on link "⏎ Edit" at bounding box center [407, 170] width 92 height 20
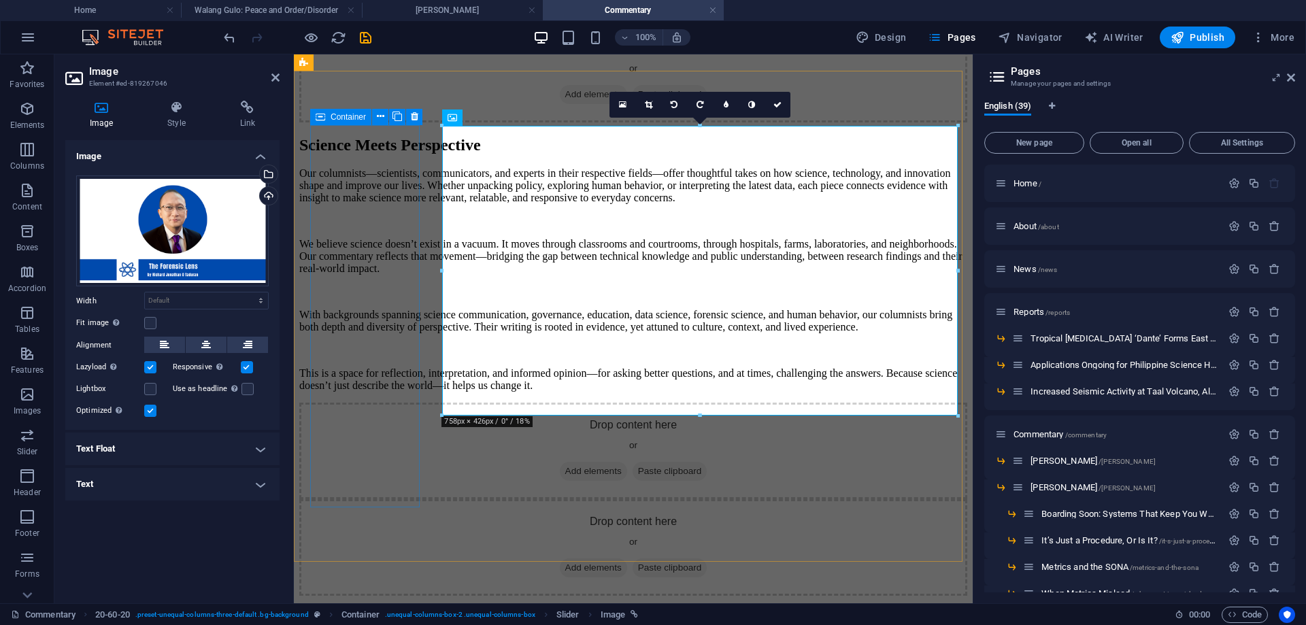
scroll to position [1151, 0]
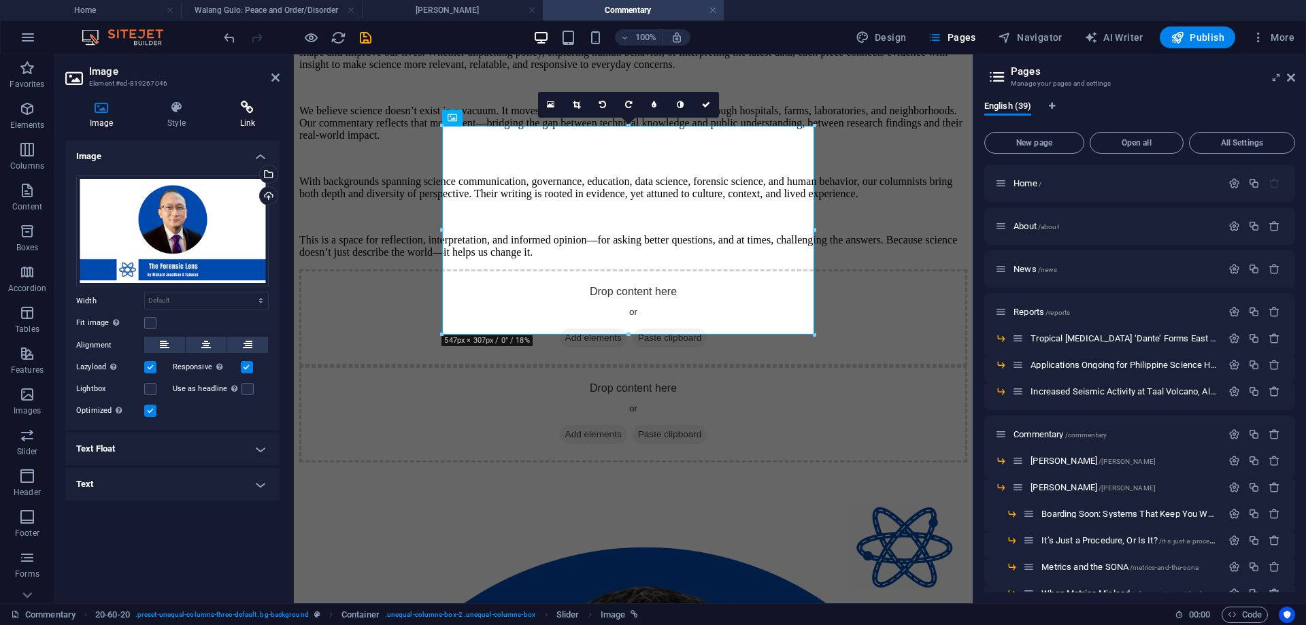
click at [248, 110] on icon at bounding box center [248, 108] width 64 height 14
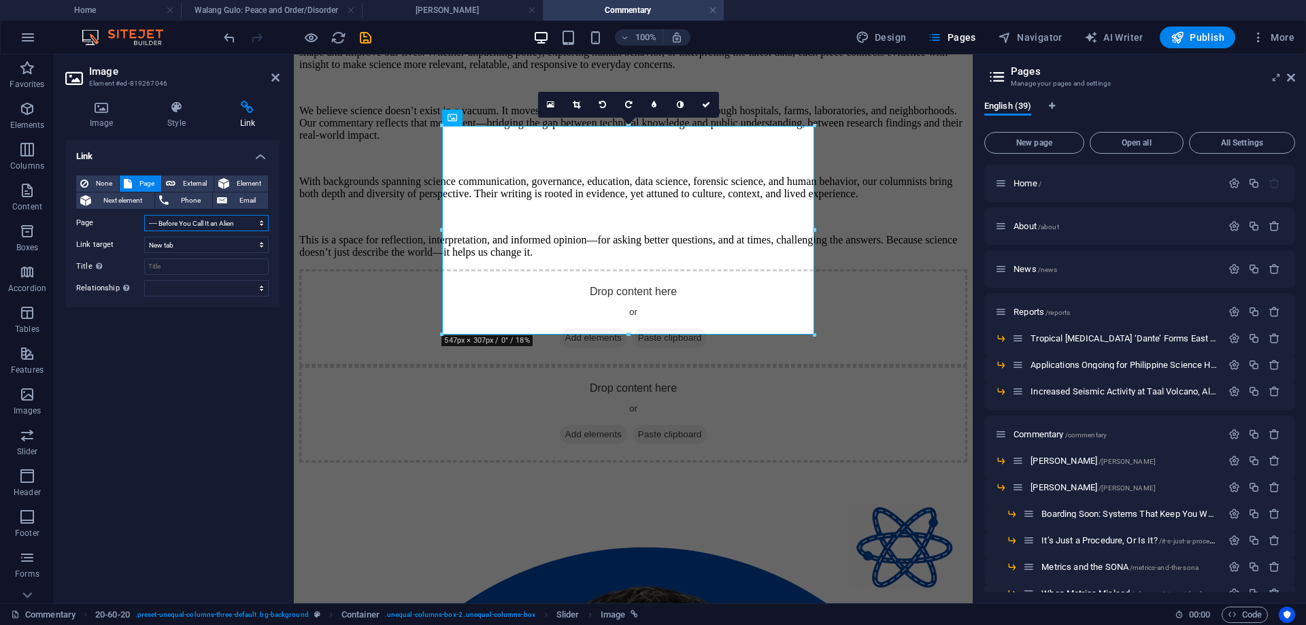
click at [208, 226] on select "Home About News Reports -- Tropical [MEDICAL_DATA] ‘[PERSON_NAME]’ Forms East o…" at bounding box center [206, 223] width 125 height 16
select select "20"
click at [144, 215] on select "Home About News Reports -- Tropical [MEDICAL_DATA] ‘[PERSON_NAME]’ Forms East o…" at bounding box center [206, 223] width 125 height 16
click at [706, 104] on icon at bounding box center [706, 105] width 8 height 8
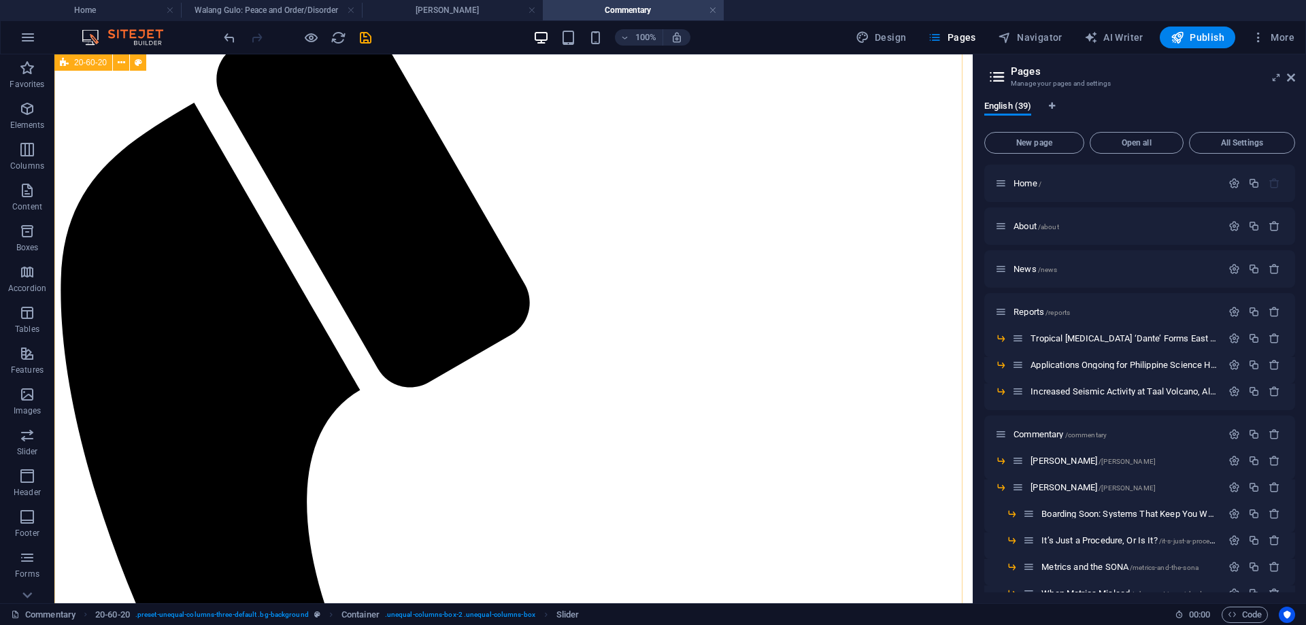
scroll to position [0, 0]
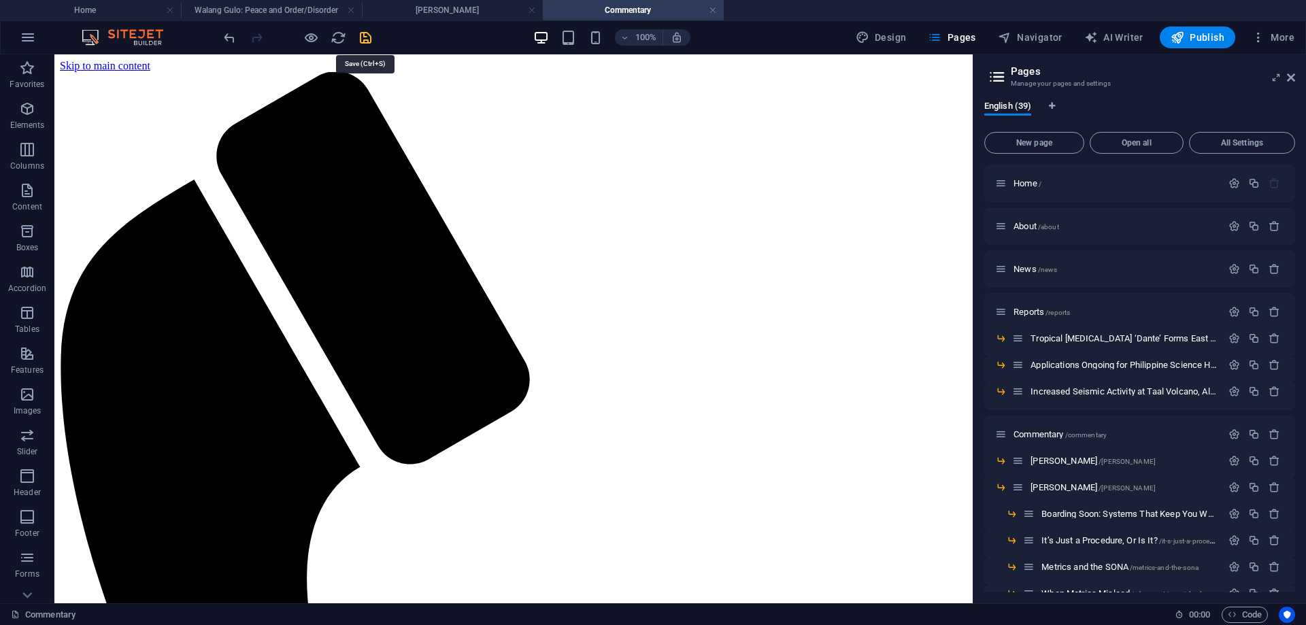
click at [362, 37] on icon "save" at bounding box center [366, 38] width 16 height 16
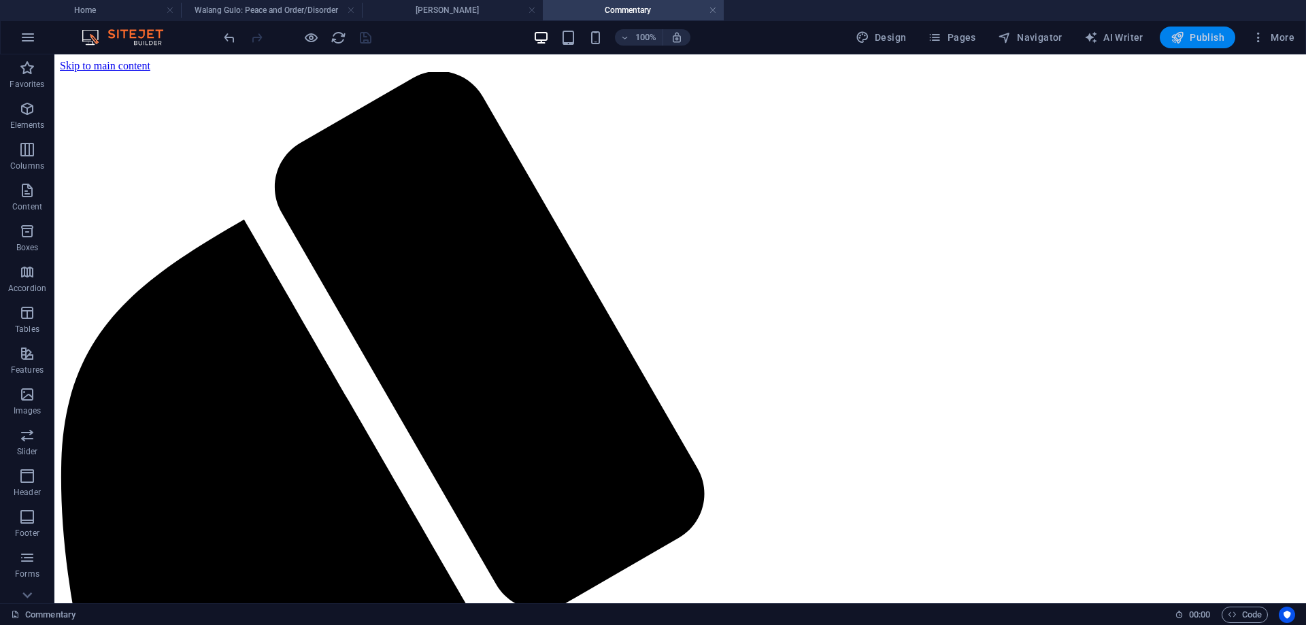
click at [1195, 33] on span "Publish" at bounding box center [1198, 38] width 54 height 14
click at [1197, 35] on span "Publish" at bounding box center [1198, 38] width 54 height 14
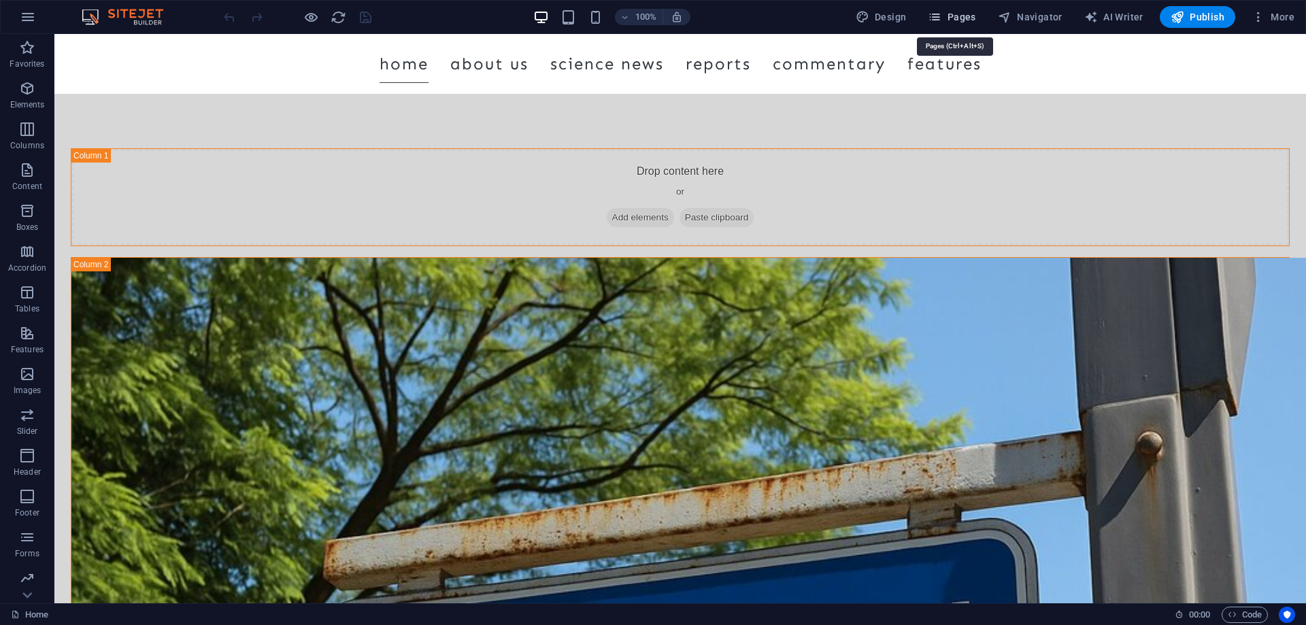
click at [956, 18] on span "Pages" at bounding box center [952, 17] width 48 height 14
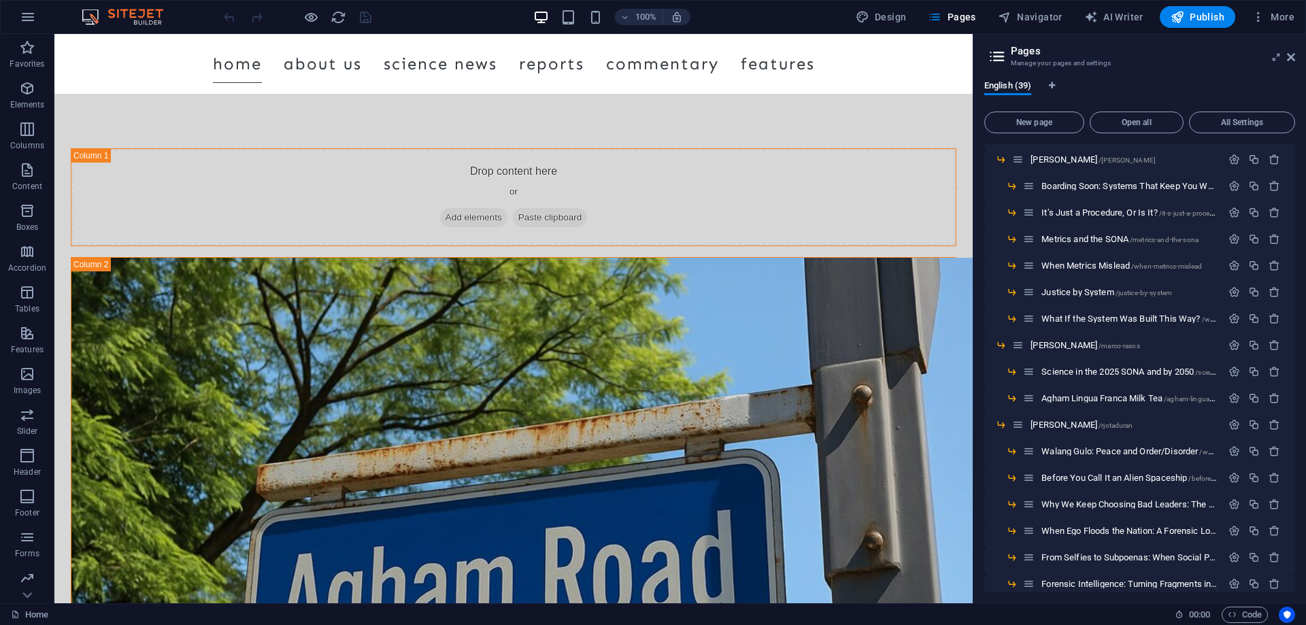
scroll to position [340, 0]
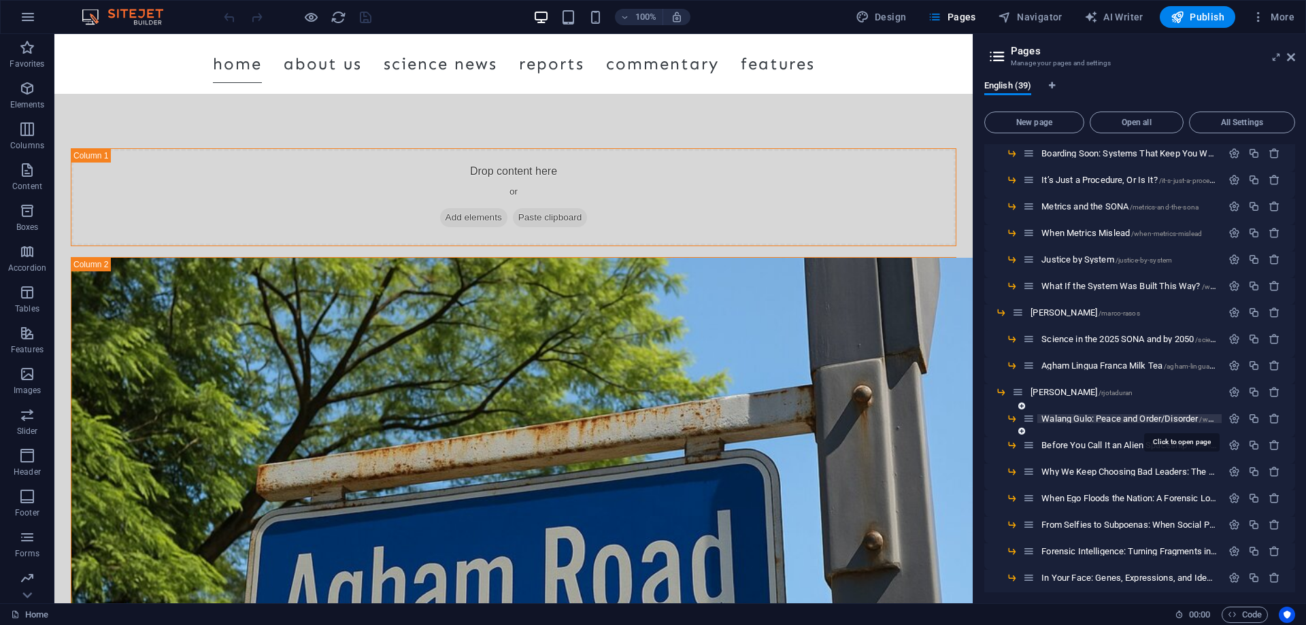
click at [1086, 416] on span "Walang Gulo: Peace and Order/Disorder /walang-gulo-peace-and-order-disorder" at bounding box center [1181, 419] width 279 height 10
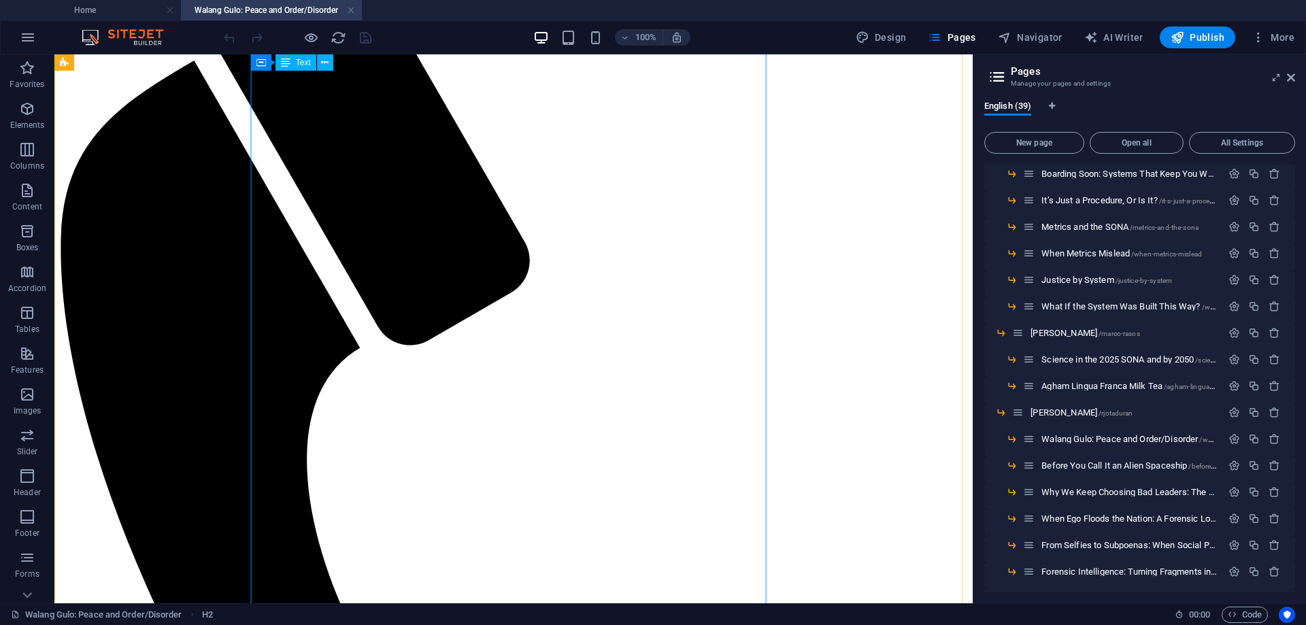
scroll to position [0, 0]
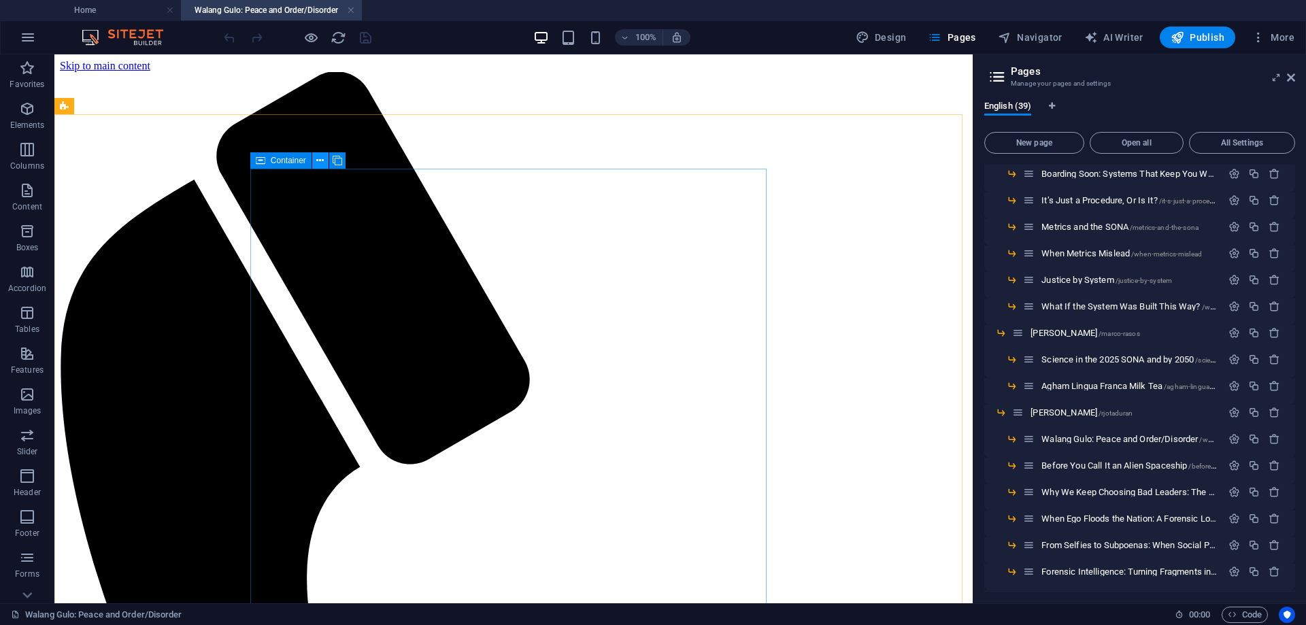
click at [325, 158] on button at bounding box center [320, 160] width 16 height 16
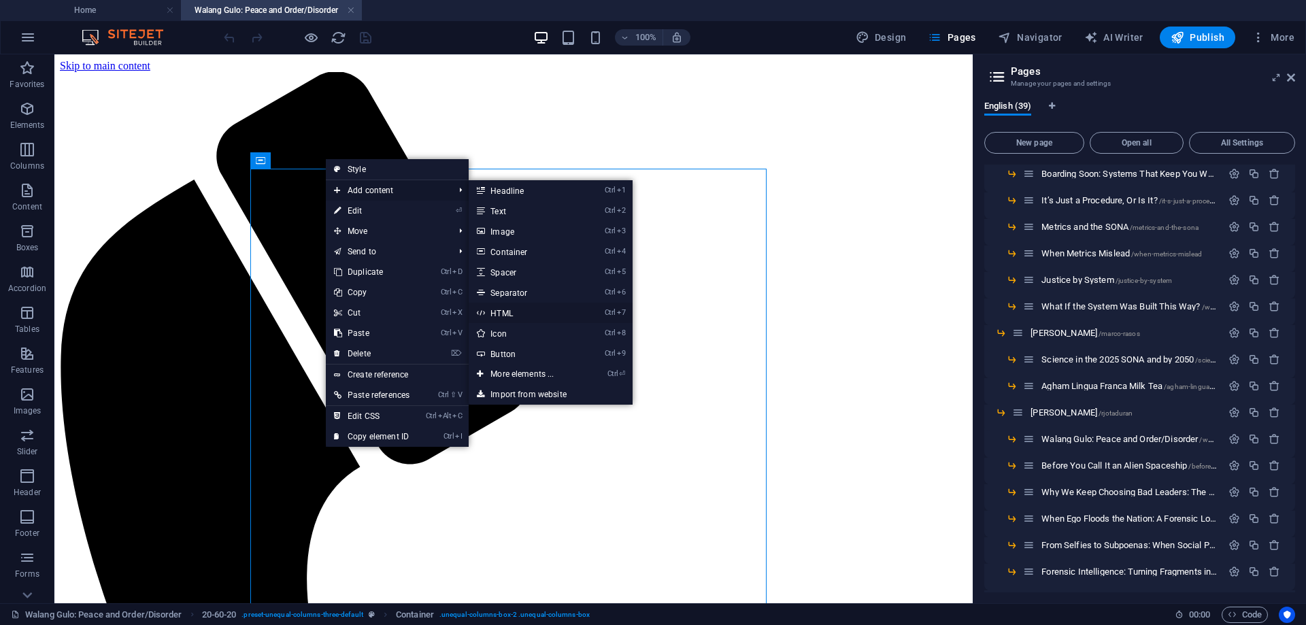
click at [510, 310] on link "Ctrl 7 HTML" at bounding box center [525, 313] width 112 height 20
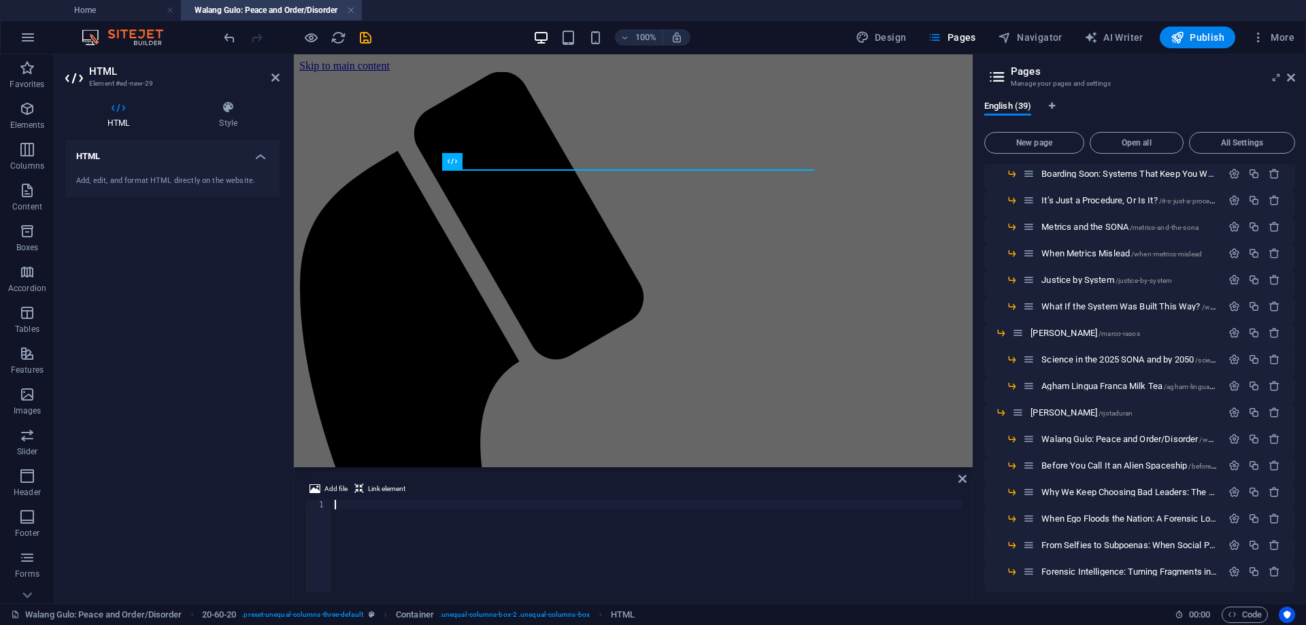
type textarea "</script>"
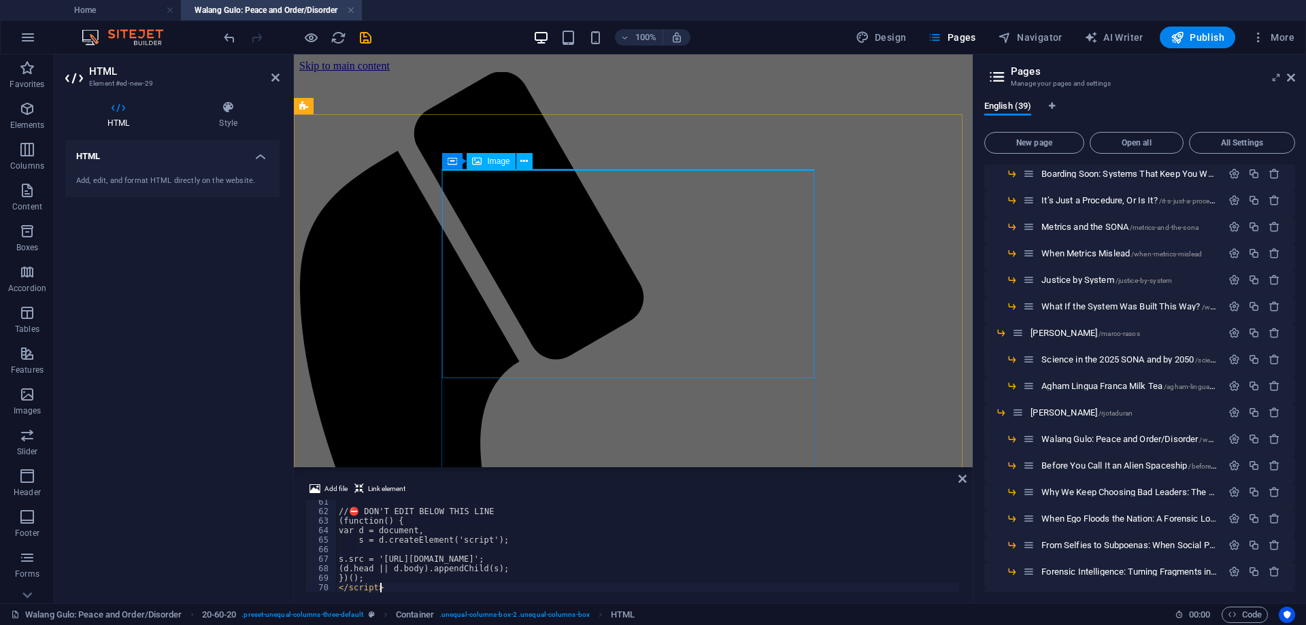
scroll to position [574, 0]
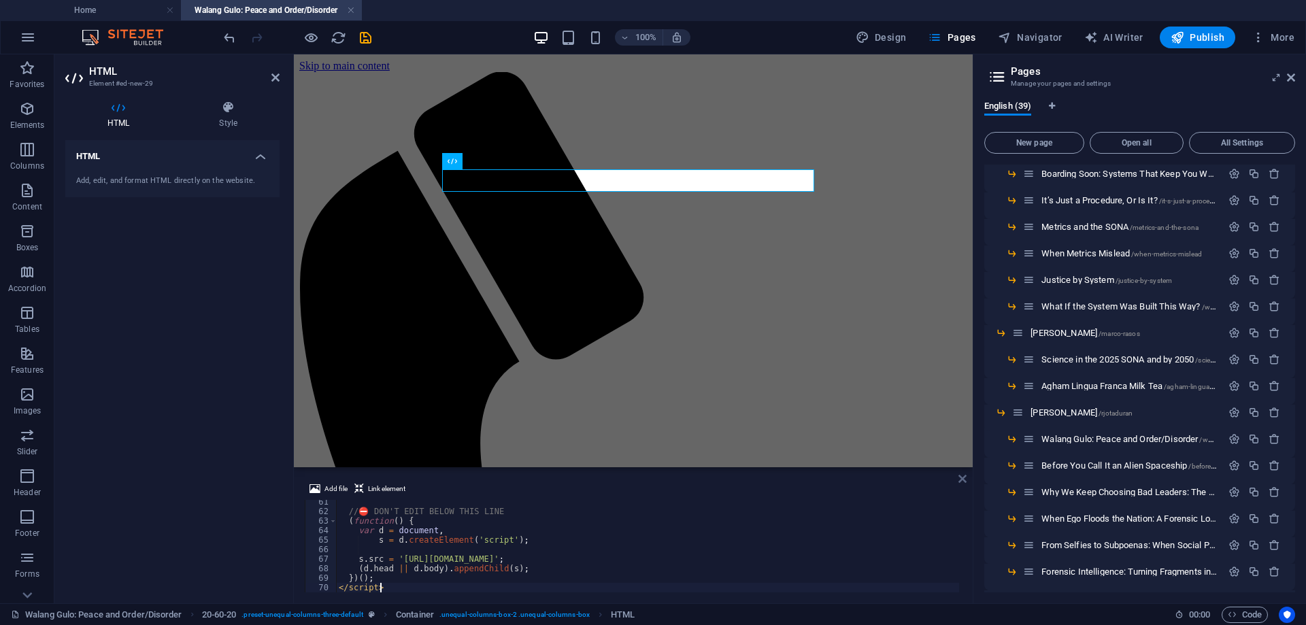
click at [964, 476] on icon at bounding box center [963, 479] width 8 height 11
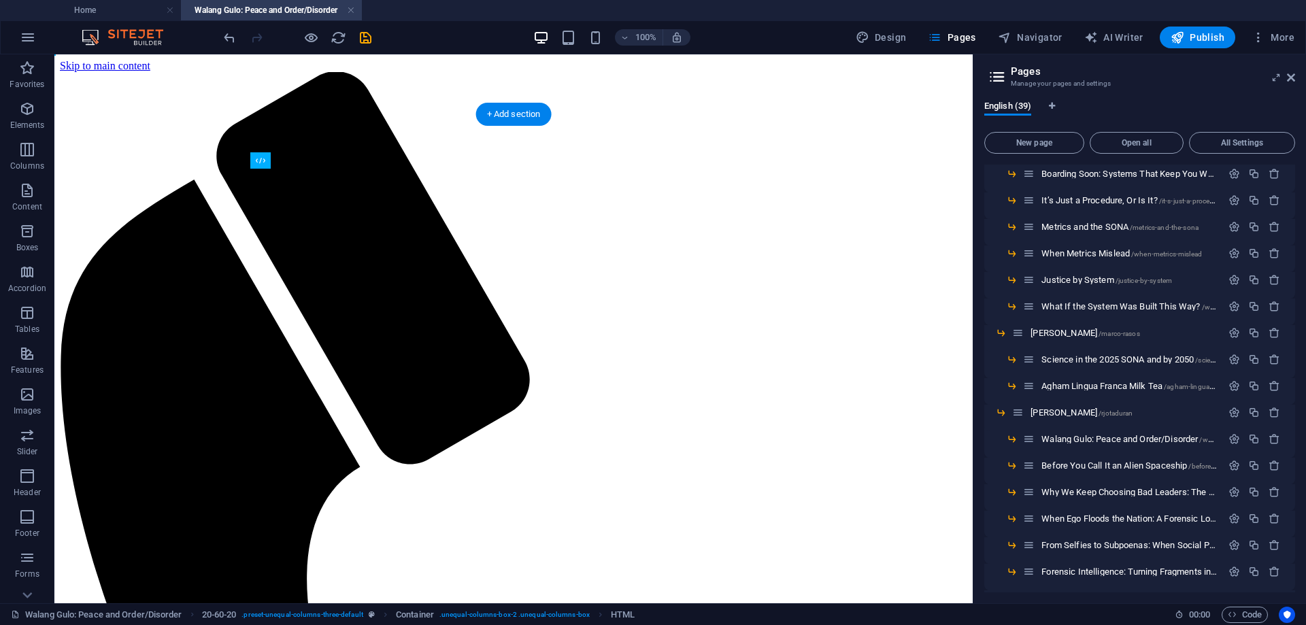
drag, startPoint x: 352, startPoint y: 216, endPoint x: 293, endPoint y: 265, distance: 76.8
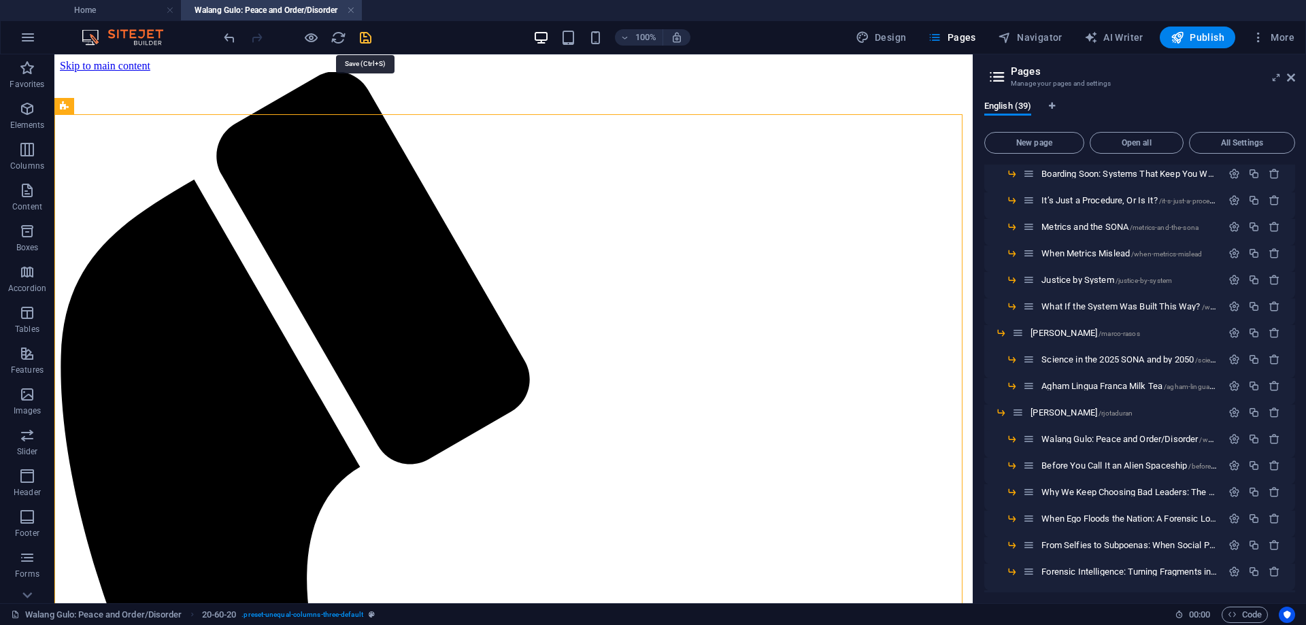
click at [366, 38] on icon "save" at bounding box center [366, 38] width 16 height 16
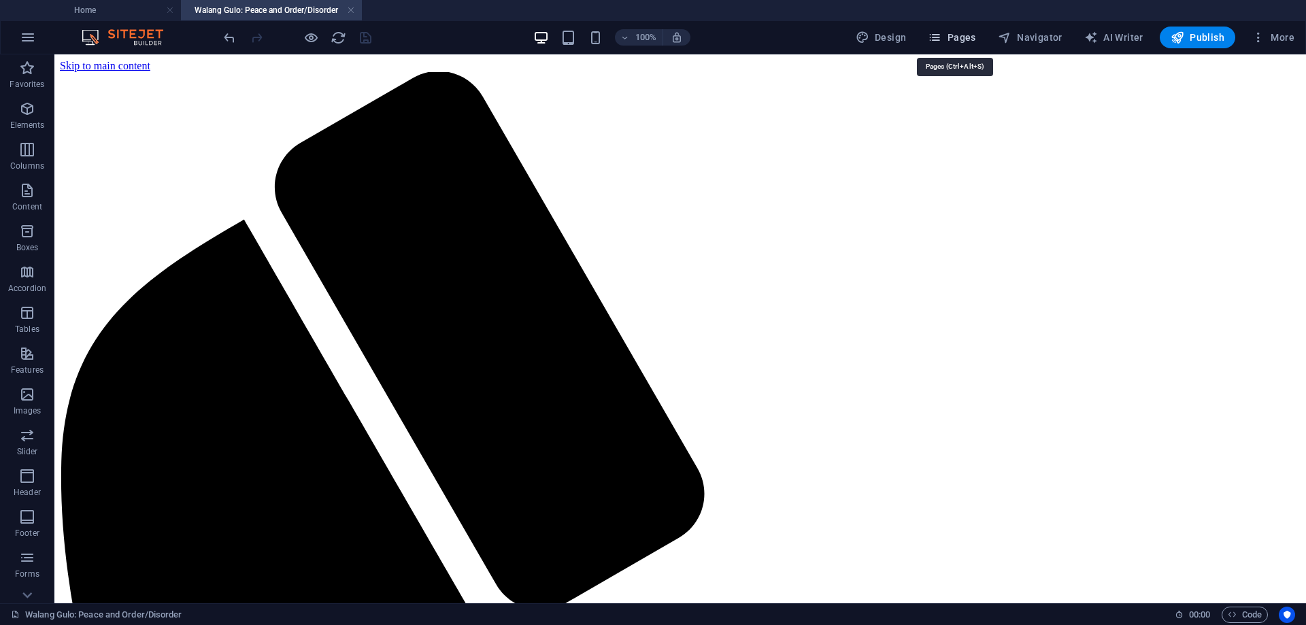
click at [953, 33] on span "Pages" at bounding box center [952, 38] width 48 height 14
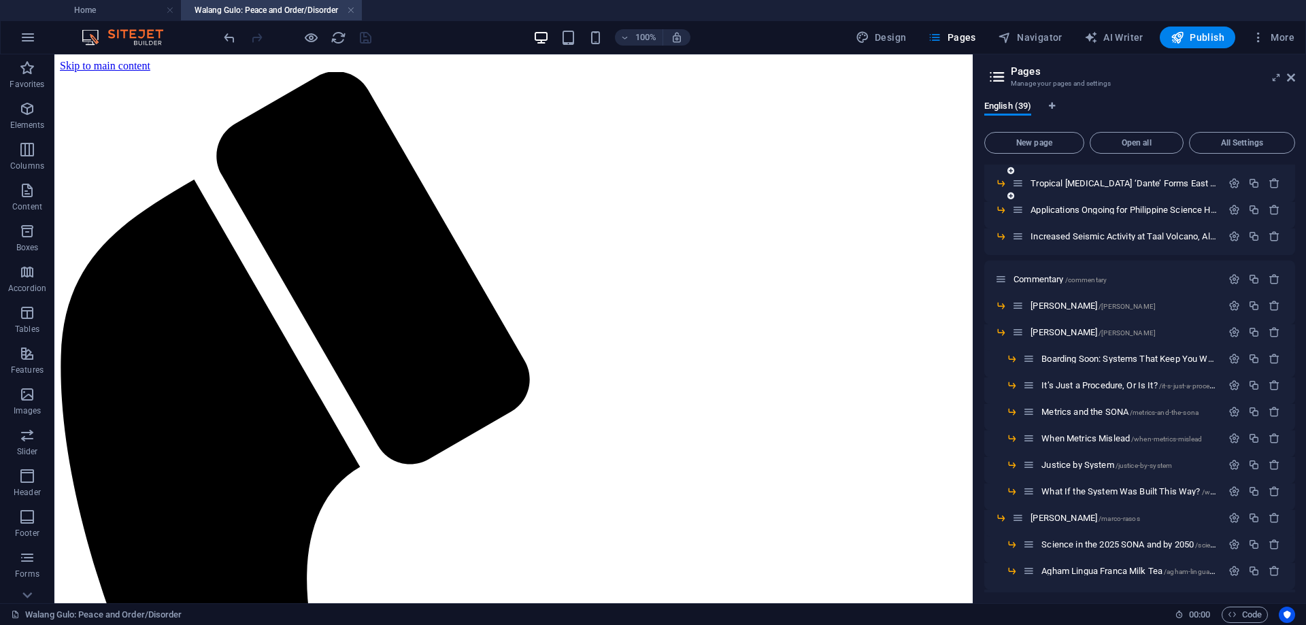
scroll to position [340, 0]
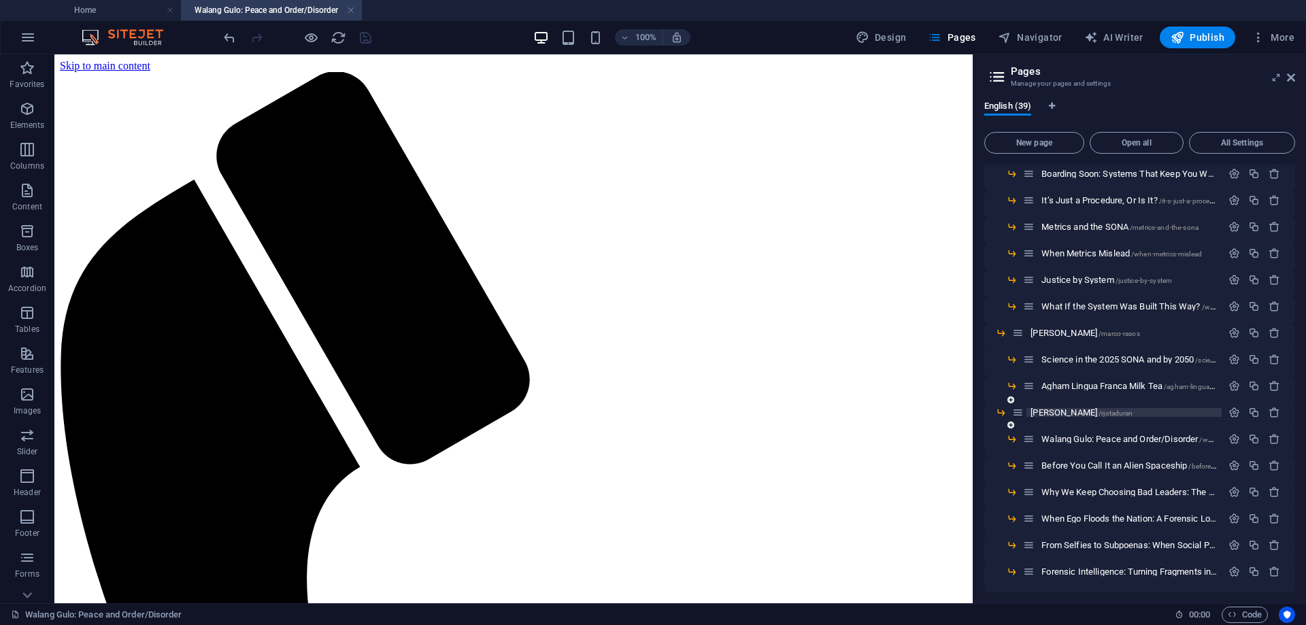
click at [1068, 413] on span "[PERSON_NAME] /rjotaduran" at bounding box center [1082, 413] width 102 height 10
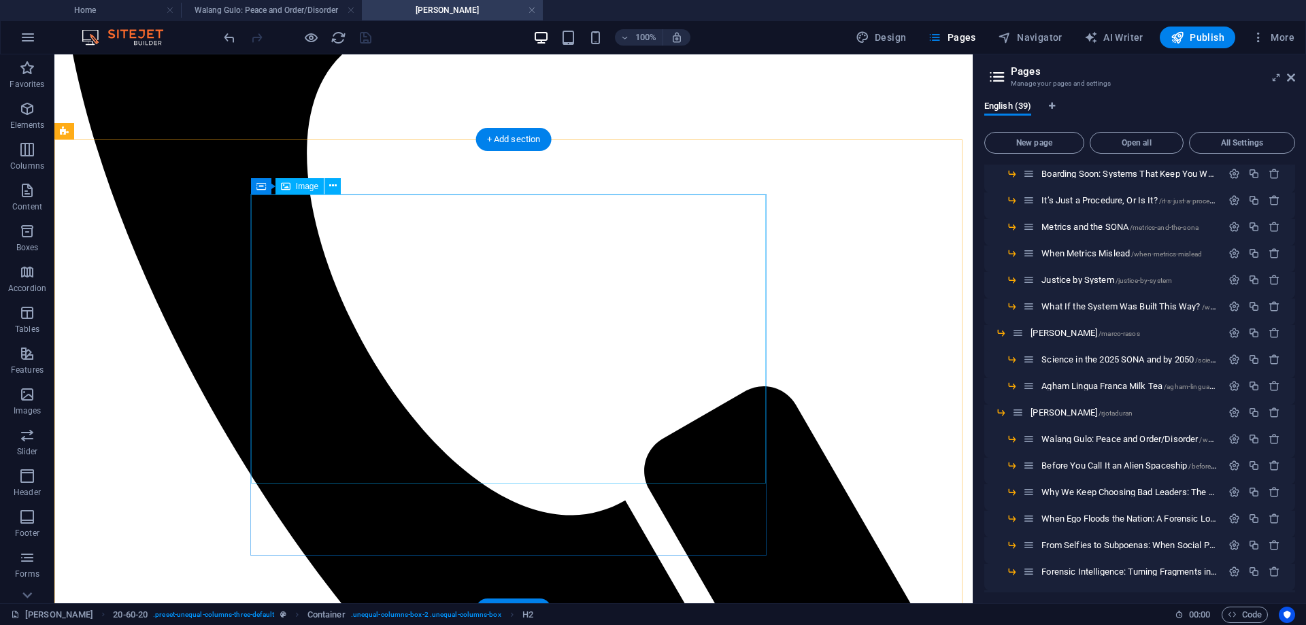
scroll to position [565, 0]
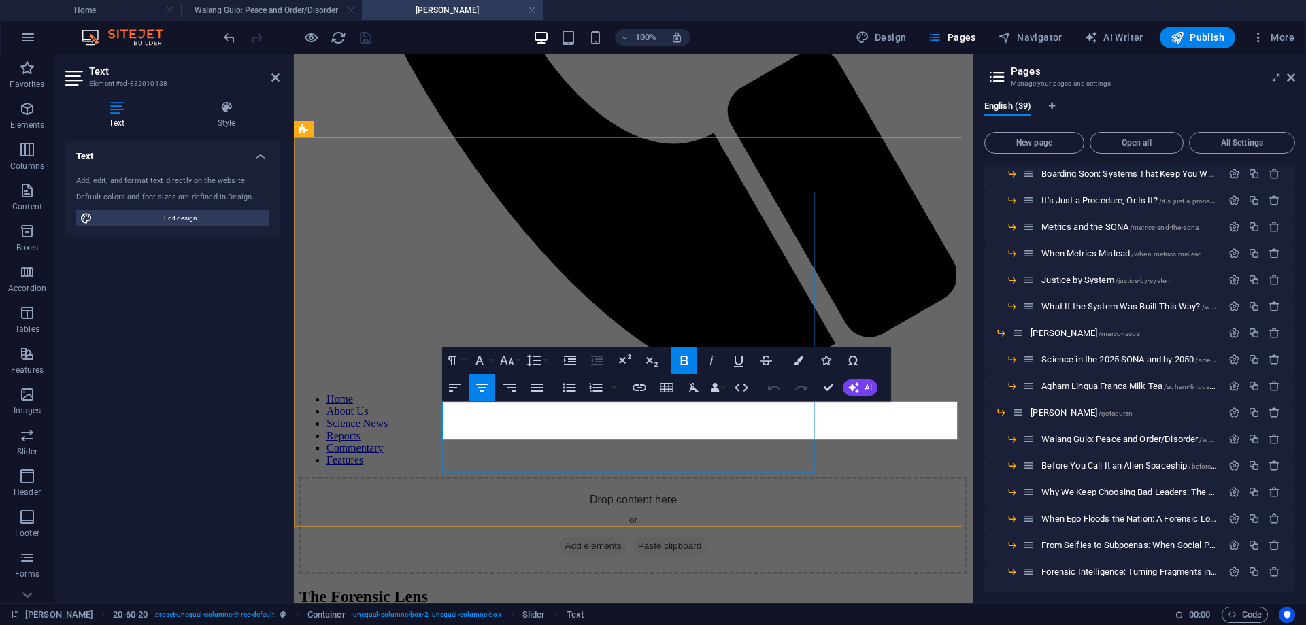
scroll to position [572, 0]
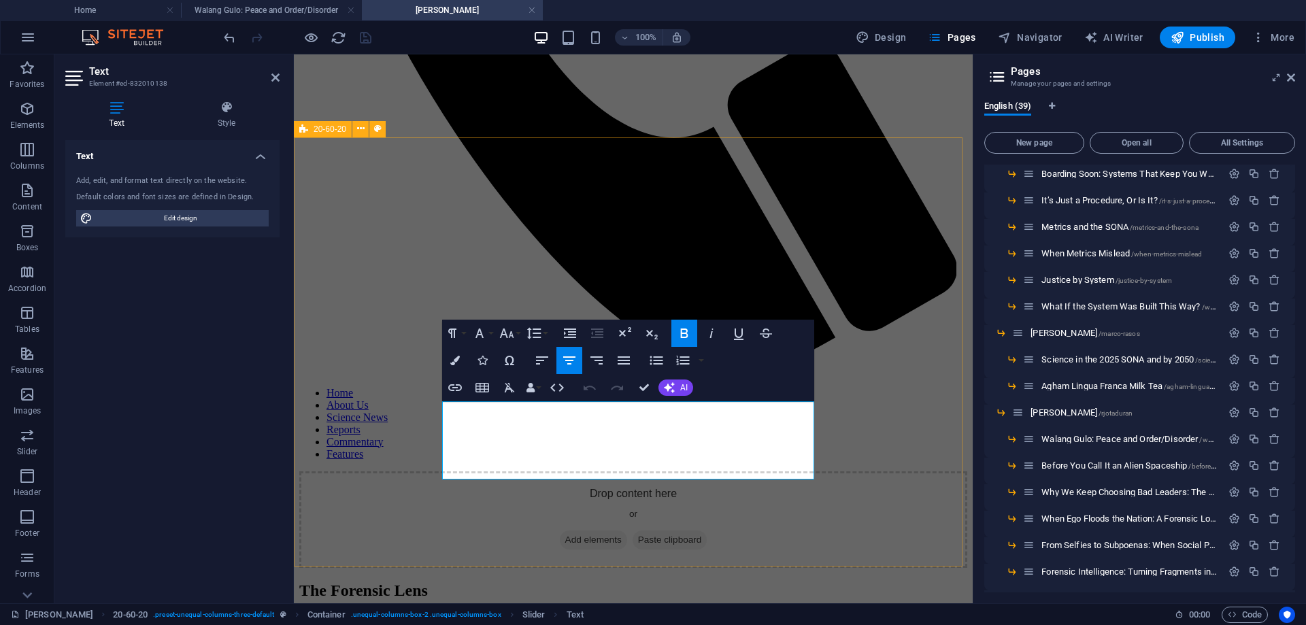
drag, startPoint x: 729, startPoint y: 464, endPoint x: 429, endPoint y: 412, distance: 304.6
click at [452, 391] on icon "button" at bounding box center [455, 388] width 16 height 16
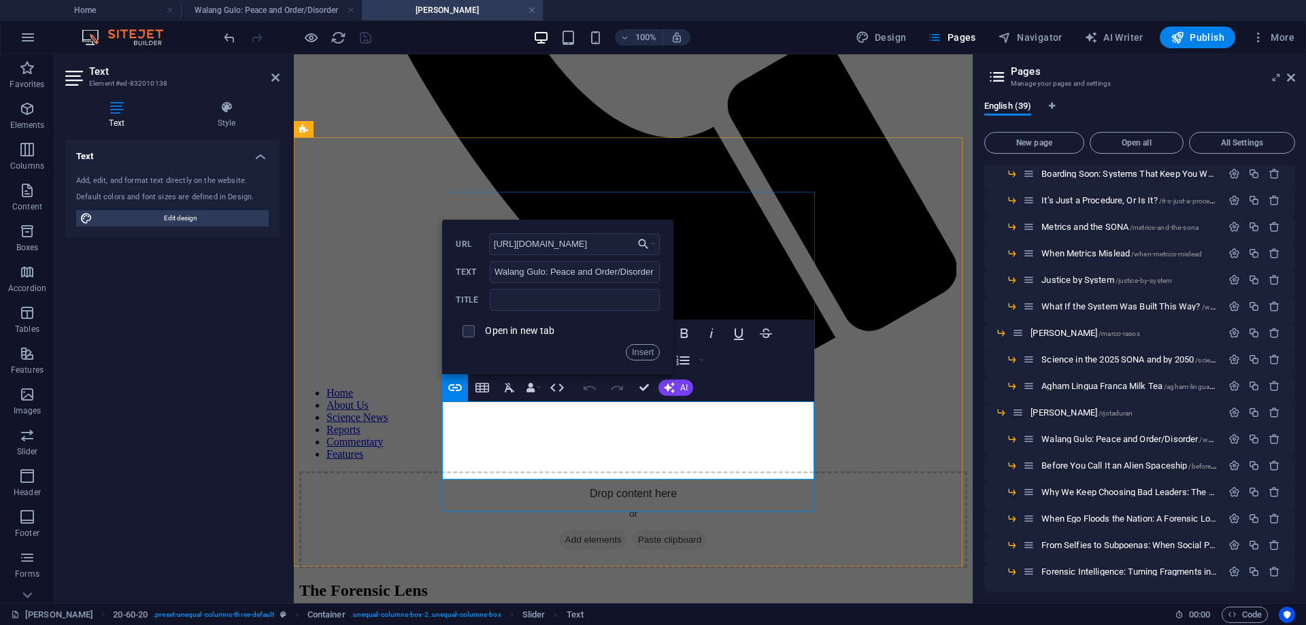
scroll to position [0, 105]
type input "https://aghamroad.org/walang-gulo-peace-and-order-disorder/"
click at [469, 334] on input "checkbox" at bounding box center [467, 329] width 12 height 12
checkbox input "true"
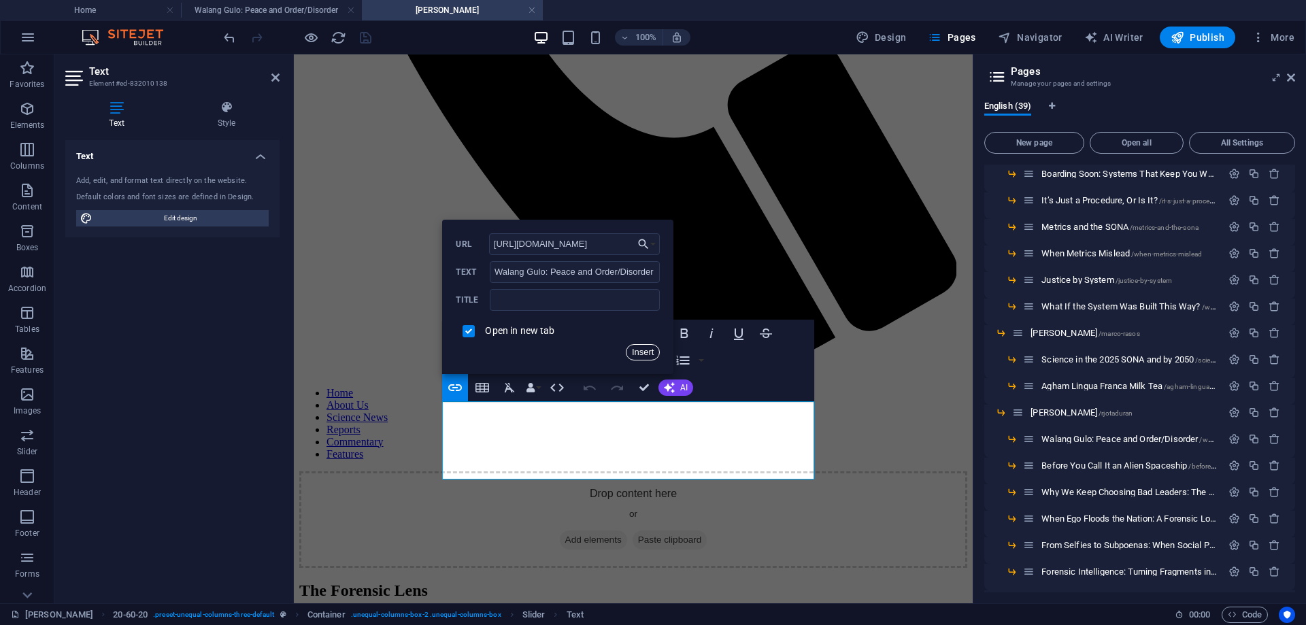
click at [650, 350] on button "Insert" at bounding box center [643, 352] width 35 height 16
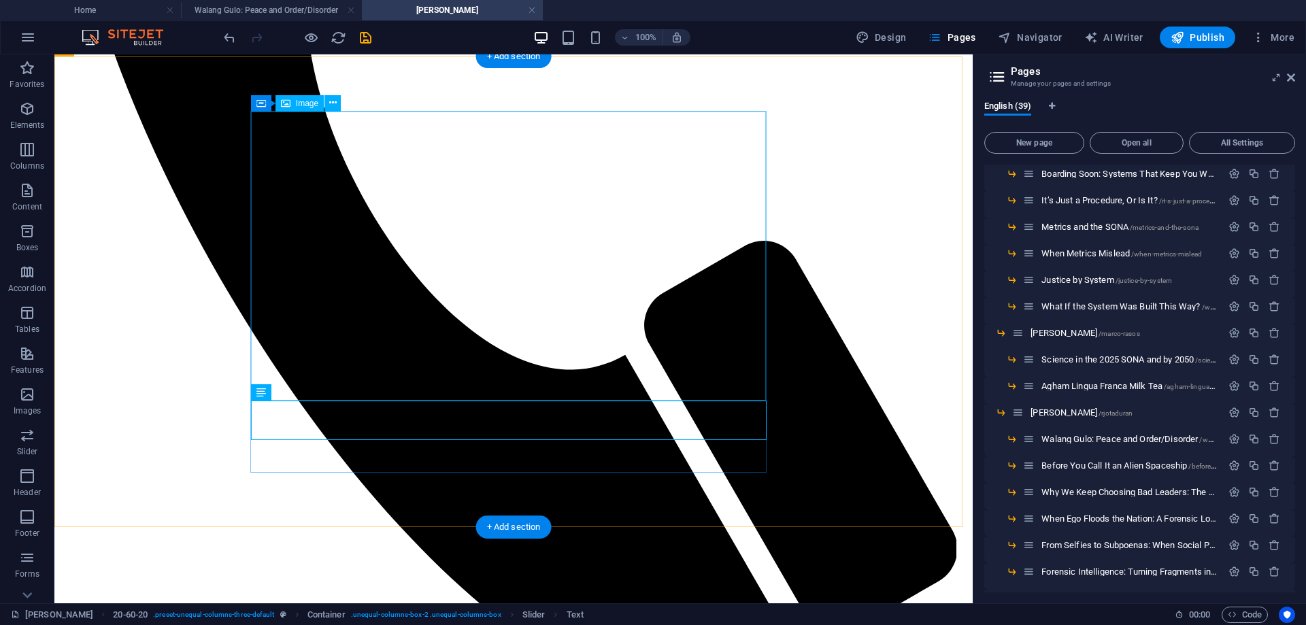
scroll to position [565, 0]
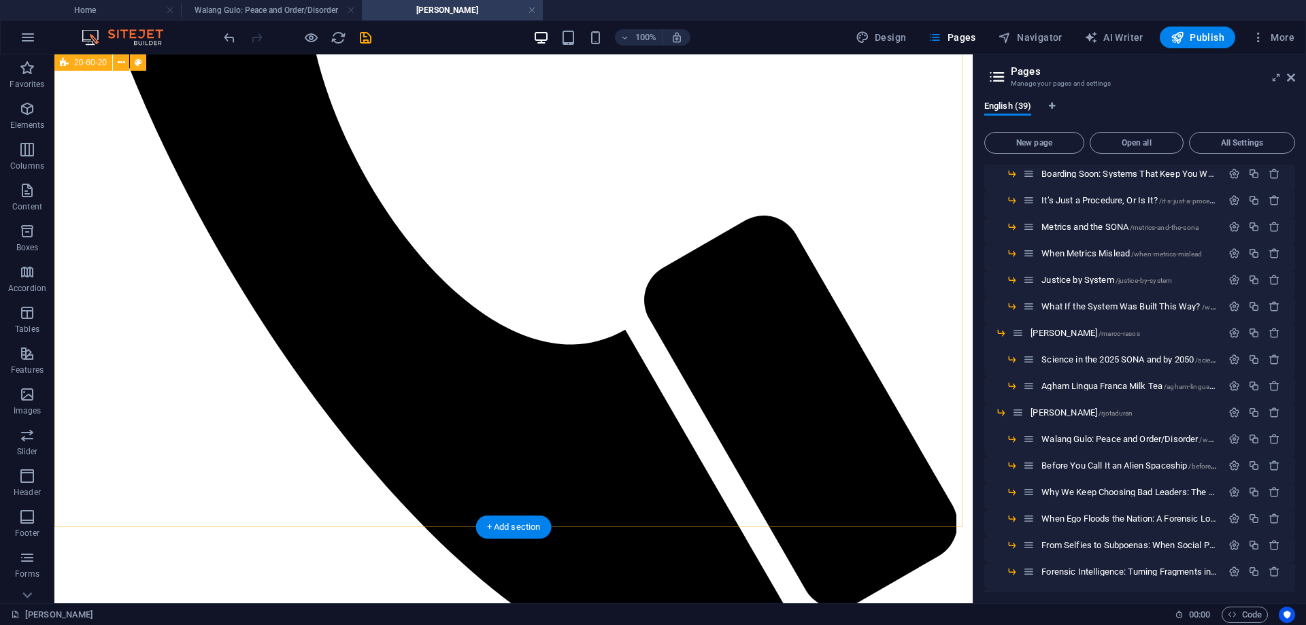
scroll to position [604, 0]
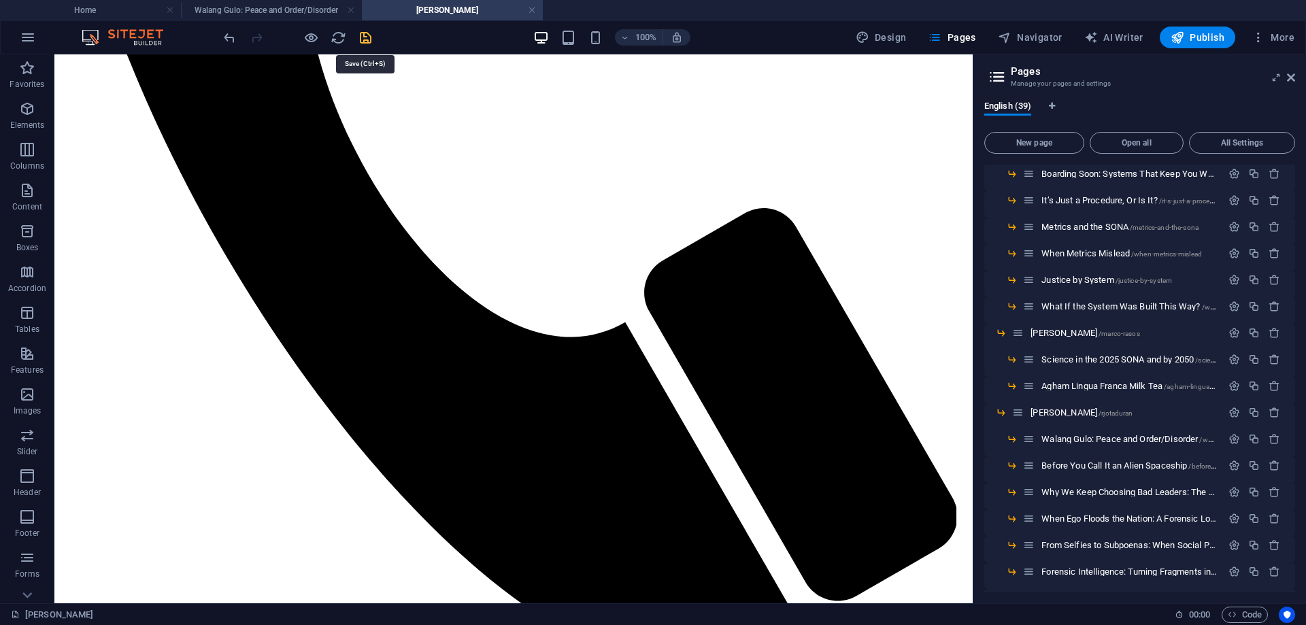
click at [362, 37] on icon "save" at bounding box center [366, 38] width 16 height 16
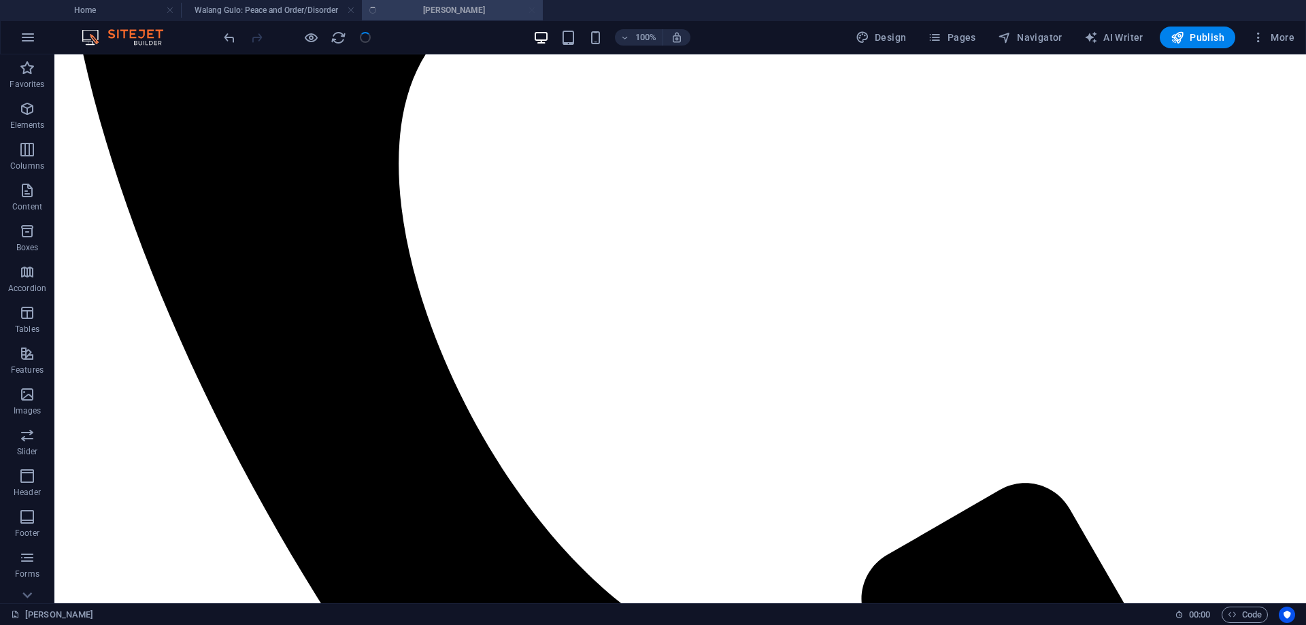
scroll to position [517, 0]
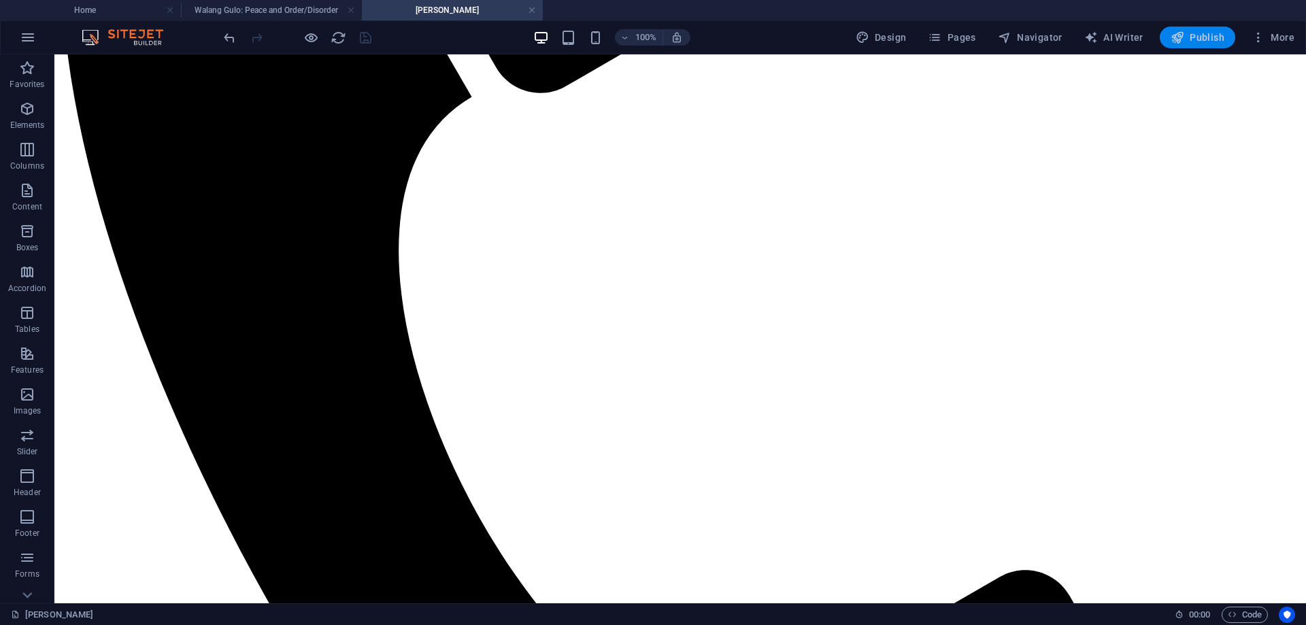
click at [1193, 31] on span "Publish" at bounding box center [1198, 38] width 54 height 14
